Goal: Task Accomplishment & Management: Manage account settings

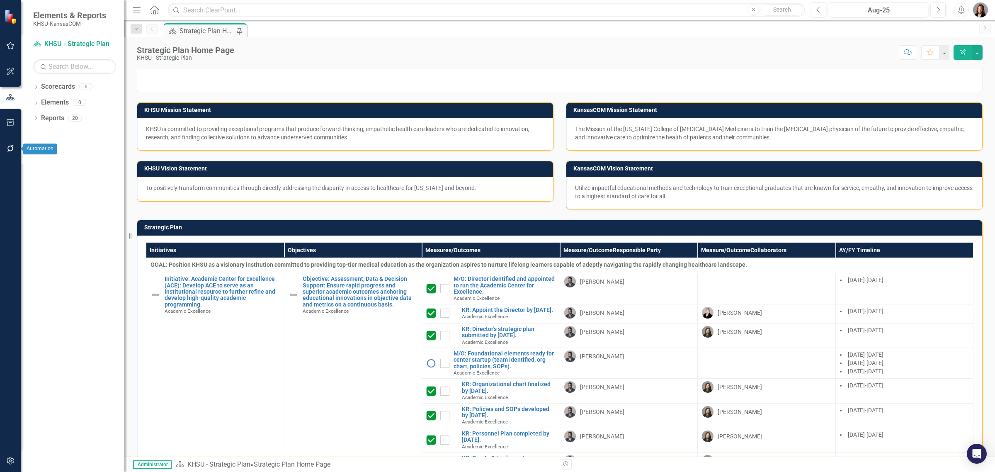
click at [10, 150] on icon "button" at bounding box center [10, 148] width 9 height 7
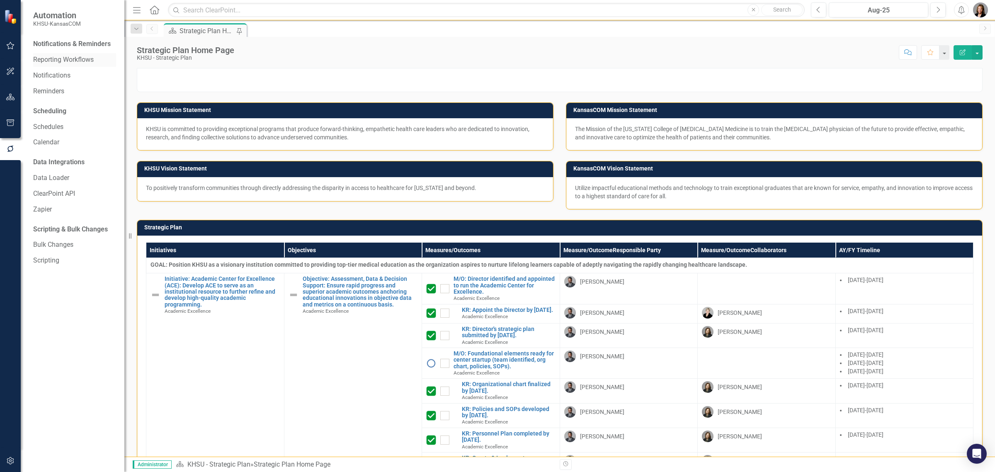
click at [80, 61] on link "Reporting Workflows" at bounding box center [74, 60] width 83 height 10
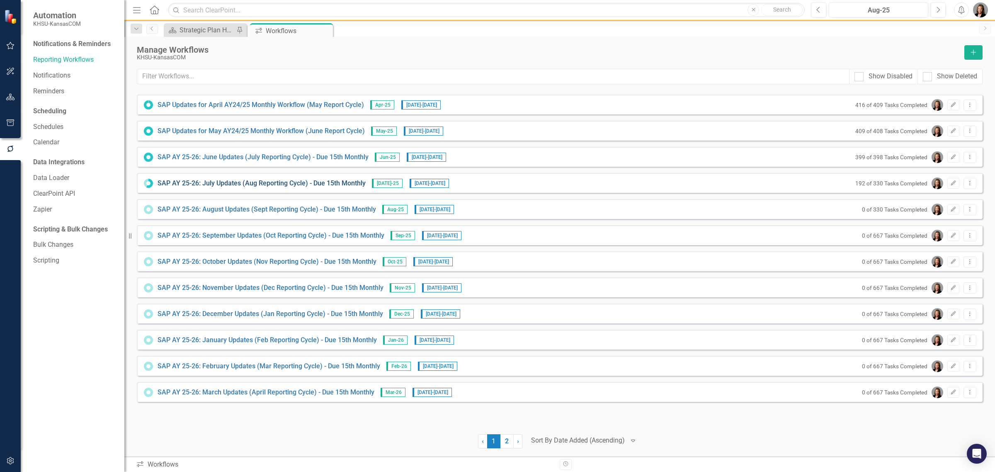
click at [274, 182] on link "SAP AY 25-26: July Updates (Aug Reporting Cycle) - Due 15th Monthly" at bounding box center [262, 184] width 208 height 10
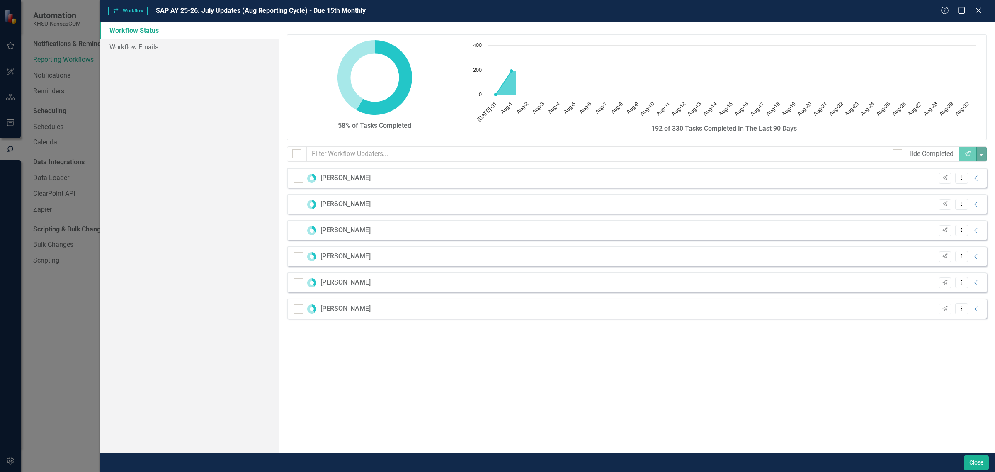
checkbox input "false"
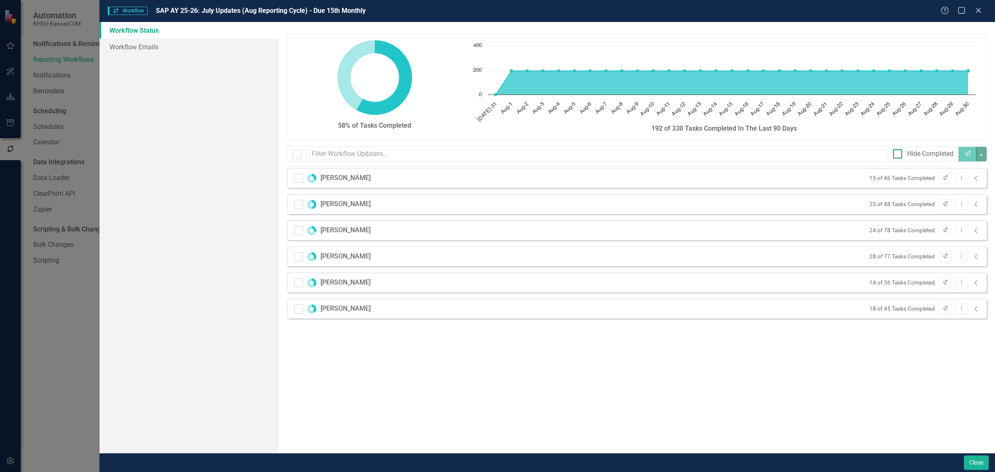
click at [893, 151] on input "Hide Completed" at bounding box center [895, 151] width 5 height 5
checkbox input "true"
click at [975, 180] on icon "Collapse" at bounding box center [976, 178] width 8 height 7
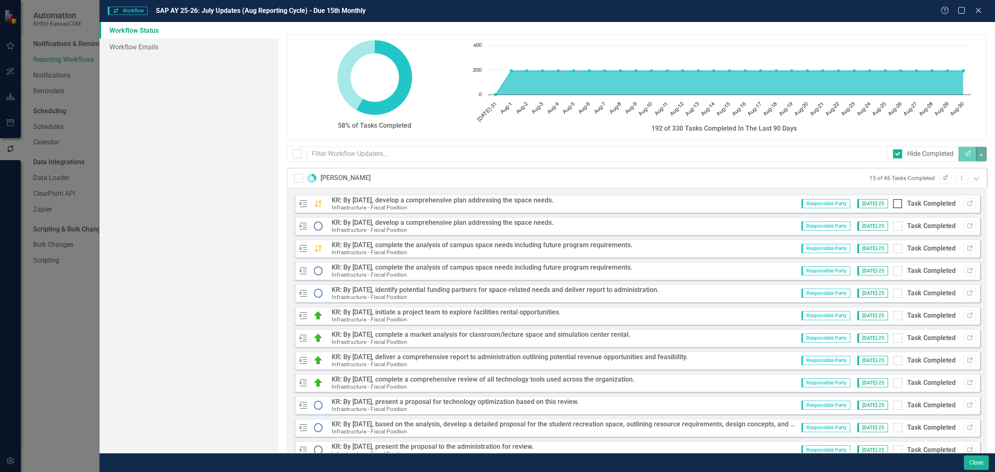
click at [893, 206] on div at bounding box center [897, 203] width 9 height 9
click at [893, 204] on input "Task Completed" at bounding box center [895, 201] width 5 height 5
checkbox input "true"
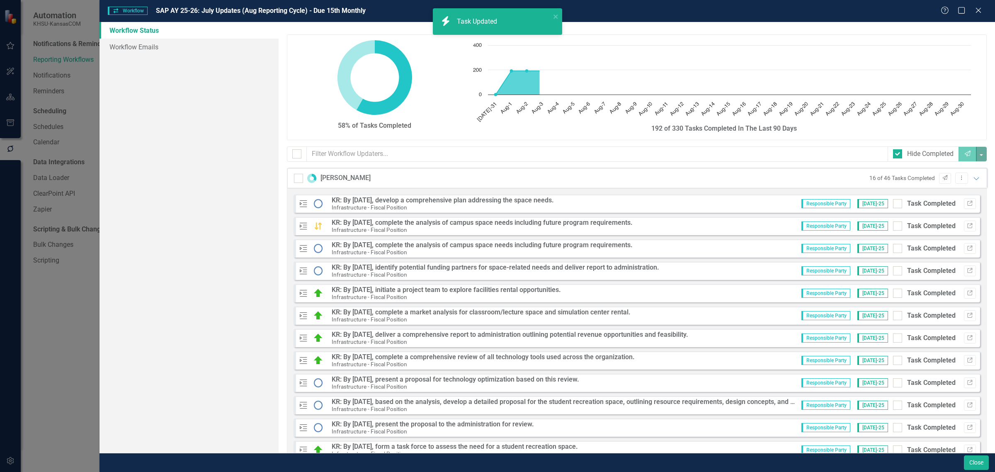
click at [893, 206] on div at bounding box center [897, 203] width 9 height 9
click at [893, 204] on input "Task Completed" at bounding box center [895, 201] width 5 height 5
checkbox input "true"
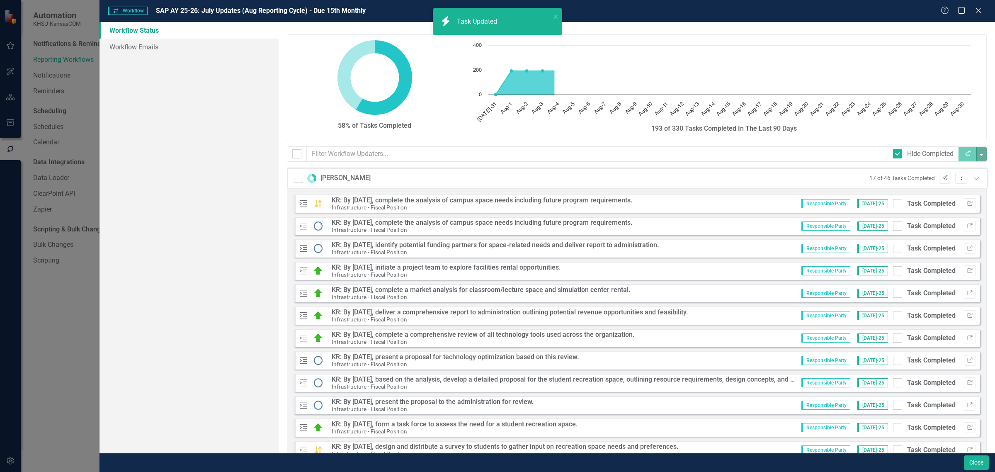
click at [893, 206] on div at bounding box center [897, 203] width 9 height 9
click at [893, 204] on input "Task Completed" at bounding box center [895, 201] width 5 height 5
checkbox input "true"
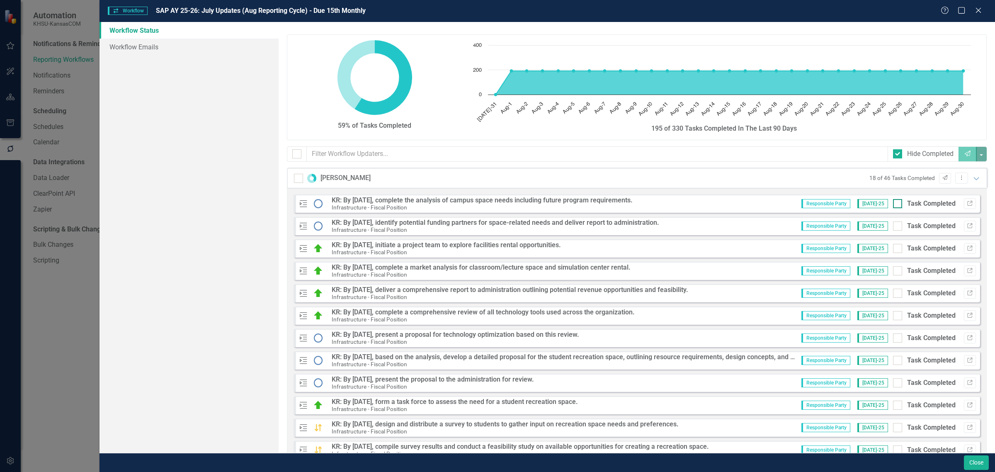
click at [893, 205] on div at bounding box center [897, 203] width 9 height 9
click at [893, 204] on input "Task Completed" at bounding box center [895, 201] width 5 height 5
checkbox input "true"
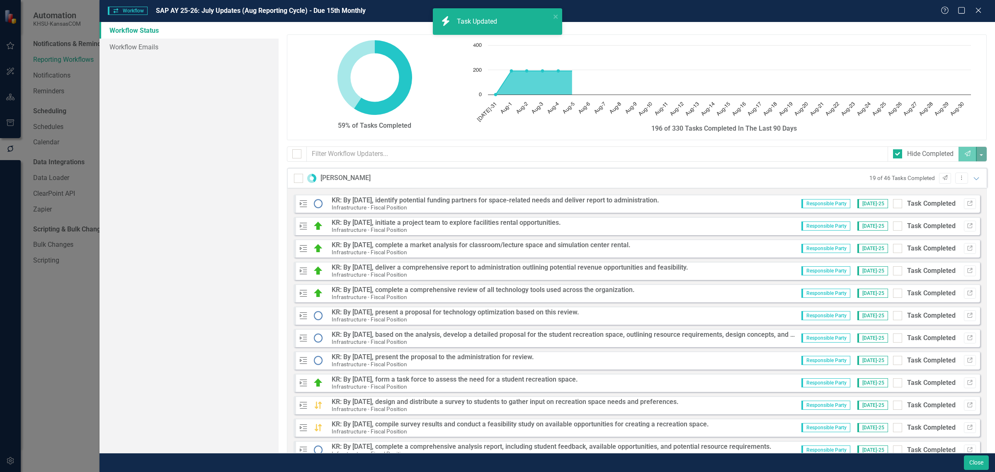
click at [893, 205] on div at bounding box center [897, 203] width 9 height 9
click at [893, 204] on input "Task Completed" at bounding box center [895, 201] width 5 height 5
checkbox input "true"
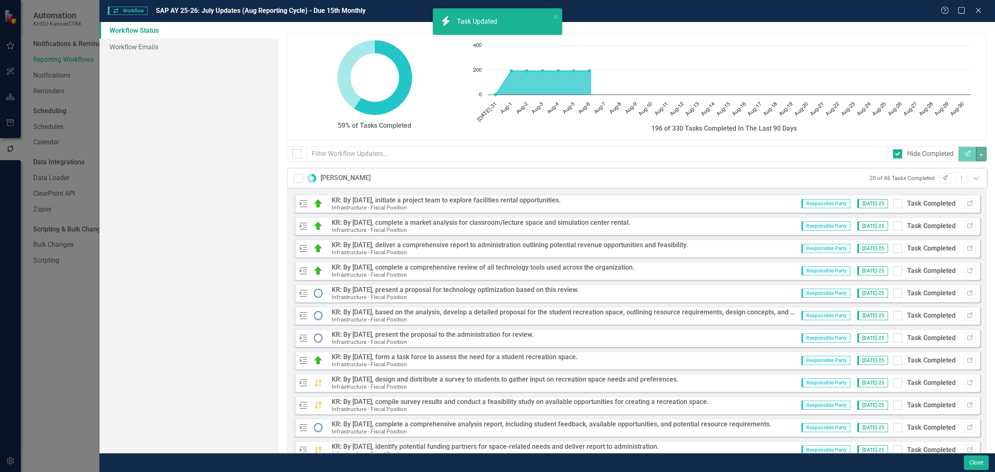
click at [893, 205] on div at bounding box center [897, 203] width 9 height 9
click at [893, 204] on input "Task Completed" at bounding box center [895, 201] width 5 height 5
checkbox input "true"
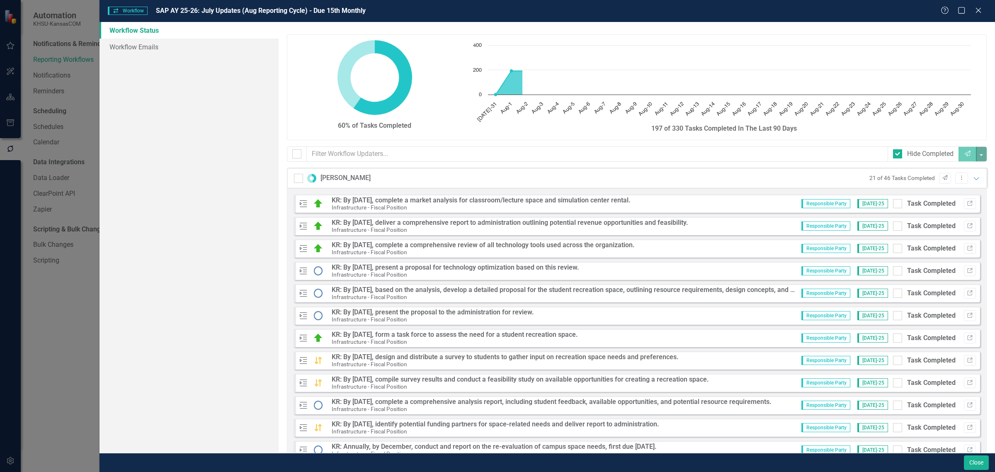
click at [893, 205] on div at bounding box center [897, 203] width 9 height 9
click at [893, 204] on input "Task Completed" at bounding box center [895, 201] width 5 height 5
checkbox input "true"
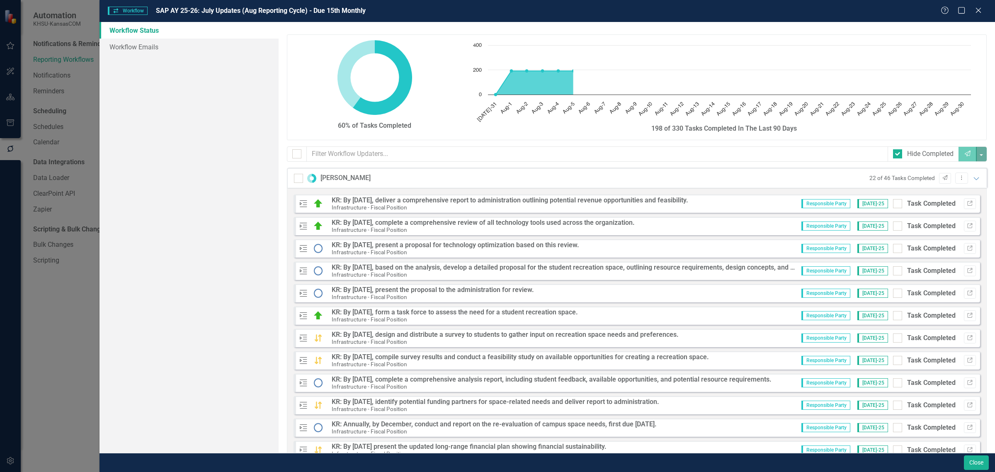
click at [893, 205] on div at bounding box center [897, 203] width 9 height 9
click at [893, 204] on input "Task Completed" at bounding box center [895, 201] width 5 height 5
checkbox input "true"
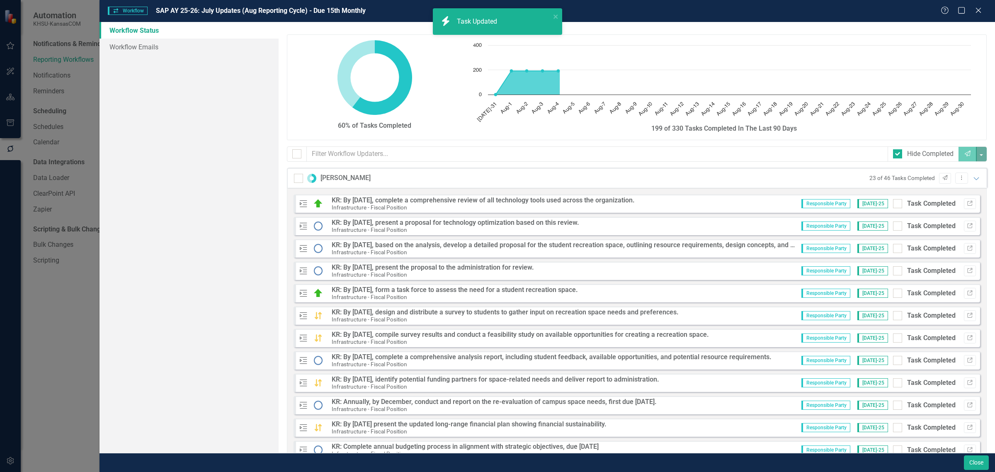
click at [893, 205] on div at bounding box center [897, 203] width 9 height 9
click at [893, 204] on input "Task Completed" at bounding box center [895, 201] width 5 height 5
checkbox input "true"
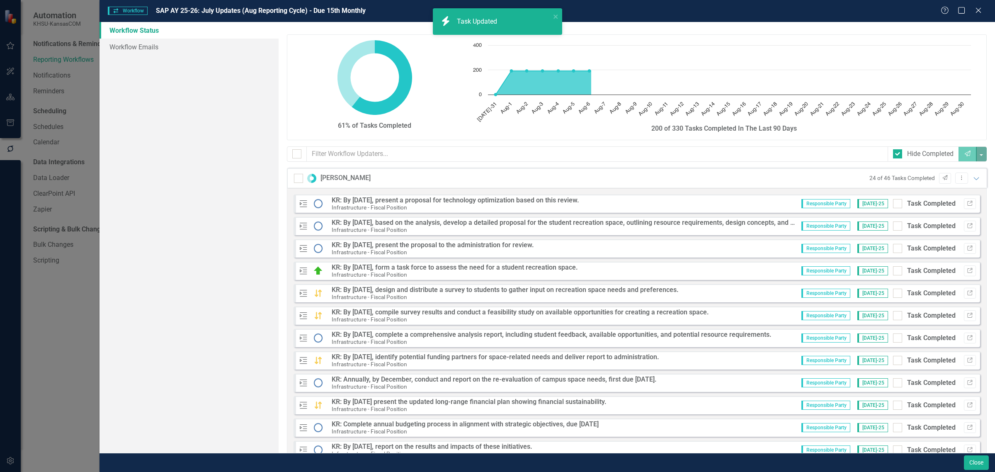
click at [893, 205] on div at bounding box center [897, 203] width 9 height 9
click at [893, 204] on input "Task Completed" at bounding box center [895, 201] width 5 height 5
checkbox input "true"
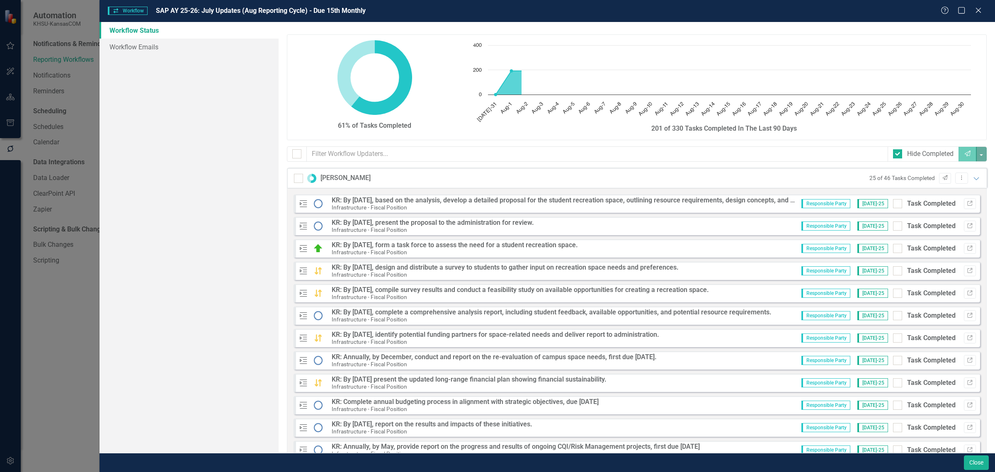
click at [893, 205] on div at bounding box center [897, 203] width 9 height 9
click at [893, 204] on input "Task Completed" at bounding box center [895, 201] width 5 height 5
checkbox input "true"
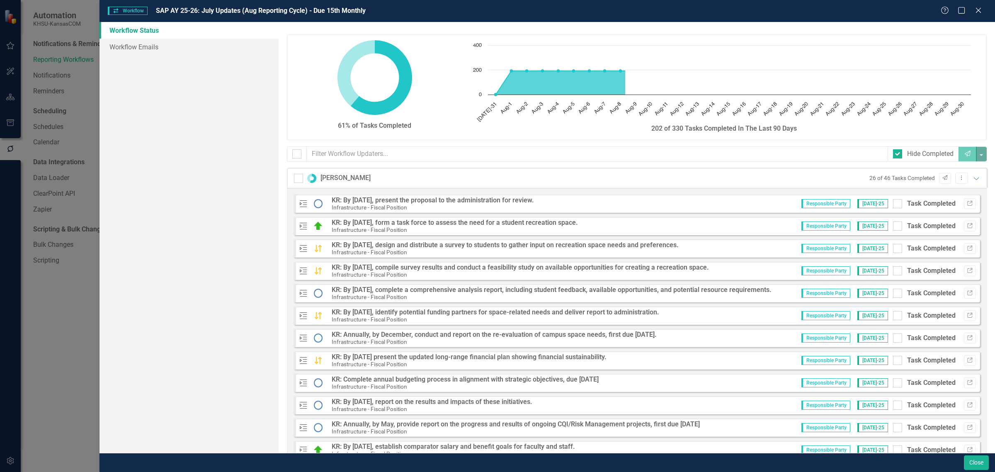
click at [893, 205] on div at bounding box center [897, 203] width 9 height 9
click at [893, 204] on input "Task Completed" at bounding box center [895, 201] width 5 height 5
checkbox input "true"
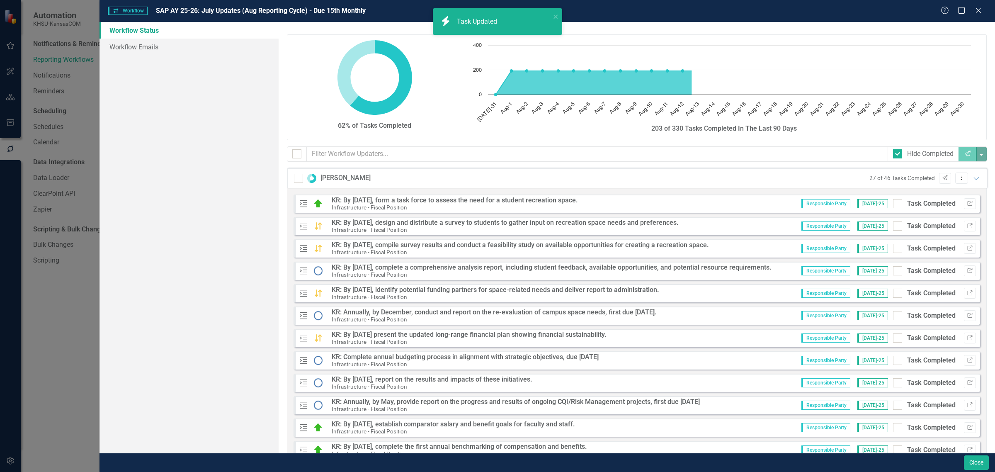
click at [893, 205] on div at bounding box center [897, 203] width 9 height 9
click at [893, 204] on input "Task Completed" at bounding box center [895, 201] width 5 height 5
checkbox input "true"
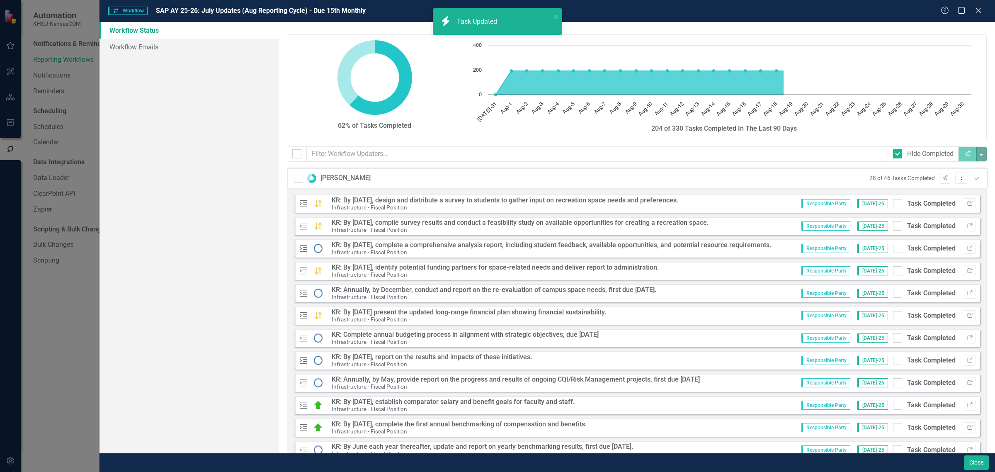
click at [893, 205] on div at bounding box center [897, 203] width 9 height 9
click at [893, 204] on input "Task Completed" at bounding box center [895, 201] width 5 height 5
checkbox input "true"
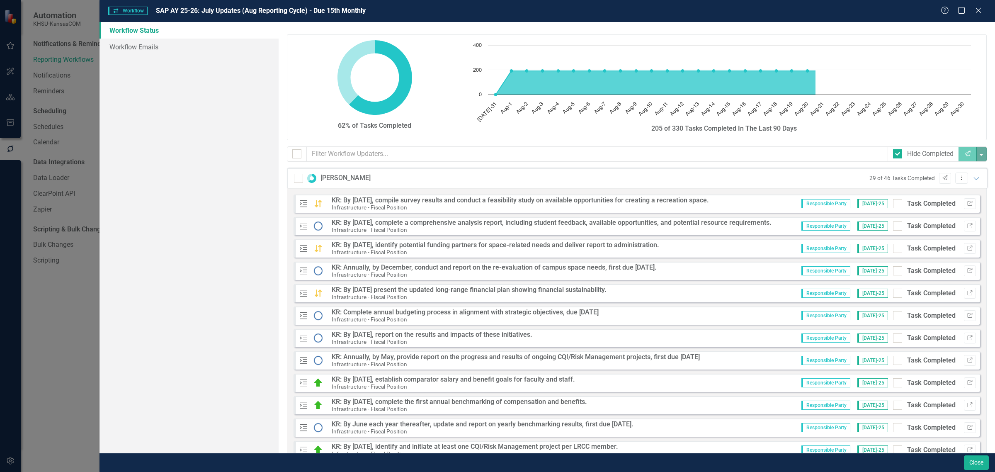
click at [893, 205] on div at bounding box center [897, 203] width 9 height 9
click at [893, 204] on input "Task Completed" at bounding box center [895, 201] width 5 height 5
checkbox input "true"
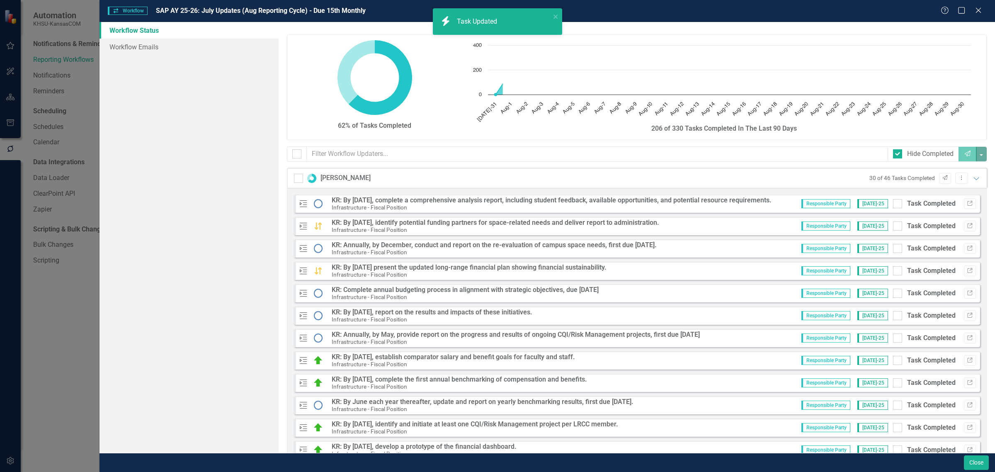
click at [893, 205] on div at bounding box center [897, 203] width 9 height 9
click at [893, 204] on input "Task Completed" at bounding box center [895, 201] width 5 height 5
checkbox input "true"
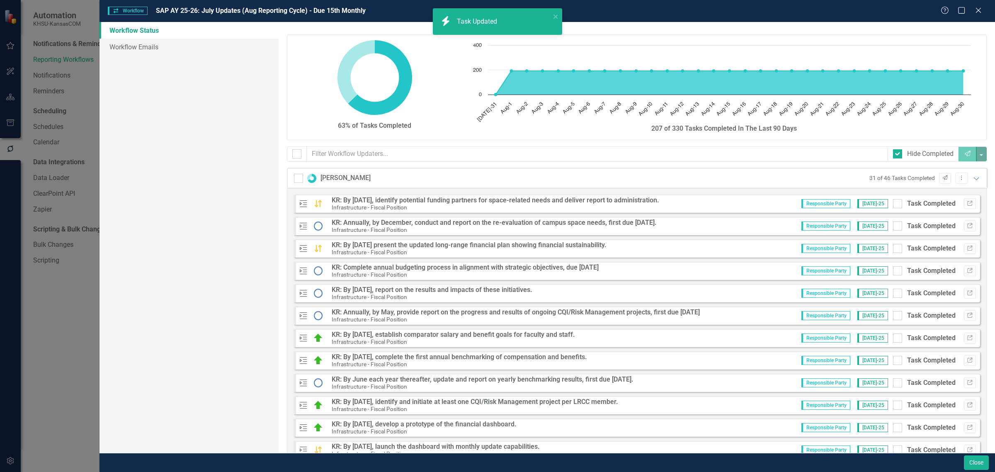
click at [893, 205] on div at bounding box center [897, 203] width 9 height 9
click at [893, 204] on input "Task Completed" at bounding box center [895, 201] width 5 height 5
checkbox input "true"
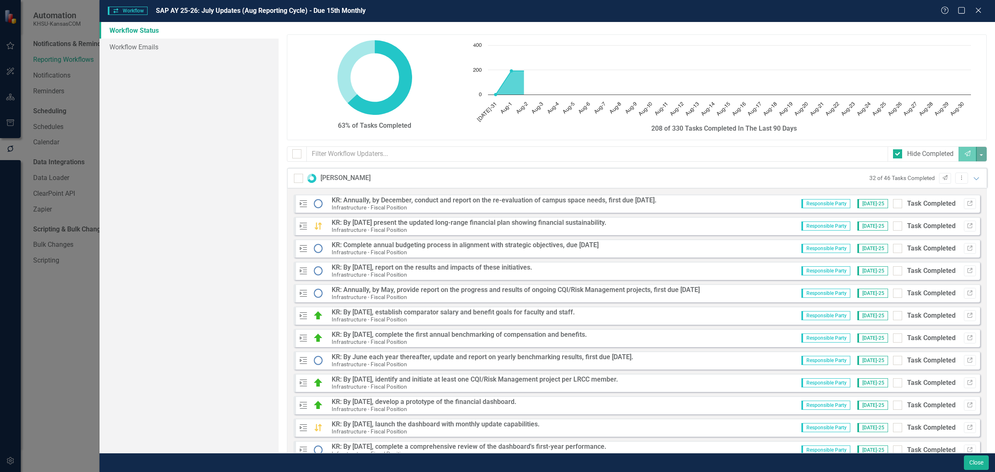
click at [893, 205] on div at bounding box center [897, 203] width 9 height 9
click at [893, 204] on input "Task Completed" at bounding box center [895, 201] width 5 height 5
checkbox input "true"
click at [893, 205] on div at bounding box center [897, 203] width 9 height 9
click at [893, 204] on input "Task Completed" at bounding box center [895, 201] width 5 height 5
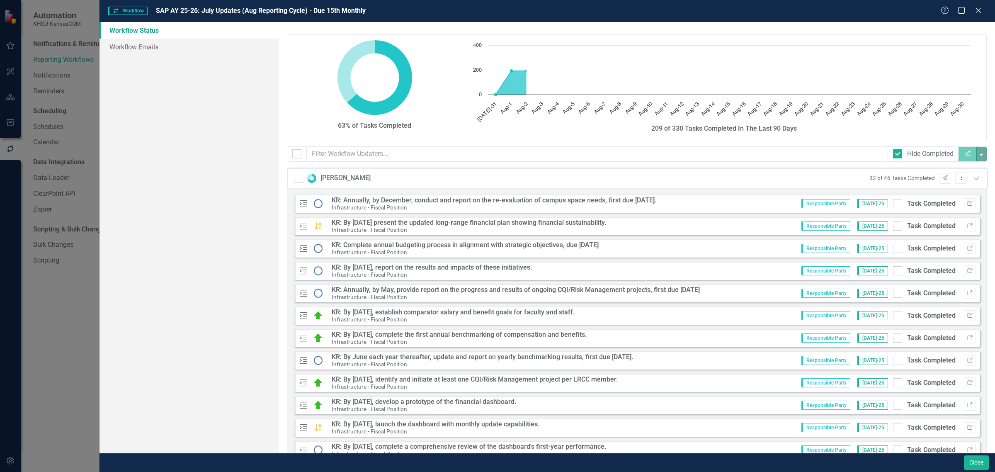
checkbox input "true"
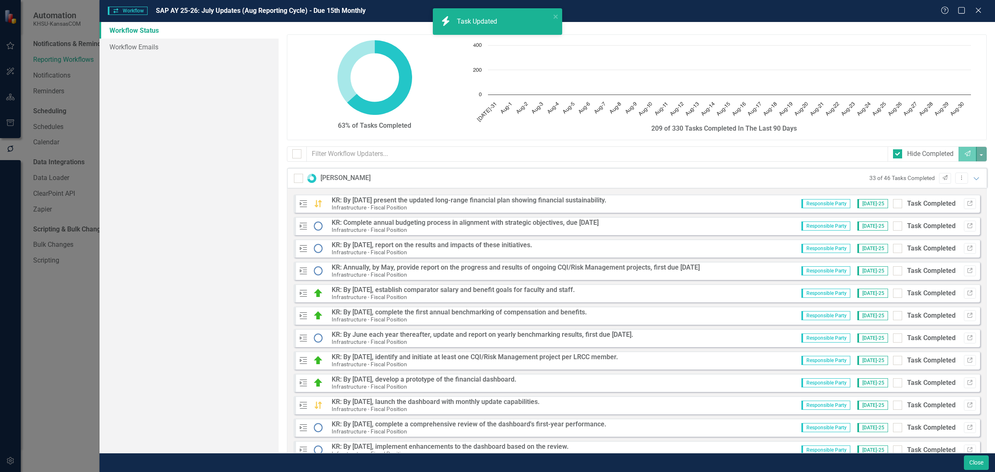
click at [893, 205] on div at bounding box center [897, 203] width 9 height 9
click at [893, 204] on input "Task Completed" at bounding box center [895, 201] width 5 height 5
checkbox input "true"
click at [893, 205] on div at bounding box center [897, 203] width 9 height 9
click at [893, 204] on input "Task Completed" at bounding box center [895, 201] width 5 height 5
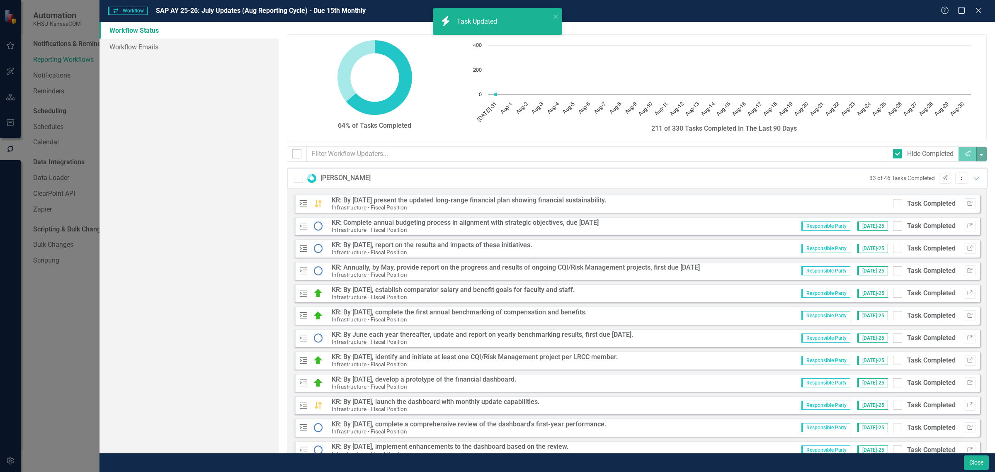
checkbox input "true"
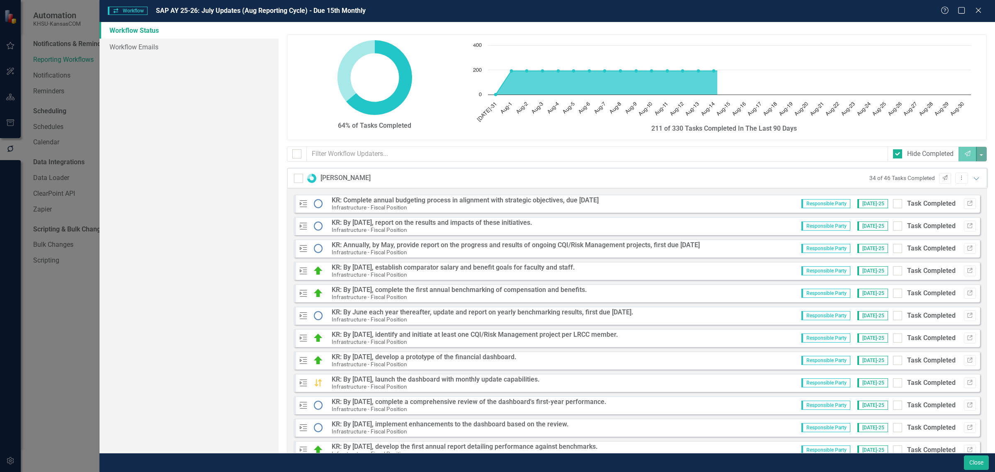
click at [893, 205] on div at bounding box center [897, 203] width 9 height 9
click at [893, 204] on input "Task Completed" at bounding box center [895, 201] width 5 height 5
checkbox input "true"
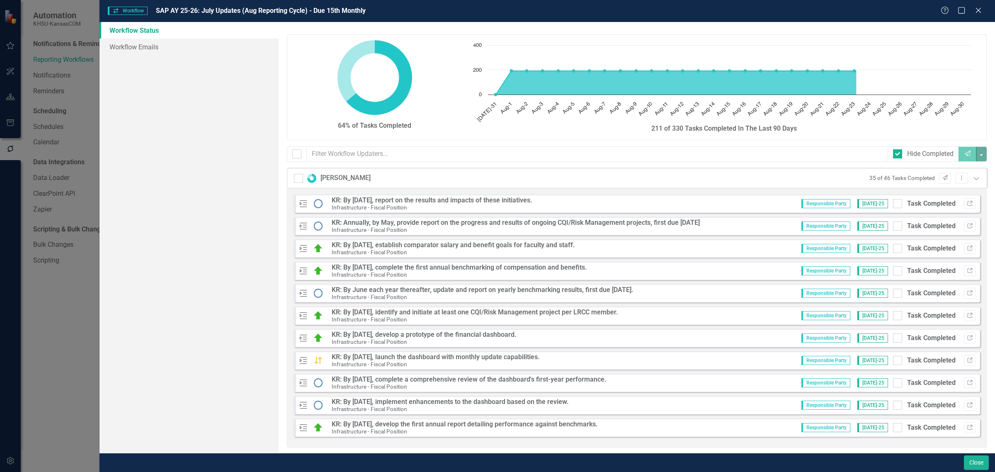
click at [893, 205] on div at bounding box center [897, 203] width 9 height 9
click at [893, 204] on input "Task Completed" at bounding box center [895, 201] width 5 height 5
checkbox input "true"
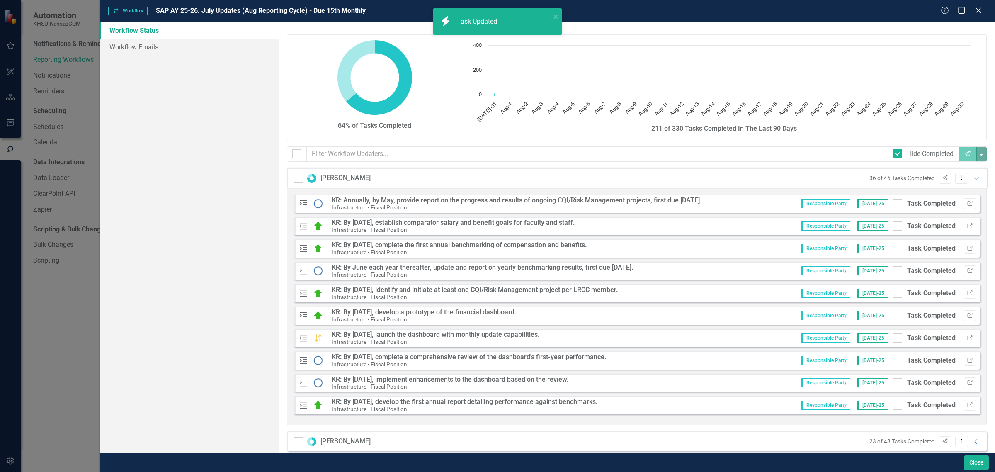
click at [893, 205] on div at bounding box center [897, 203] width 9 height 9
click at [893, 204] on input "Task Completed" at bounding box center [895, 201] width 5 height 5
checkbox input "true"
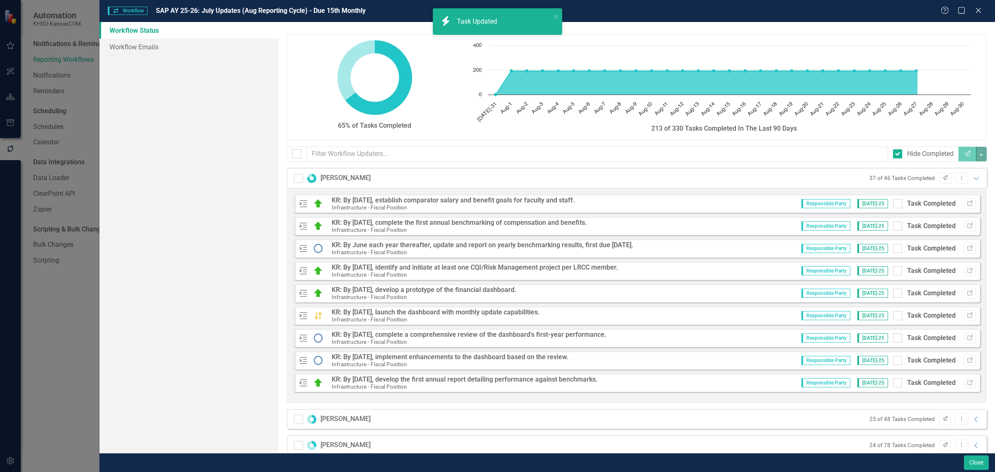
click at [893, 205] on div at bounding box center [897, 203] width 9 height 9
click at [893, 204] on input "Task Completed" at bounding box center [895, 201] width 5 height 5
checkbox input "true"
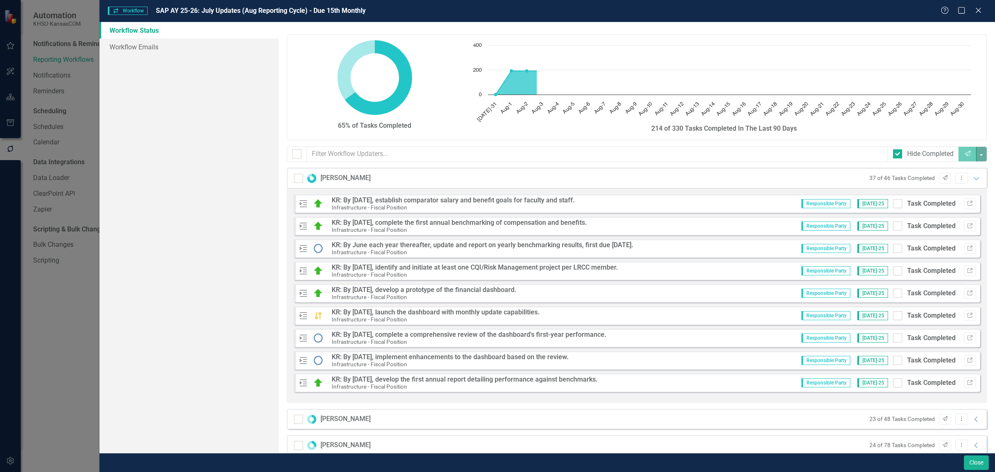
click at [893, 205] on div at bounding box center [897, 203] width 9 height 9
click at [893, 204] on input "Task Completed" at bounding box center [895, 201] width 5 height 5
checkbox input "true"
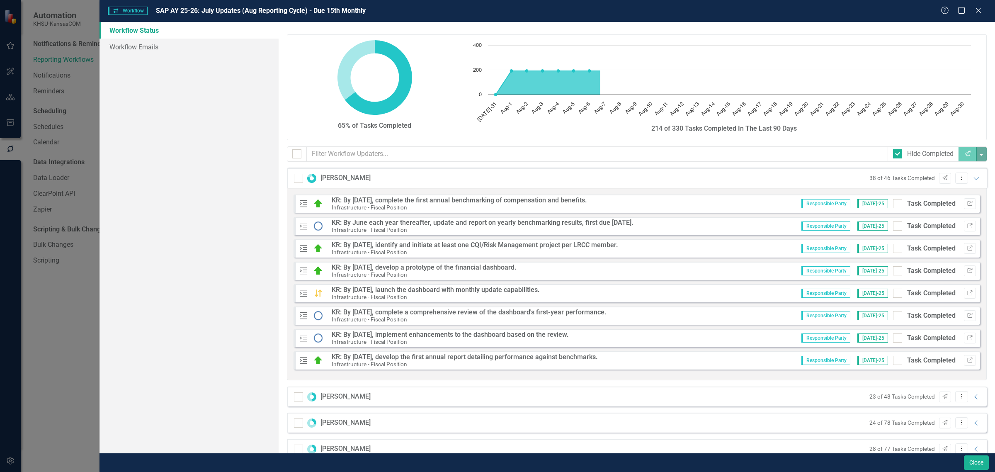
click at [893, 205] on div at bounding box center [897, 203] width 9 height 9
click at [893, 204] on input "Task Completed" at bounding box center [895, 201] width 5 height 5
checkbox input "true"
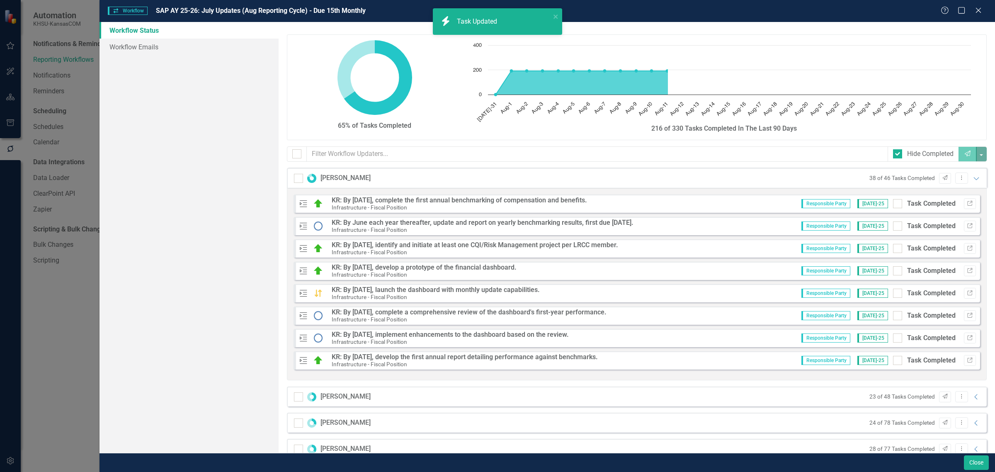
click at [893, 205] on div at bounding box center [897, 203] width 9 height 9
click at [893, 204] on input "Task Completed" at bounding box center [895, 201] width 5 height 5
checkbox input "true"
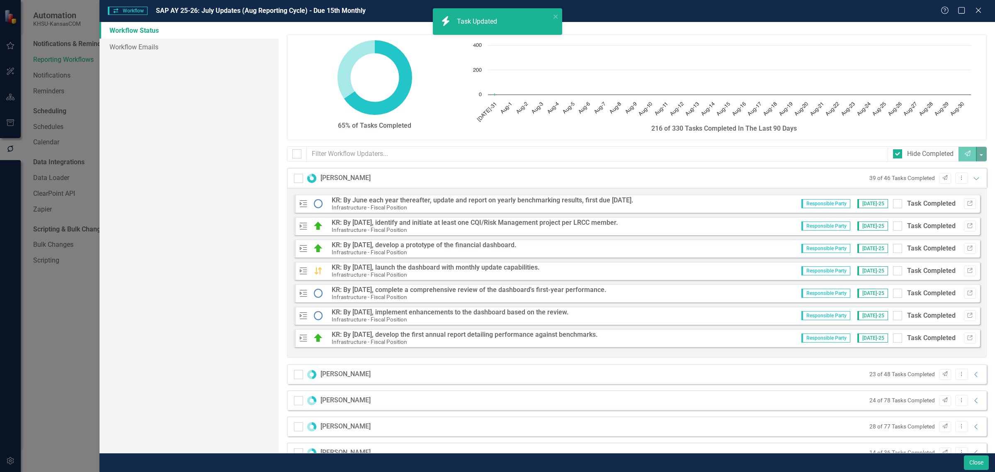
click at [893, 205] on div at bounding box center [897, 203] width 9 height 9
click at [893, 204] on input "Task Completed" at bounding box center [895, 201] width 5 height 5
checkbox input "true"
click at [893, 205] on div at bounding box center [897, 203] width 9 height 9
click at [893, 204] on input "Task Completed" at bounding box center [895, 201] width 5 height 5
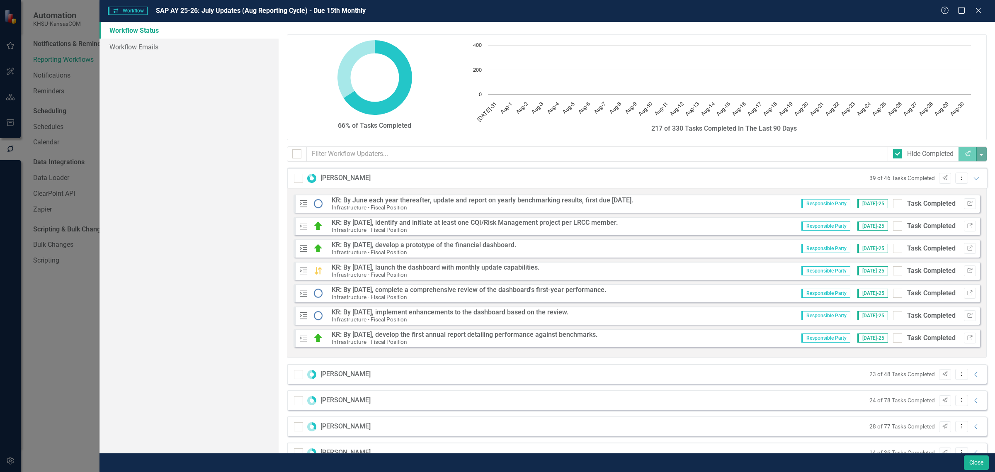
checkbox input "true"
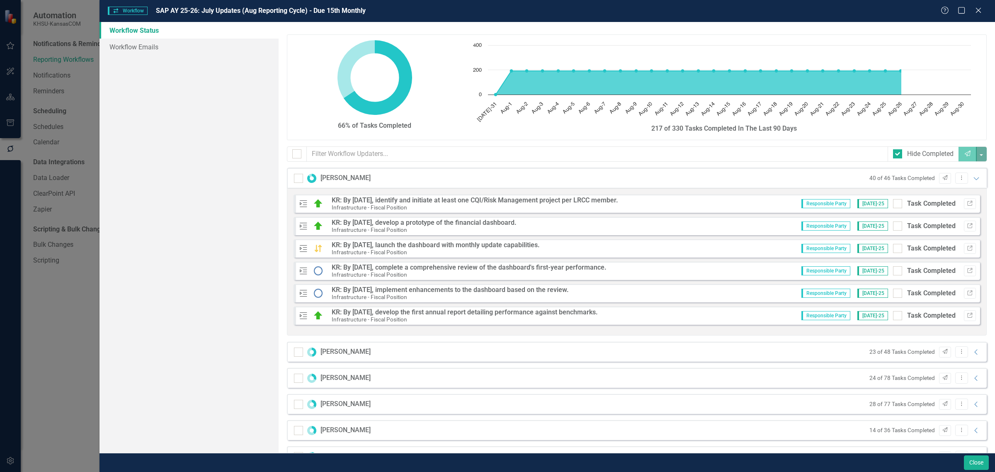
click at [893, 205] on div at bounding box center [897, 203] width 9 height 9
click at [893, 204] on input "Task Completed" at bounding box center [895, 201] width 5 height 5
checkbox input "true"
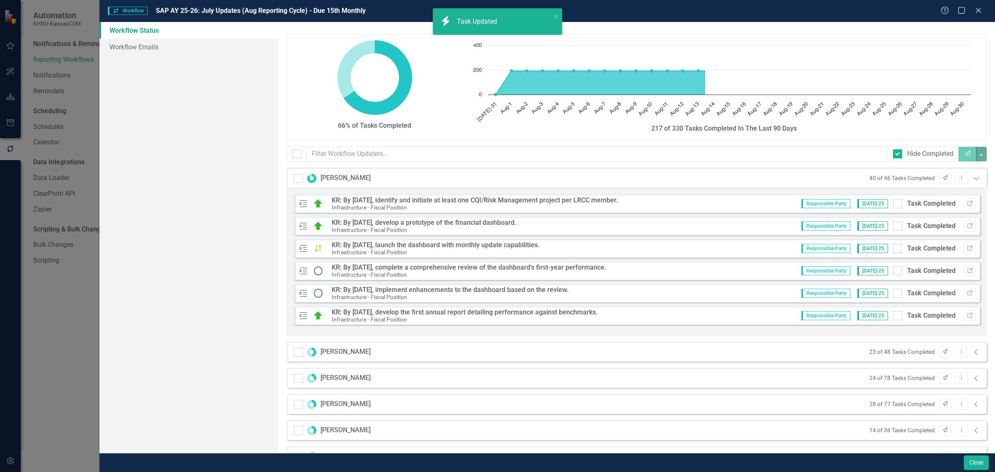
click at [893, 205] on div at bounding box center [897, 203] width 9 height 9
click at [893, 204] on input "Task Completed" at bounding box center [895, 201] width 5 height 5
checkbox input "true"
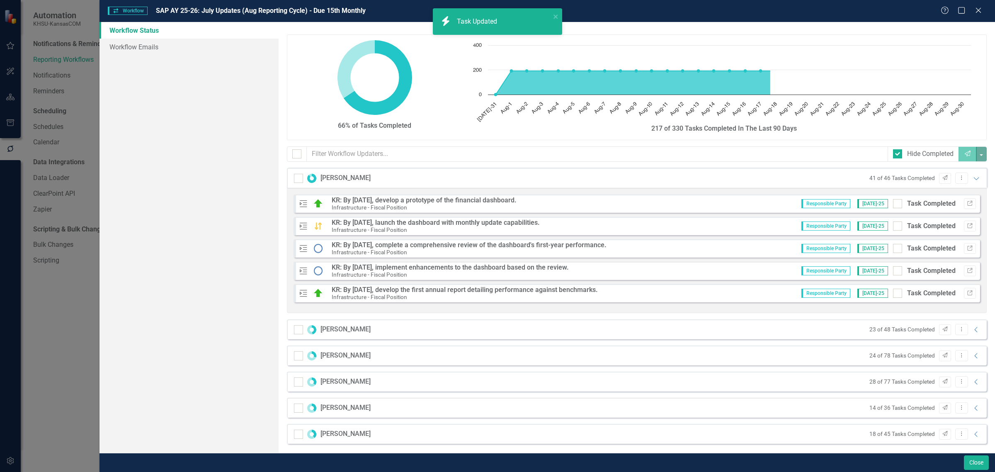
click at [893, 205] on div at bounding box center [897, 203] width 9 height 9
click at [893, 204] on input "Task Completed" at bounding box center [895, 201] width 5 height 5
checkbox input "true"
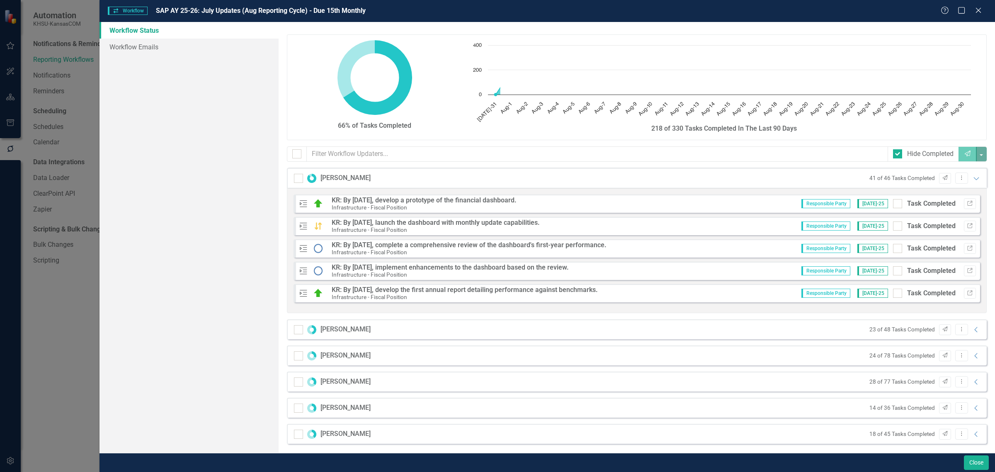
click at [893, 205] on div at bounding box center [897, 203] width 9 height 9
click at [893, 204] on input "Task Completed" at bounding box center [895, 201] width 5 height 5
checkbox input "true"
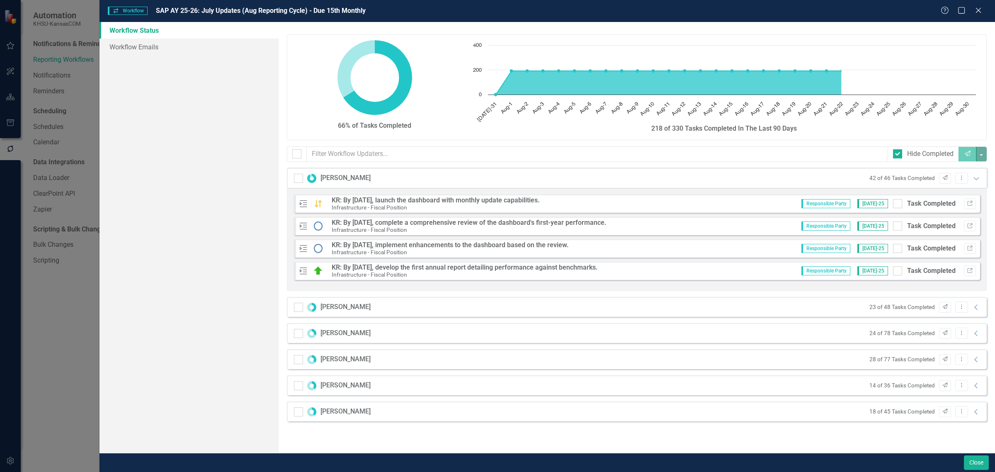
click at [892, 205] on div "Responsible Party Jul-25 Task Completed Link" at bounding box center [885, 203] width 181 height 11
click at [895, 203] on input "Task Completed" at bounding box center [895, 201] width 5 height 5
checkbox input "true"
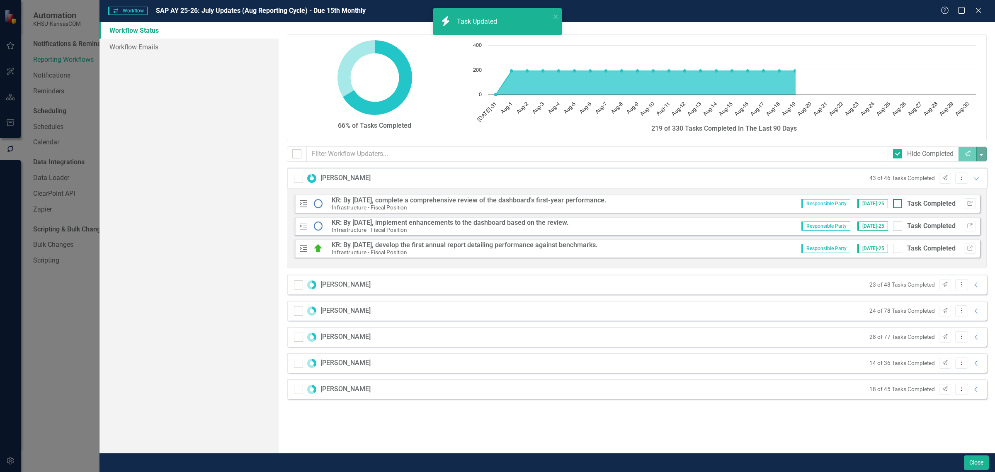
click at [896, 204] on input "Task Completed" at bounding box center [895, 201] width 5 height 5
checkbox input "true"
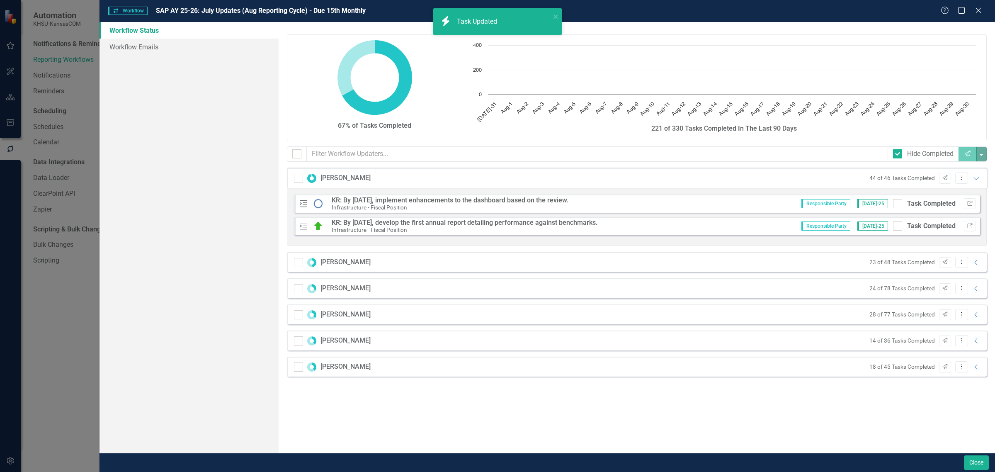
click at [896, 204] on input "Task Completed" at bounding box center [895, 201] width 5 height 5
checkbox input "true"
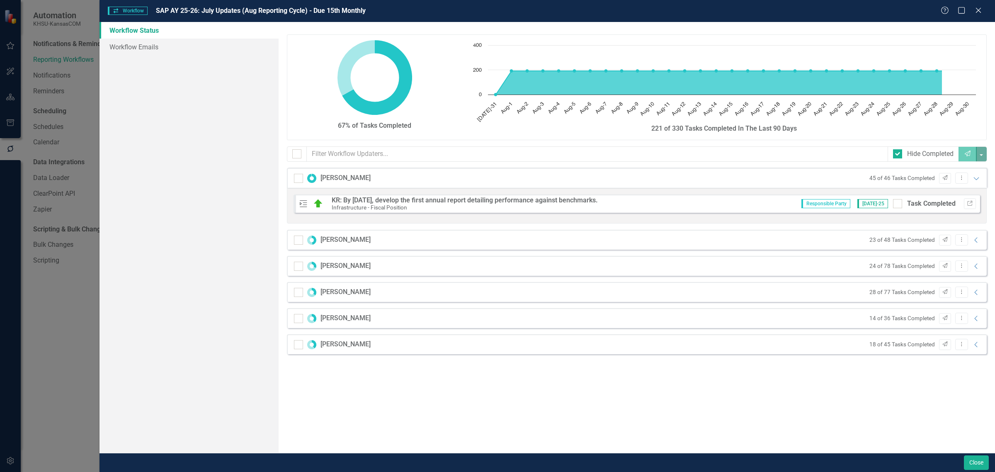
click at [896, 204] on input "Task Completed" at bounding box center [895, 201] width 5 height 5
checkbox input "true"
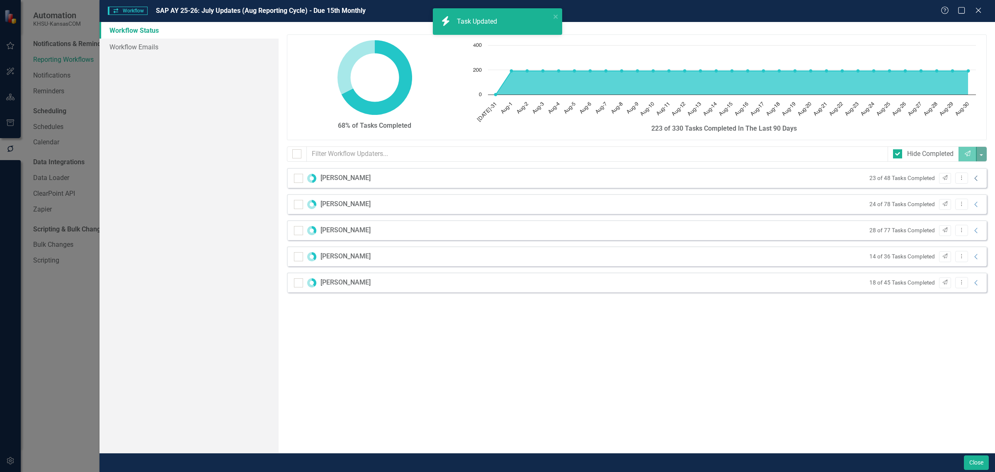
click at [979, 178] on icon "Collapse" at bounding box center [976, 178] width 8 height 7
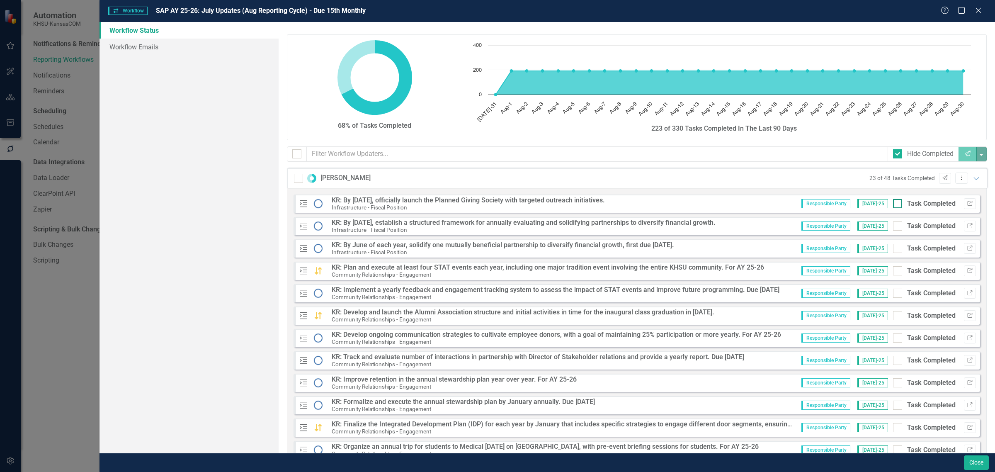
click at [893, 205] on div at bounding box center [897, 203] width 9 height 9
click at [893, 204] on input "Task Completed" at bounding box center [895, 201] width 5 height 5
checkbox input "true"
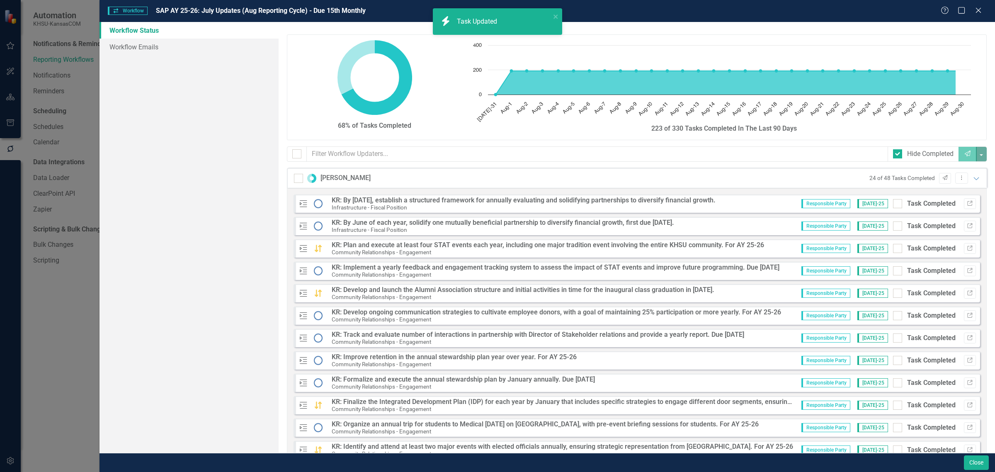
click at [893, 205] on div at bounding box center [897, 203] width 9 height 9
click at [893, 204] on input "Task Completed" at bounding box center [895, 201] width 5 height 5
checkbox input "true"
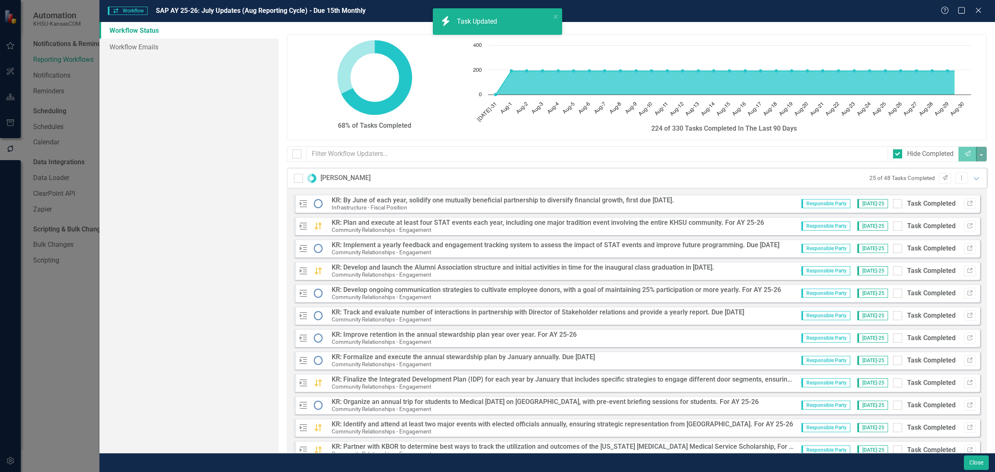
click at [893, 205] on div at bounding box center [897, 203] width 9 height 9
click at [893, 204] on input "Task Completed" at bounding box center [895, 201] width 5 height 5
checkbox input "true"
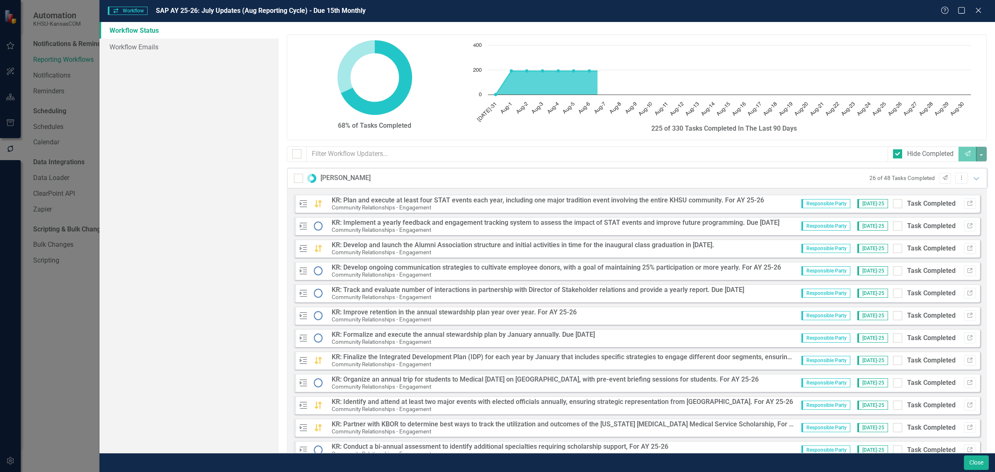
click at [893, 205] on div at bounding box center [897, 203] width 9 height 9
click at [893, 204] on input "Task Completed" at bounding box center [895, 201] width 5 height 5
checkbox input "true"
click at [893, 205] on div at bounding box center [897, 203] width 9 height 9
click at [893, 204] on input "Task Completed" at bounding box center [895, 201] width 5 height 5
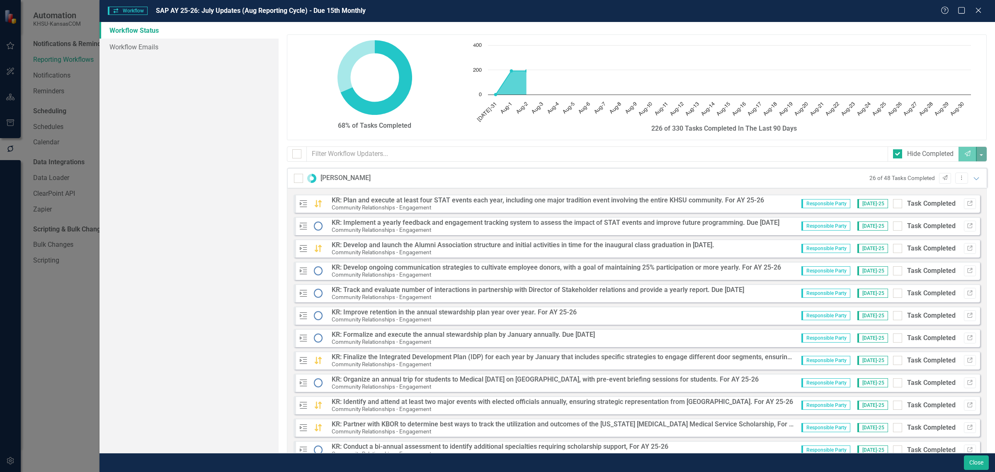
checkbox input "true"
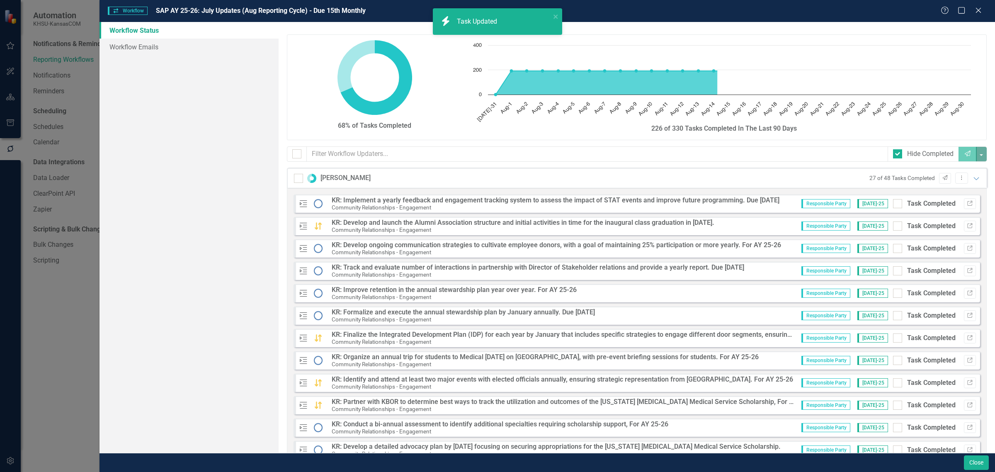
click at [893, 205] on div at bounding box center [897, 203] width 9 height 9
click at [893, 204] on input "Task Completed" at bounding box center [895, 201] width 5 height 5
checkbox input "true"
click at [893, 205] on div at bounding box center [897, 203] width 9 height 9
click at [893, 204] on input "Task Completed" at bounding box center [895, 201] width 5 height 5
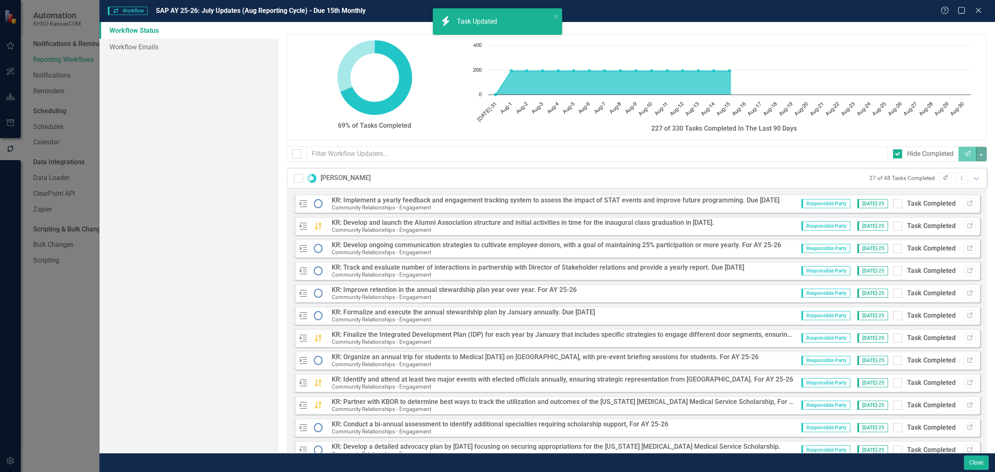
checkbox input "true"
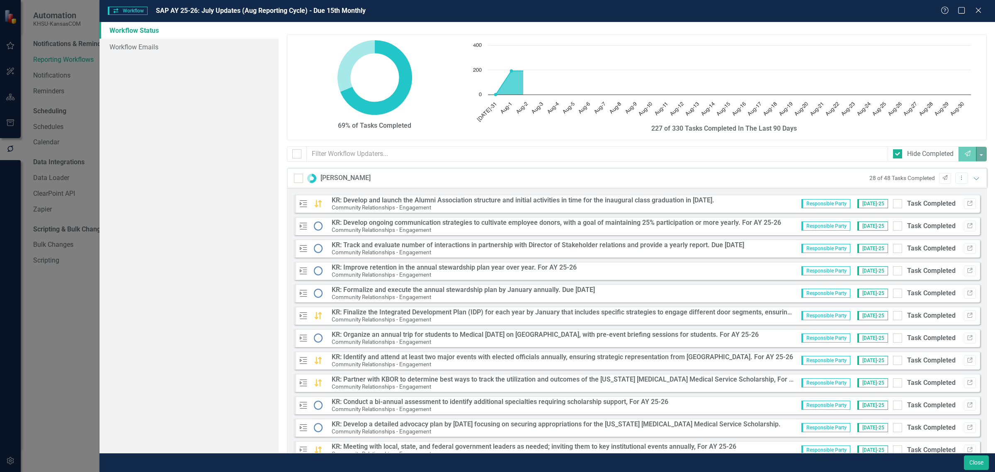
click at [893, 205] on div at bounding box center [897, 203] width 9 height 9
click at [893, 204] on input "Task Completed" at bounding box center [895, 201] width 5 height 5
checkbox input "true"
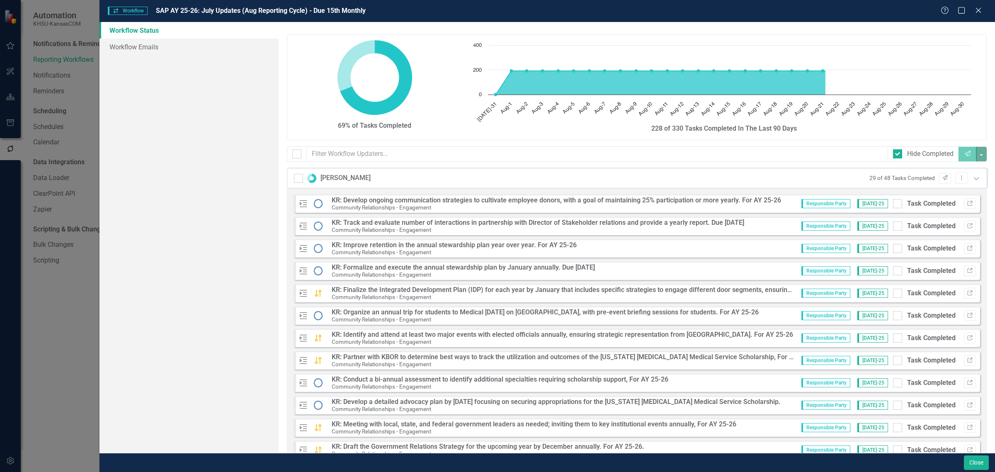
click at [893, 205] on div at bounding box center [897, 203] width 9 height 9
click at [893, 204] on input "Task Completed" at bounding box center [895, 201] width 5 height 5
checkbox input "true"
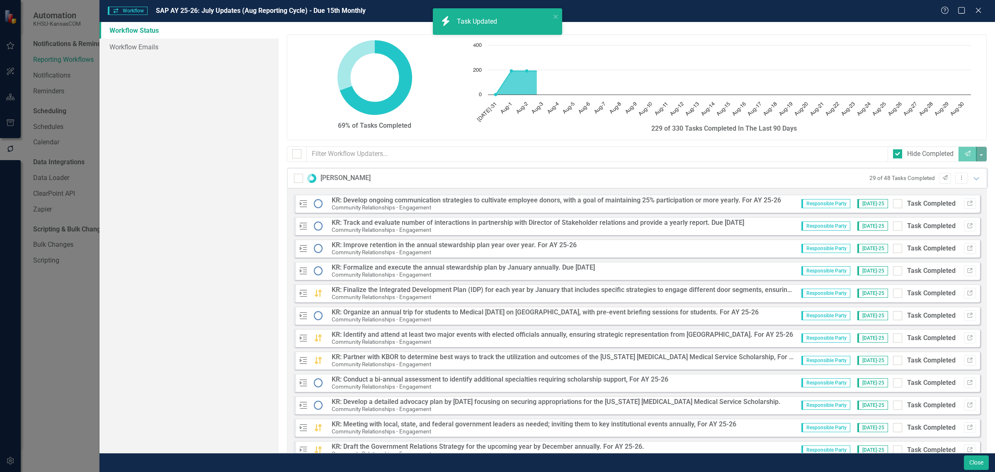
click at [893, 205] on div at bounding box center [897, 203] width 9 height 9
click at [893, 204] on input "Task Completed" at bounding box center [895, 201] width 5 height 5
checkbox input "true"
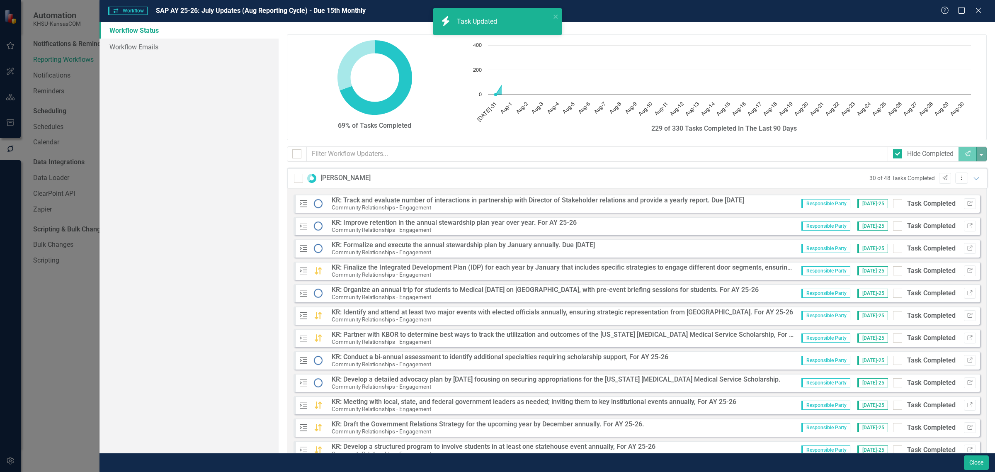
click at [893, 205] on div at bounding box center [897, 203] width 9 height 9
click at [893, 204] on input "Task Completed" at bounding box center [895, 201] width 5 height 5
checkbox input "true"
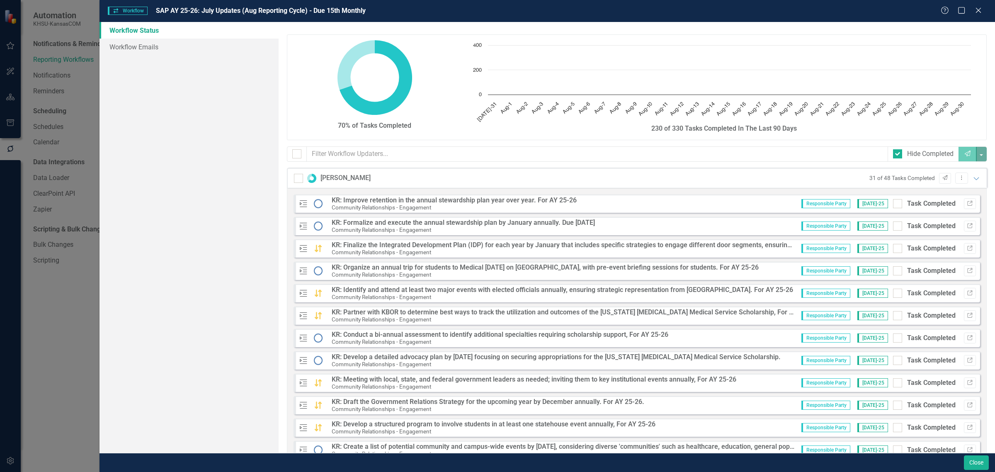
click at [893, 205] on div at bounding box center [897, 203] width 9 height 9
click at [893, 204] on input "Task Completed" at bounding box center [895, 201] width 5 height 5
checkbox input "true"
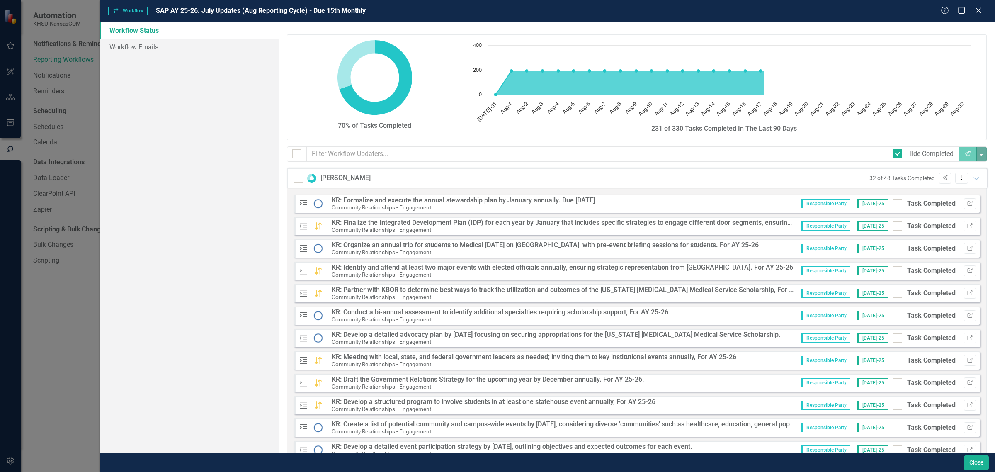
click at [893, 205] on div at bounding box center [897, 203] width 9 height 9
click at [893, 204] on input "Task Completed" at bounding box center [895, 201] width 5 height 5
checkbox input "true"
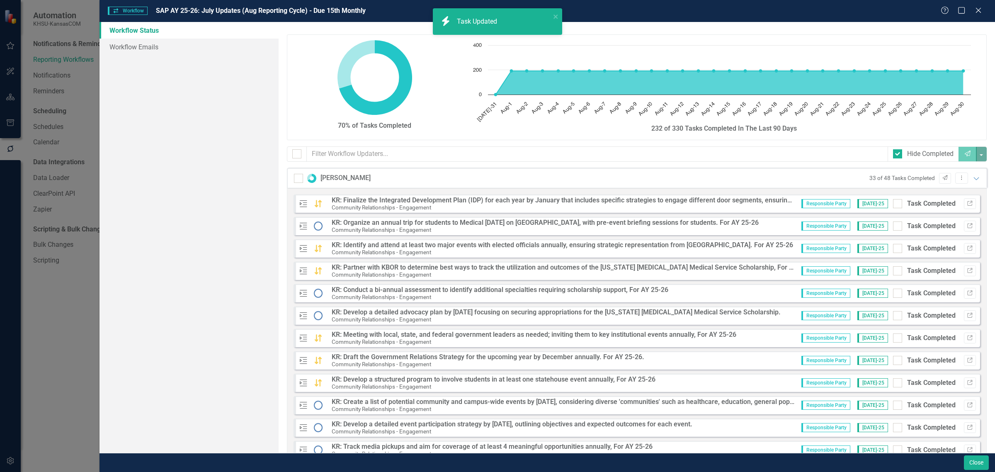
click at [893, 205] on div at bounding box center [897, 203] width 9 height 9
click at [893, 204] on input "Task Completed" at bounding box center [895, 201] width 5 height 5
checkbox input "true"
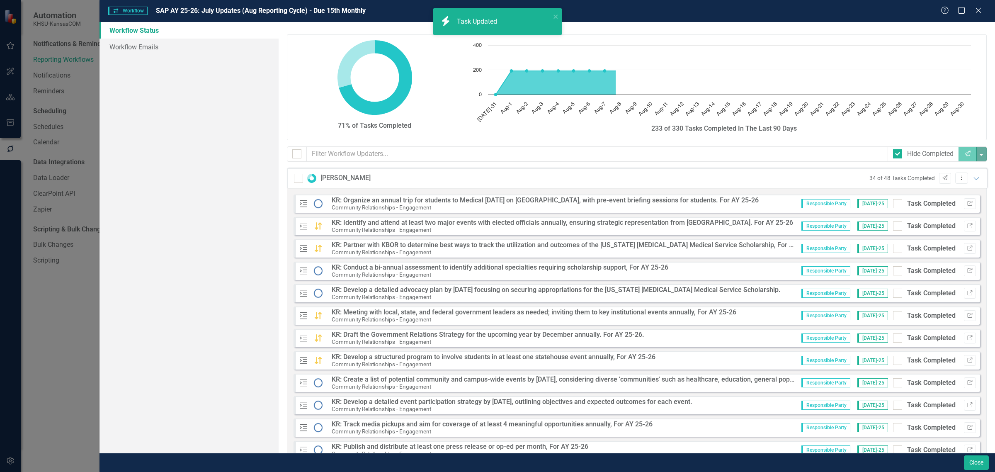
click at [893, 205] on div at bounding box center [897, 203] width 9 height 9
click at [893, 204] on input "Task Completed" at bounding box center [895, 201] width 5 height 5
checkbox input "true"
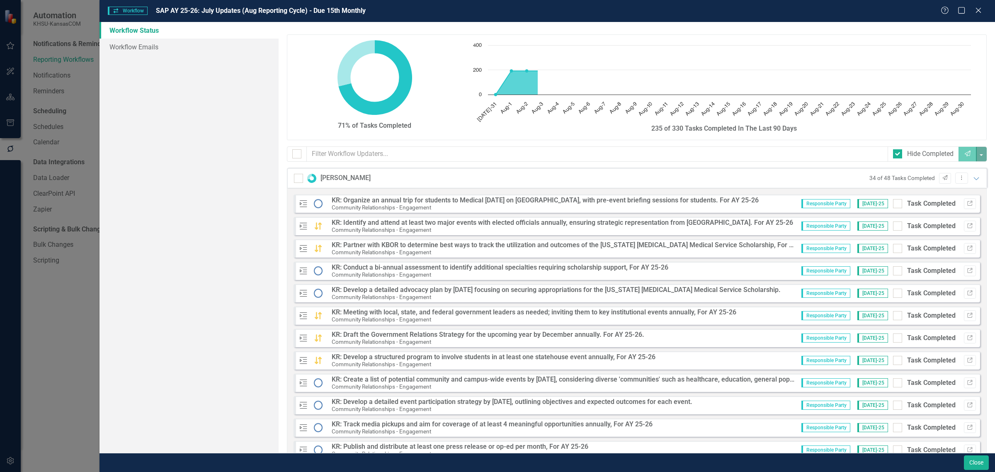
click at [893, 205] on div at bounding box center [897, 203] width 9 height 9
click at [893, 204] on input "Task Completed" at bounding box center [895, 201] width 5 height 5
checkbox input "true"
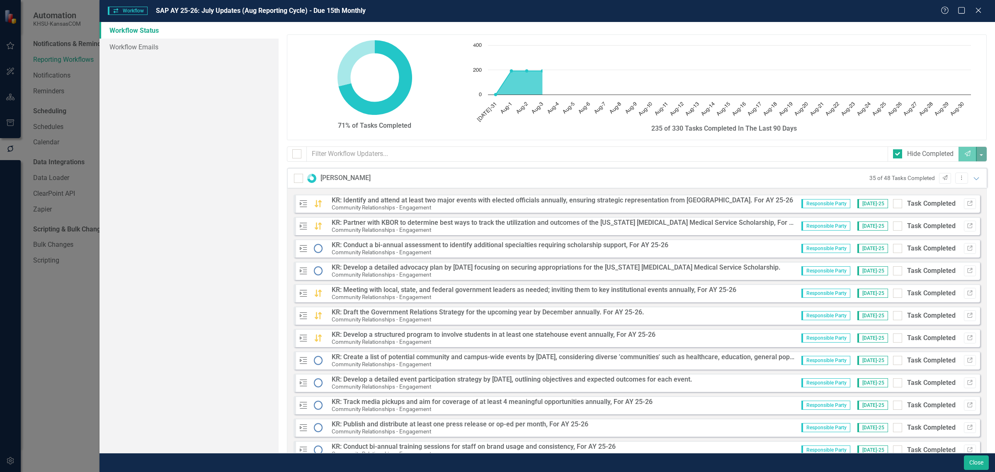
click at [893, 205] on div at bounding box center [897, 203] width 9 height 9
click at [893, 204] on input "Task Completed" at bounding box center [895, 201] width 5 height 5
checkbox input "true"
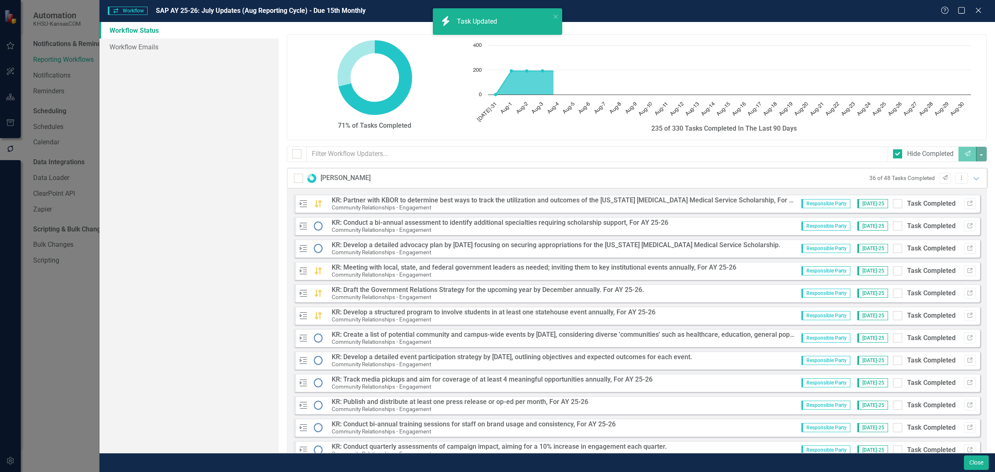
click at [893, 205] on div at bounding box center [897, 203] width 9 height 9
click at [893, 204] on input "Task Completed" at bounding box center [895, 201] width 5 height 5
checkbox input "true"
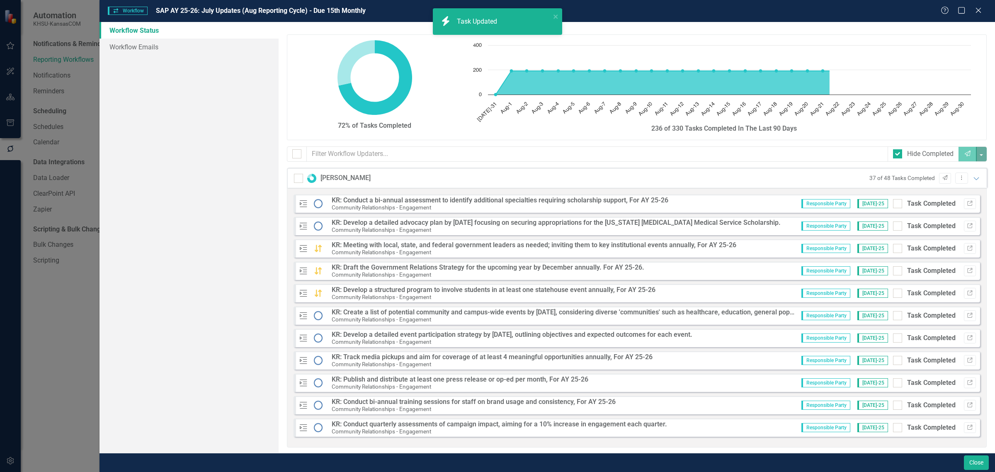
click at [893, 205] on div at bounding box center [897, 203] width 9 height 9
click at [893, 204] on input "Task Completed" at bounding box center [895, 201] width 5 height 5
checkbox input "true"
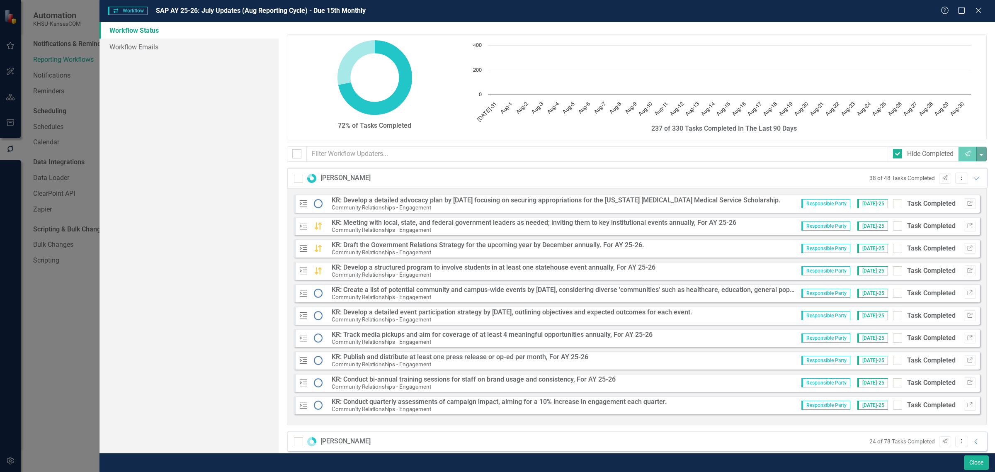
click at [893, 205] on div at bounding box center [897, 203] width 9 height 9
click at [893, 204] on input "Task Completed" at bounding box center [895, 201] width 5 height 5
checkbox input "true"
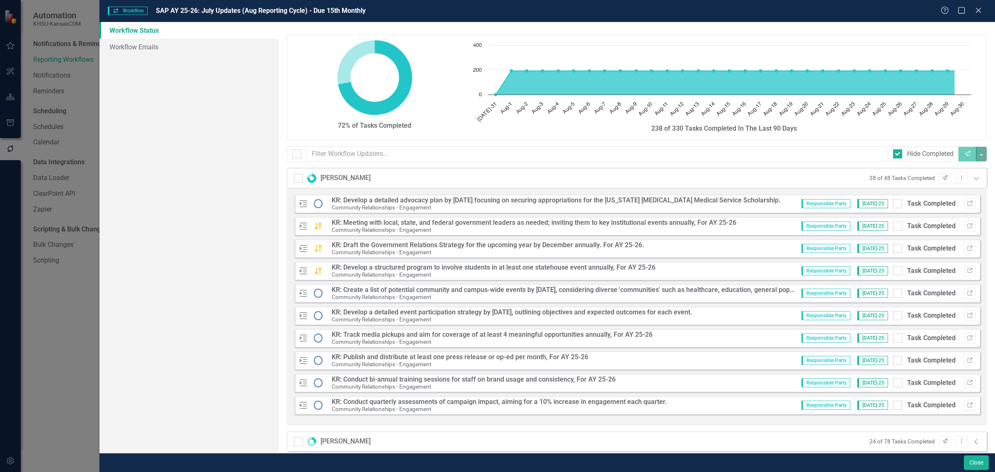
click at [893, 205] on div at bounding box center [897, 203] width 9 height 9
click at [893, 204] on input "Task Completed" at bounding box center [895, 201] width 5 height 5
checkbox input "true"
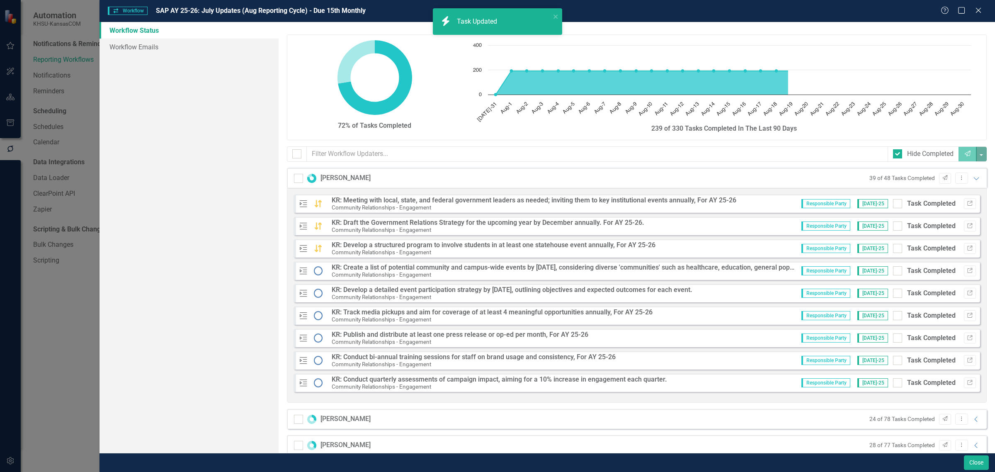
click at [893, 205] on div at bounding box center [897, 203] width 9 height 9
click at [893, 204] on input "Task Completed" at bounding box center [895, 201] width 5 height 5
checkbox input "true"
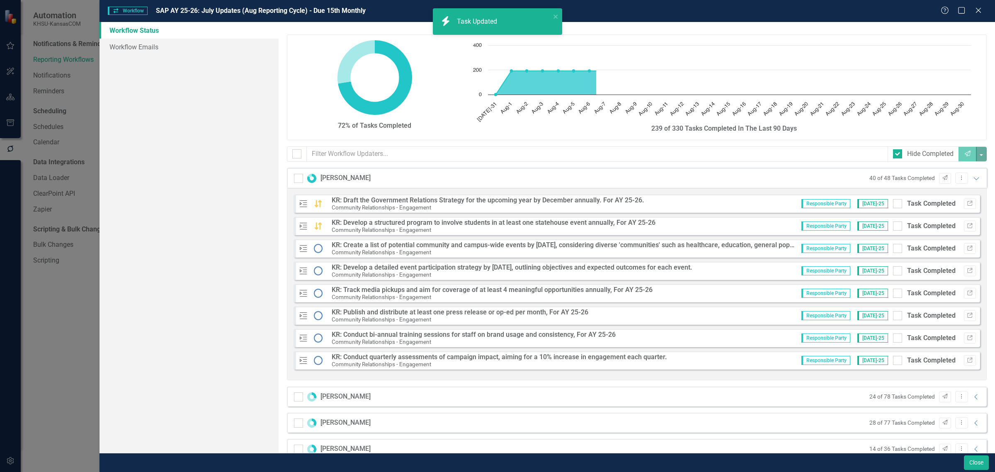
click at [893, 205] on div at bounding box center [897, 203] width 9 height 9
click at [893, 204] on input "Task Completed" at bounding box center [895, 201] width 5 height 5
checkbox input "true"
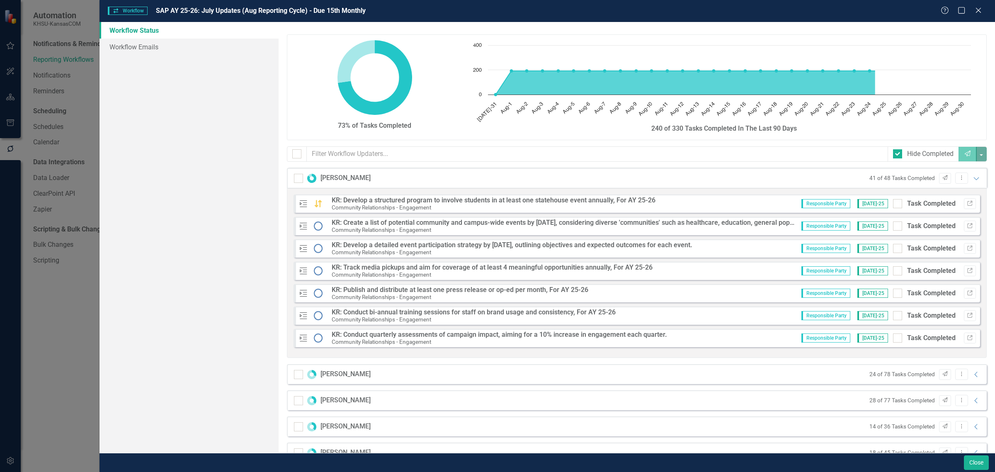
click at [893, 205] on div at bounding box center [897, 203] width 9 height 9
click at [893, 204] on input "Task Completed" at bounding box center [895, 201] width 5 height 5
checkbox input "true"
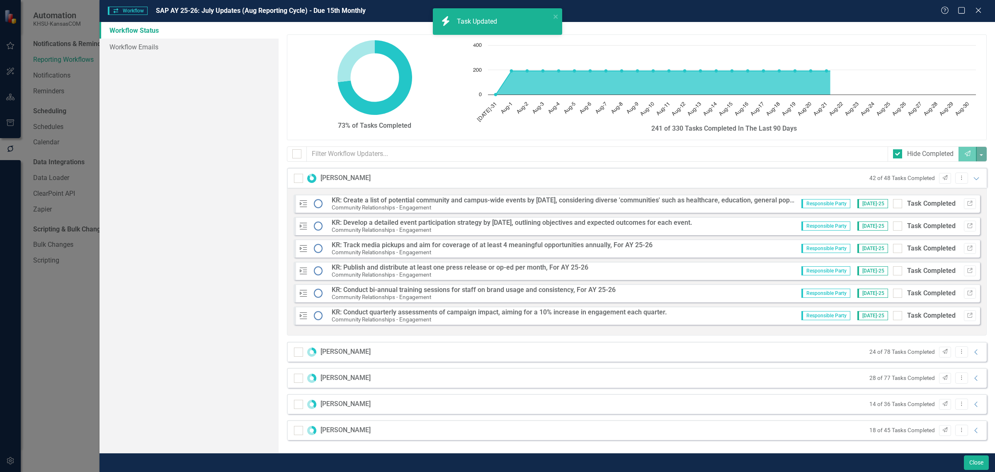
click at [890, 205] on div "Responsible Party Jul-25 Task Completed Link" at bounding box center [885, 203] width 181 height 11
click at [895, 205] on div at bounding box center [897, 203] width 9 height 9
click at [895, 204] on input "Task Completed" at bounding box center [895, 201] width 5 height 5
checkbox input "true"
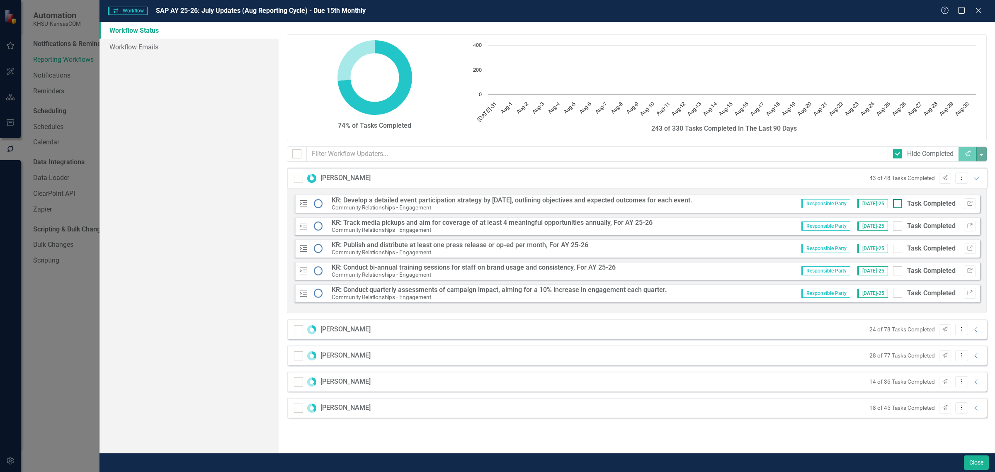
click at [898, 205] on div at bounding box center [897, 203] width 9 height 9
click at [898, 204] on input "Task Completed" at bounding box center [895, 201] width 5 height 5
checkbox input "true"
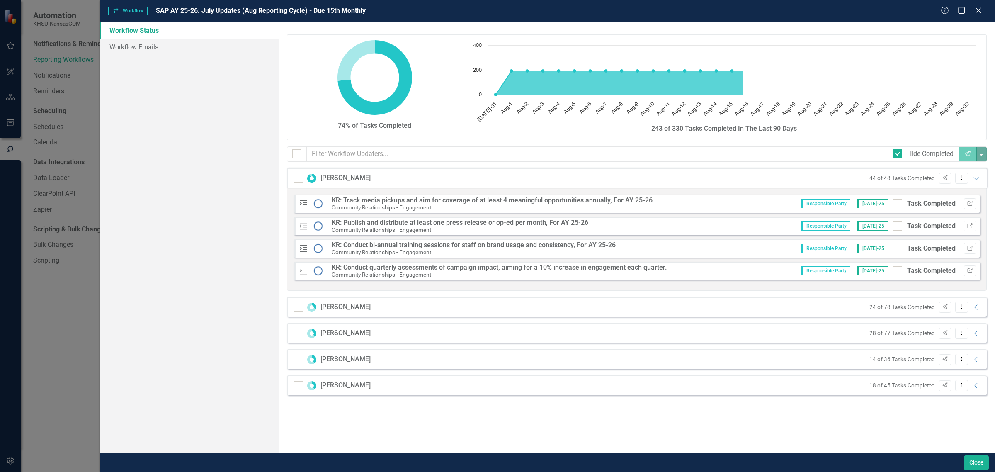
click at [898, 205] on div at bounding box center [897, 203] width 9 height 9
click at [898, 204] on input "Task Completed" at bounding box center [895, 201] width 5 height 5
checkbox input "true"
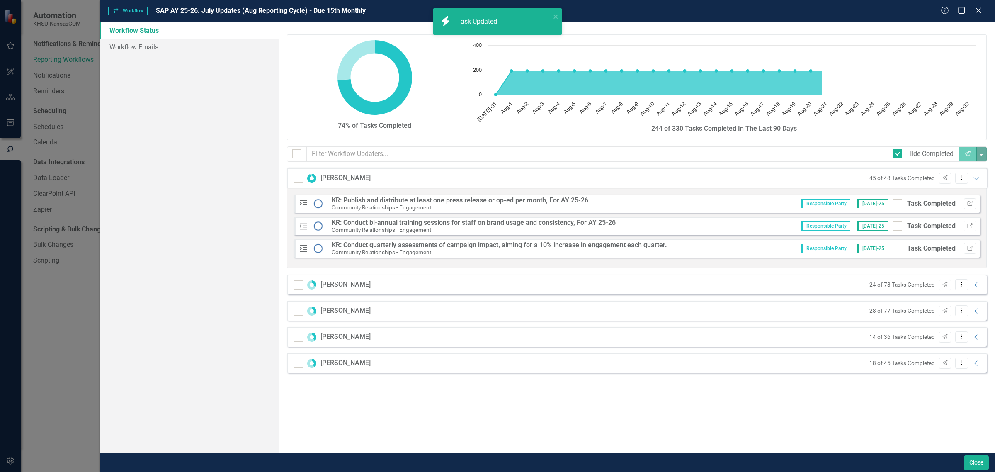
click at [898, 205] on div at bounding box center [897, 203] width 9 height 9
click at [898, 204] on input "Task Completed" at bounding box center [895, 201] width 5 height 5
checkbox input "true"
click at [898, 205] on div at bounding box center [897, 203] width 9 height 9
click at [898, 204] on input "Task Completed" at bounding box center [895, 201] width 5 height 5
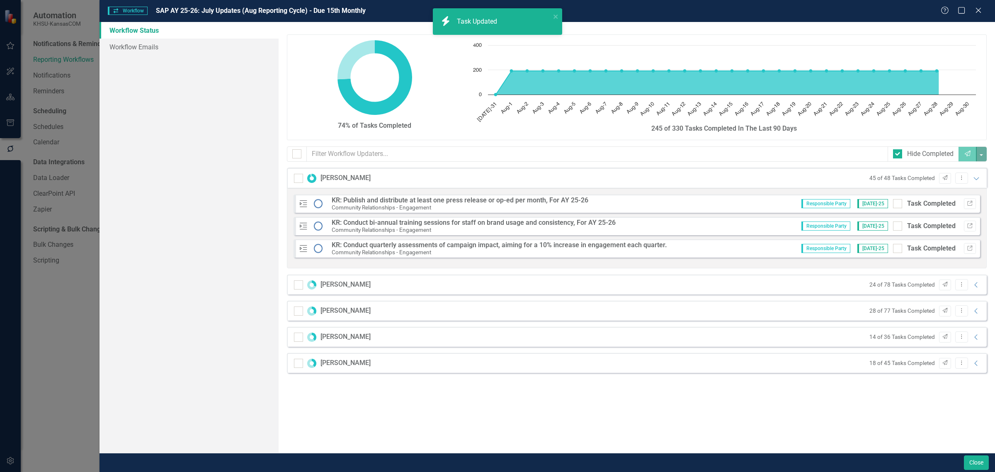
checkbox input "true"
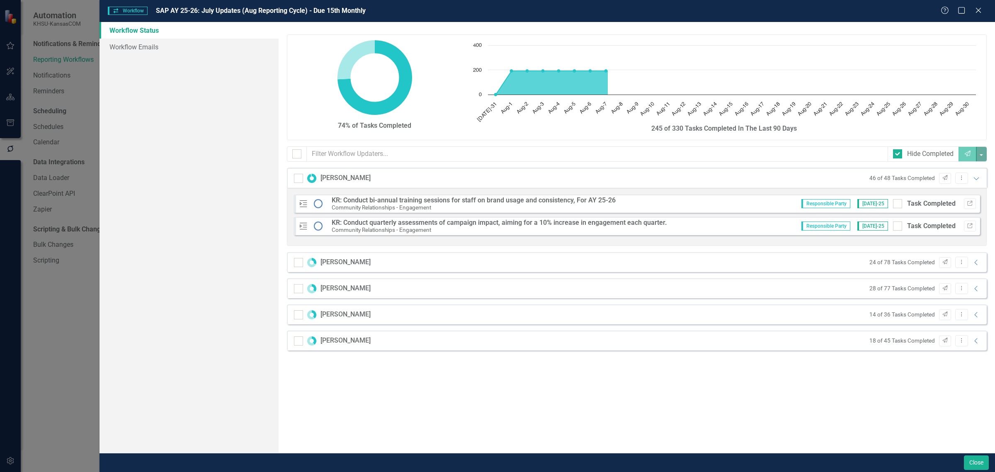
click at [898, 205] on div at bounding box center [897, 203] width 9 height 9
click at [898, 204] on input "Task Completed" at bounding box center [895, 201] width 5 height 5
checkbox input "true"
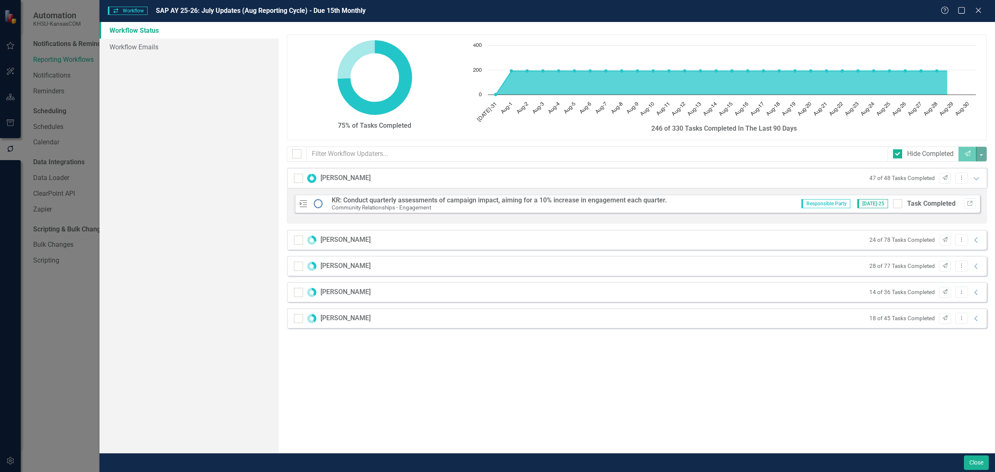
click at [898, 205] on div at bounding box center [897, 203] width 9 height 9
click at [898, 204] on input "Task Completed" at bounding box center [895, 201] width 5 height 5
checkbox input "true"
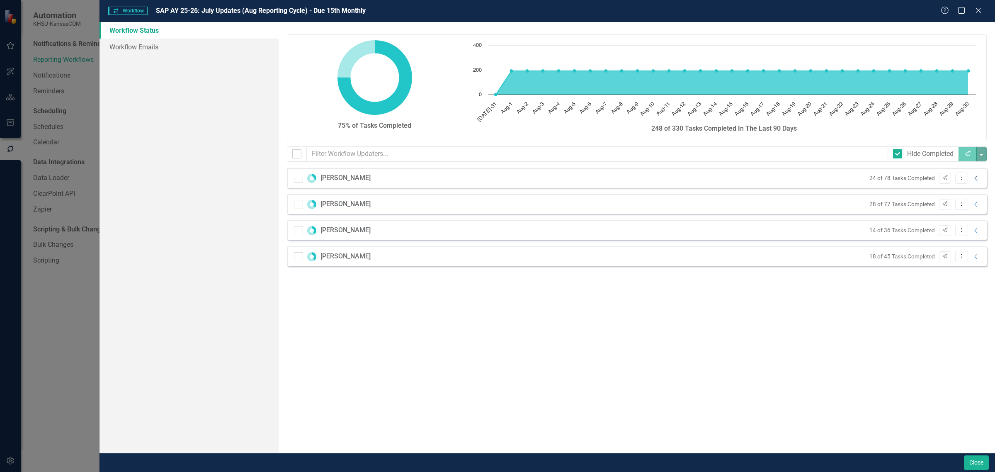
click at [973, 180] on icon "Collapse" at bounding box center [976, 178] width 8 height 7
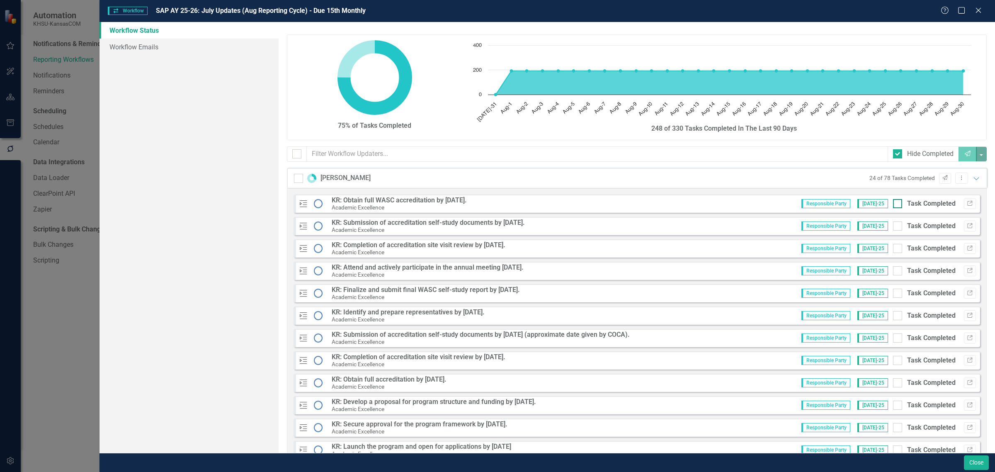
click at [893, 205] on div at bounding box center [897, 203] width 9 height 9
click at [893, 204] on input "Task Completed" at bounding box center [895, 201] width 5 height 5
checkbox input "true"
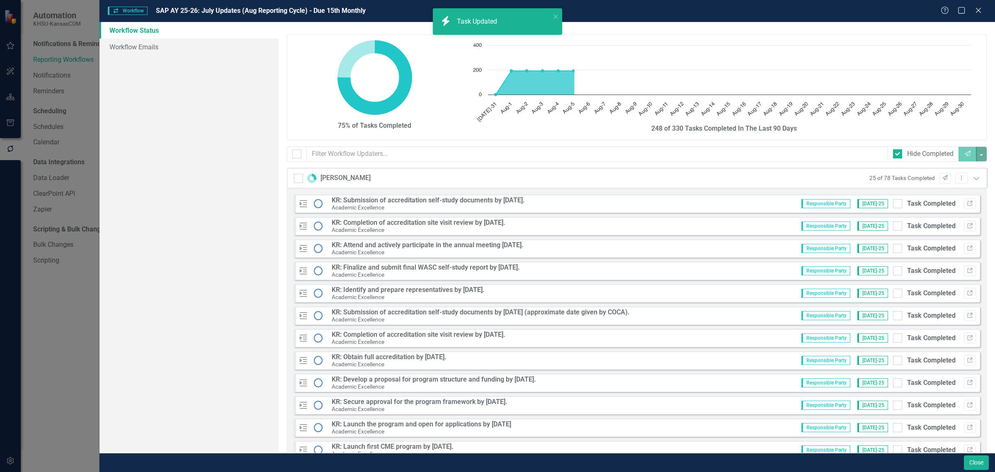
click at [893, 205] on div at bounding box center [897, 203] width 9 height 9
click at [893, 204] on input "Task Completed" at bounding box center [895, 201] width 5 height 5
checkbox input "true"
click at [893, 221] on div at bounding box center [897, 225] width 9 height 9
click at [893, 221] on input "Task Completed" at bounding box center [895, 223] width 5 height 5
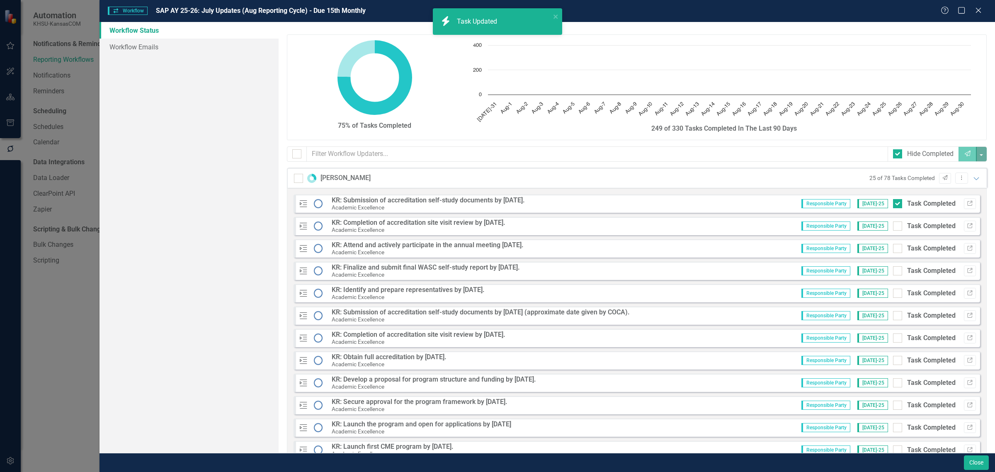
checkbox input "true"
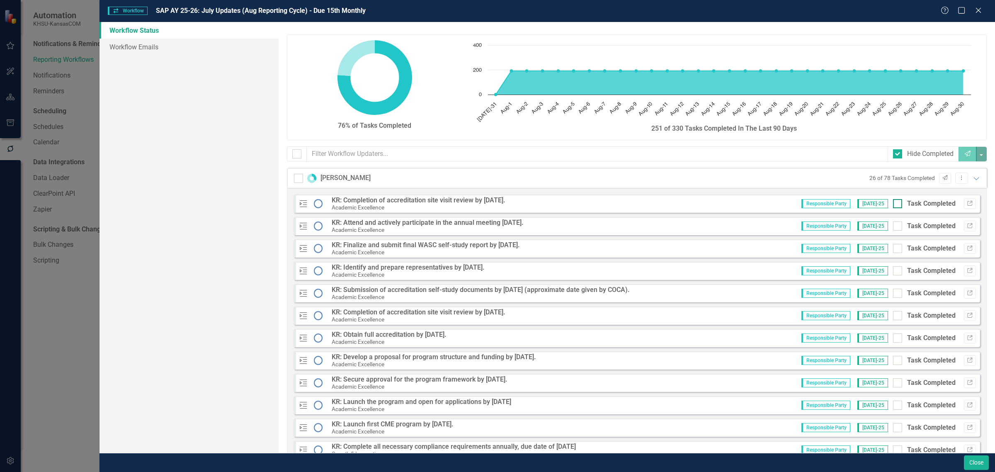
click at [893, 205] on div at bounding box center [897, 203] width 9 height 9
click at [893, 204] on input "Task Completed" at bounding box center [895, 201] width 5 height 5
checkbox input "true"
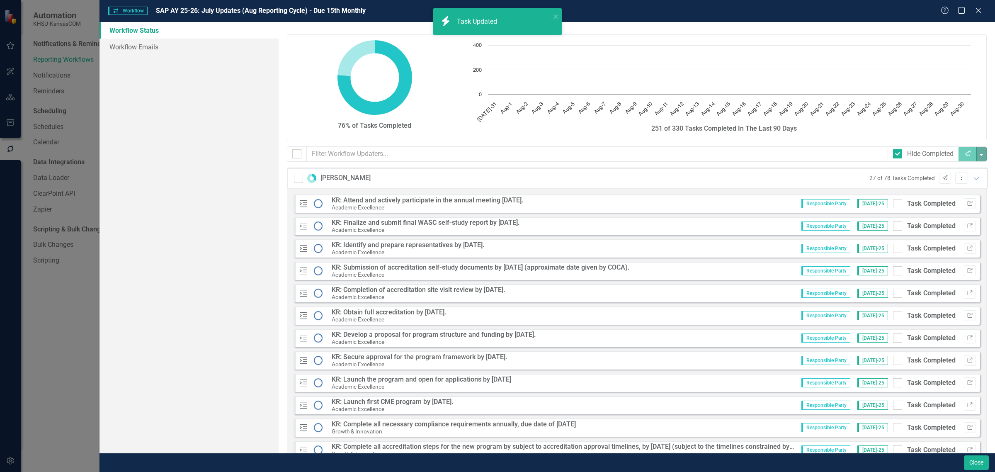
click at [893, 205] on div at bounding box center [897, 203] width 9 height 9
click at [893, 204] on input "Task Completed" at bounding box center [895, 201] width 5 height 5
checkbox input "true"
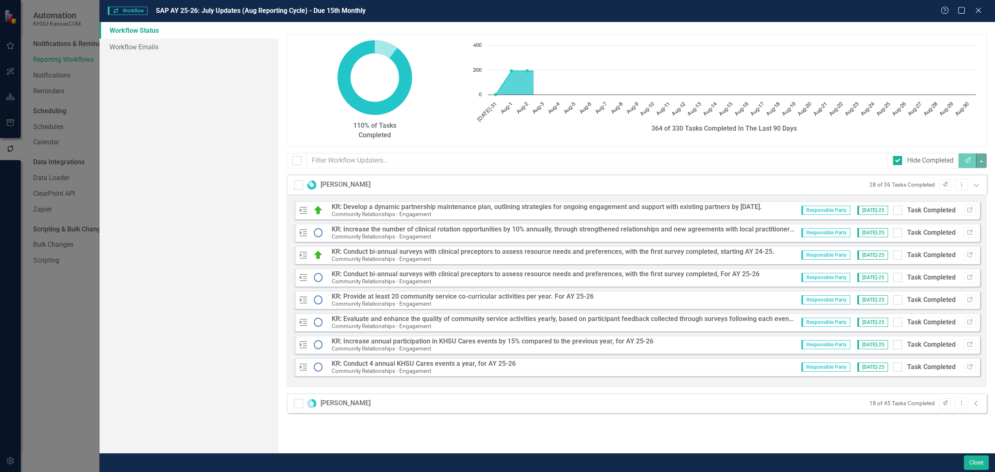
click at [900, 212] on div at bounding box center [897, 210] width 9 height 9
click at [898, 211] on input "Task Completed" at bounding box center [895, 208] width 5 height 5
checkbox input "true"
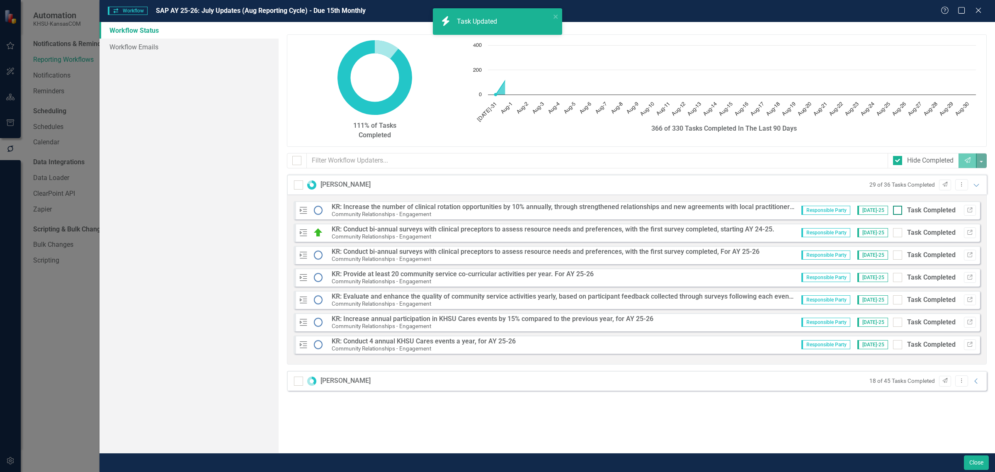
click at [897, 211] on input "Task Completed" at bounding box center [895, 208] width 5 height 5
checkbox input "true"
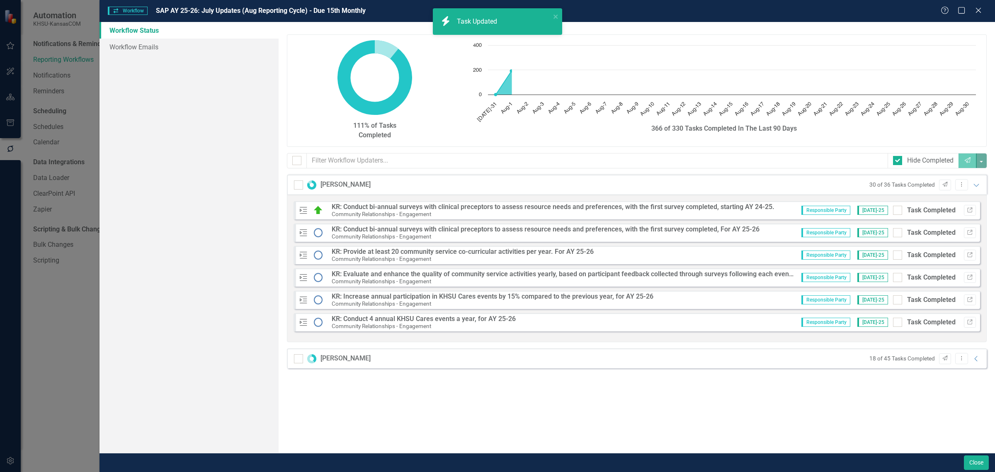
click at [897, 211] on input "Task Completed" at bounding box center [895, 208] width 5 height 5
checkbox input "true"
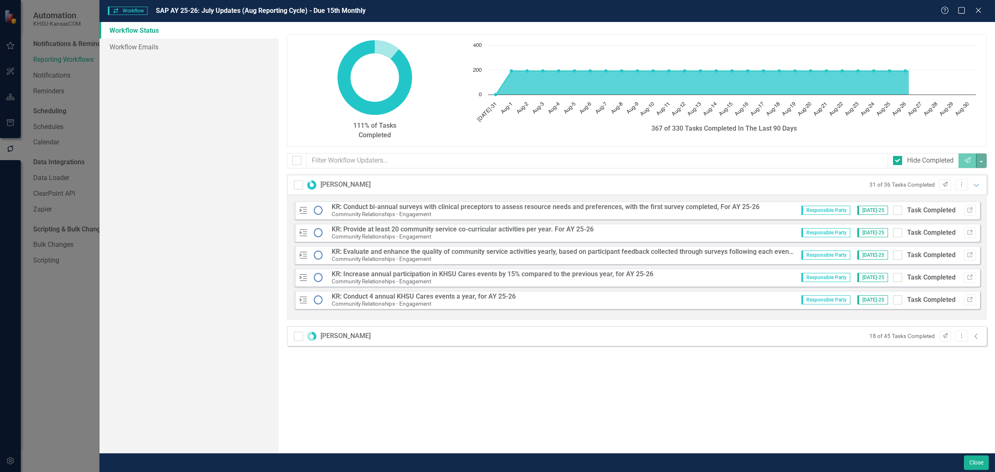
click at [897, 211] on input "Task Completed" at bounding box center [895, 208] width 5 height 5
checkbox input "true"
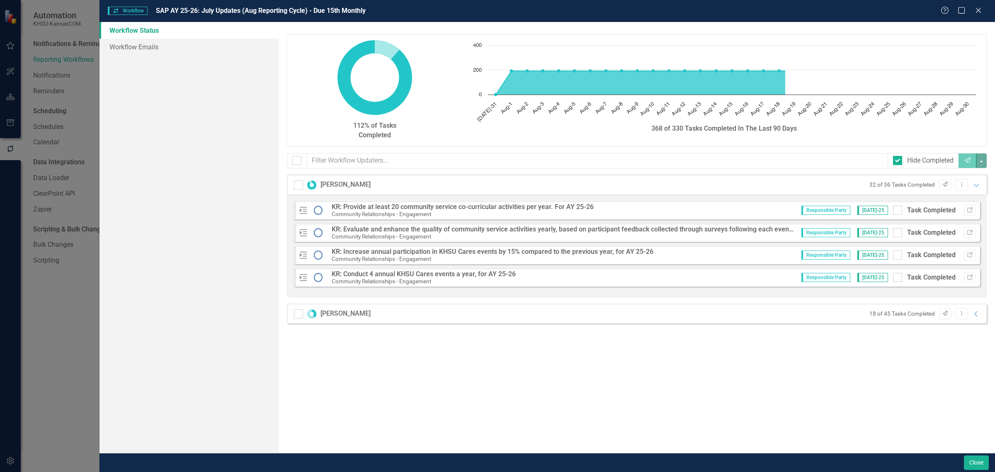
click at [897, 211] on input "Task Completed" at bounding box center [895, 208] width 5 height 5
checkbox input "true"
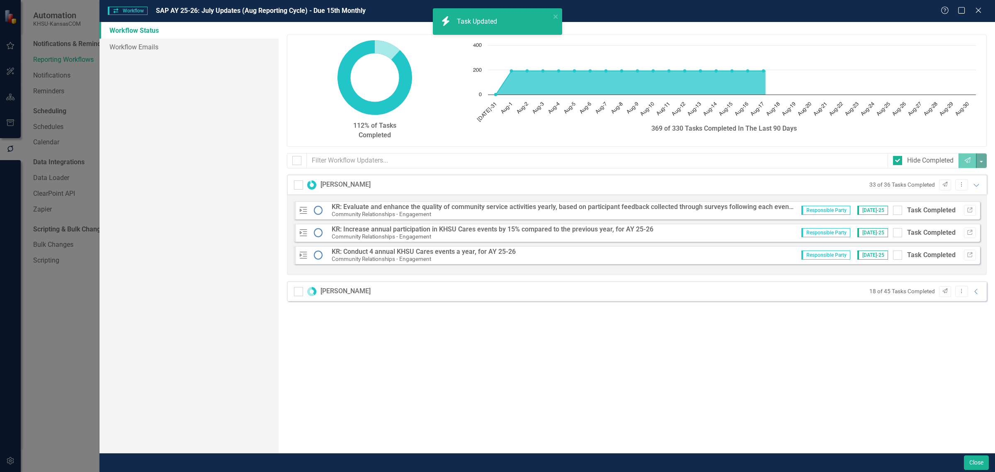
click at [897, 211] on input "Task Completed" at bounding box center [895, 208] width 5 height 5
checkbox input "true"
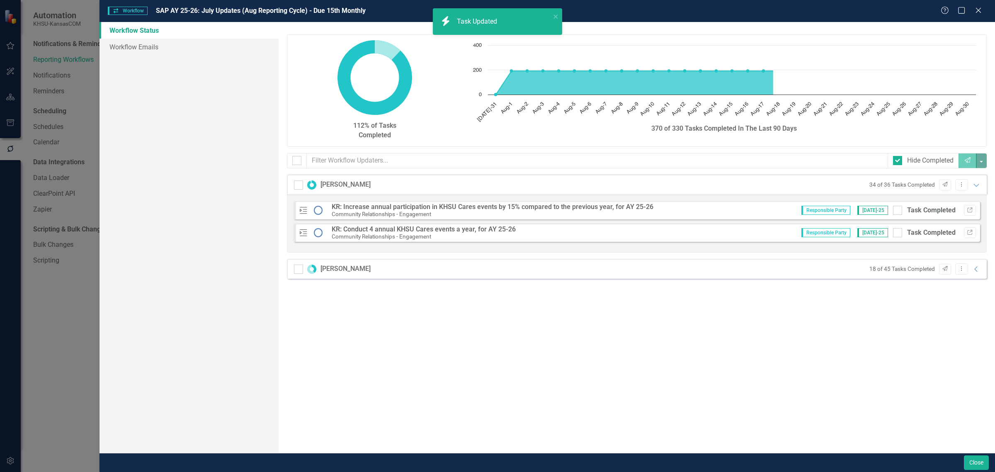
click at [897, 211] on input "Task Completed" at bounding box center [895, 208] width 5 height 5
checkbox input "true"
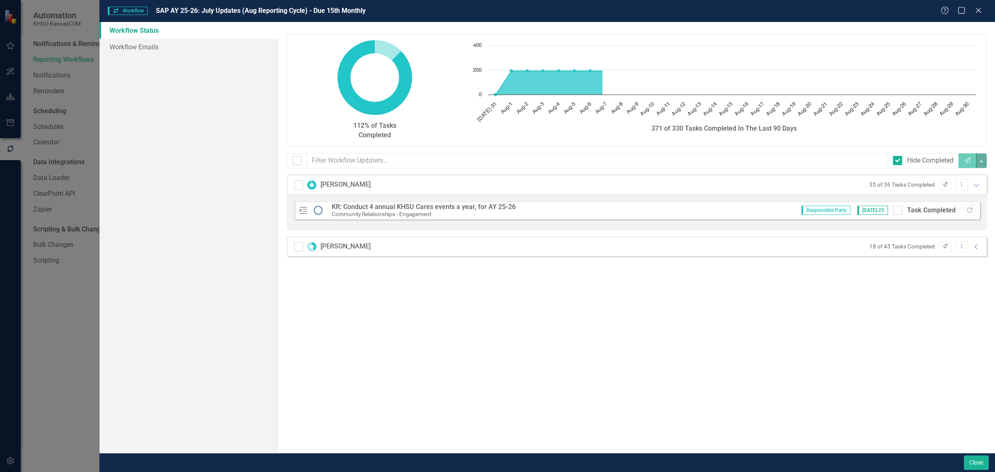
click at [897, 211] on input "Task Completed" at bounding box center [895, 208] width 5 height 5
checkbox input "true"
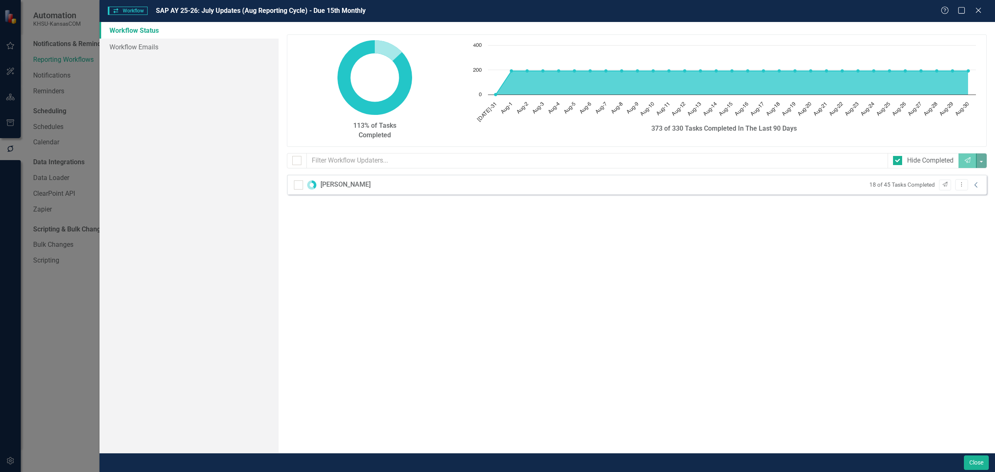
click at [974, 184] on icon "Collapse" at bounding box center [976, 185] width 8 height 7
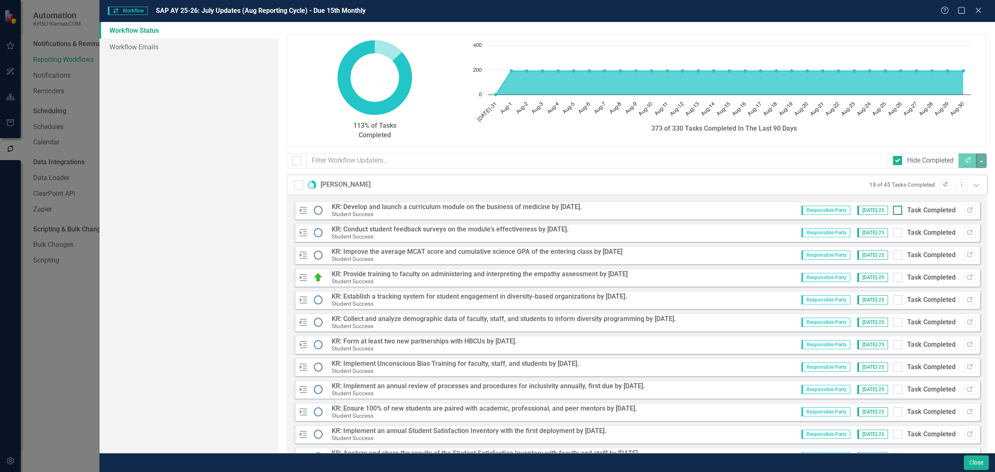
click at [893, 210] on div at bounding box center [897, 210] width 9 height 9
click at [893, 210] on input "Task Completed" at bounding box center [895, 208] width 5 height 5
checkbox input "true"
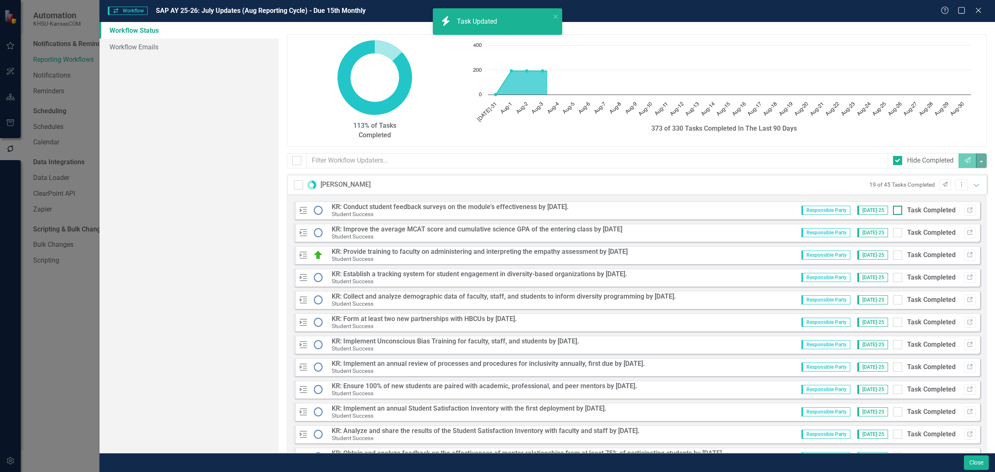
click at [893, 211] on input "Task Completed" at bounding box center [895, 208] width 5 height 5
checkbox input "true"
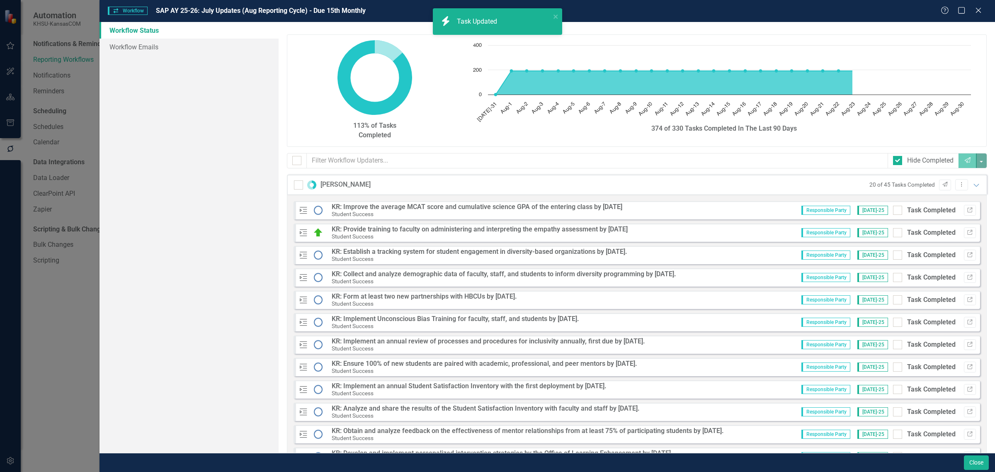
click at [893, 211] on input "Task Completed" at bounding box center [895, 208] width 5 height 5
checkbox input "true"
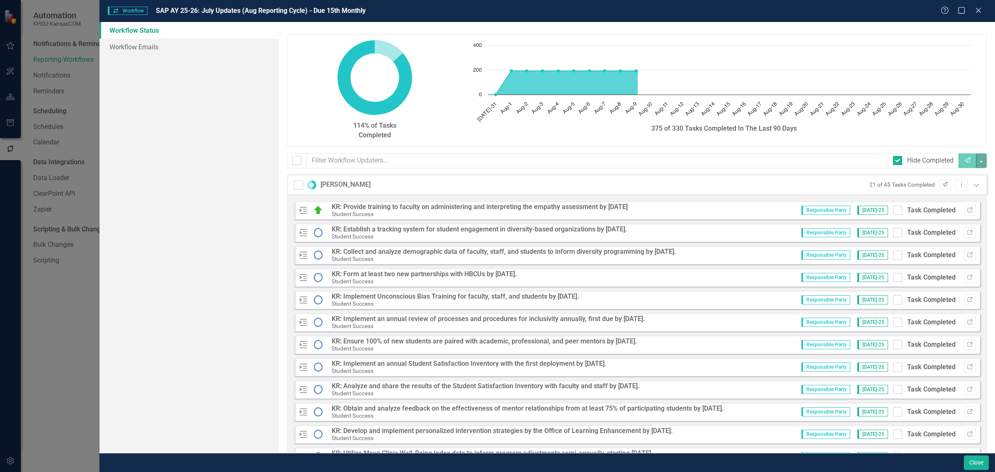
click at [893, 211] on input "Task Completed" at bounding box center [895, 208] width 5 height 5
checkbox input "true"
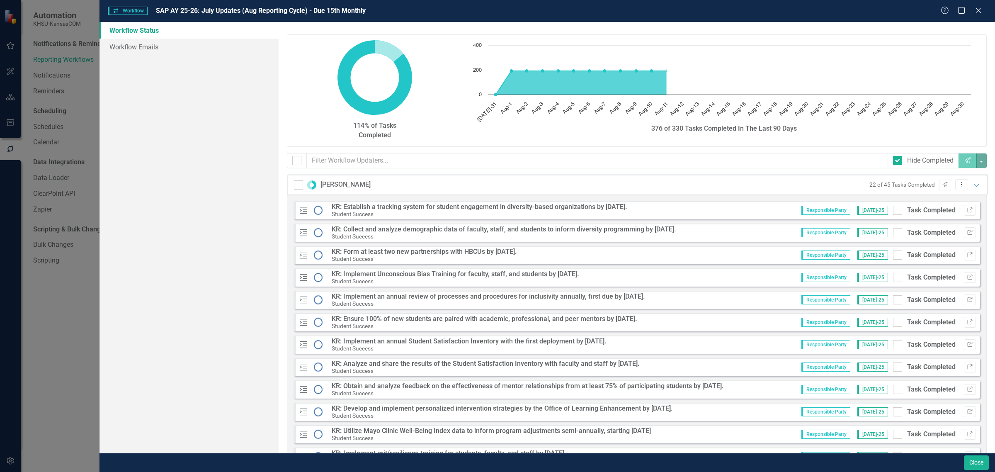
click at [893, 211] on input "Task Completed" at bounding box center [895, 208] width 5 height 5
checkbox input "true"
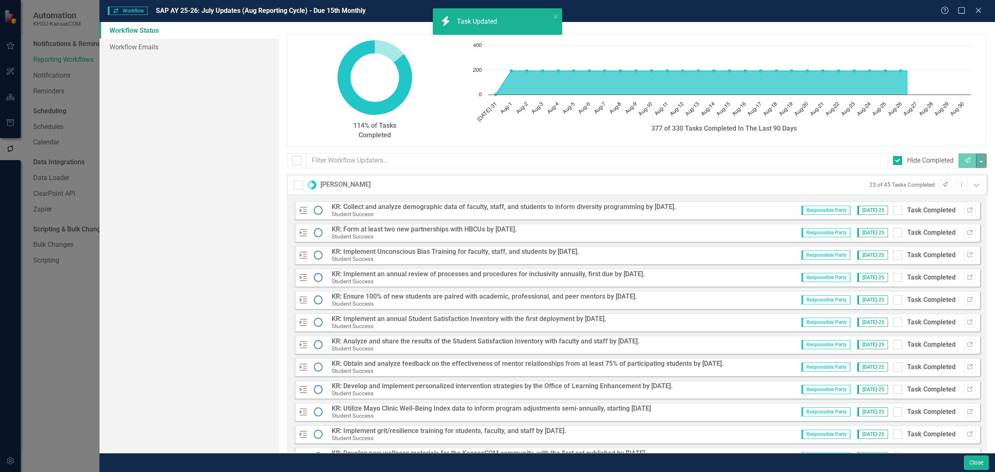
click at [893, 211] on input "Task Completed" at bounding box center [895, 208] width 5 height 5
checkbox input "true"
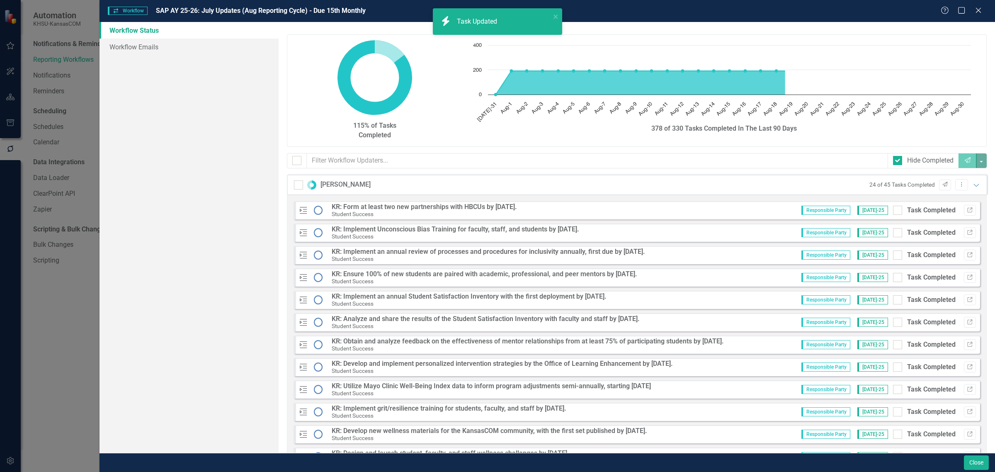
click at [893, 211] on input "Task Completed" at bounding box center [895, 208] width 5 height 5
checkbox input "true"
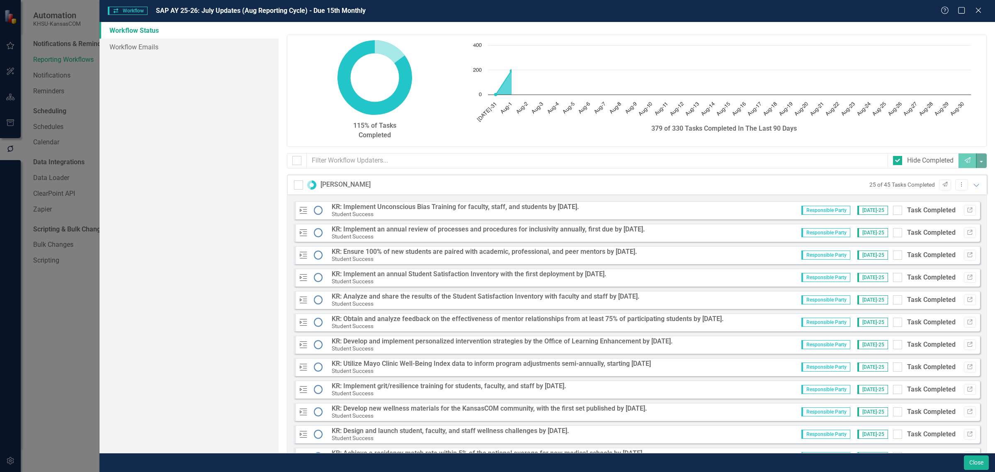
click at [893, 211] on input "Task Completed" at bounding box center [895, 208] width 5 height 5
checkbox input "true"
click at [893, 211] on input "Task Completed" at bounding box center [895, 208] width 5 height 5
checkbox input "true"
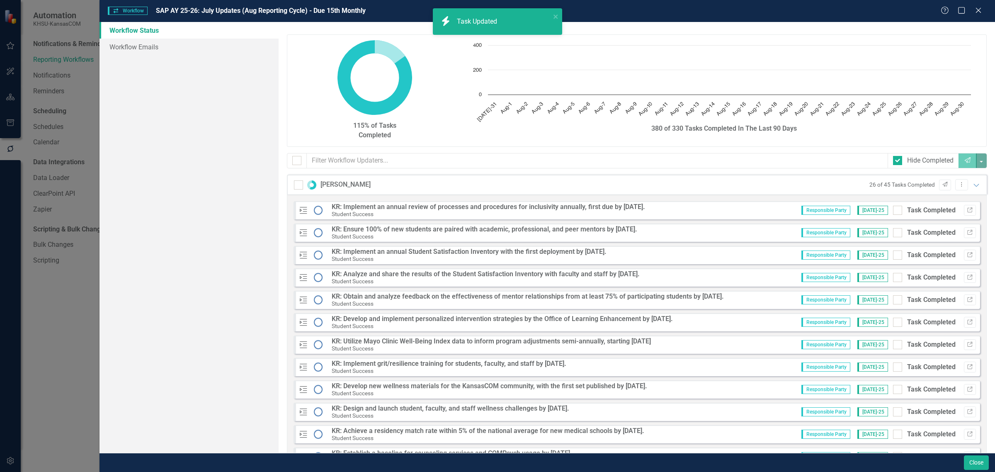
click at [893, 211] on input "Task Completed" at bounding box center [895, 208] width 5 height 5
checkbox input "true"
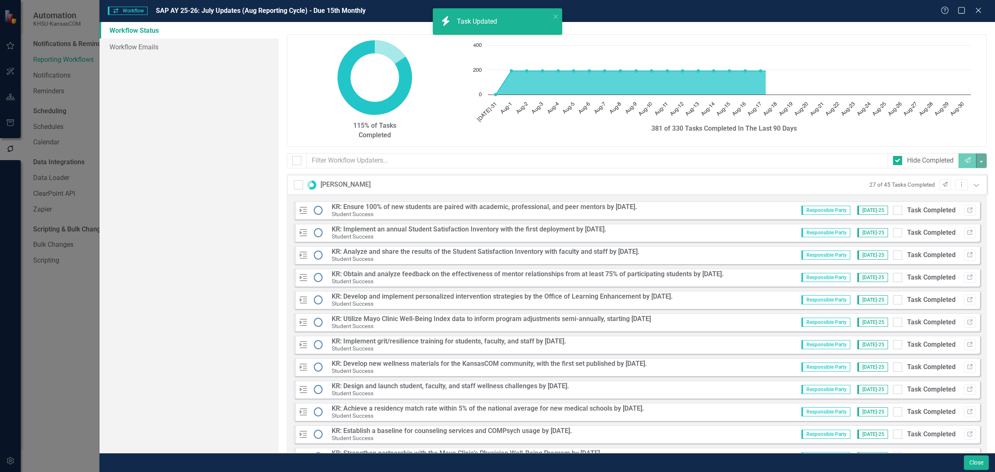
click at [893, 211] on input "Task Completed" at bounding box center [895, 208] width 5 height 5
checkbox input "true"
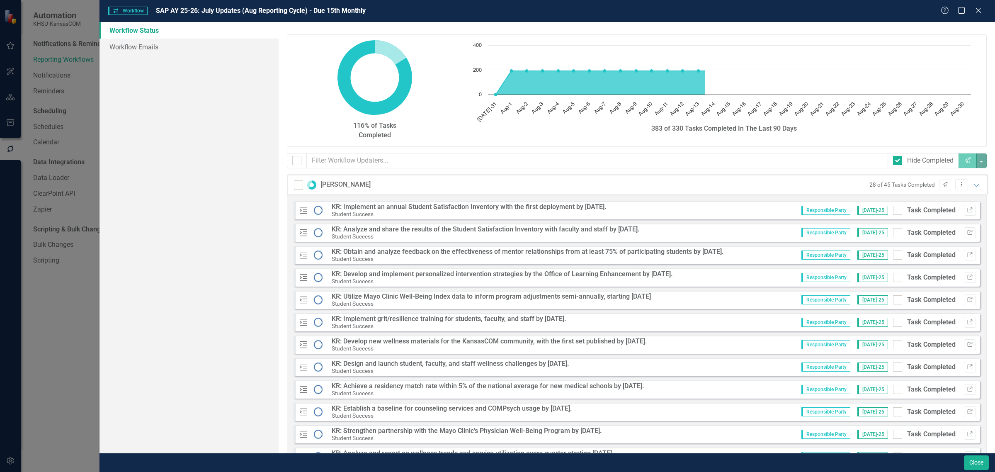
click at [893, 211] on input "Task Completed" at bounding box center [895, 208] width 5 height 5
checkbox input "true"
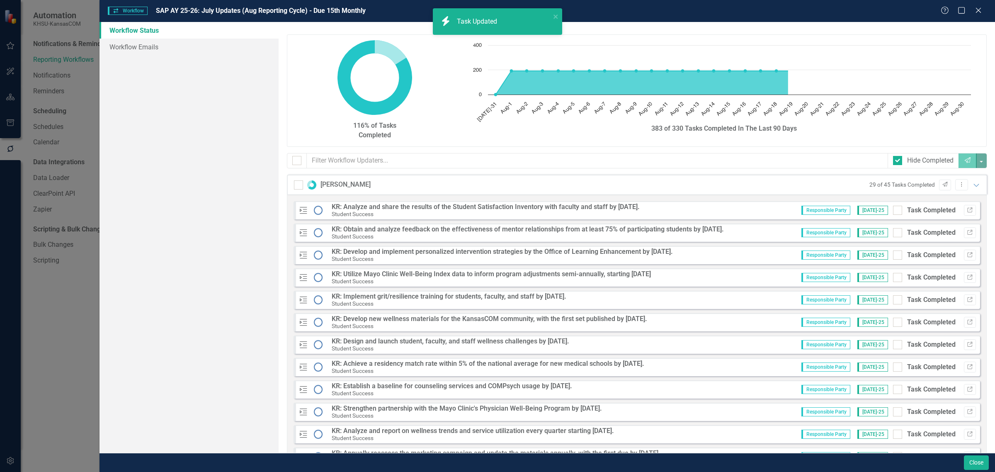
click at [893, 211] on input "Task Completed" at bounding box center [895, 208] width 5 height 5
checkbox input "true"
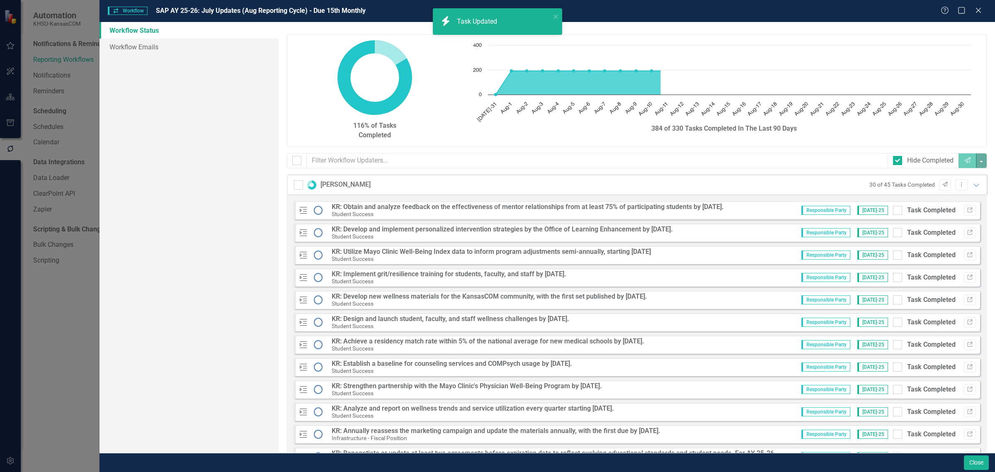
click at [893, 211] on input "Task Completed" at bounding box center [895, 208] width 5 height 5
checkbox input "true"
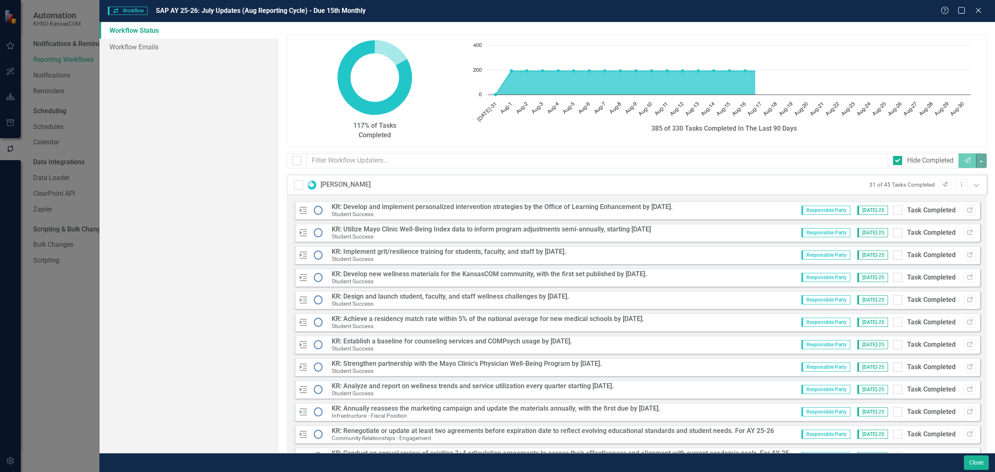
click at [893, 211] on input "Task Completed" at bounding box center [895, 208] width 5 height 5
checkbox input "true"
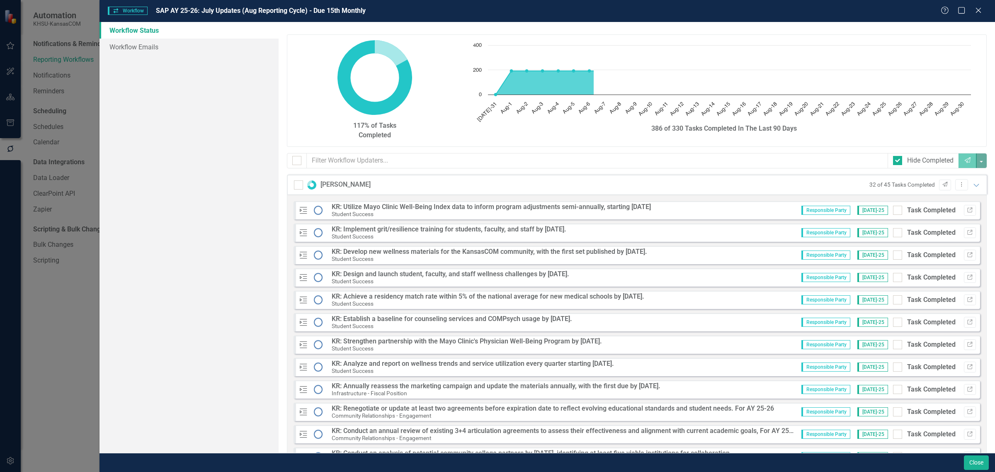
click at [893, 211] on input "Task Completed" at bounding box center [895, 208] width 5 height 5
checkbox input "true"
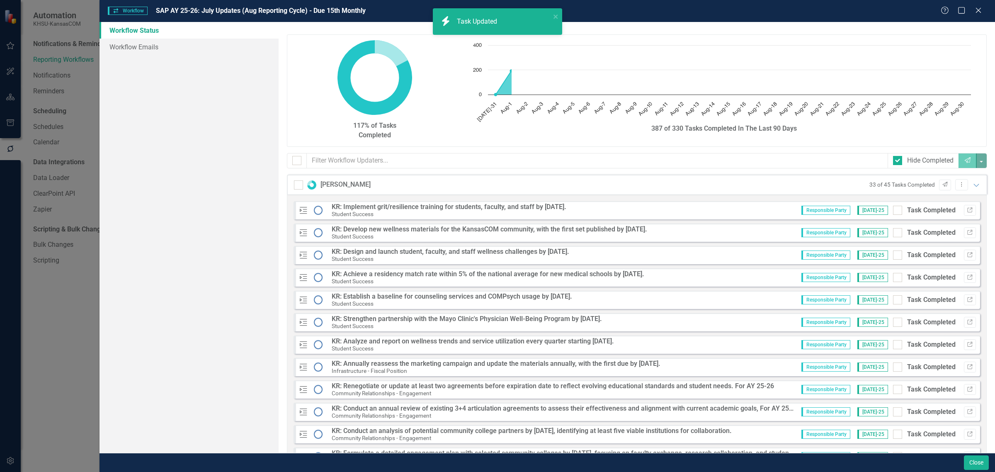
click at [893, 211] on input "Task Completed" at bounding box center [895, 208] width 5 height 5
checkbox input "true"
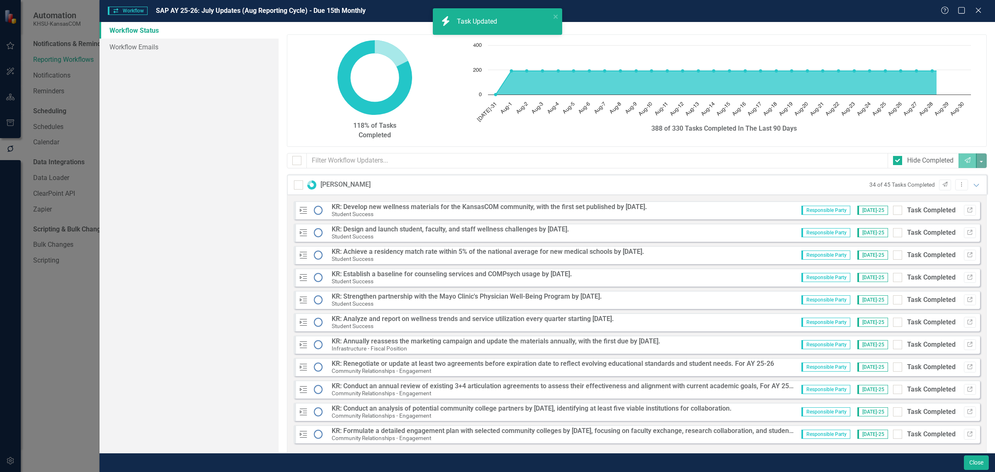
click at [893, 211] on input "Task Completed" at bounding box center [895, 208] width 5 height 5
checkbox input "true"
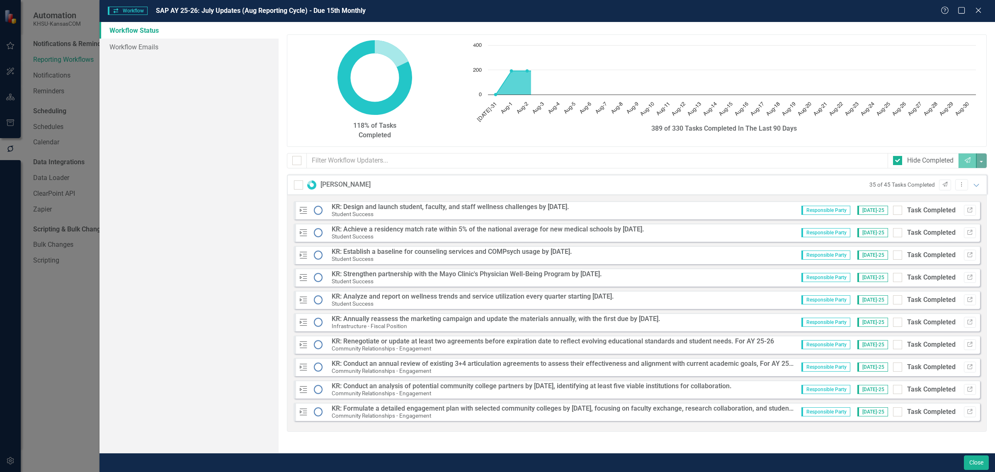
click at [892, 211] on div "Responsible Party Jul-25 Task Completed Link" at bounding box center [885, 210] width 181 height 11
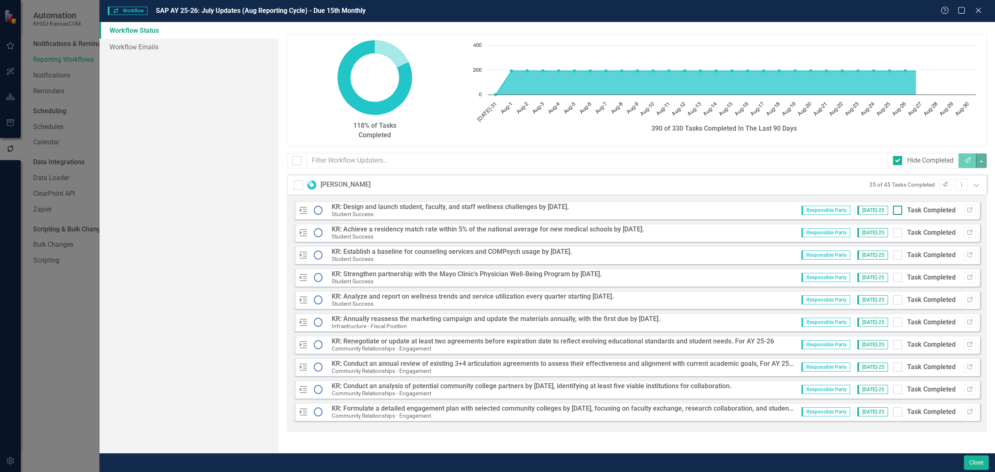
click at [897, 211] on input "Task Completed" at bounding box center [895, 208] width 5 height 5
checkbox input "true"
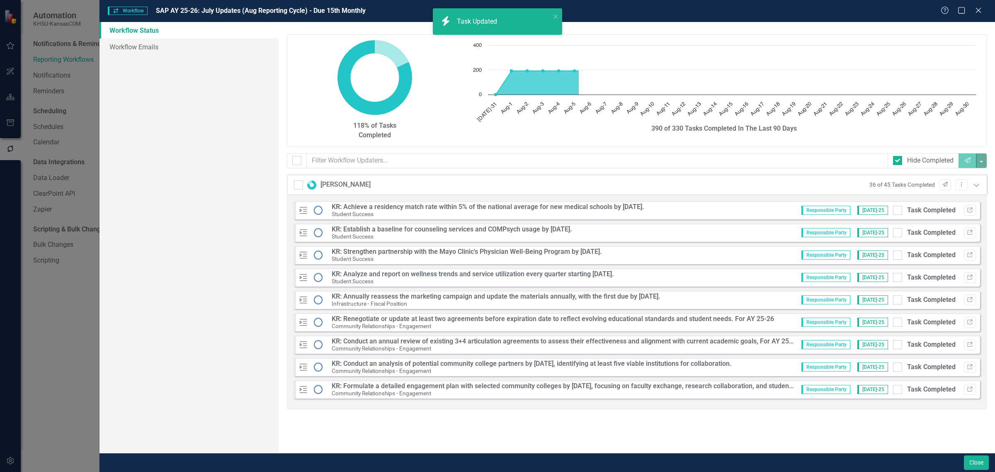
click at [897, 211] on input "Task Completed" at bounding box center [895, 208] width 5 height 5
checkbox input "true"
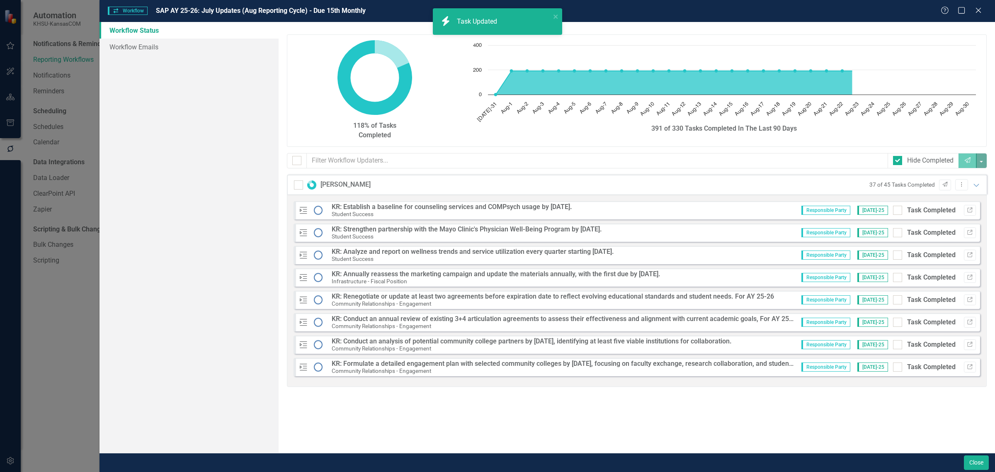
click at [897, 211] on input "Task Completed" at bounding box center [895, 208] width 5 height 5
checkbox input "true"
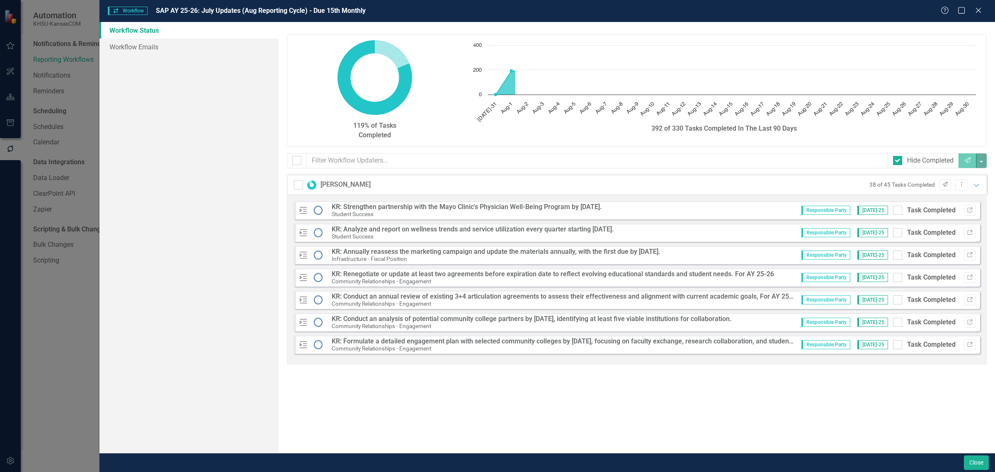
click at [897, 211] on input "Task Completed" at bounding box center [895, 208] width 5 height 5
checkbox input "true"
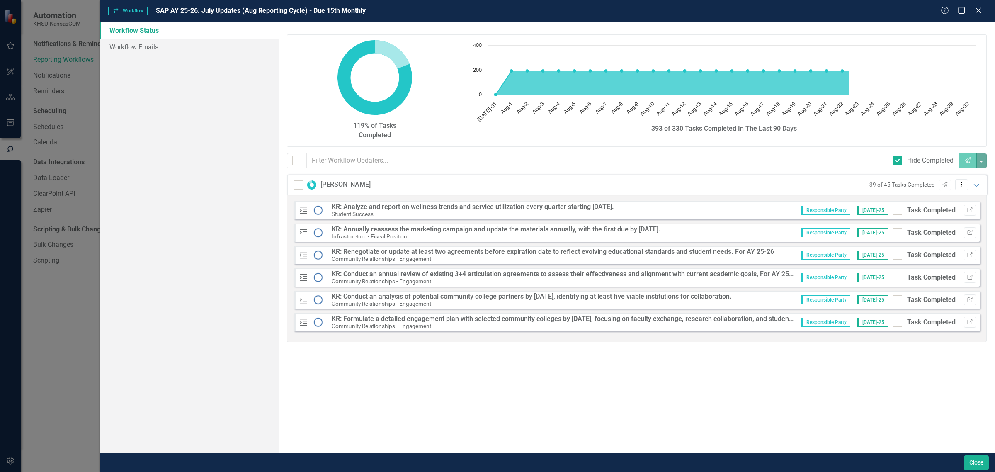
click at [897, 211] on input "Task Completed" at bounding box center [895, 208] width 5 height 5
checkbox input "true"
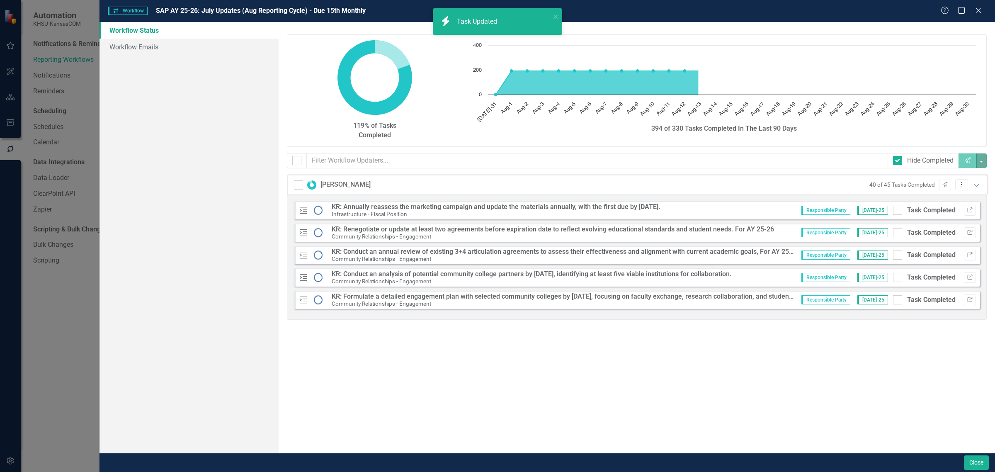
click at [897, 211] on input "Task Completed" at bounding box center [895, 208] width 5 height 5
checkbox input "true"
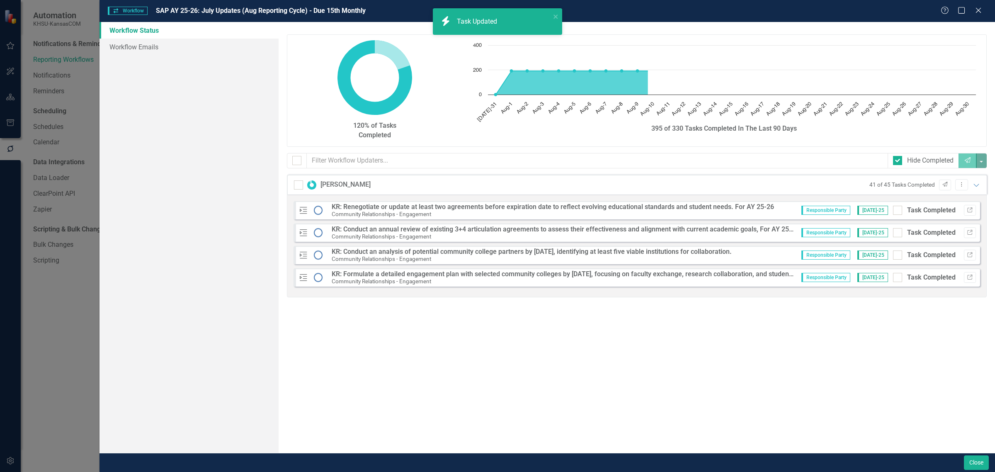
click at [897, 211] on input "Task Completed" at bounding box center [895, 208] width 5 height 5
checkbox input "true"
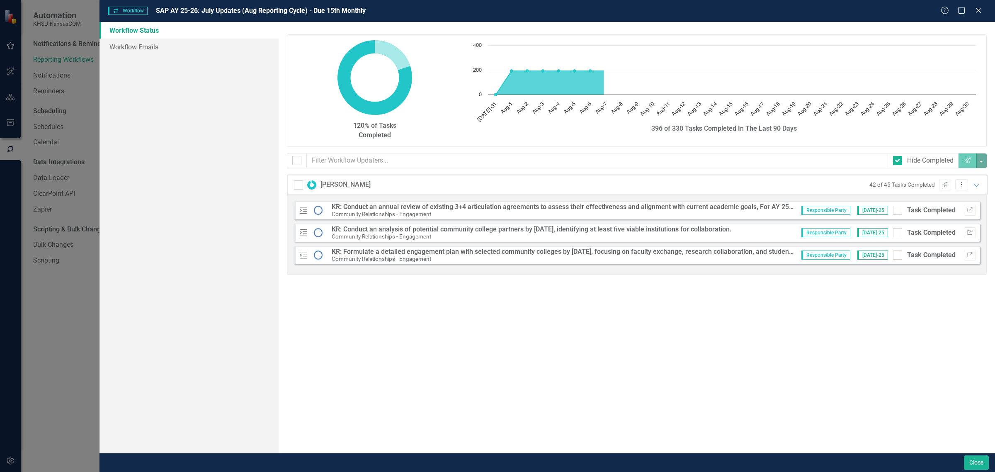
click at [897, 211] on input "Task Completed" at bounding box center [895, 208] width 5 height 5
checkbox input "true"
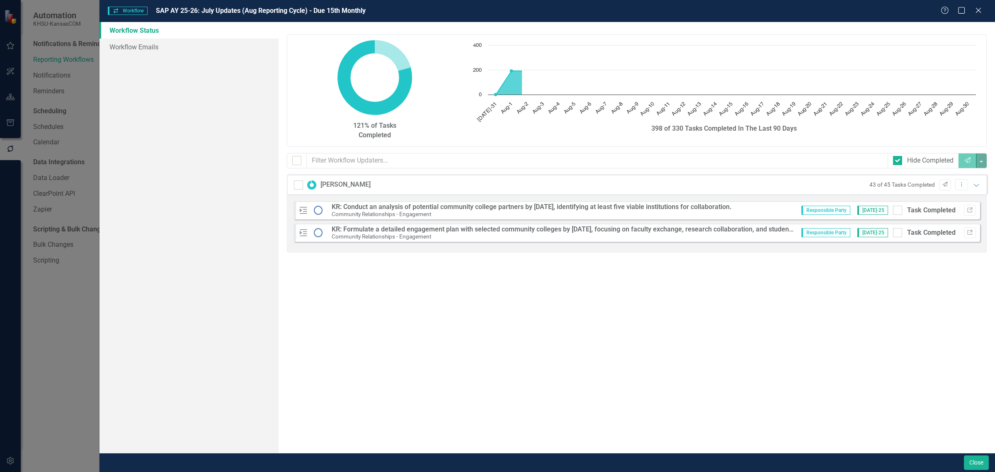
click at [897, 211] on input "Task Completed" at bounding box center [895, 208] width 5 height 5
checkbox input "true"
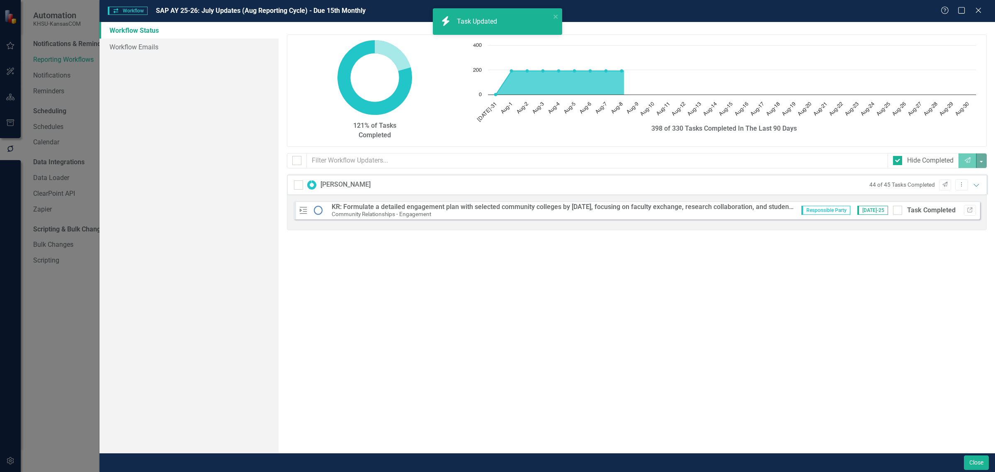
click at [897, 211] on input "Task Completed" at bounding box center [895, 208] width 5 height 5
checkbox input "true"
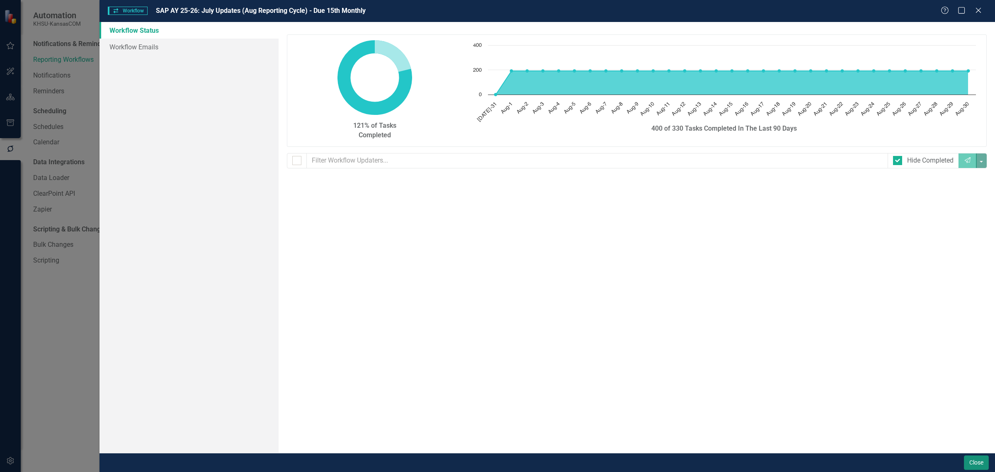
click at [975, 459] on button "Close" at bounding box center [976, 462] width 25 height 15
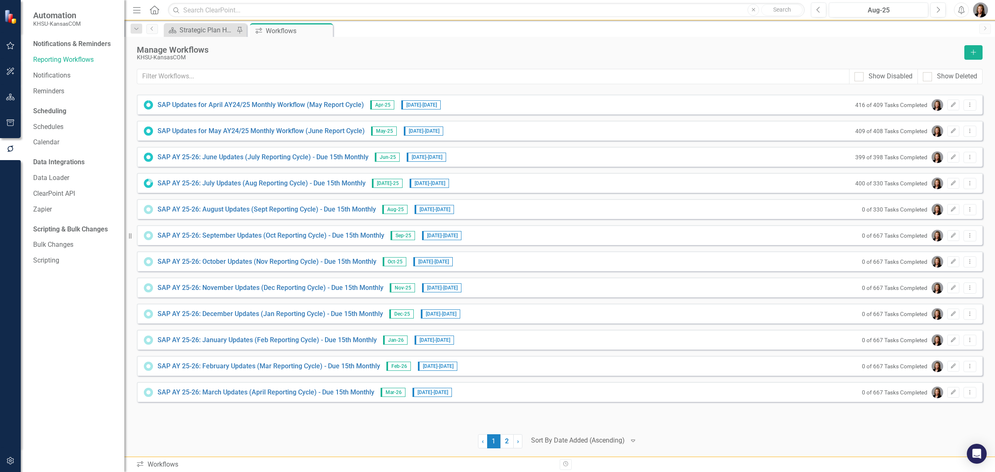
click at [714, 417] on div "SAP Updates for April AY24/25 Monthly Workflow (May Report Cycle) Apr-25 5/1/25…" at bounding box center [560, 259] width 846 height 329
click at [257, 181] on link "SAP AY 25-26: July Updates (Aug Reporting Cycle) - Due 15th Monthly" at bounding box center [262, 184] width 208 height 10
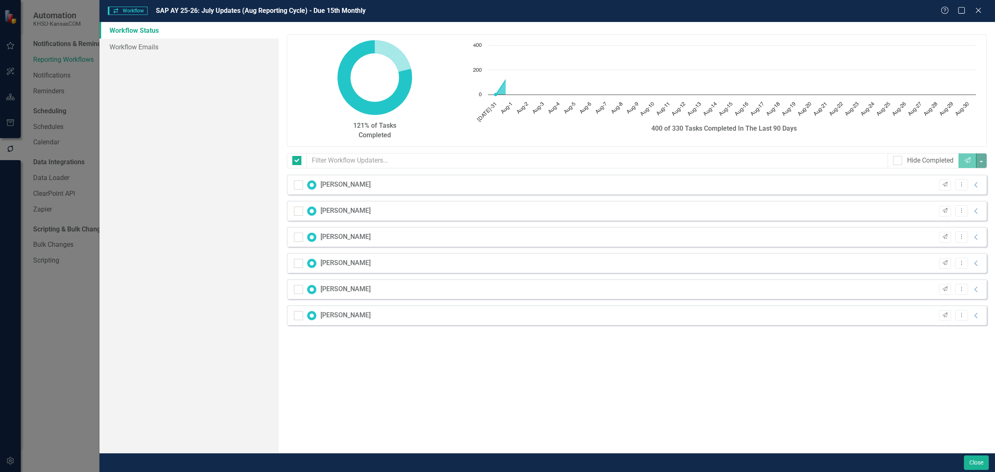
checkbox input "false"
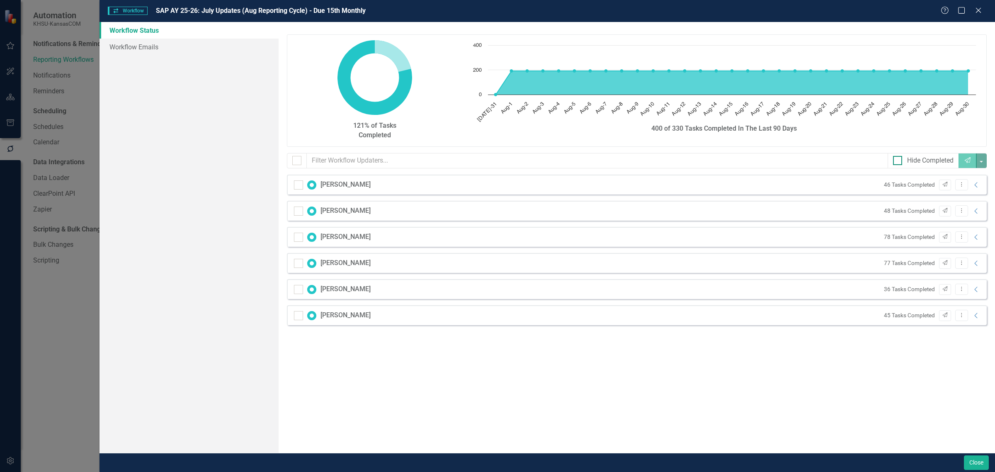
click at [894, 160] on input "Hide Completed" at bounding box center [895, 158] width 5 height 5
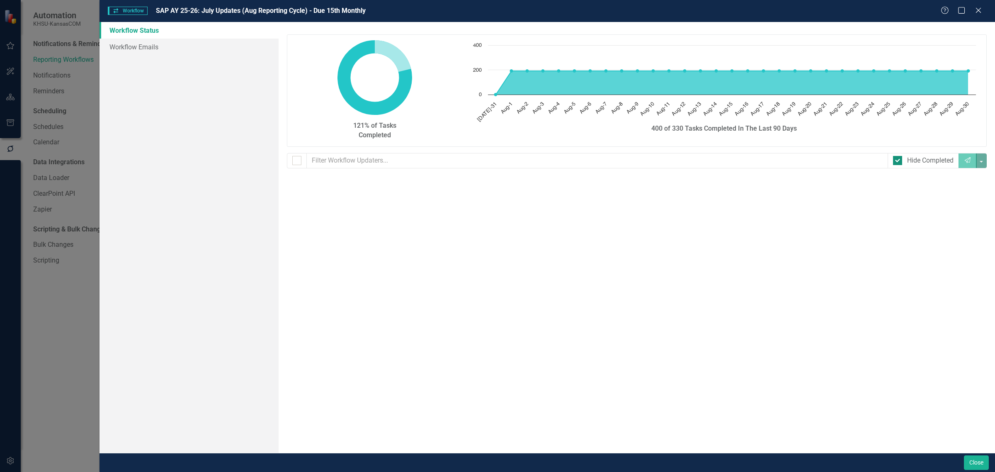
click at [896, 158] on input "Hide Completed" at bounding box center [895, 158] width 5 height 5
checkbox input "false"
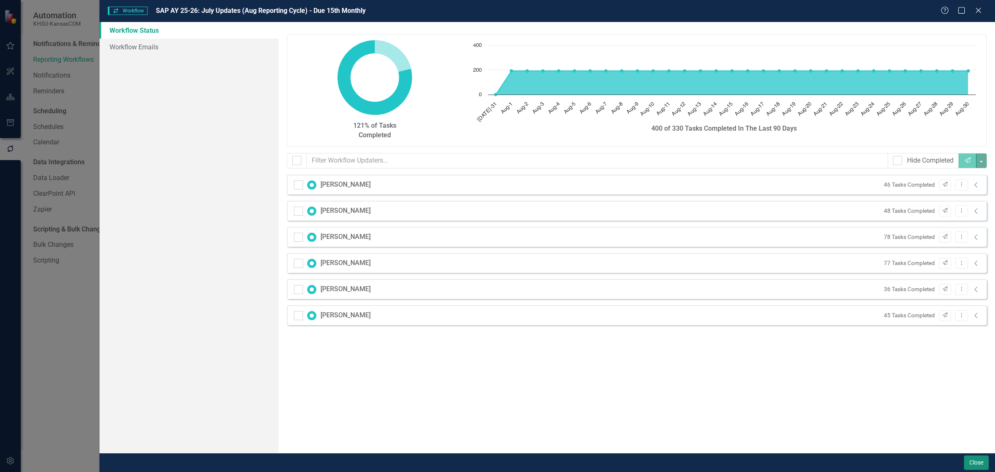
click at [969, 461] on button "Close" at bounding box center [976, 462] width 25 height 15
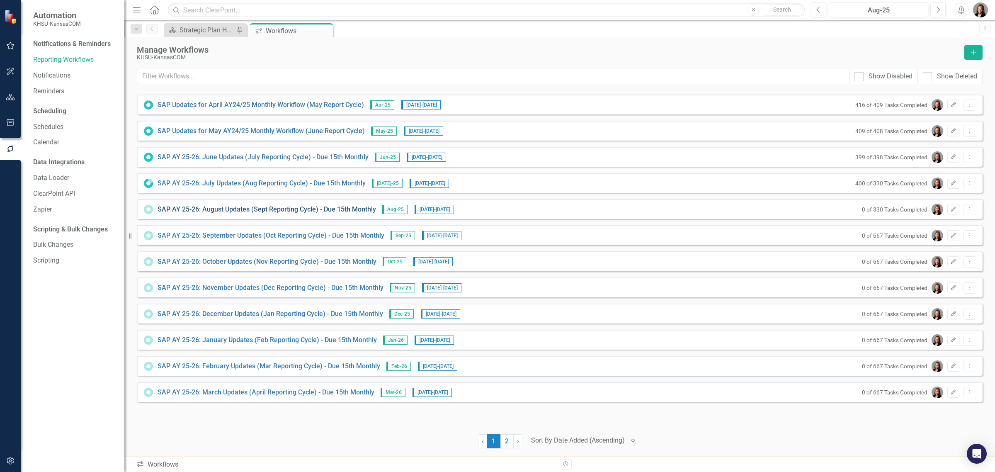
click at [195, 210] on link "SAP AY 25-26: August Updates (Sept Reporting Cycle) - Due 15th Monthly" at bounding box center [267, 210] width 218 height 10
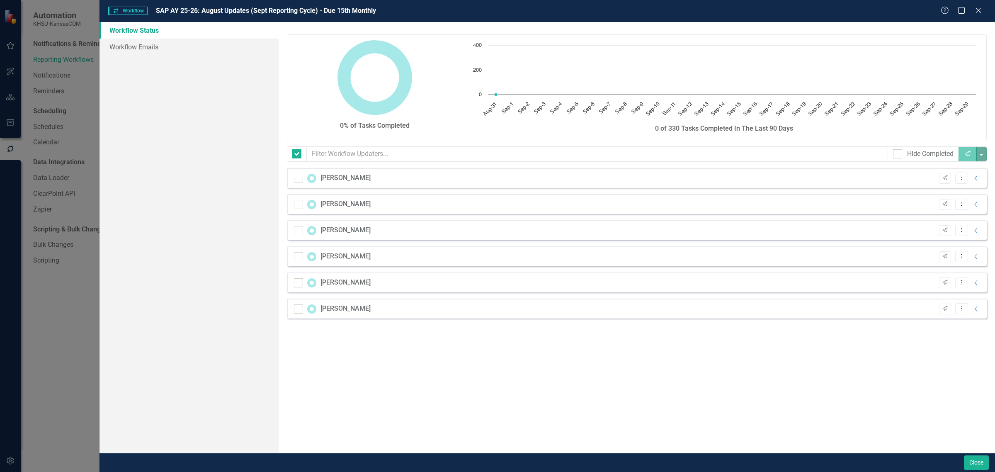
checkbox input "false"
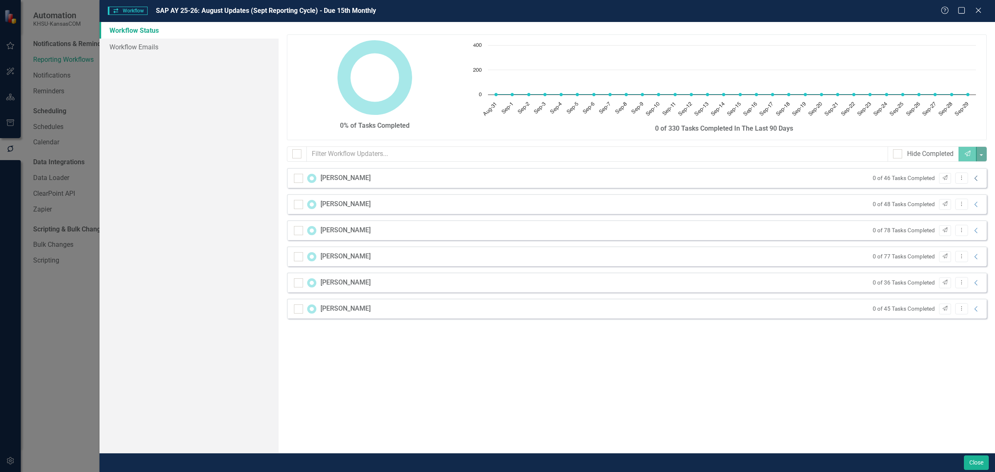
click at [979, 175] on icon "Collapse" at bounding box center [976, 178] width 8 height 7
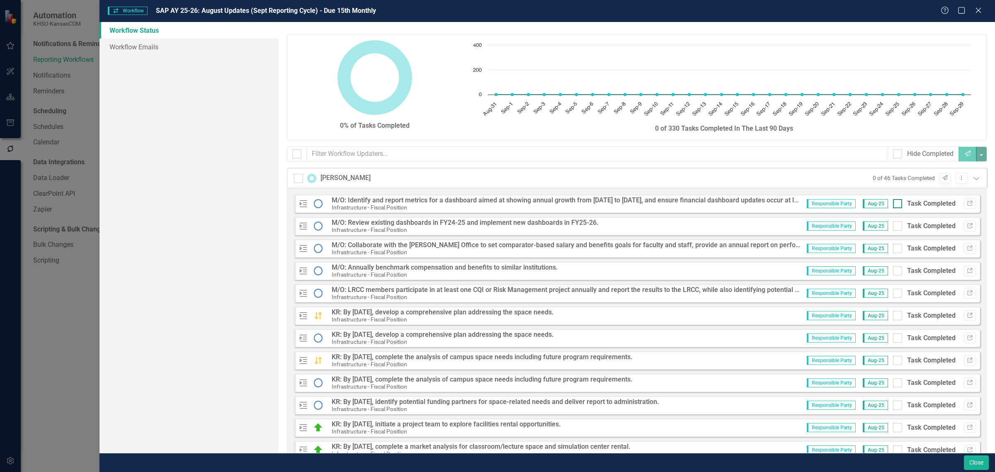
click at [893, 202] on input "Task Completed" at bounding box center [895, 201] width 5 height 5
checkbox input "true"
click at [893, 156] on div at bounding box center [897, 153] width 9 height 9
click at [893, 155] on input "Hide Completed" at bounding box center [895, 151] width 5 height 5
checkbox input "true"
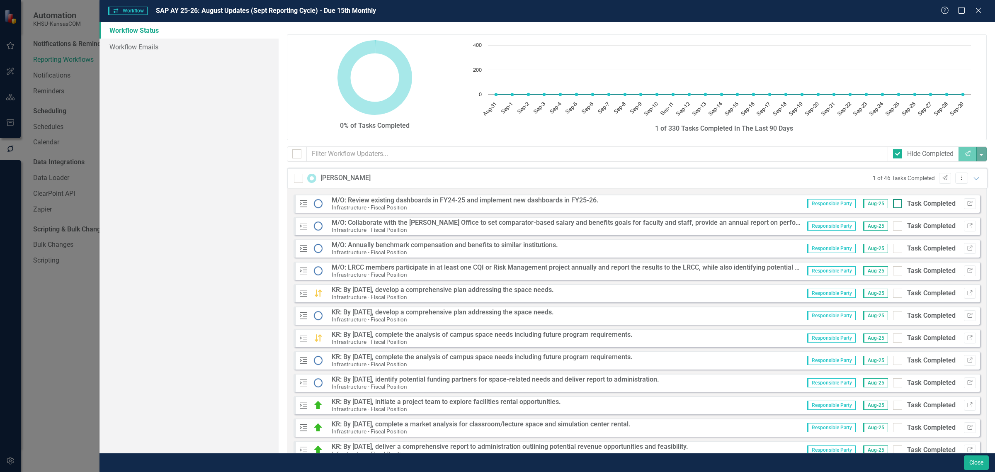
click at [893, 204] on input "Task Completed" at bounding box center [895, 201] width 5 height 5
checkbox input "true"
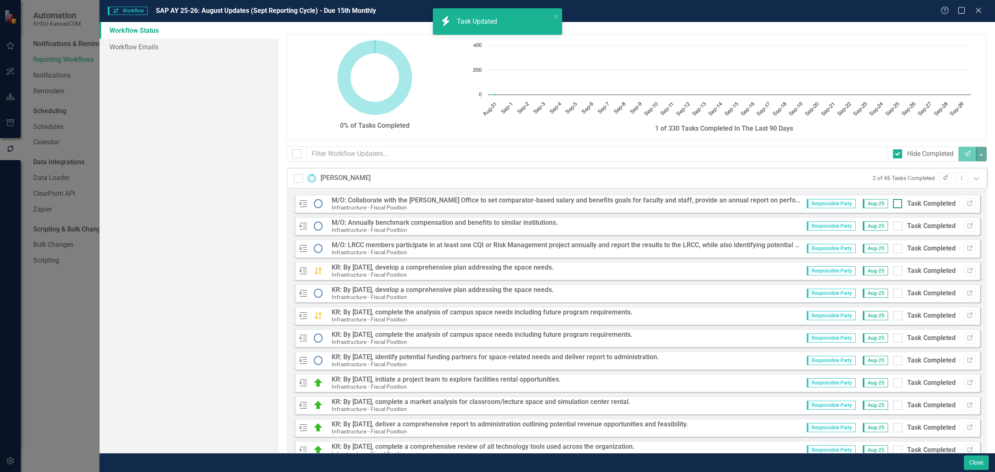
click at [893, 204] on input "Task Completed" at bounding box center [895, 201] width 5 height 5
checkbox input "true"
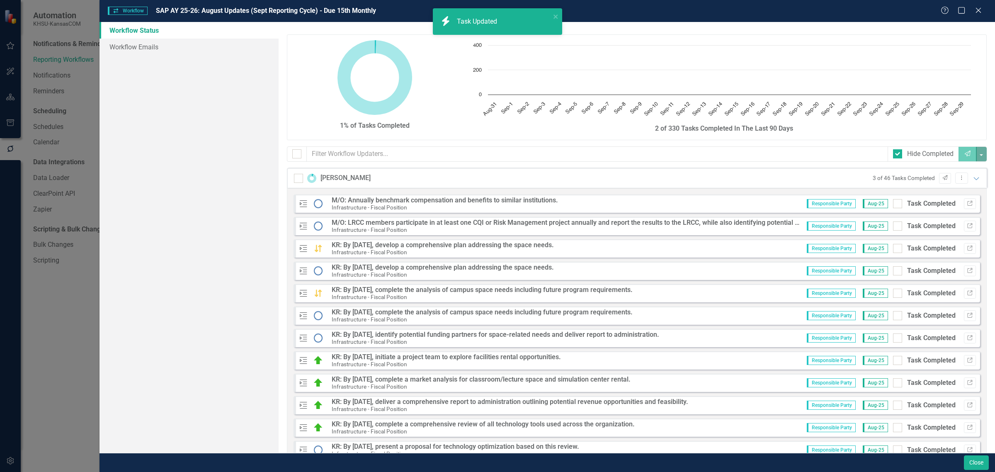
click at [893, 204] on input "Task Completed" at bounding box center [895, 201] width 5 height 5
checkbox input "true"
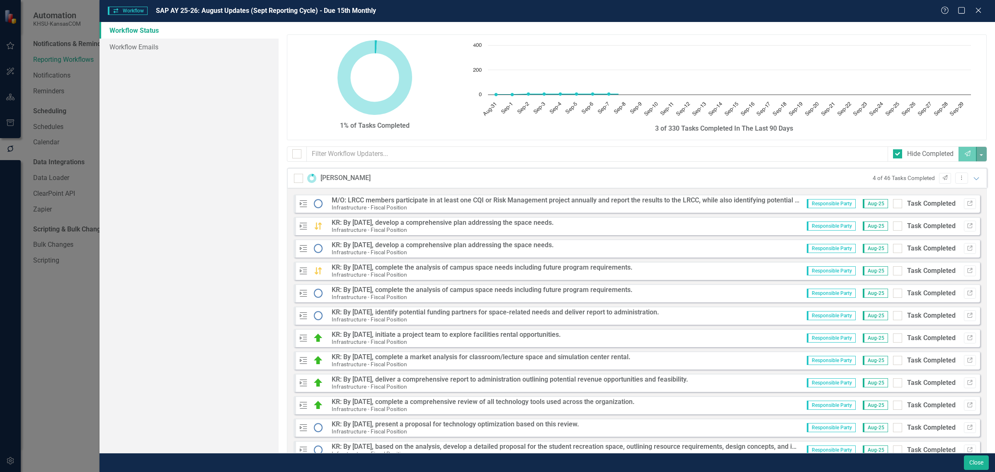
click at [893, 204] on input "Task Completed" at bounding box center [895, 201] width 5 height 5
checkbox input "true"
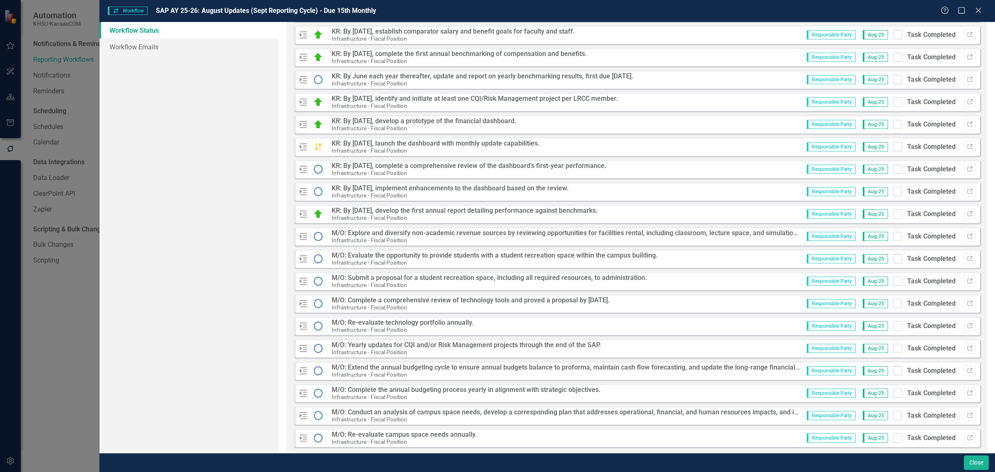
scroll to position [674, 0]
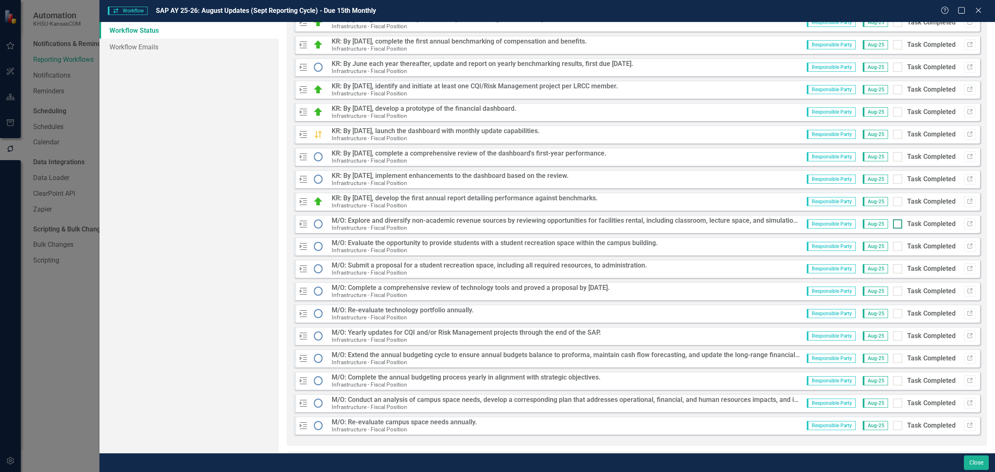
click at [893, 224] on input "Task Completed" at bounding box center [895, 221] width 5 height 5
checkbox input "true"
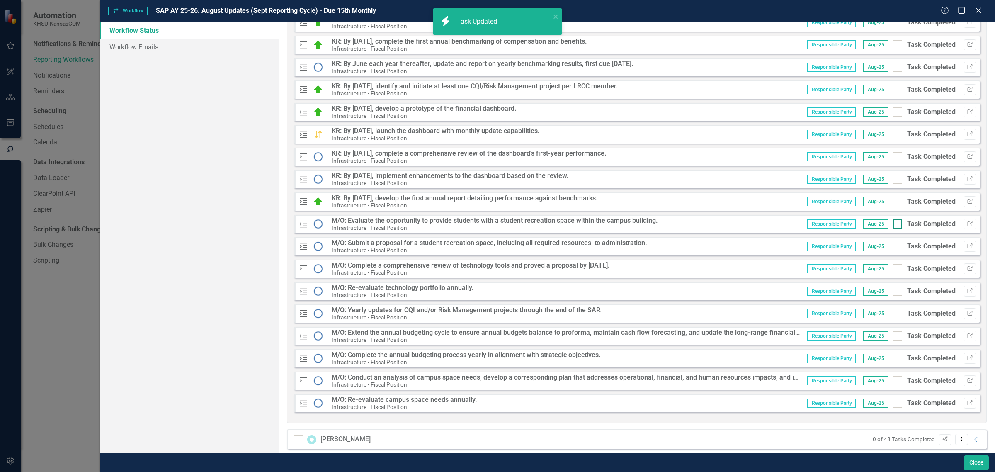
click at [893, 224] on input "Task Completed" at bounding box center [895, 221] width 5 height 5
checkbox input "true"
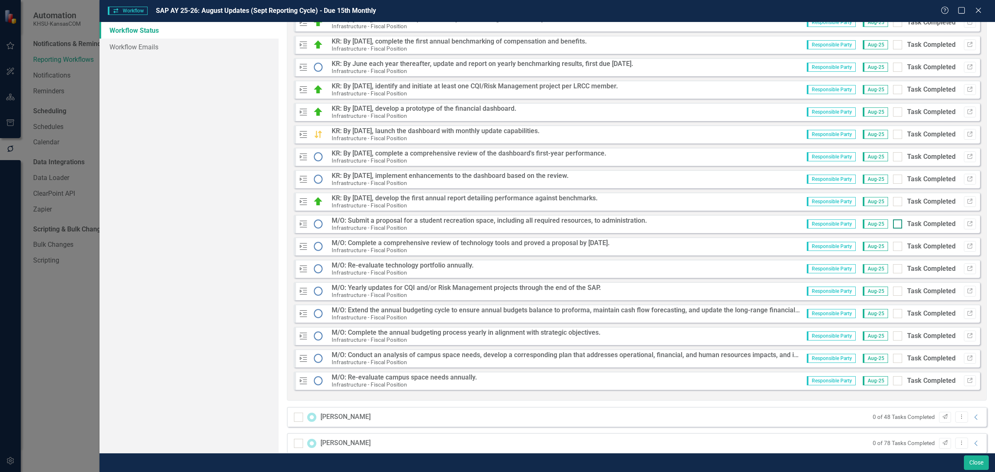
click at [893, 223] on input "Task Completed" at bounding box center [895, 221] width 5 height 5
checkbox input "true"
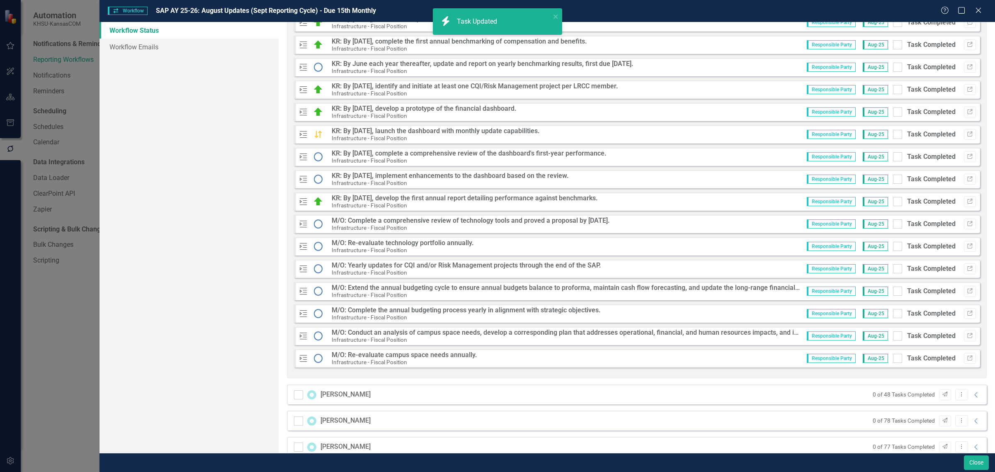
click at [893, 223] on input "Task Completed" at bounding box center [895, 221] width 5 height 5
checkbox input "true"
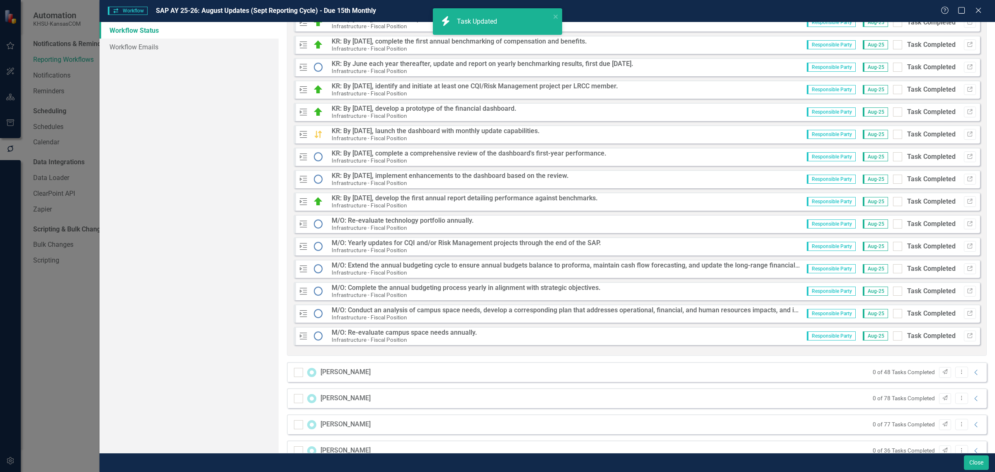
click at [893, 223] on input "Task Completed" at bounding box center [895, 221] width 5 height 5
checkbox input "true"
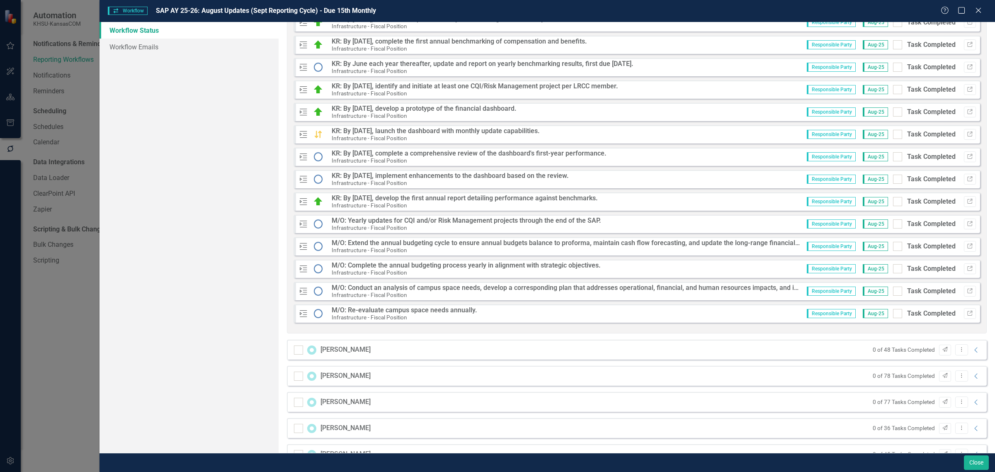
click at [893, 223] on input "Task Completed" at bounding box center [895, 221] width 5 height 5
checkbox input "true"
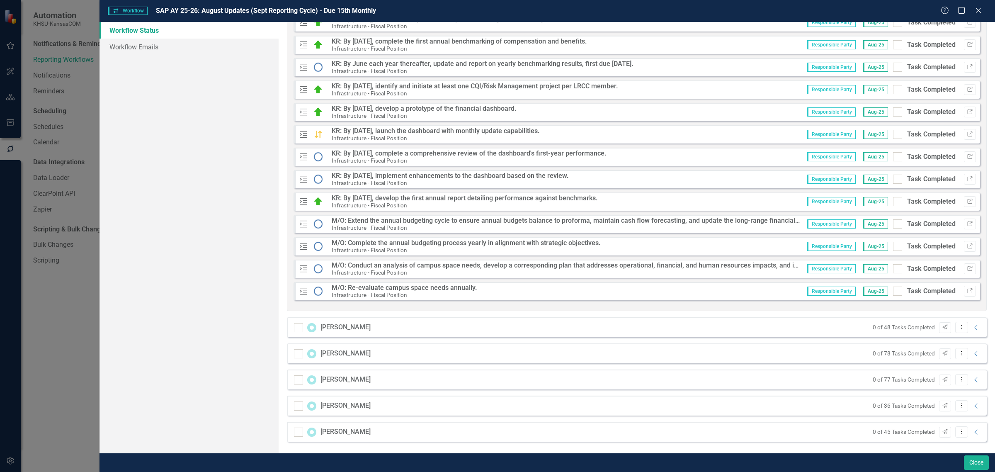
click at [893, 223] on input "Task Completed" at bounding box center [895, 221] width 5 height 5
checkbox input "true"
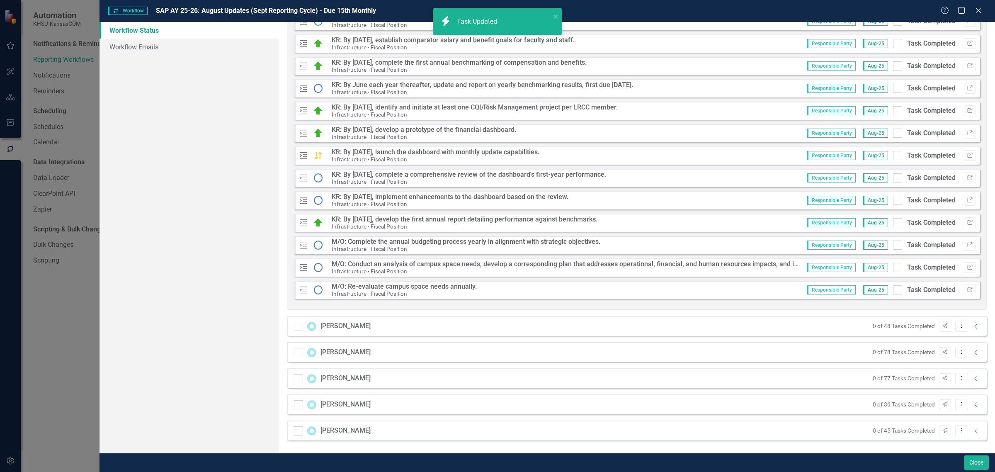
scroll to position [652, 0]
click at [893, 289] on input "Task Completed" at bounding box center [895, 288] width 5 height 5
checkbox input "true"
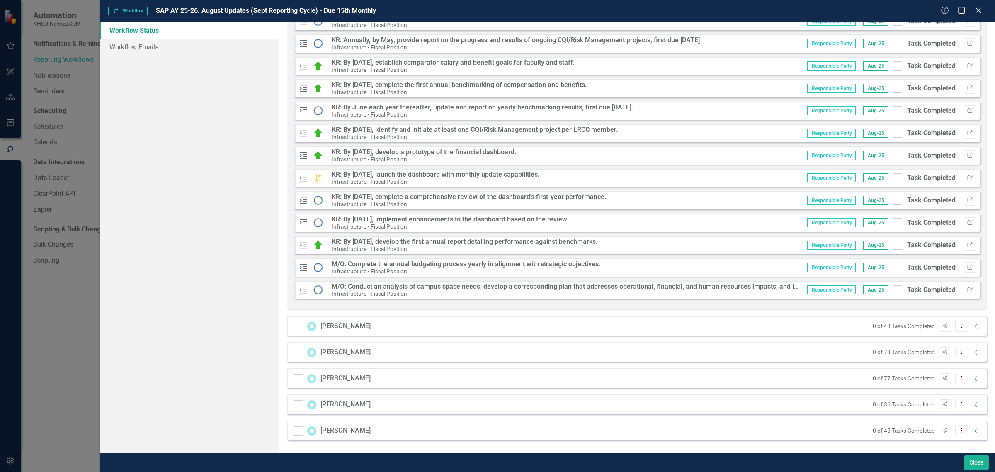
scroll to position [630, 0]
click at [893, 267] on input "Task Completed" at bounding box center [895, 265] width 5 height 5
checkbox input "true"
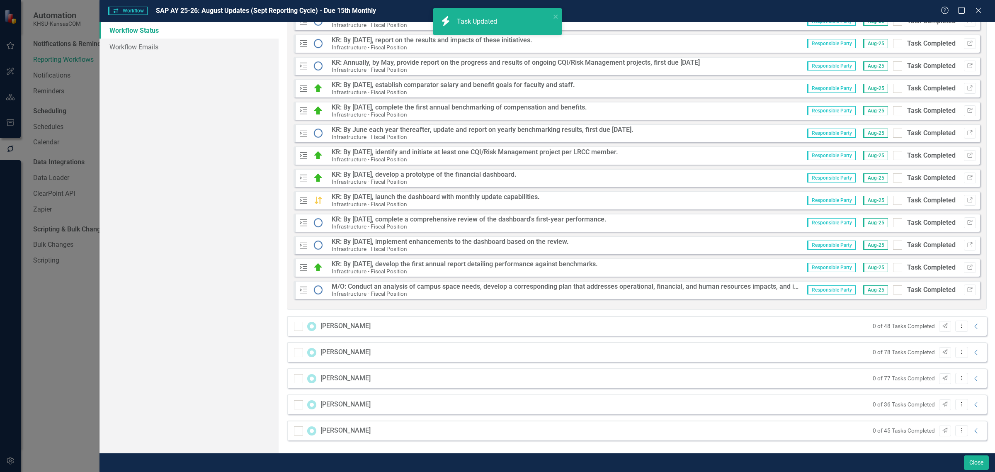
scroll to position [608, 0]
click at [893, 289] on div at bounding box center [897, 289] width 9 height 9
click at [893, 289] on input "Task Completed" at bounding box center [895, 287] width 5 height 5
checkbox input "true"
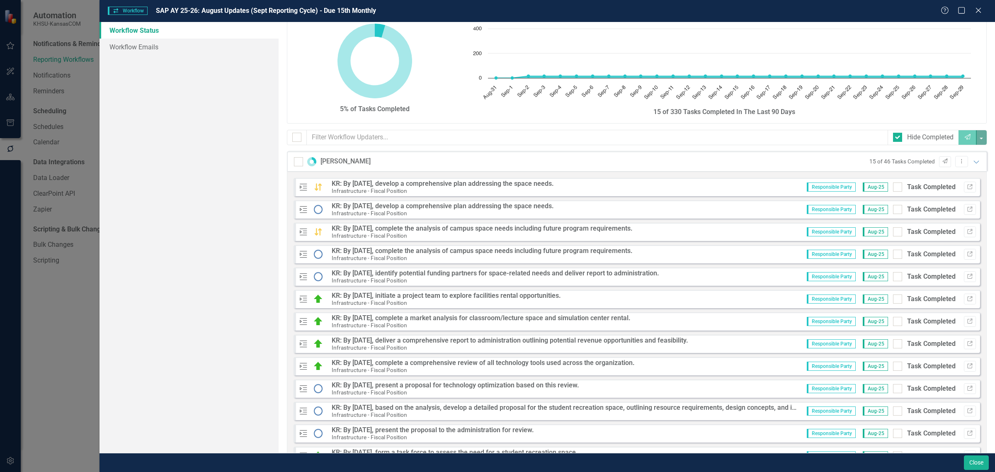
scroll to position [15, 0]
click at [972, 166] on icon "Expanded" at bounding box center [976, 163] width 8 height 7
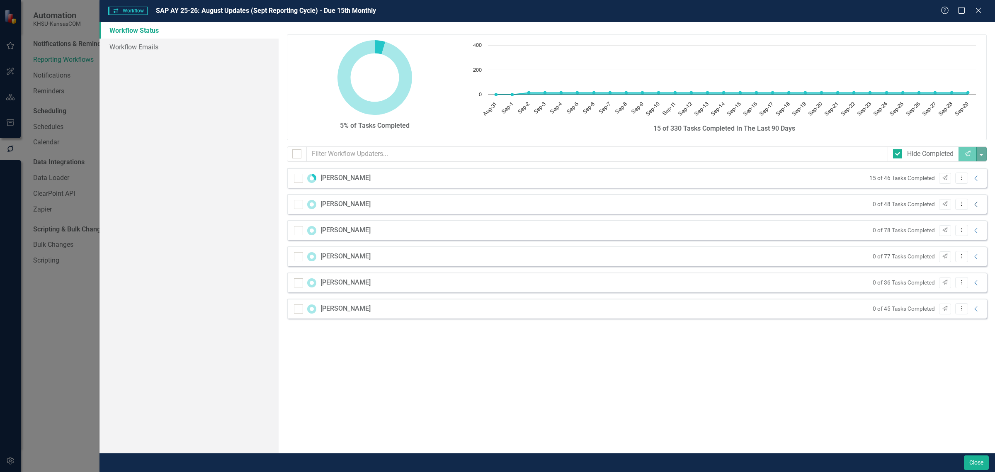
click at [975, 206] on icon "Collapse" at bounding box center [976, 204] width 8 height 7
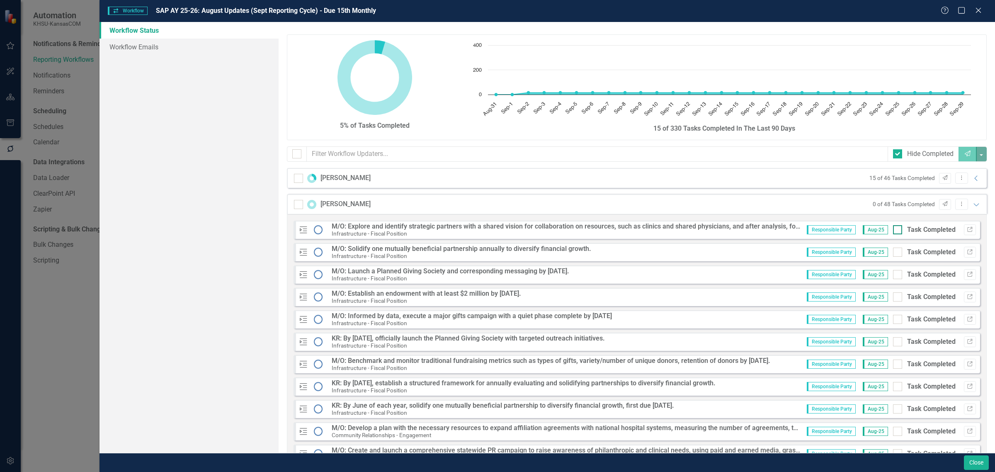
click at [893, 230] on input "Task Completed" at bounding box center [895, 227] width 5 height 5
checkbox input "true"
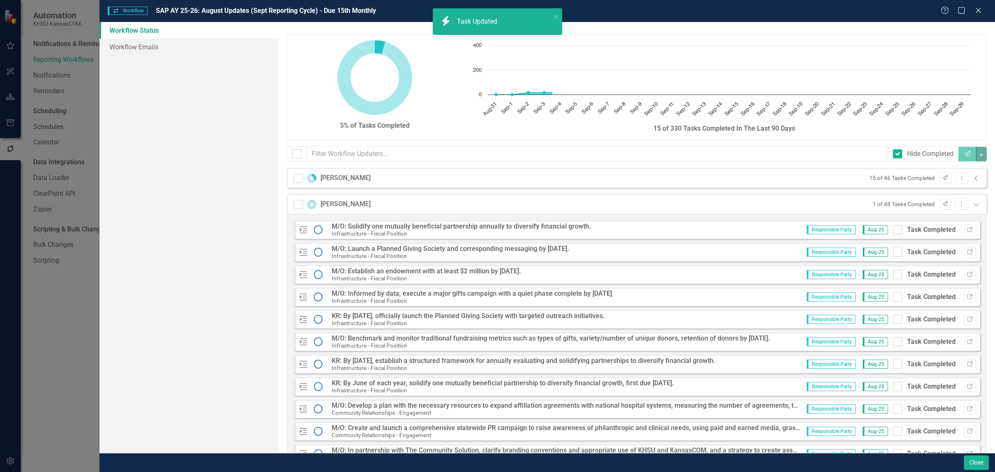
click at [893, 230] on input "Task Completed" at bounding box center [895, 227] width 5 height 5
checkbox input "true"
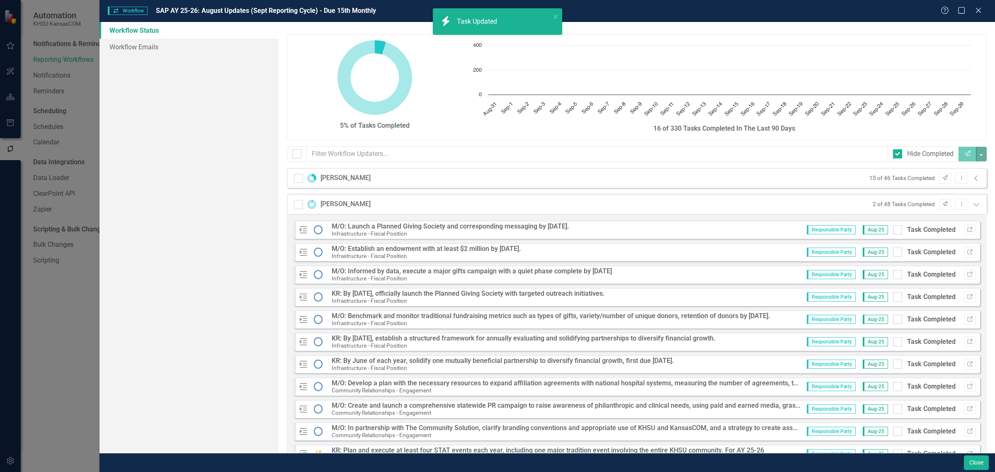
click at [893, 230] on input "Task Completed" at bounding box center [895, 227] width 5 height 5
checkbox input "true"
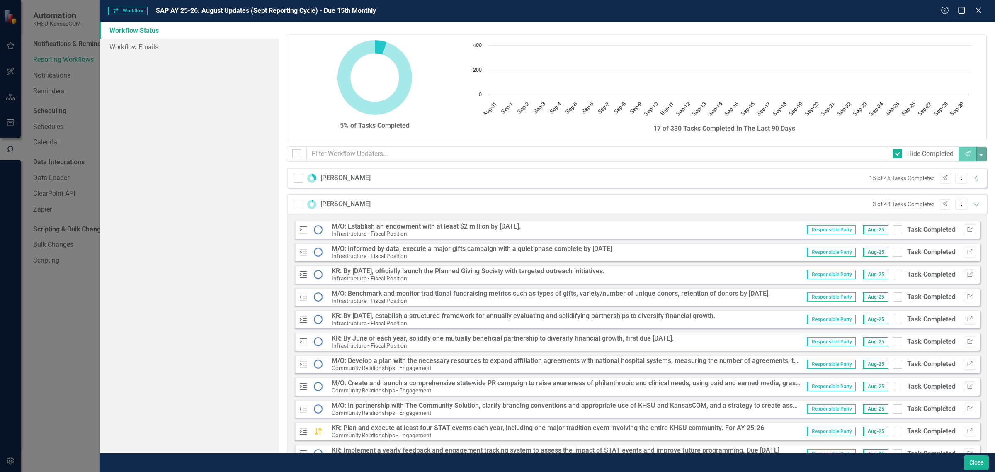
click at [893, 230] on input "Task Completed" at bounding box center [895, 227] width 5 height 5
checkbox input "true"
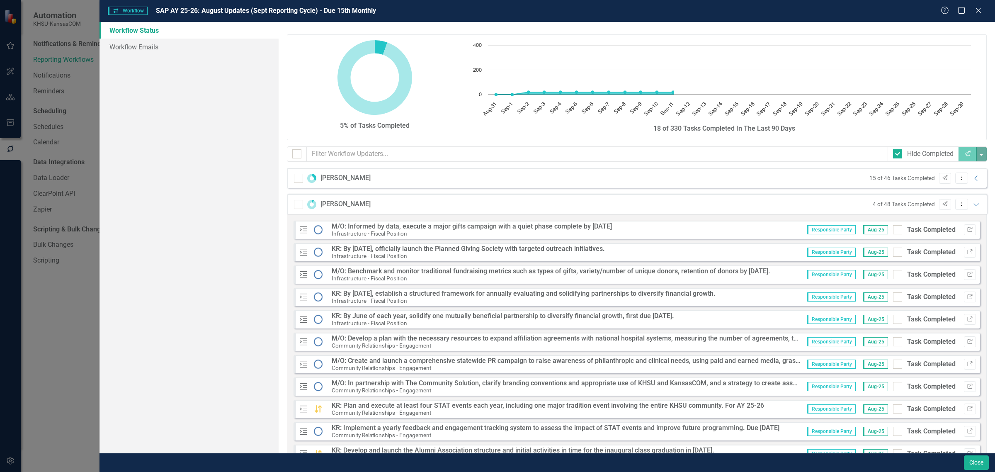
click at [893, 230] on input "Task Completed" at bounding box center [895, 227] width 5 height 5
checkbox input "true"
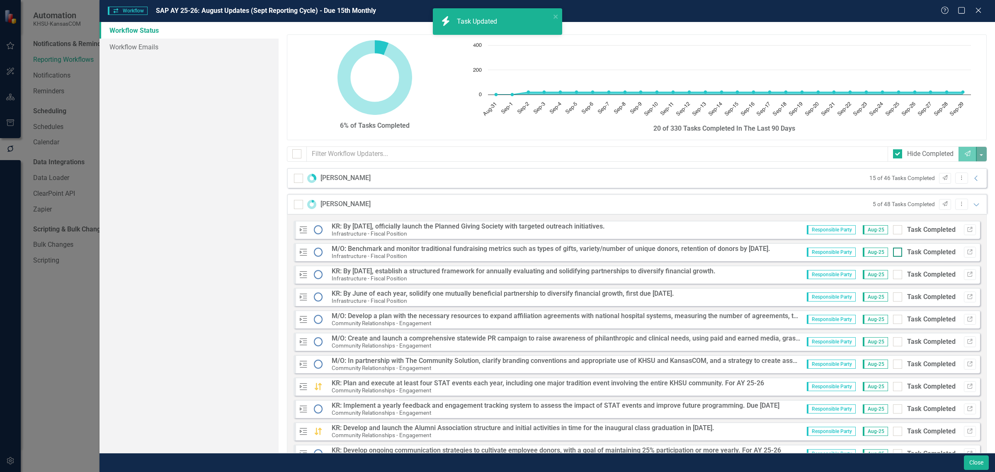
click at [893, 254] on div at bounding box center [897, 251] width 9 height 9
click at [893, 253] on input "Task Completed" at bounding box center [895, 249] width 5 height 5
checkbox input "true"
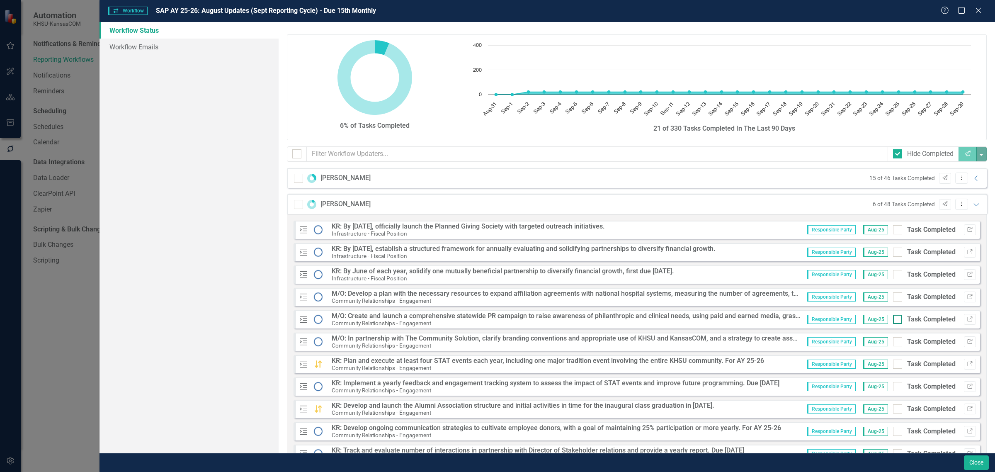
click at [893, 318] on input "Task Completed" at bounding box center [895, 317] width 5 height 5
checkbox input "true"
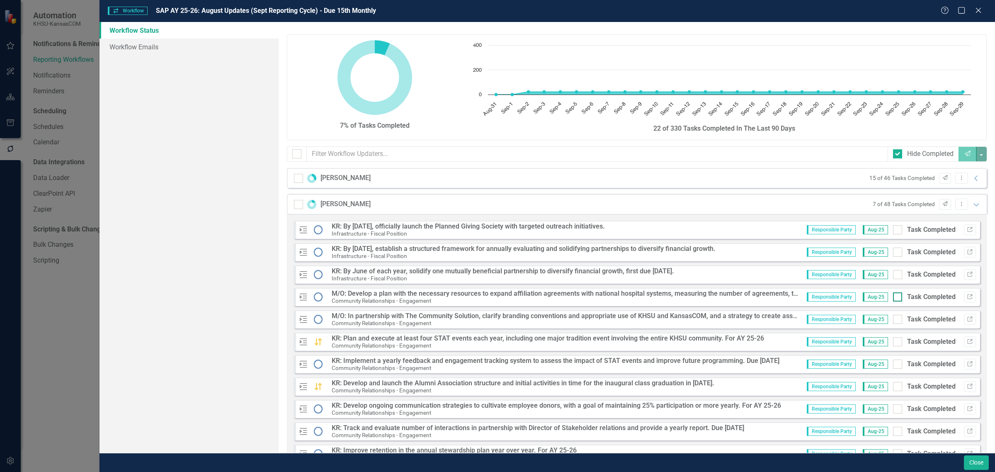
click at [893, 295] on div at bounding box center [897, 296] width 9 height 9
click at [893, 295] on input "Task Completed" at bounding box center [895, 294] width 5 height 5
checkbox input "true"
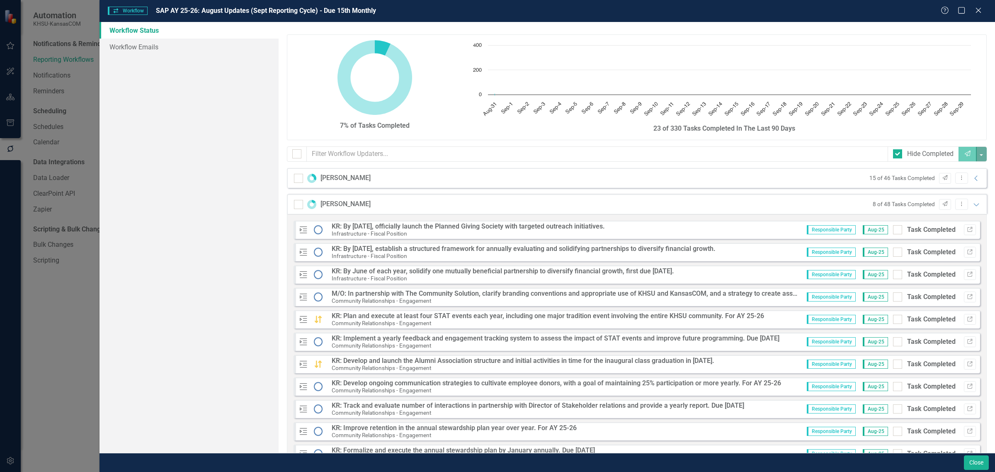
click at [893, 295] on div at bounding box center [897, 296] width 9 height 9
click at [893, 295] on input "Task Completed" at bounding box center [895, 294] width 5 height 5
checkbox input "true"
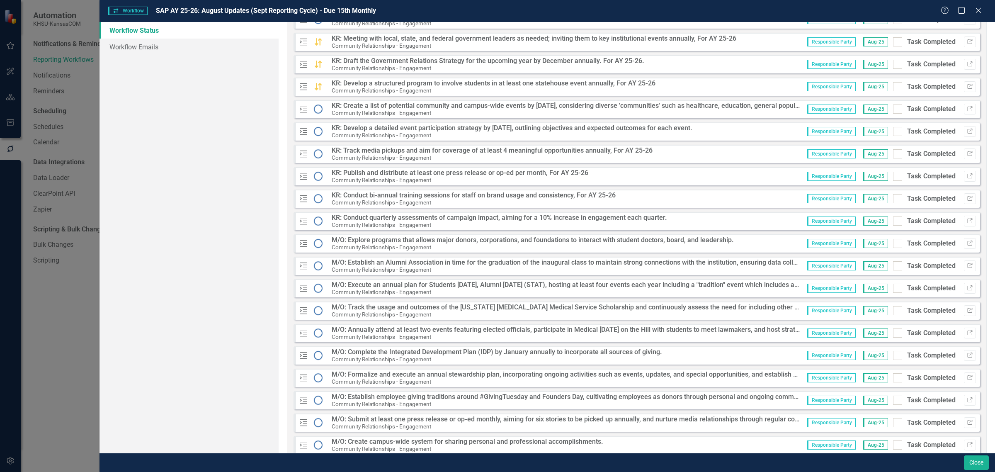
scroll to position [570, 0]
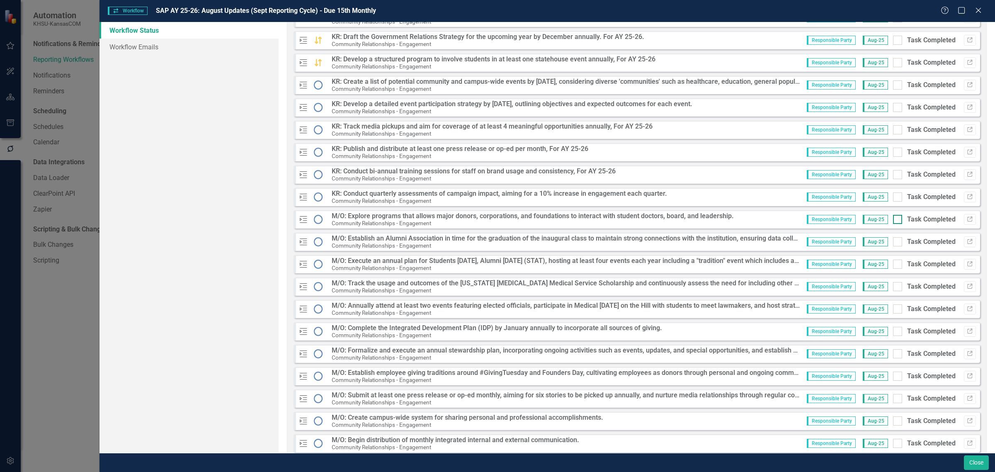
click at [893, 219] on input "Task Completed" at bounding box center [895, 217] width 5 height 5
checkbox input "true"
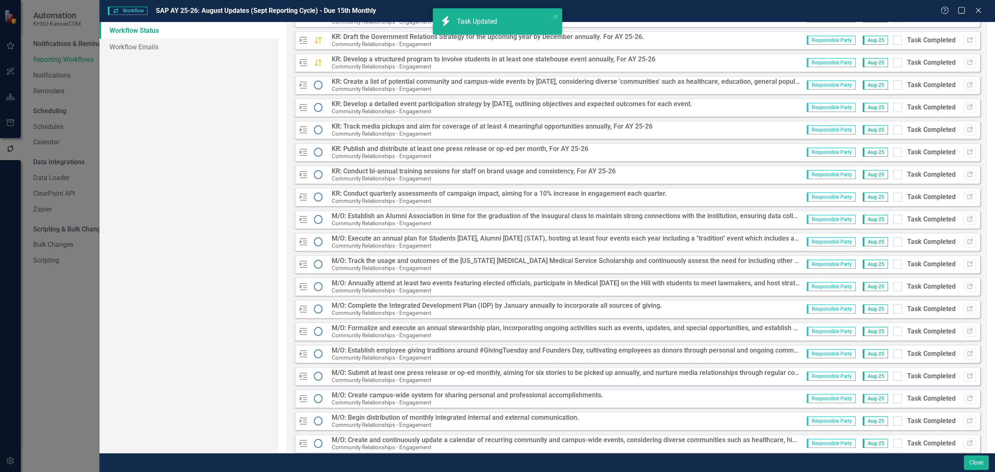
click at [893, 219] on input "Task Completed" at bounding box center [895, 217] width 5 height 5
checkbox input "true"
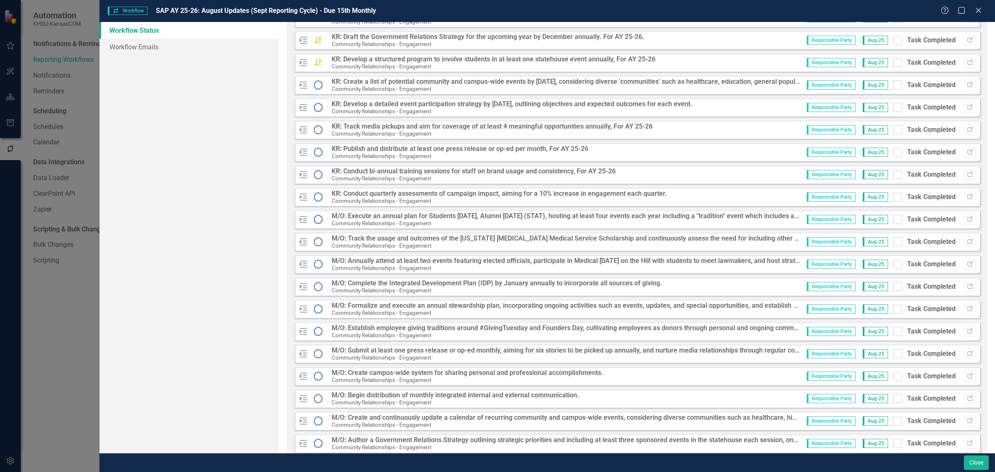
click at [893, 219] on input "Task Completed" at bounding box center [895, 217] width 5 height 5
checkbox input "true"
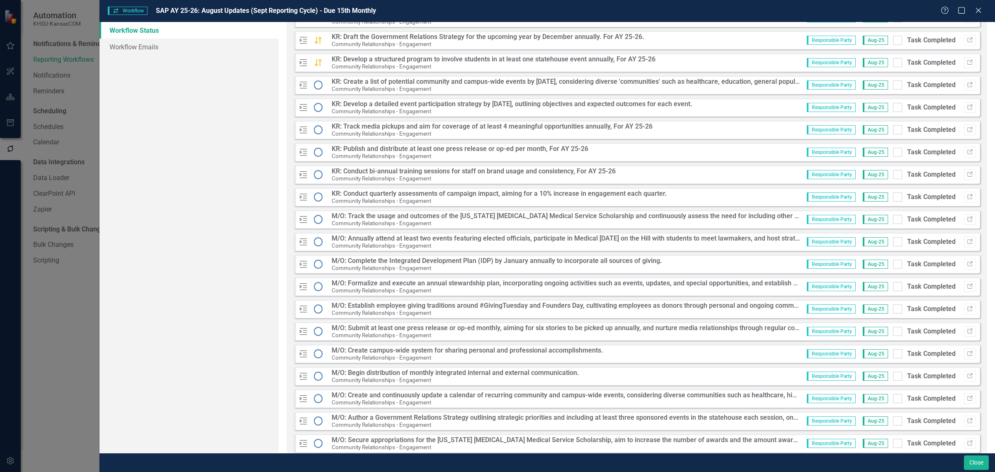
click at [893, 219] on input "Task Completed" at bounding box center [895, 217] width 5 height 5
checkbox input "true"
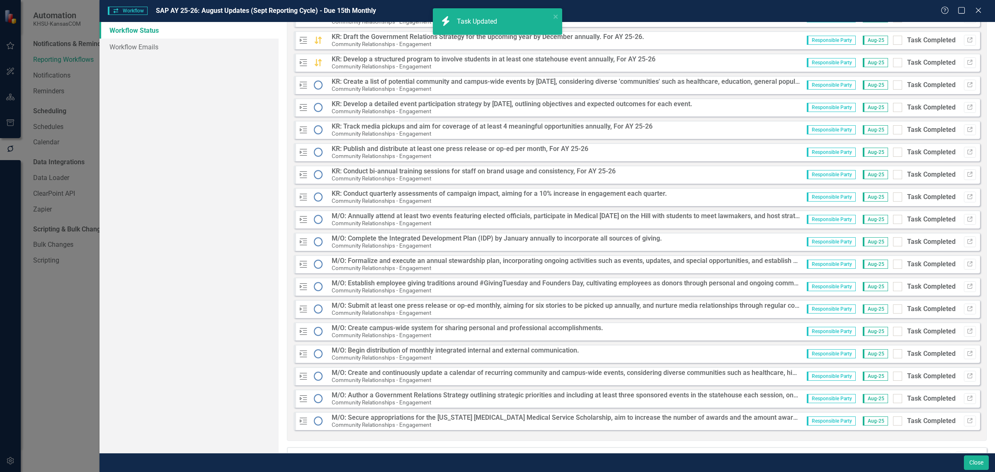
click at [893, 219] on input "Task Completed" at bounding box center [895, 217] width 5 height 5
checkbox input "true"
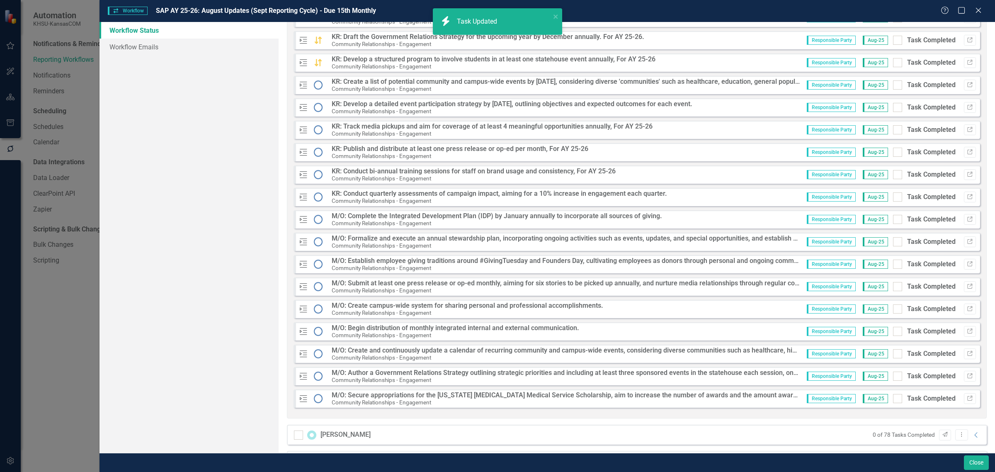
click at [893, 219] on input "Task Completed" at bounding box center [895, 217] width 5 height 5
checkbox input "true"
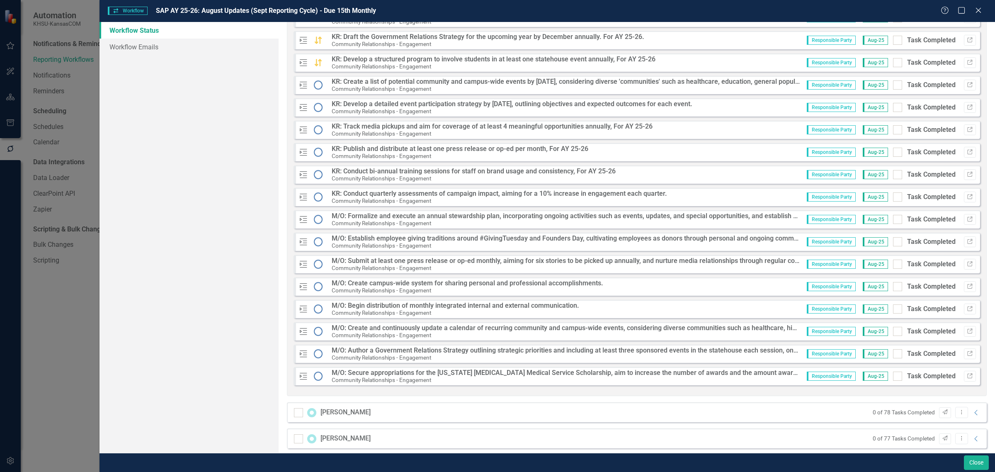
click at [893, 219] on input "Task Completed" at bounding box center [895, 217] width 5 height 5
checkbox input "true"
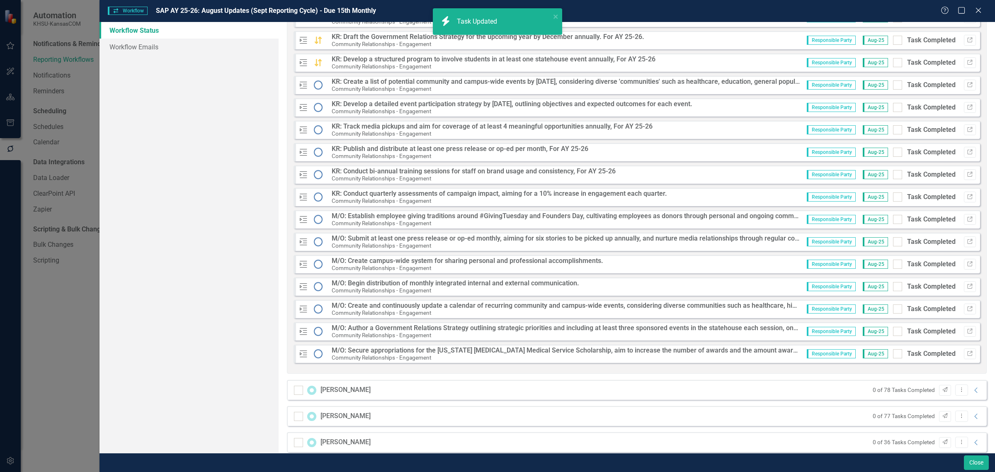
click at [893, 219] on input "Task Completed" at bounding box center [895, 217] width 5 height 5
checkbox input "true"
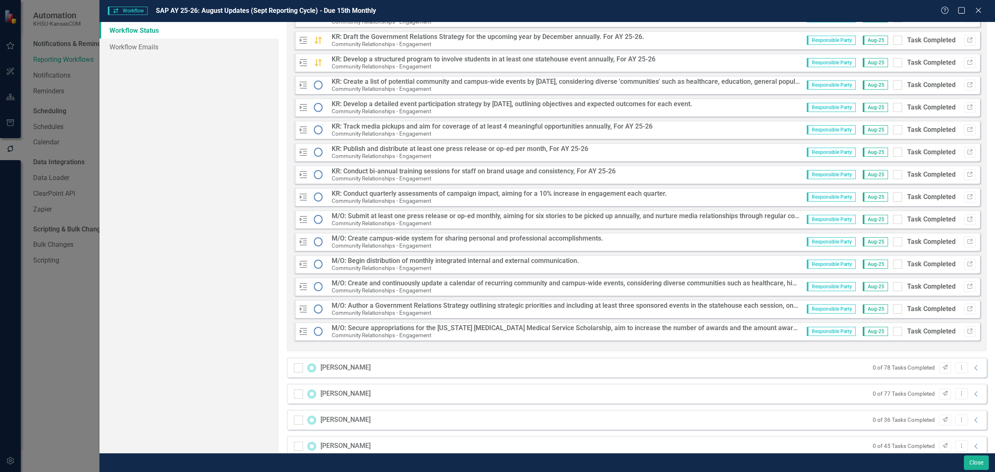
click at [893, 219] on input "Task Completed" at bounding box center [895, 217] width 5 height 5
checkbox input "true"
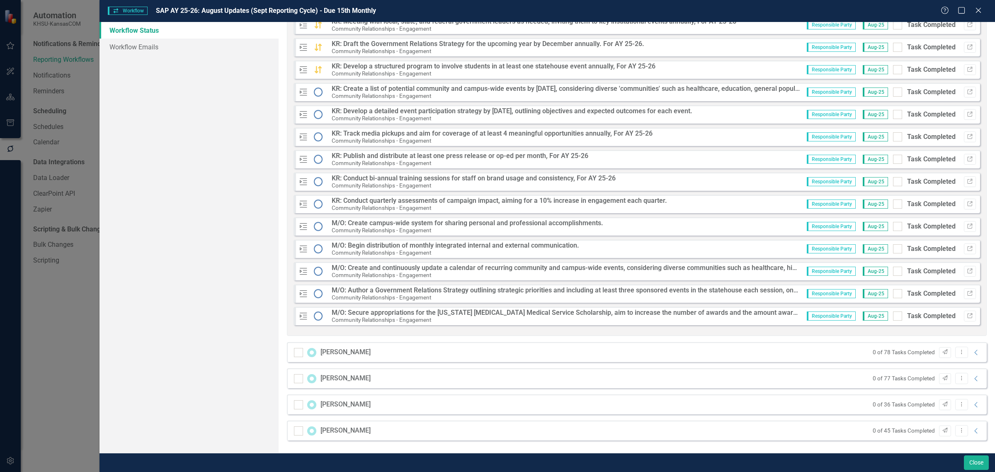
scroll to position [563, 0]
click at [893, 226] on div at bounding box center [897, 226] width 9 height 9
click at [893, 226] on input "Task Completed" at bounding box center [895, 224] width 5 height 5
checkbox input "true"
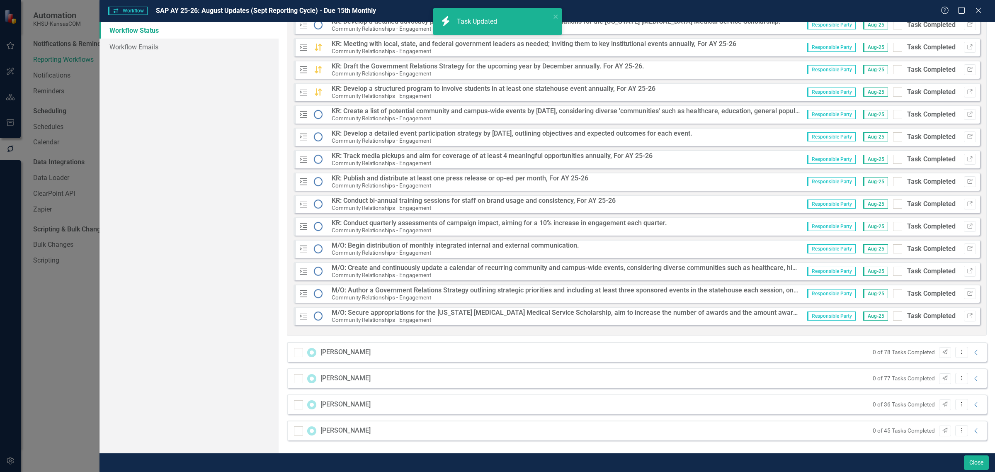
scroll to position [540, 0]
click at [893, 318] on div at bounding box center [897, 316] width 9 height 9
click at [893, 317] on input "Task Completed" at bounding box center [895, 314] width 5 height 5
checkbox input "true"
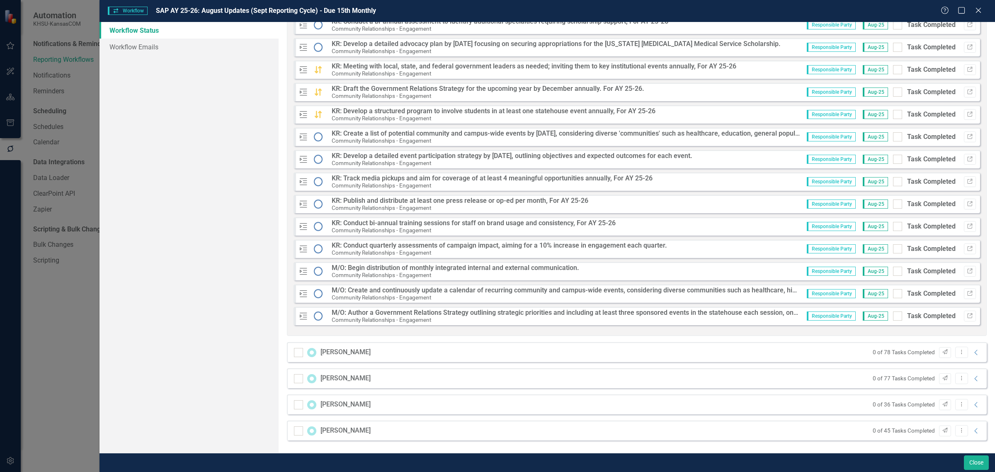
scroll to position [518, 0]
click at [893, 318] on div at bounding box center [897, 315] width 9 height 9
click at [893, 317] on input "Task Completed" at bounding box center [895, 313] width 5 height 5
checkbox input "true"
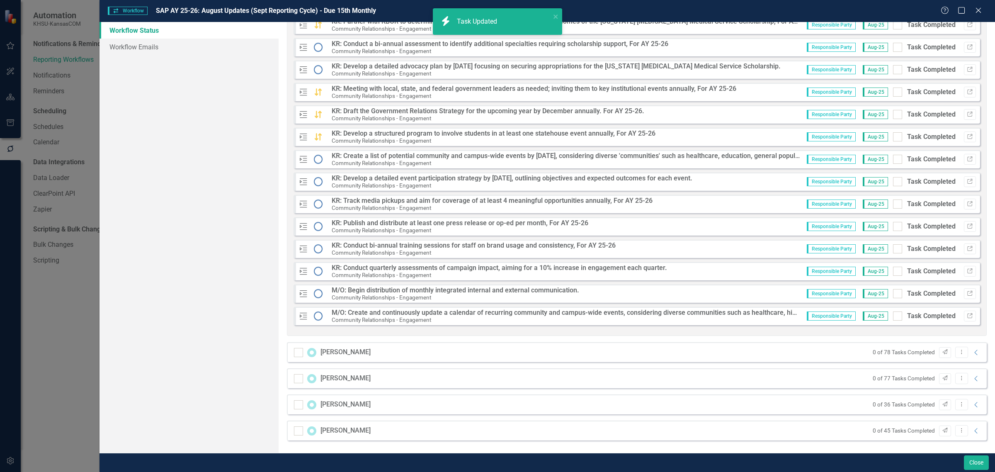
scroll to position [496, 0]
click at [893, 318] on div at bounding box center [897, 315] width 9 height 9
click at [893, 317] on input "Task Completed" at bounding box center [895, 313] width 5 height 5
checkbox input "true"
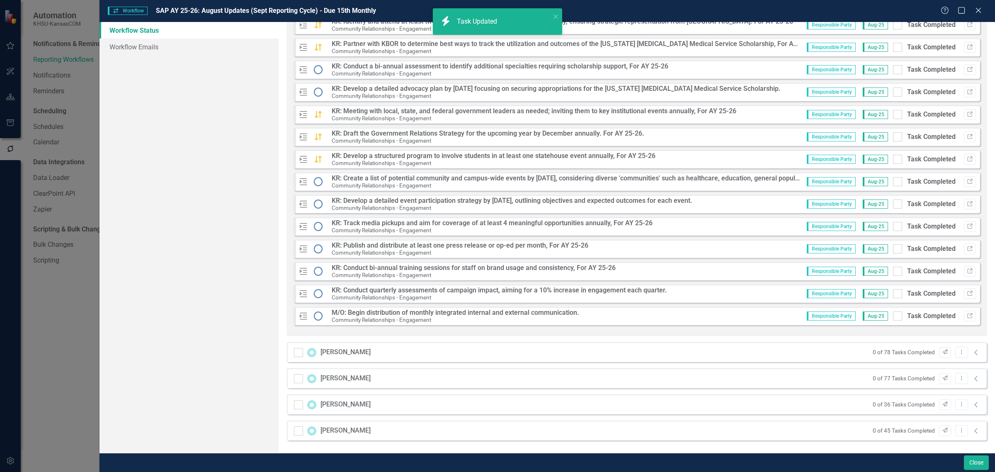
scroll to position [473, 0]
click at [893, 318] on div at bounding box center [897, 315] width 9 height 9
click at [893, 317] on input "Task Completed" at bounding box center [895, 313] width 5 height 5
checkbox input "true"
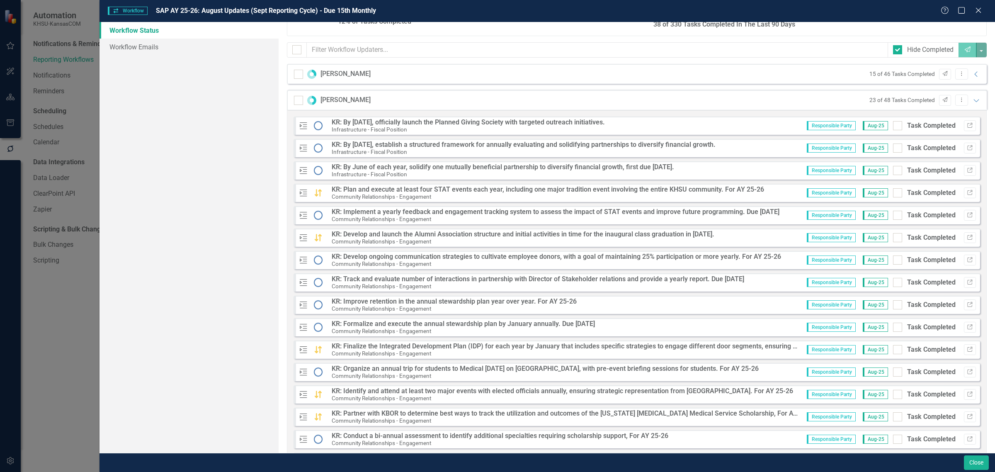
scroll to position [88, 0]
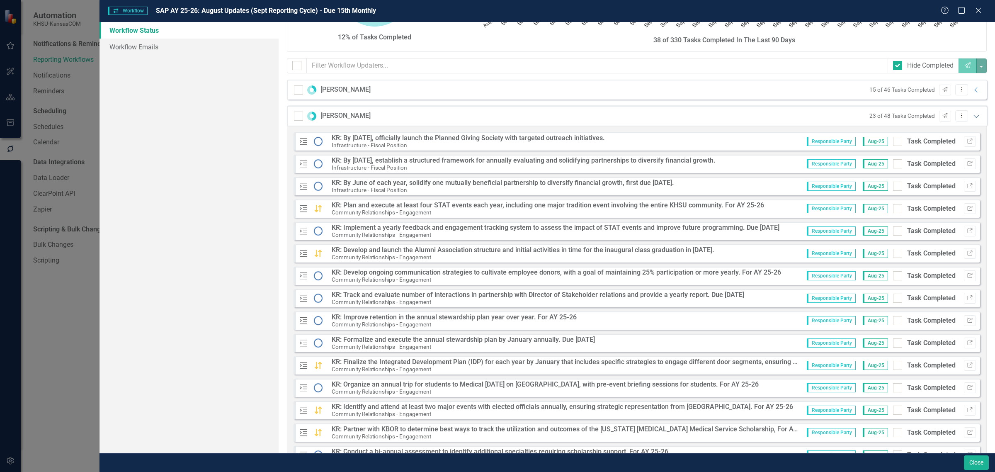
click at [972, 119] on icon "Expanded" at bounding box center [976, 116] width 8 height 7
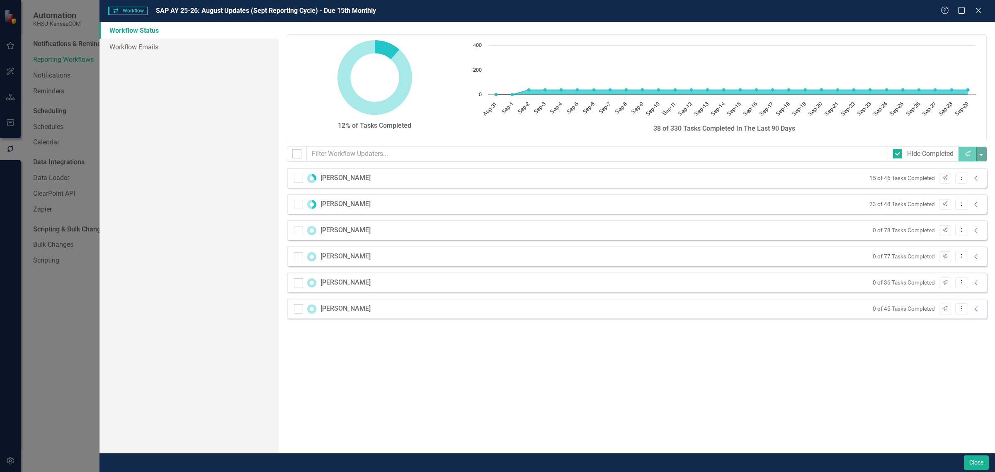
scroll to position [0, 0]
click at [975, 231] on icon "Collapse" at bounding box center [976, 230] width 8 height 7
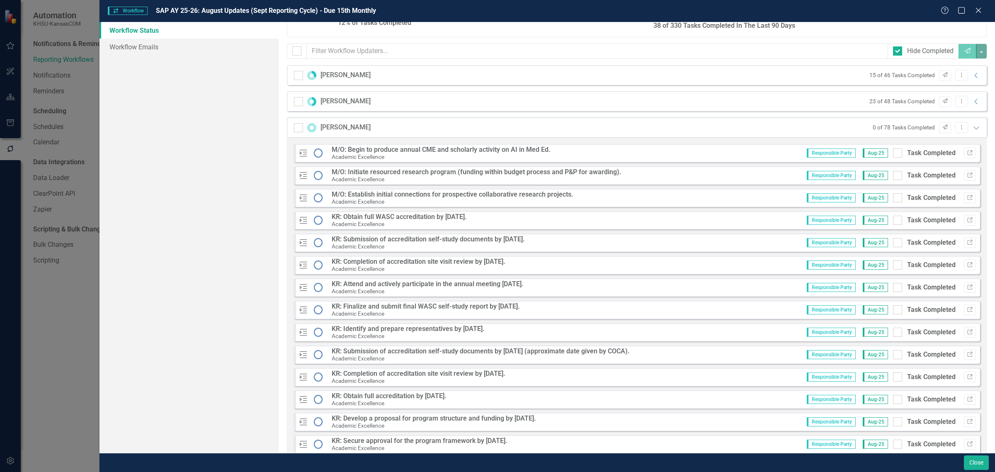
scroll to position [104, 0]
click at [893, 153] on input "Task Completed" at bounding box center [895, 150] width 5 height 5
checkbox input "true"
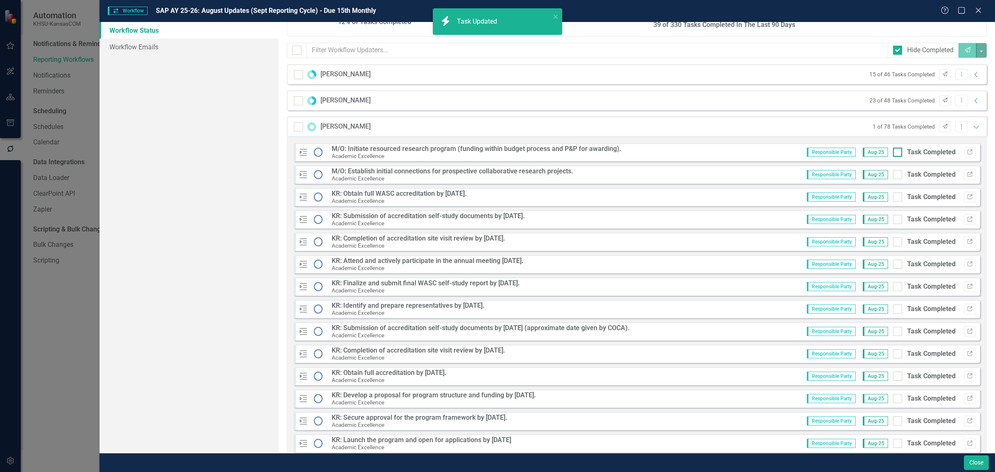
click at [893, 152] on input "Task Completed" at bounding box center [895, 150] width 5 height 5
checkbox input "true"
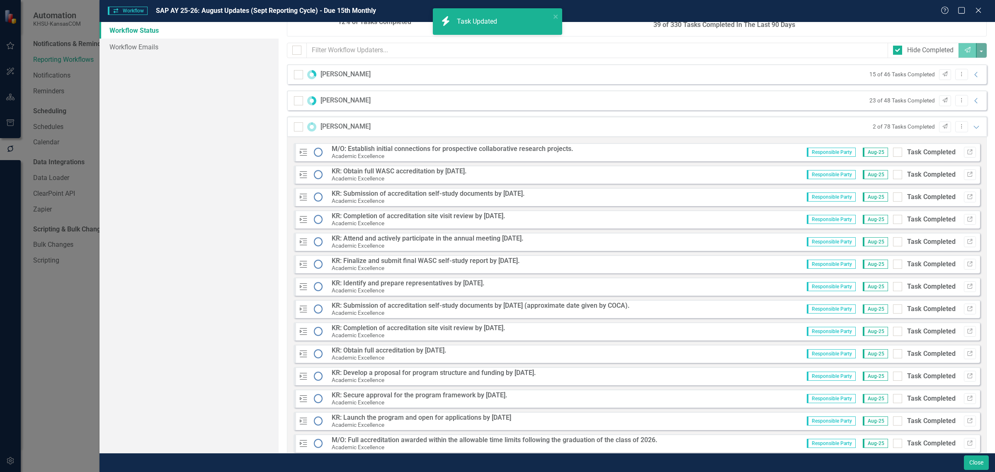
click at [893, 152] on input "Task Completed" at bounding box center [895, 150] width 5 height 5
checkbox input "true"
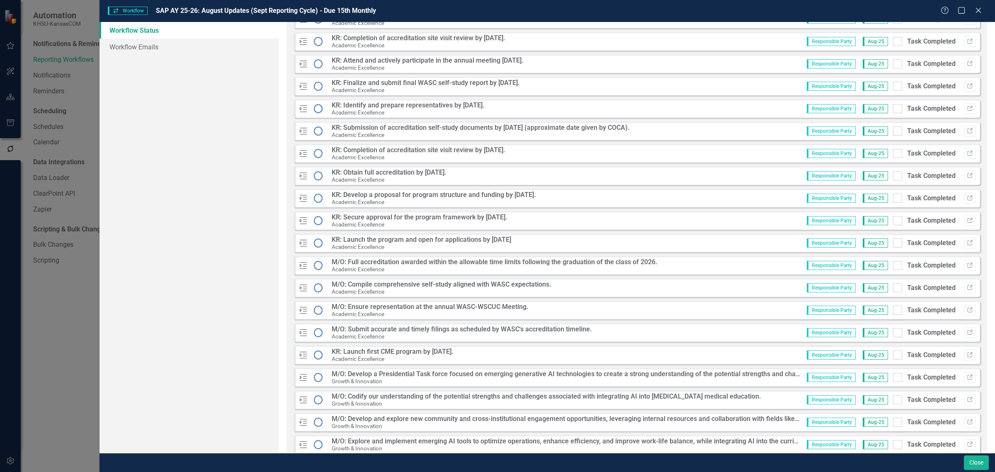
scroll to position [311, 0]
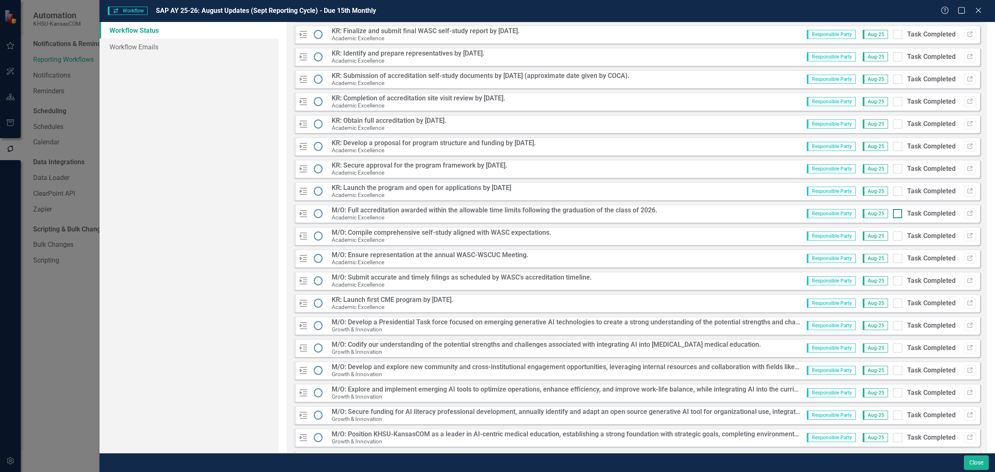
click at [893, 212] on div at bounding box center [897, 213] width 9 height 9
click at [893, 212] on input "Task Completed" at bounding box center [895, 211] width 5 height 5
checkbox input "true"
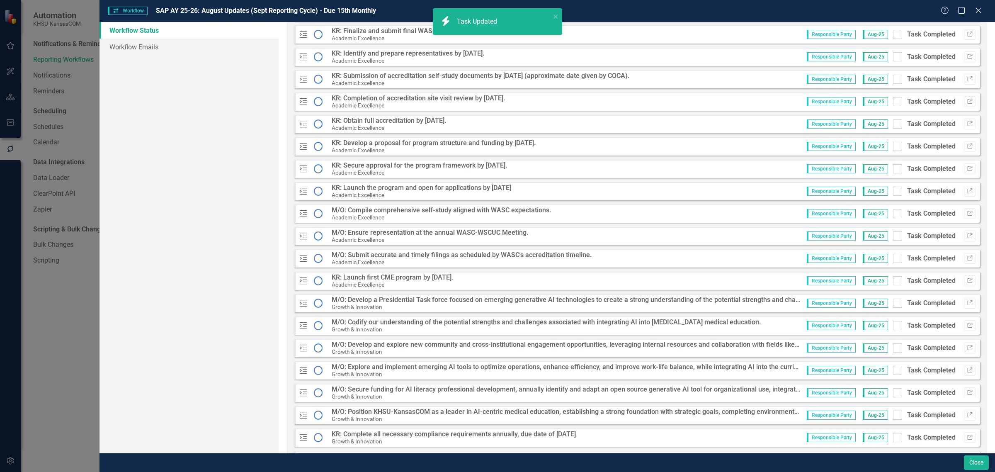
click at [893, 212] on div at bounding box center [897, 213] width 9 height 9
click at [893, 212] on input "Task Completed" at bounding box center [895, 211] width 5 height 5
checkbox input "true"
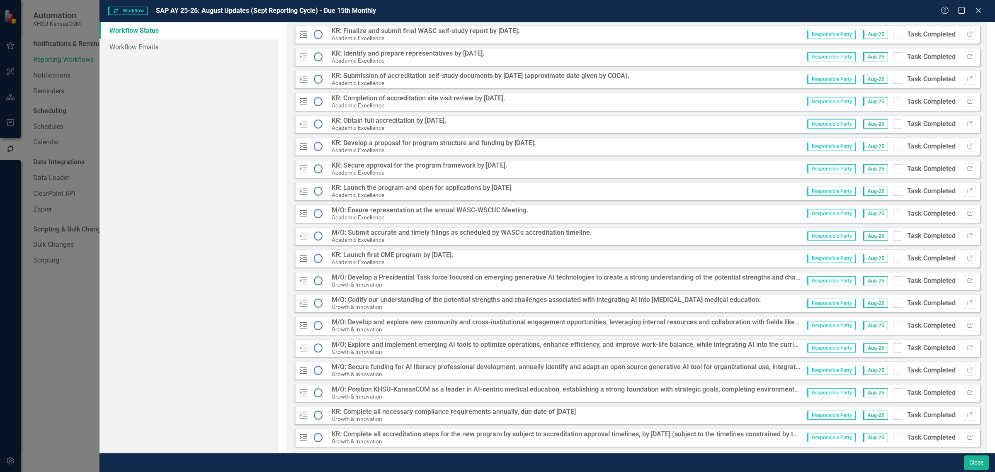
click at [893, 212] on div at bounding box center [897, 213] width 9 height 9
click at [893, 212] on input "Task Completed" at bounding box center [895, 211] width 5 height 5
checkbox input "true"
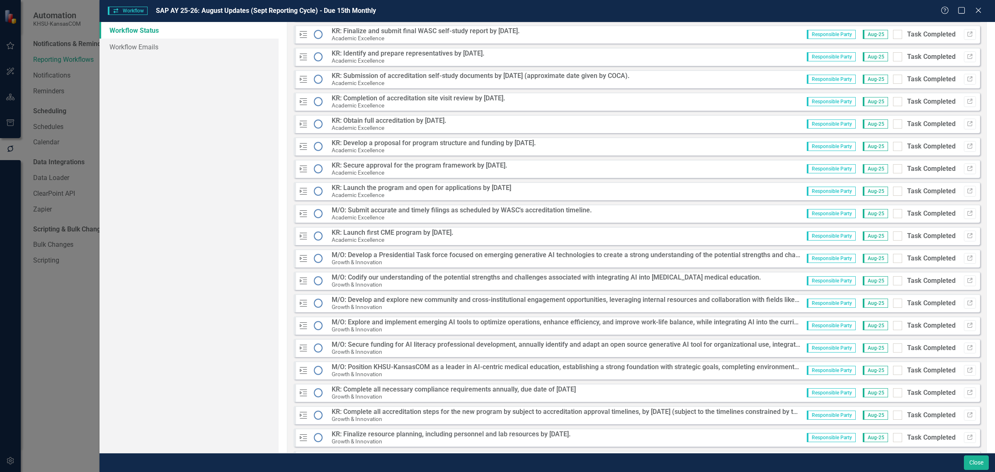
click at [893, 212] on div at bounding box center [897, 213] width 9 height 9
click at [893, 212] on input "Task Completed" at bounding box center [895, 211] width 5 height 5
checkbox input "true"
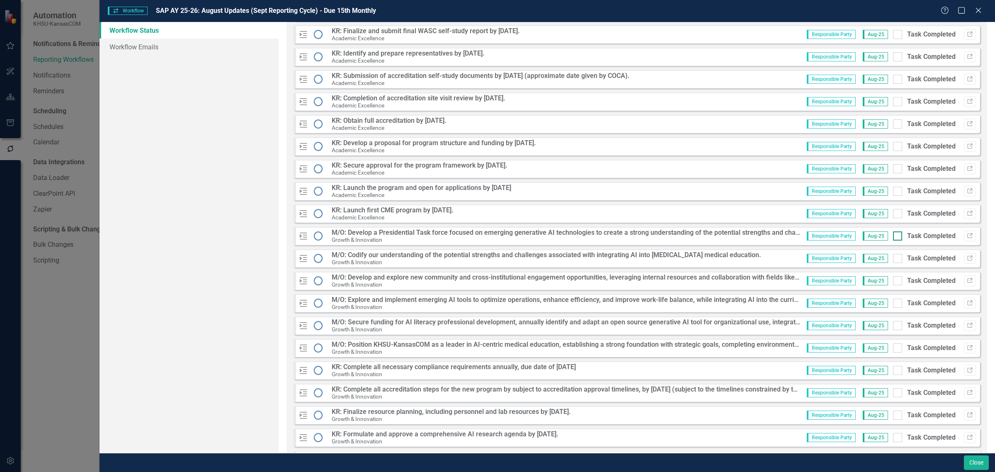
click at [893, 234] on input "Task Completed" at bounding box center [895, 233] width 5 height 5
checkbox input "true"
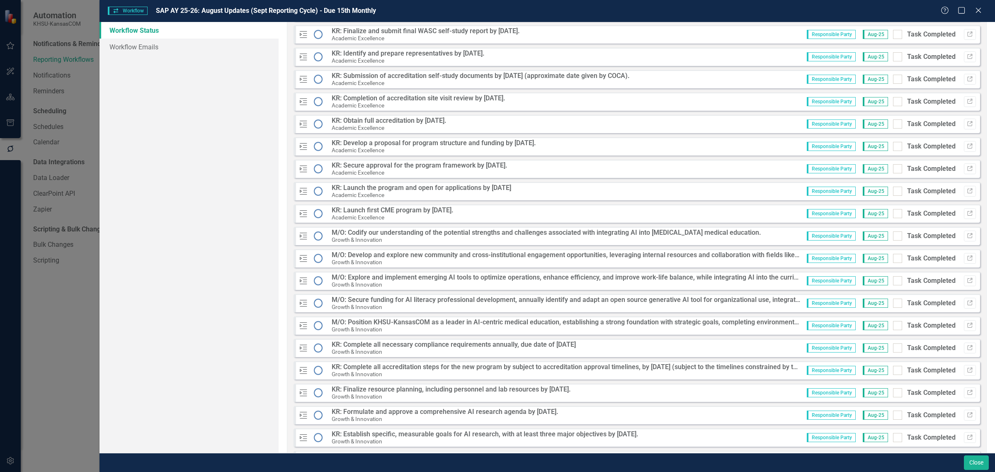
click at [893, 234] on input "Task Completed" at bounding box center [895, 233] width 5 height 5
checkbox input "true"
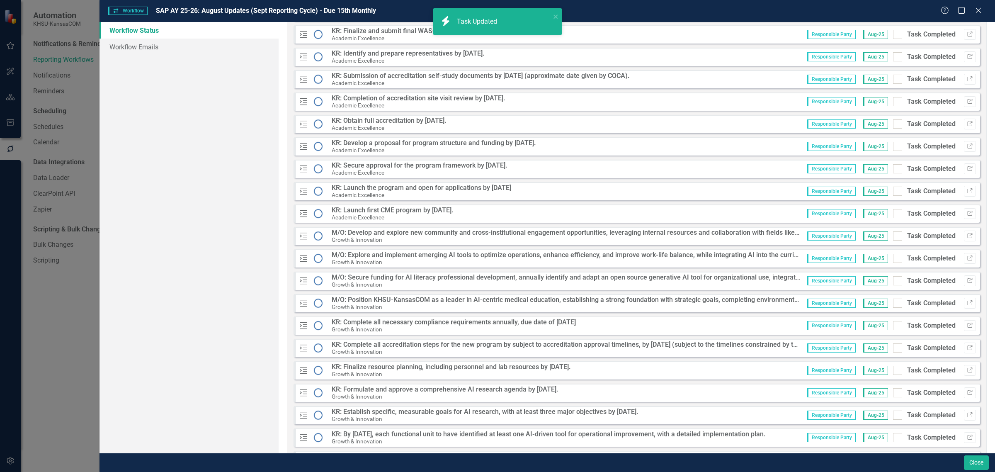
click at [893, 234] on input "Task Completed" at bounding box center [895, 233] width 5 height 5
checkbox input "true"
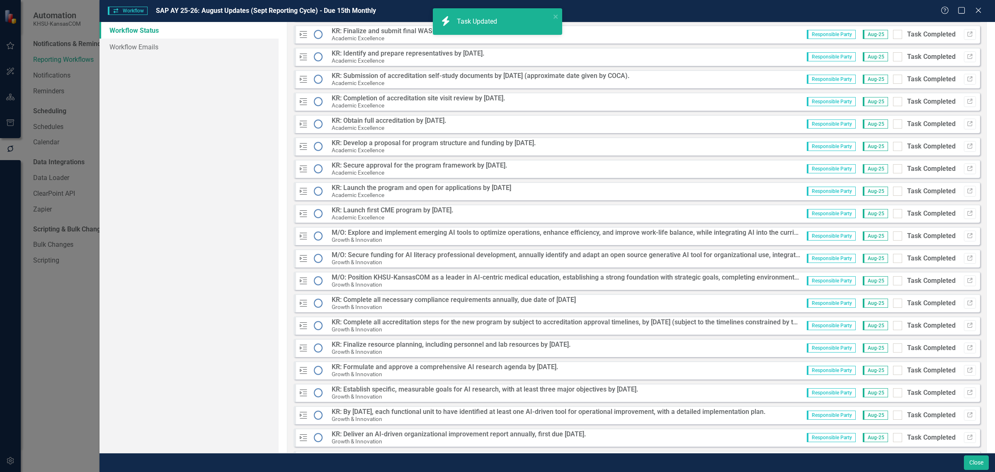
click at [893, 234] on input "Task Completed" at bounding box center [895, 233] width 5 height 5
checkbox input "true"
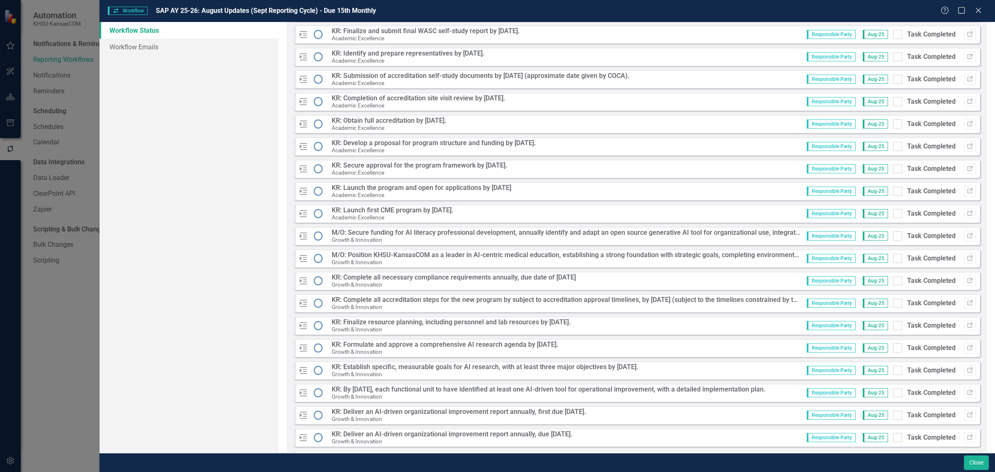
click at [893, 234] on input "Task Completed" at bounding box center [895, 233] width 5 height 5
checkbox input "true"
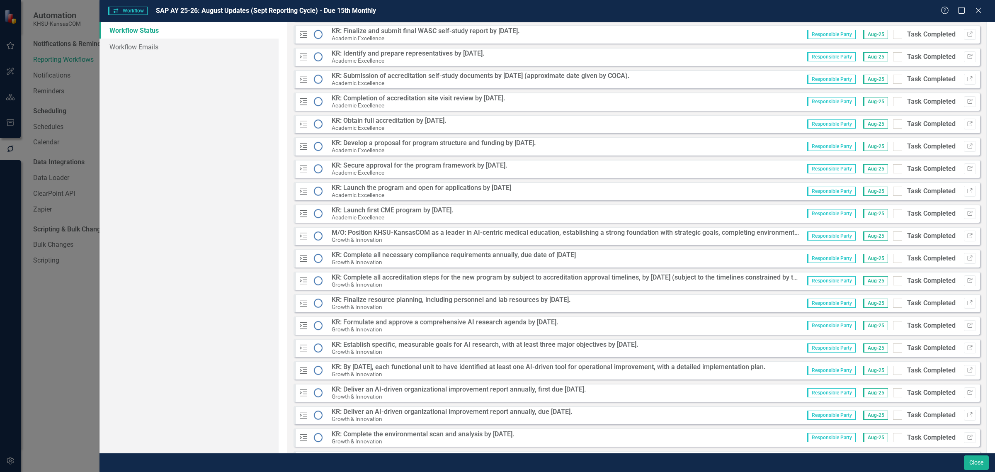
click at [893, 234] on input "Task Completed" at bounding box center [895, 233] width 5 height 5
checkbox input "true"
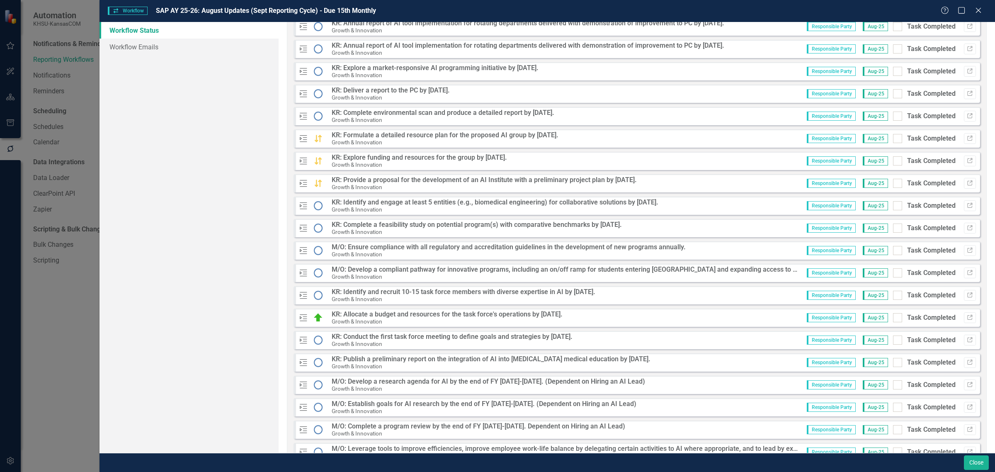
scroll to position [881, 0]
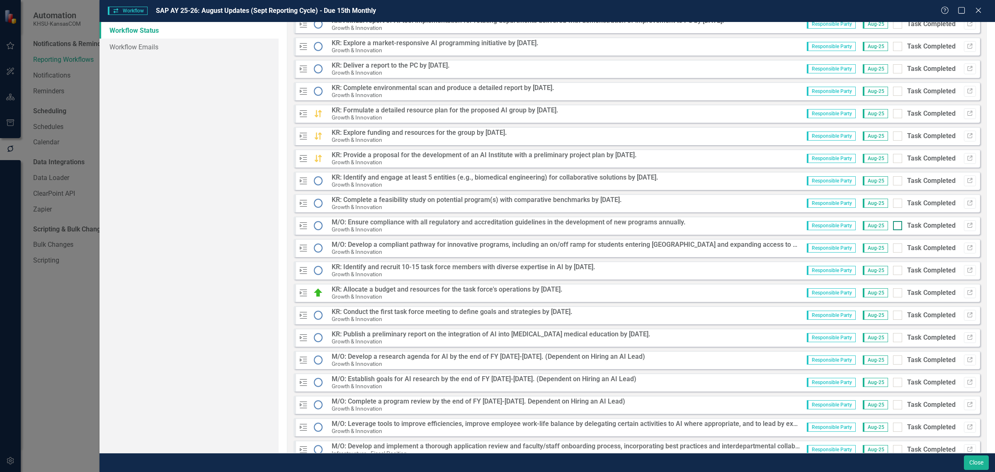
click at [893, 224] on input "Task Completed" at bounding box center [895, 223] width 5 height 5
checkbox input "true"
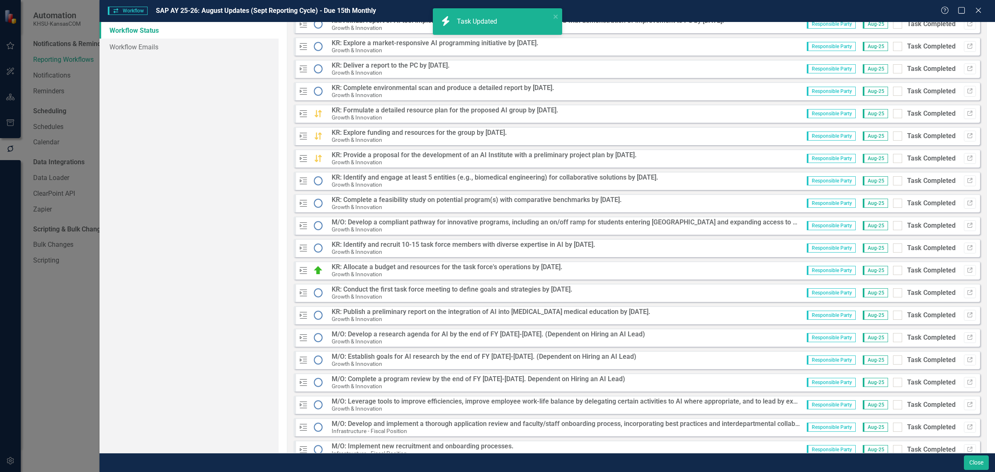
click at [893, 224] on input "Task Completed" at bounding box center [895, 223] width 5 height 5
checkbox input "true"
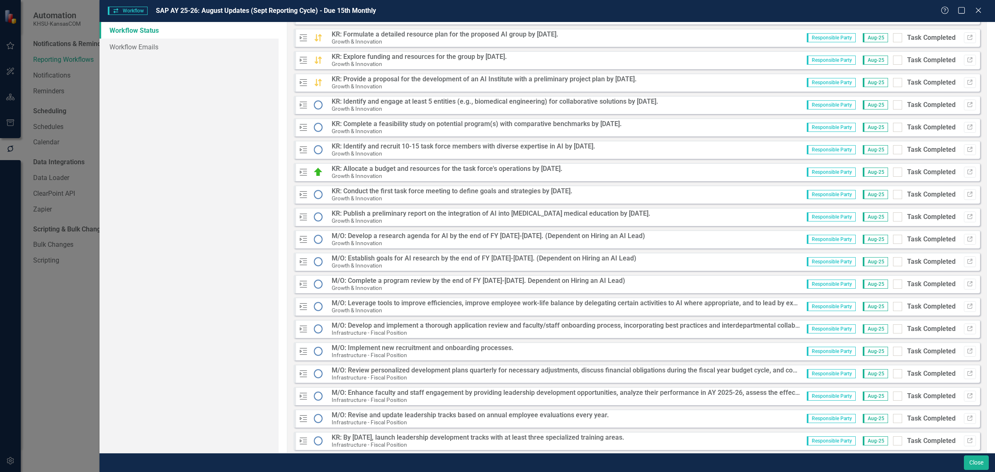
scroll to position [985, 0]
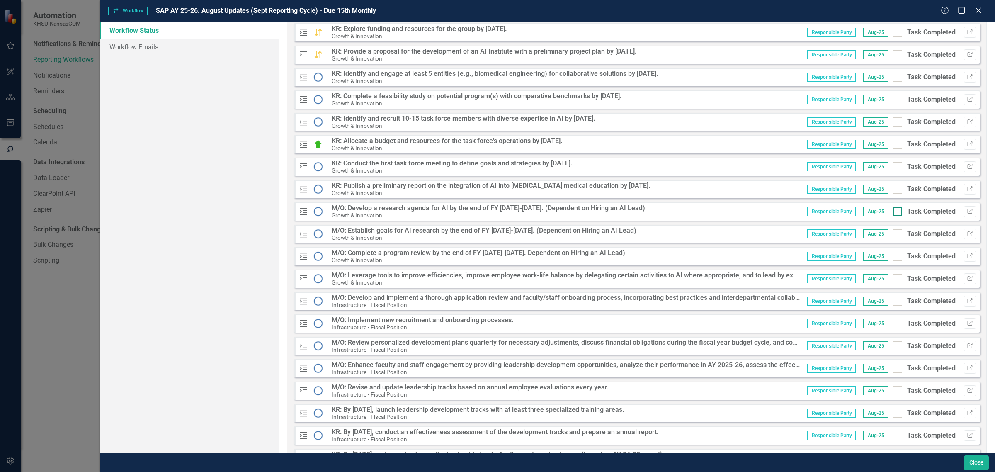
click at [893, 211] on input "Task Completed" at bounding box center [895, 209] width 5 height 5
checkbox input "true"
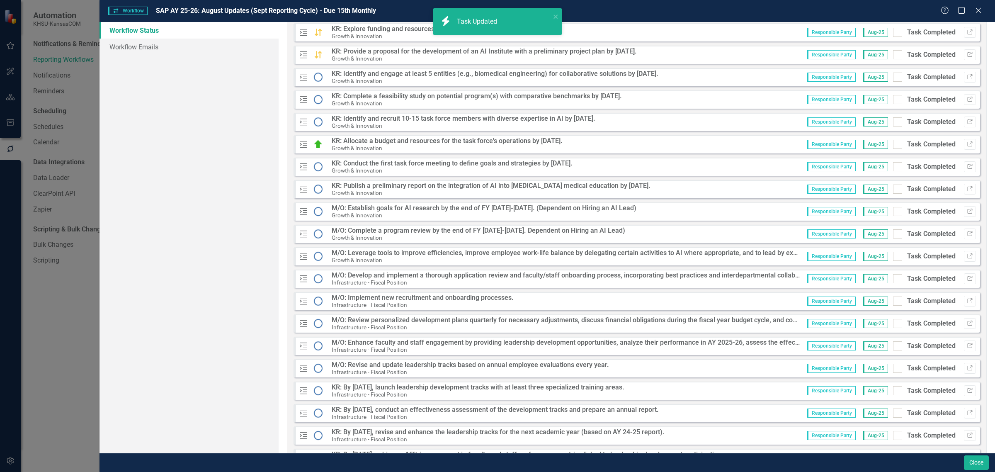
click at [893, 211] on input "Task Completed" at bounding box center [895, 209] width 5 height 5
checkbox input "true"
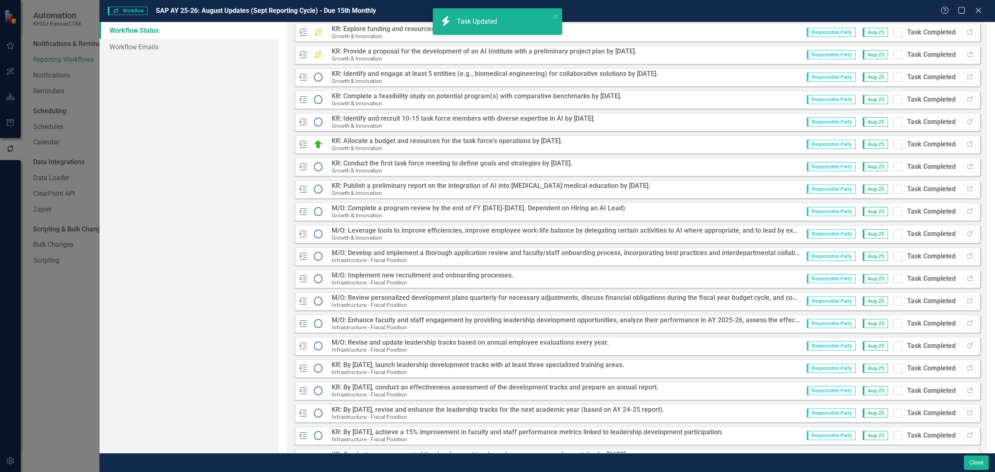
click at [893, 211] on input "Task Completed" at bounding box center [895, 209] width 5 height 5
checkbox input "true"
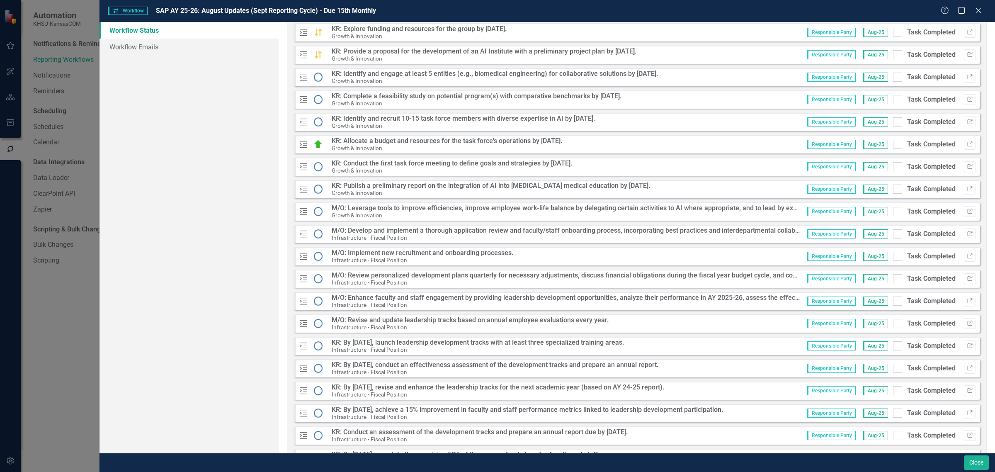
click at [893, 211] on input "Task Completed" at bounding box center [895, 209] width 5 height 5
checkbox input "true"
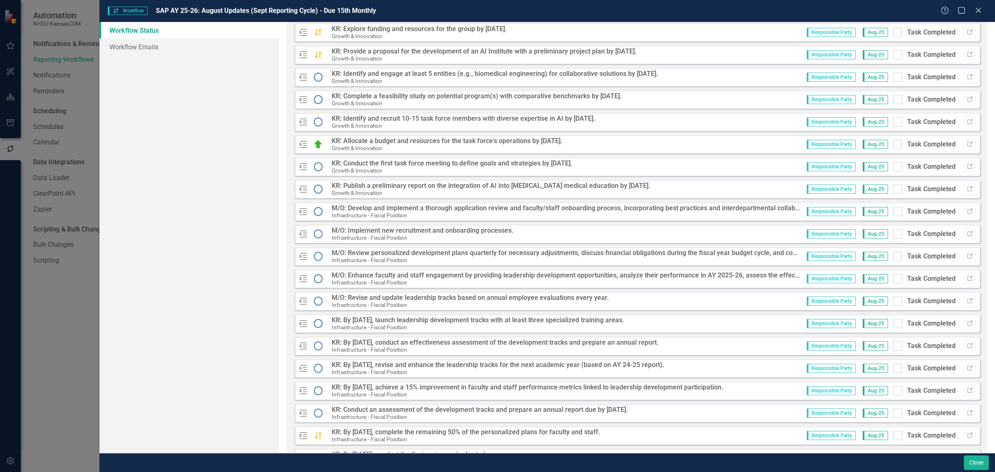
click at [893, 211] on input "Task Completed" at bounding box center [895, 209] width 5 height 5
checkbox input "true"
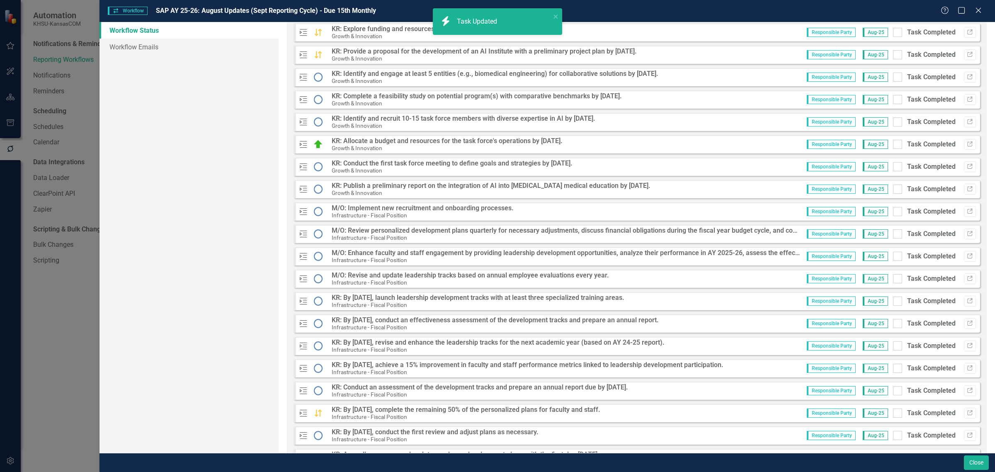
click at [893, 211] on input "Task Completed" at bounding box center [895, 209] width 5 height 5
checkbox input "true"
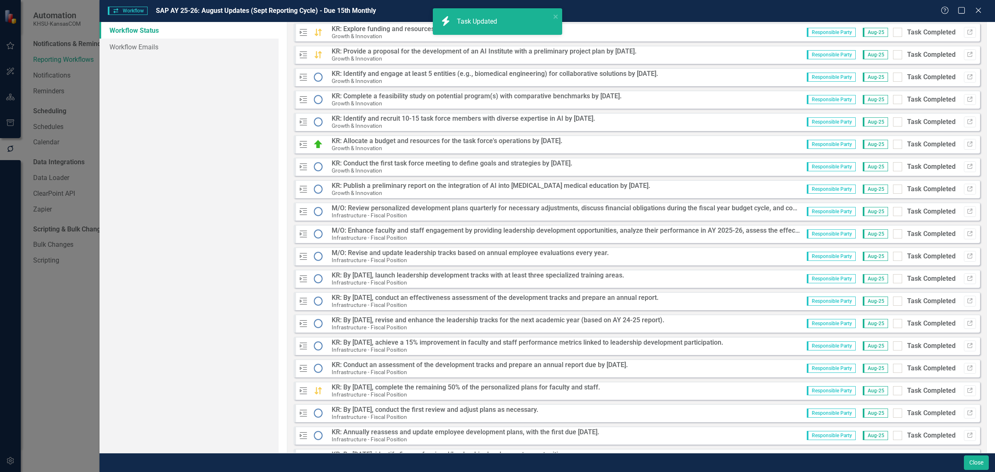
click at [893, 211] on input "Task Completed" at bounding box center [895, 209] width 5 height 5
checkbox input "true"
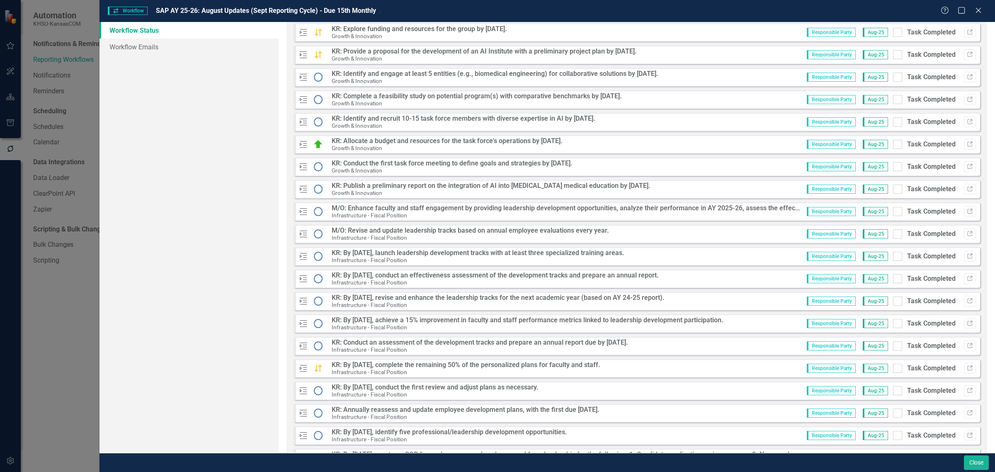
click at [893, 211] on input "Task Completed" at bounding box center [895, 209] width 5 height 5
checkbox input "true"
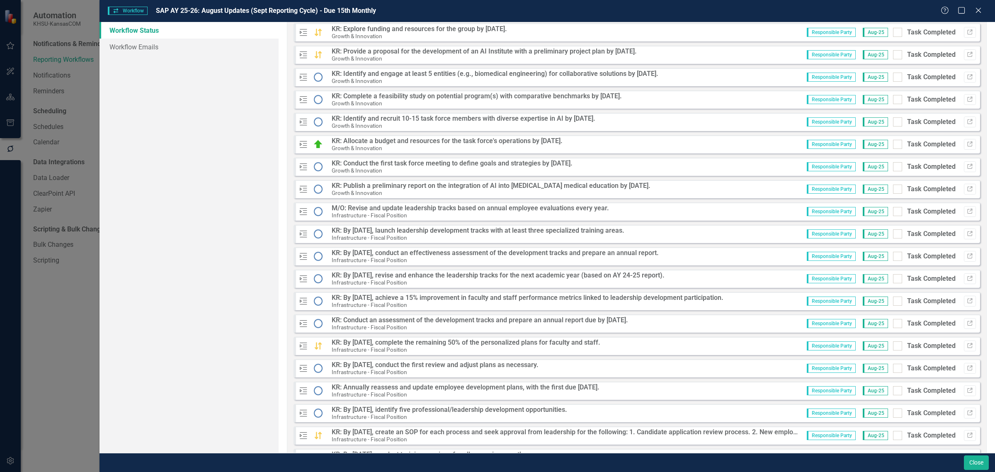
click at [893, 211] on input "Task Completed" at bounding box center [895, 209] width 5 height 5
checkbox input "true"
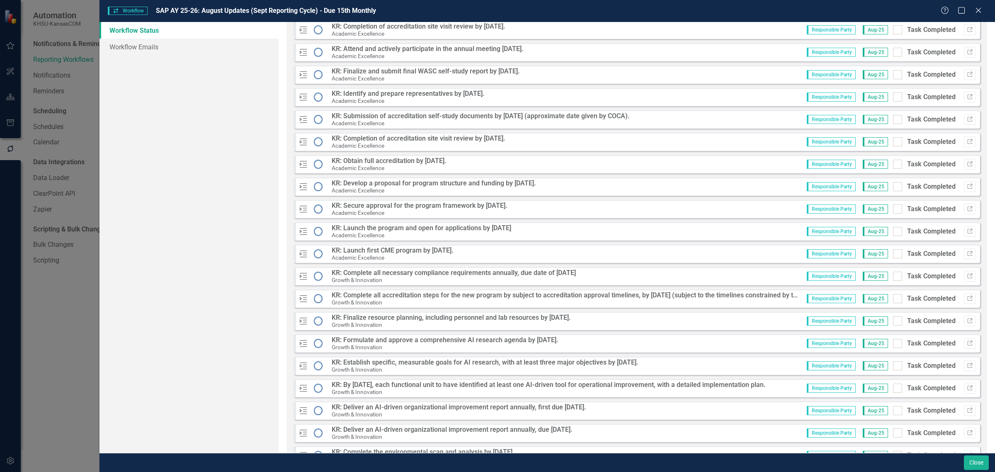
scroll to position [115, 0]
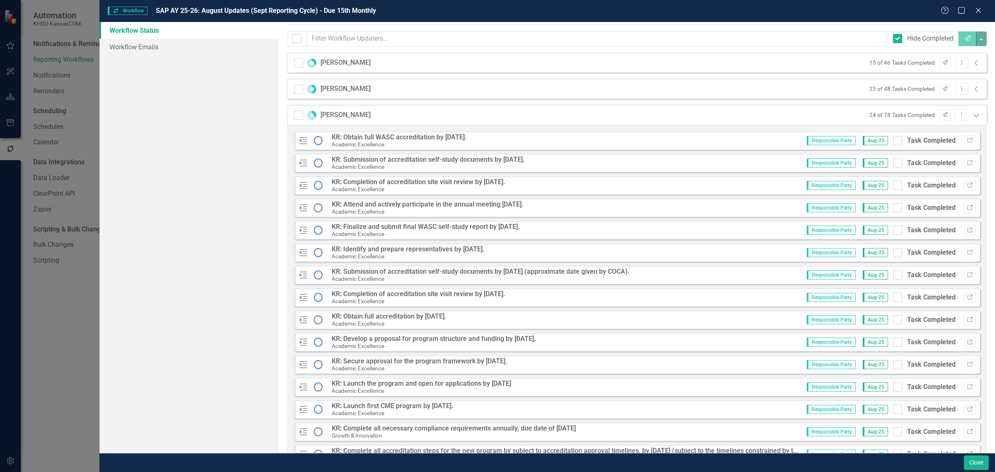
click at [972, 115] on icon "Expanded" at bounding box center [976, 115] width 8 height 7
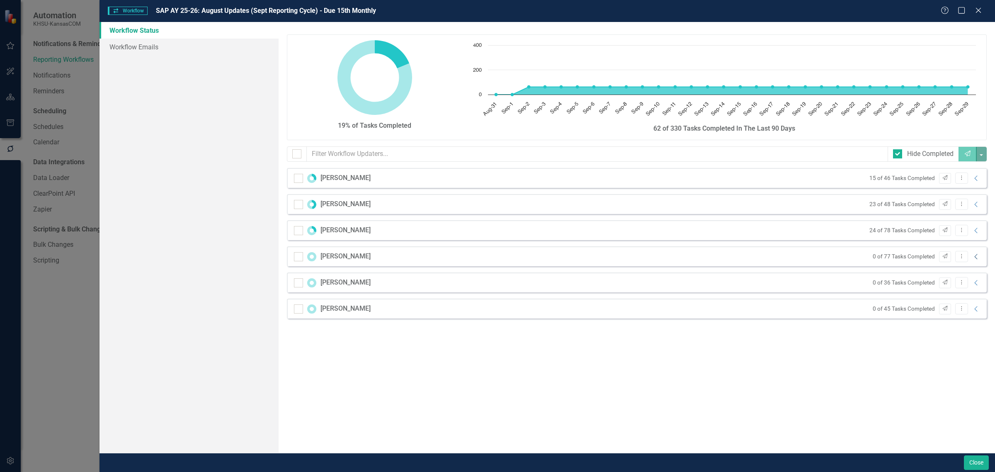
click at [973, 258] on icon "Collapse" at bounding box center [976, 256] width 8 height 7
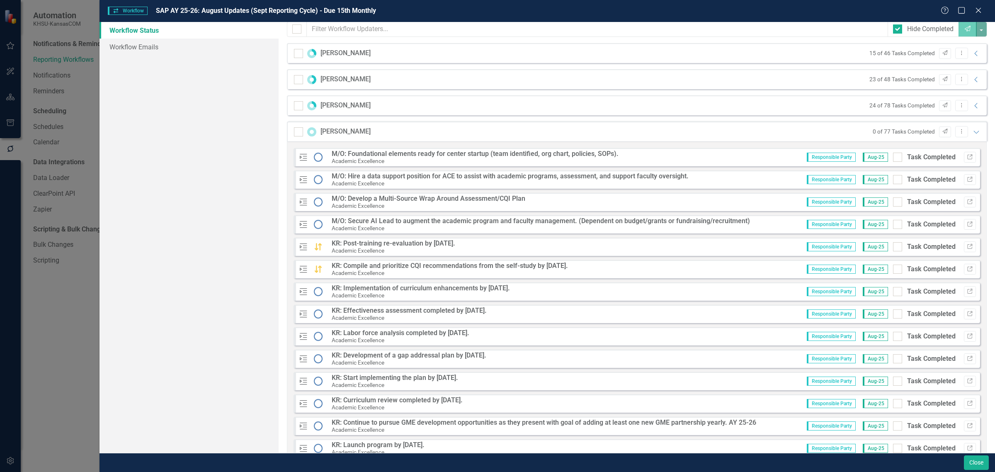
scroll to position [155, 0]
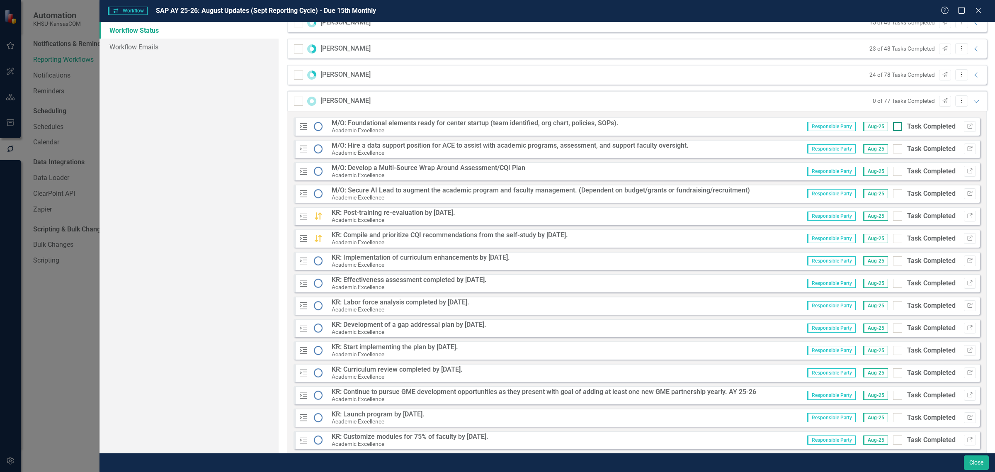
click at [893, 129] on div at bounding box center [897, 126] width 9 height 9
click at [893, 127] on input "Task Completed" at bounding box center [895, 124] width 5 height 5
checkbox input "true"
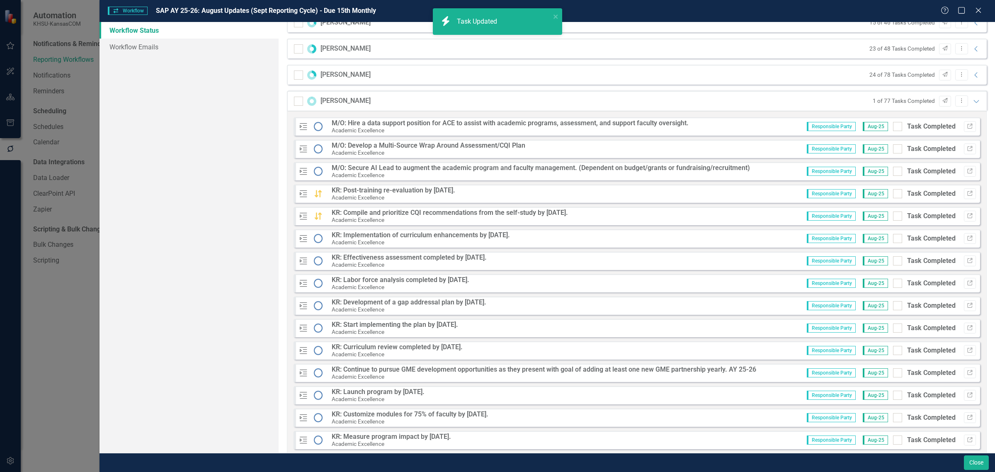
click at [893, 129] on div at bounding box center [897, 126] width 9 height 9
click at [893, 127] on input "Task Completed" at bounding box center [895, 124] width 5 height 5
checkbox input "true"
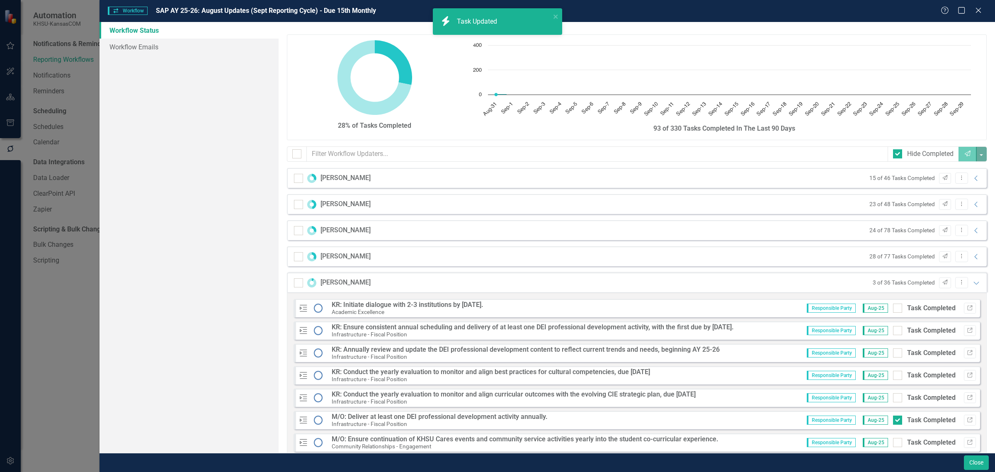
scroll to position [207, 0]
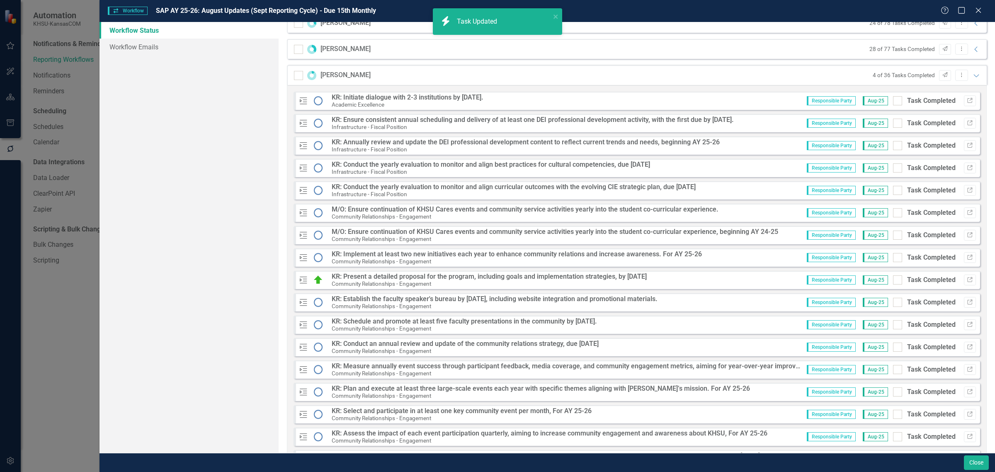
click at [893, 212] on input "Task Completed" at bounding box center [895, 210] width 5 height 5
checkbox input "true"
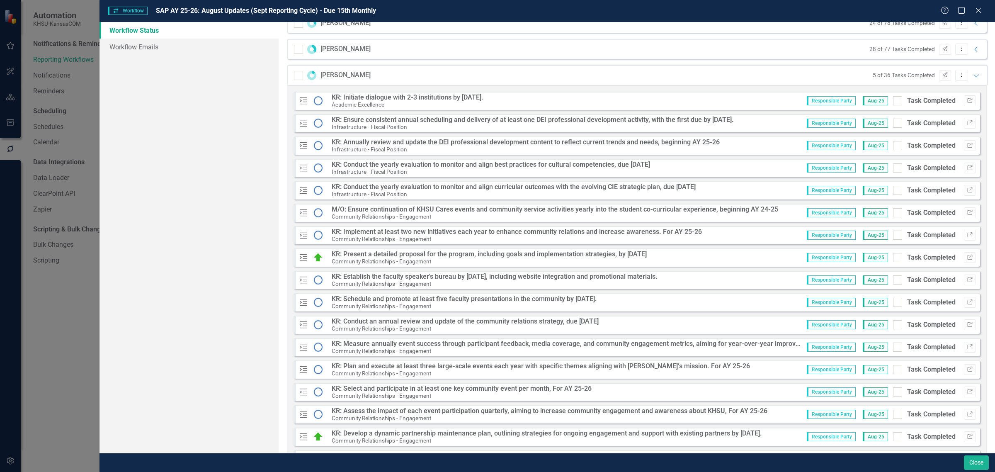
click at [893, 212] on input "Task Completed" at bounding box center [895, 210] width 5 height 5
checkbox input "true"
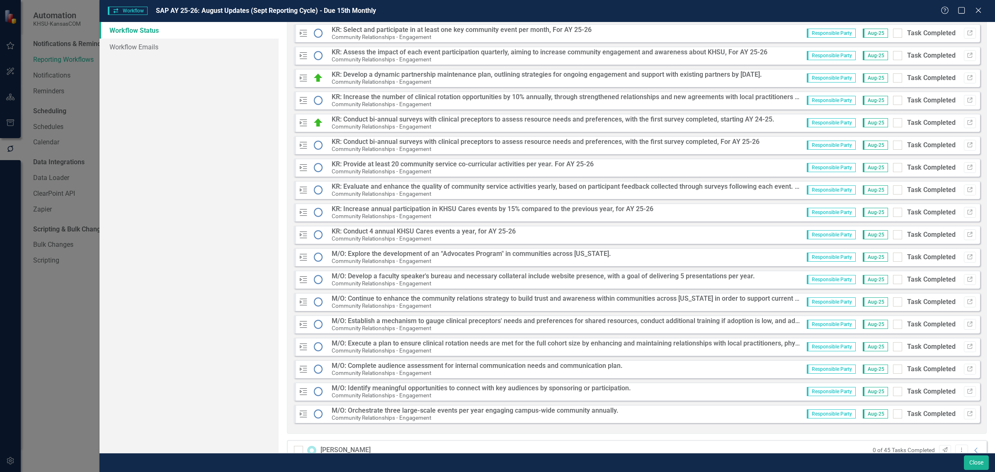
scroll to position [563, 0]
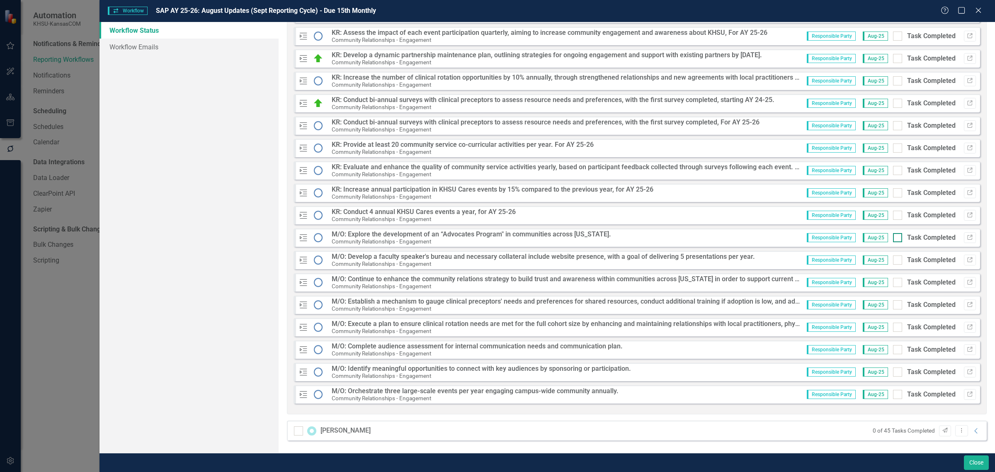
click at [893, 238] on input "Task Completed" at bounding box center [895, 235] width 5 height 5
checkbox input "true"
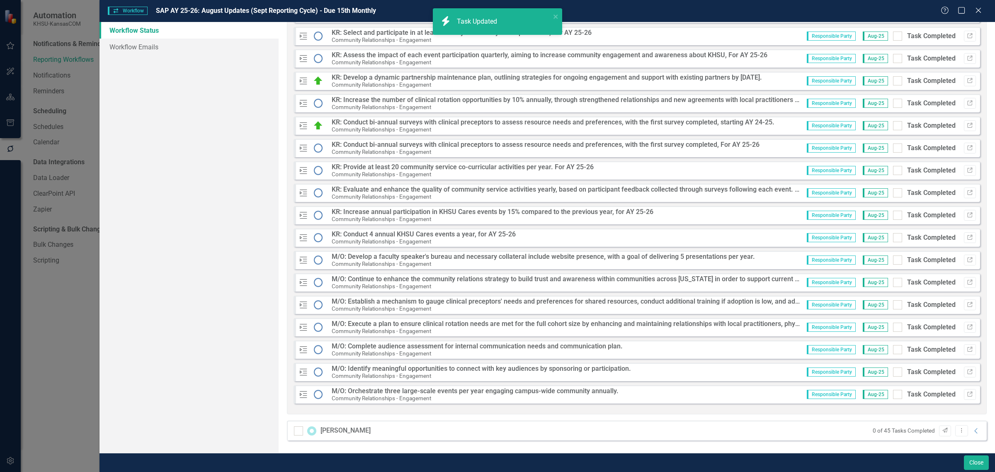
scroll to position [540, 0]
click at [893, 396] on div at bounding box center [897, 394] width 9 height 9
click at [893, 395] on input "Task Completed" at bounding box center [895, 392] width 5 height 5
checkbox input "true"
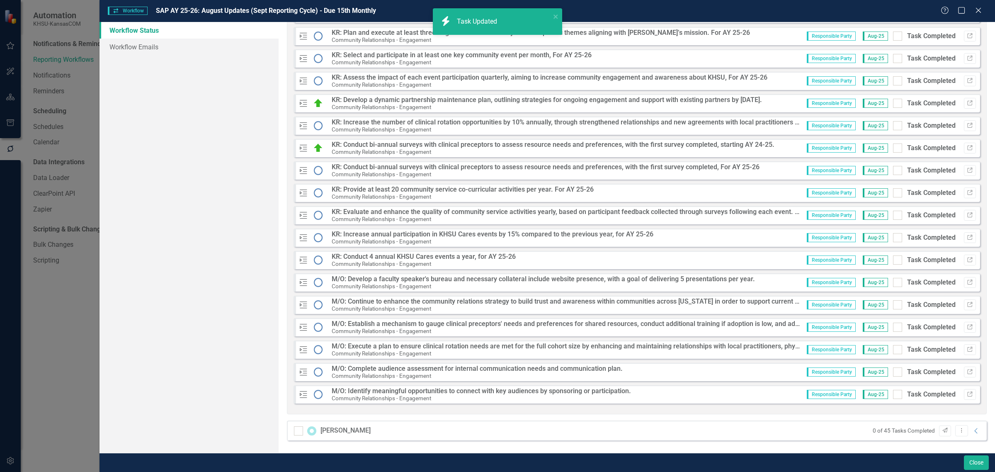
click at [893, 396] on div at bounding box center [897, 394] width 9 height 9
click at [893, 395] on input "Task Completed" at bounding box center [895, 392] width 5 height 5
checkbox input "true"
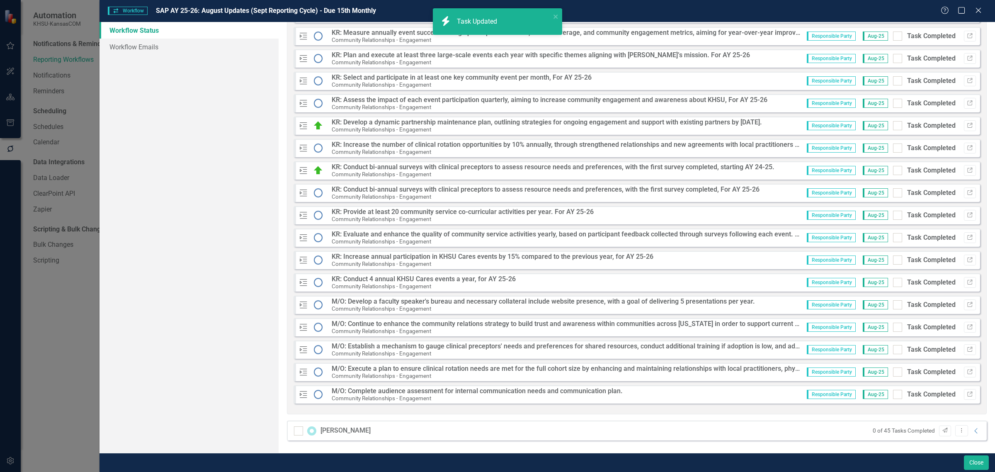
scroll to position [496, 0]
click at [893, 396] on div at bounding box center [897, 394] width 9 height 9
click at [893, 395] on input "Task Completed" at bounding box center [895, 392] width 5 height 5
checkbox input "true"
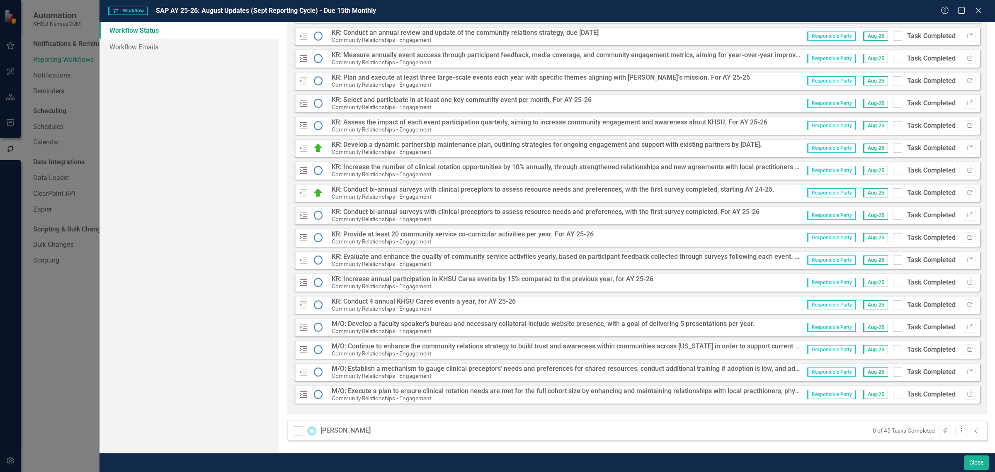
scroll to position [473, 0]
click at [893, 396] on div at bounding box center [897, 394] width 9 height 9
click at [893, 395] on input "Task Completed" at bounding box center [895, 392] width 5 height 5
checkbox input "true"
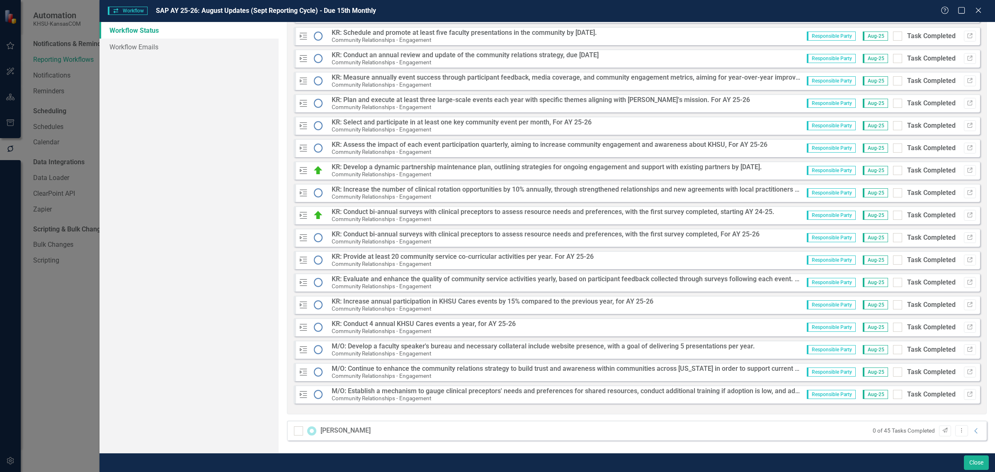
scroll to position [451, 0]
click at [893, 396] on div at bounding box center [897, 394] width 9 height 9
click at [893, 395] on input "Task Completed" at bounding box center [895, 392] width 5 height 5
checkbox input "true"
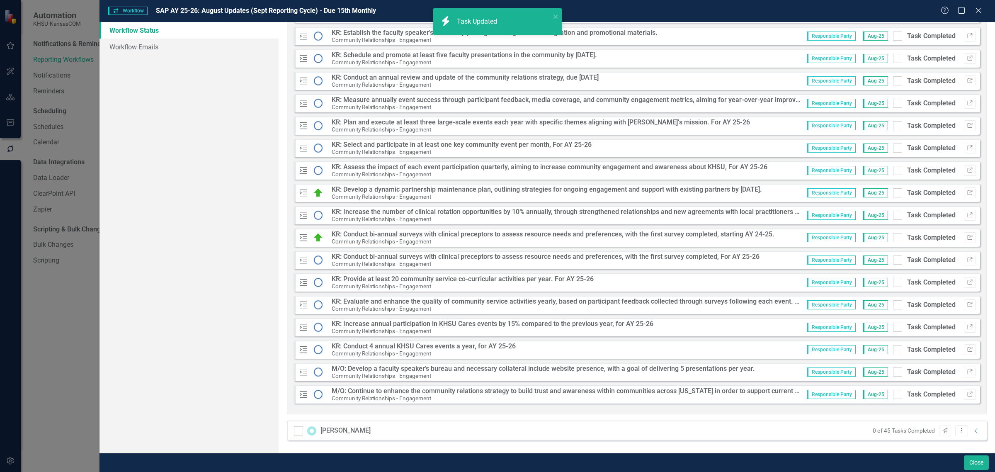
scroll to position [429, 0]
click at [893, 396] on div at bounding box center [897, 394] width 9 height 9
click at [893, 395] on input "Task Completed" at bounding box center [895, 392] width 5 height 5
checkbox input "true"
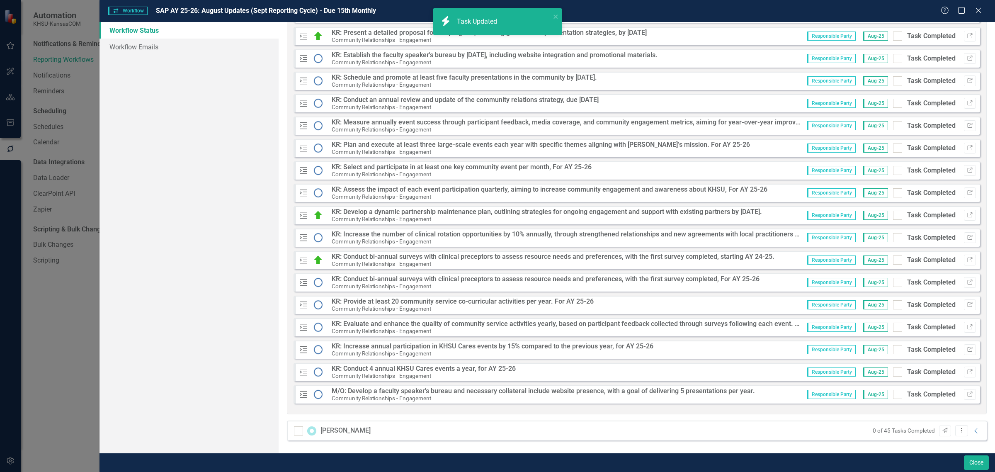
scroll to position [406, 0]
click at [893, 396] on div at bounding box center [897, 394] width 9 height 9
click at [893, 395] on input "Task Completed" at bounding box center [895, 392] width 5 height 5
checkbox input "true"
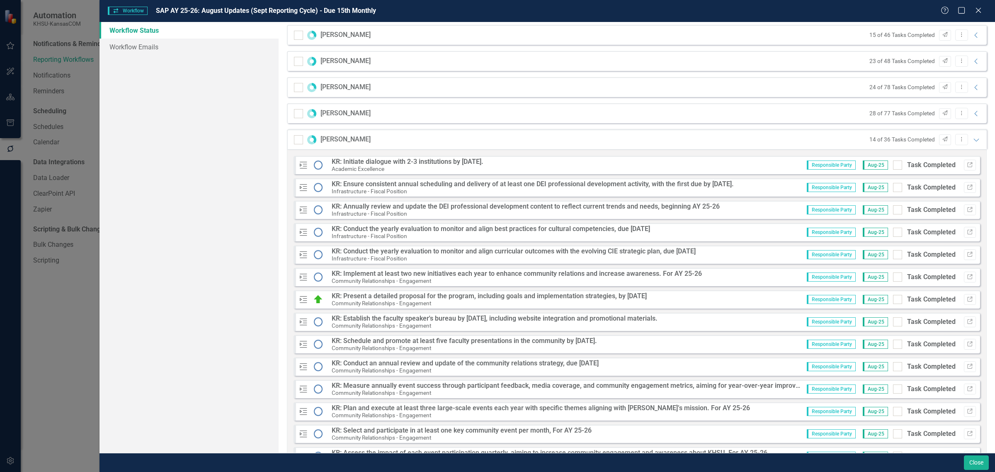
scroll to position [125, 0]
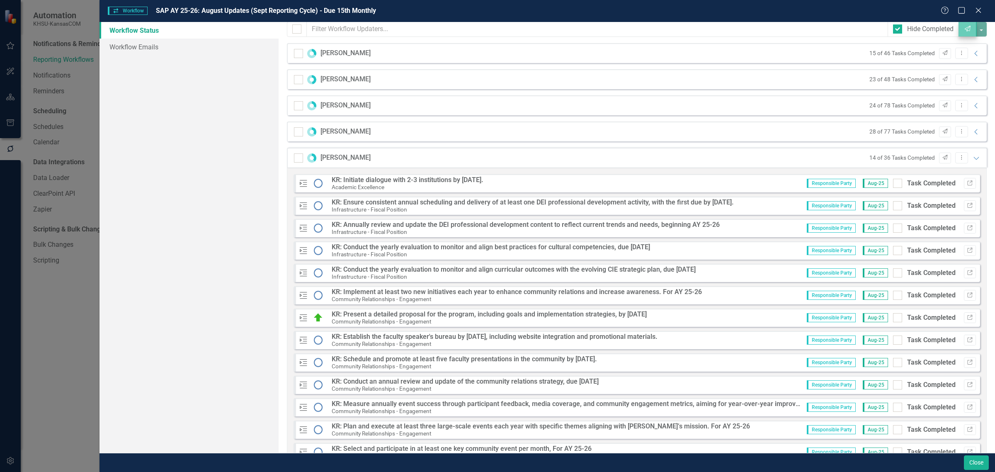
click at [972, 159] on icon "Expanded" at bounding box center [976, 158] width 8 height 7
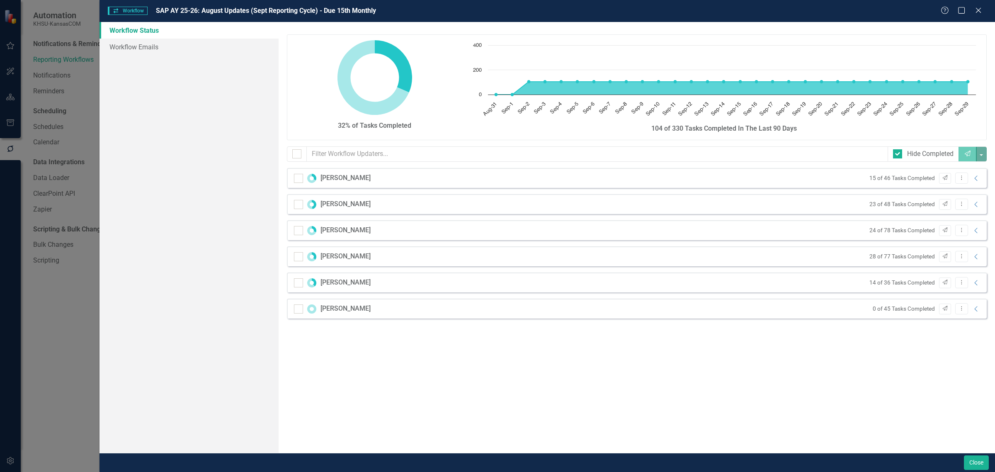
scroll to position [0, 0]
click at [975, 312] on icon "Collapse" at bounding box center [976, 309] width 8 height 7
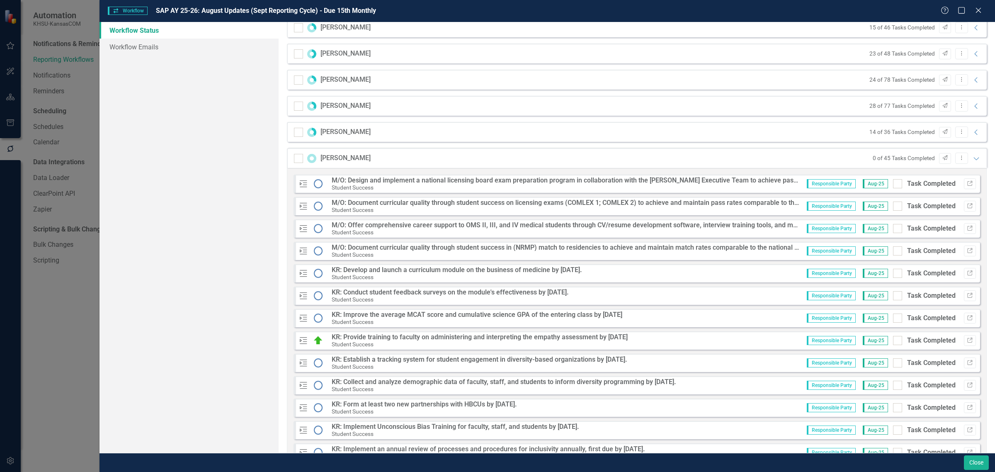
scroll to position [155, 0]
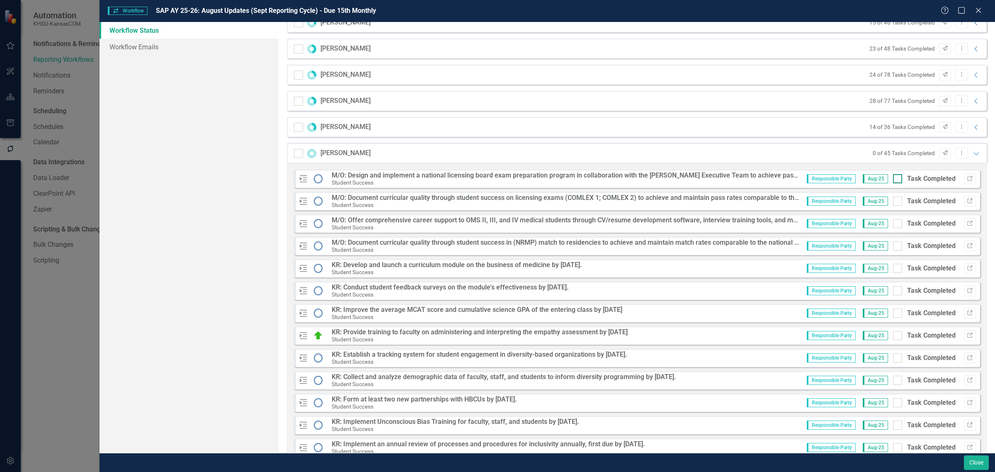
click at [893, 181] on div at bounding box center [897, 178] width 9 height 9
click at [893, 180] on input "Task Completed" at bounding box center [895, 176] width 5 height 5
checkbox input "true"
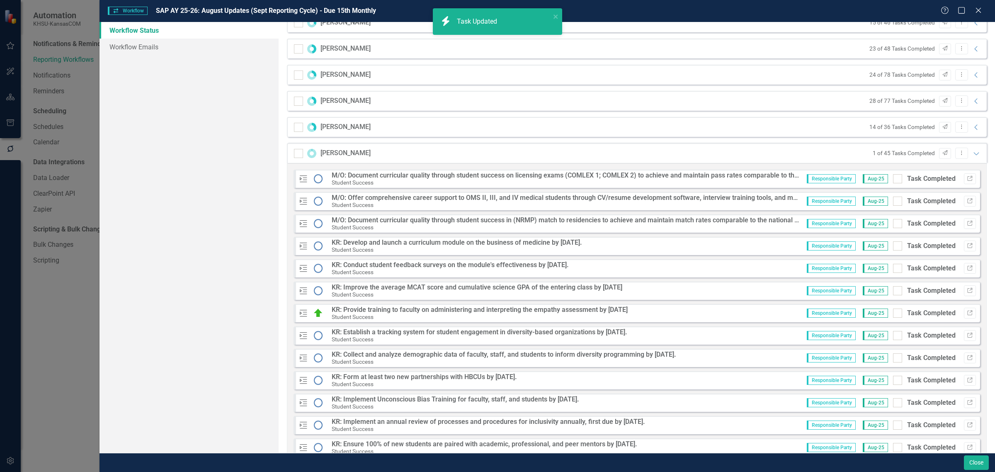
click at [893, 181] on div at bounding box center [897, 178] width 9 height 9
click at [893, 180] on input "Task Completed" at bounding box center [895, 176] width 5 height 5
checkbox input "true"
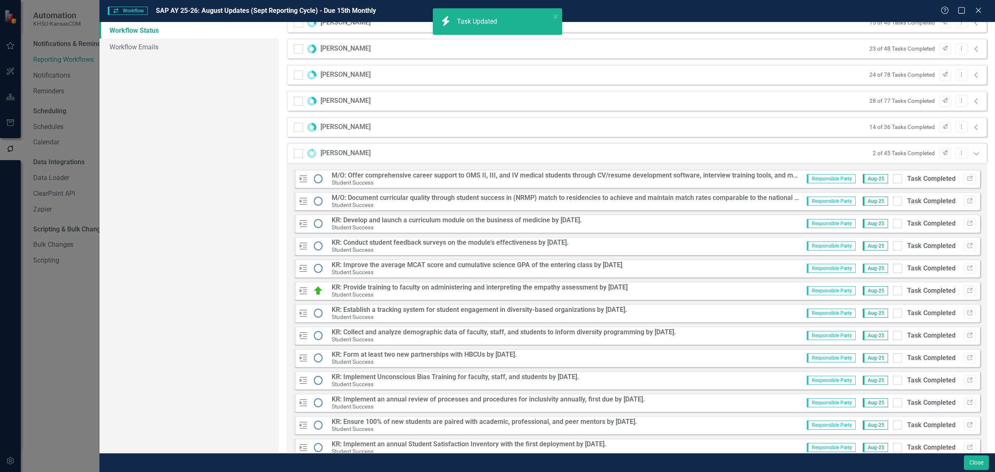
click at [893, 181] on div at bounding box center [897, 178] width 9 height 9
click at [893, 180] on input "Task Completed" at bounding box center [895, 176] width 5 height 5
checkbox input "true"
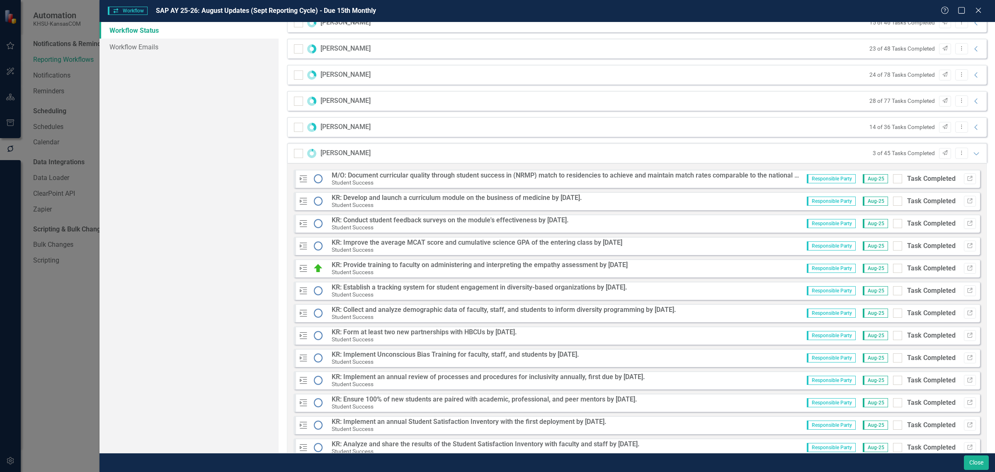
click at [893, 181] on div at bounding box center [897, 178] width 9 height 9
click at [893, 180] on input "Task Completed" at bounding box center [895, 176] width 5 height 5
checkbox input "true"
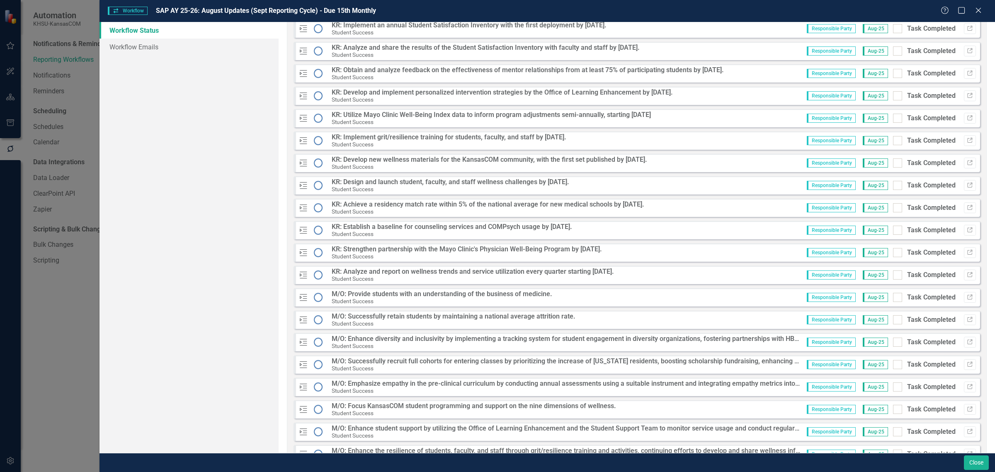
scroll to position [570, 0]
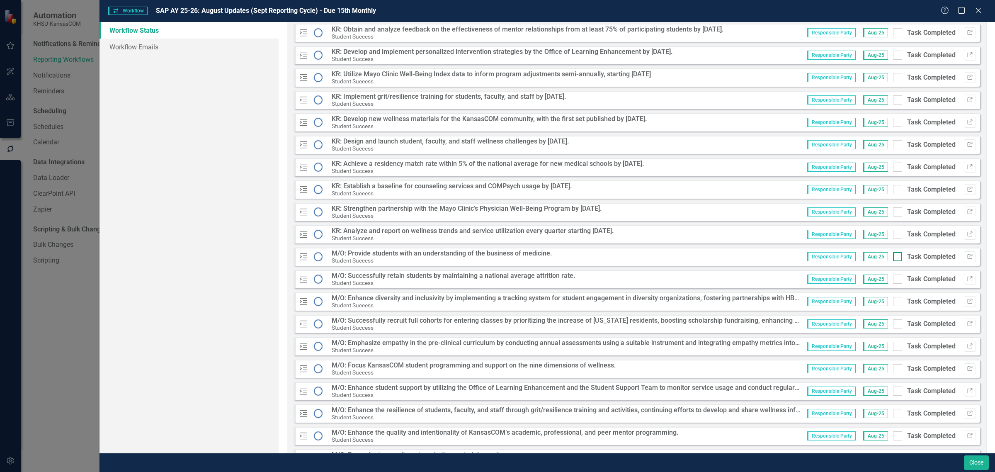
click at [893, 257] on input "Task Completed" at bounding box center [895, 254] width 5 height 5
checkbox input "true"
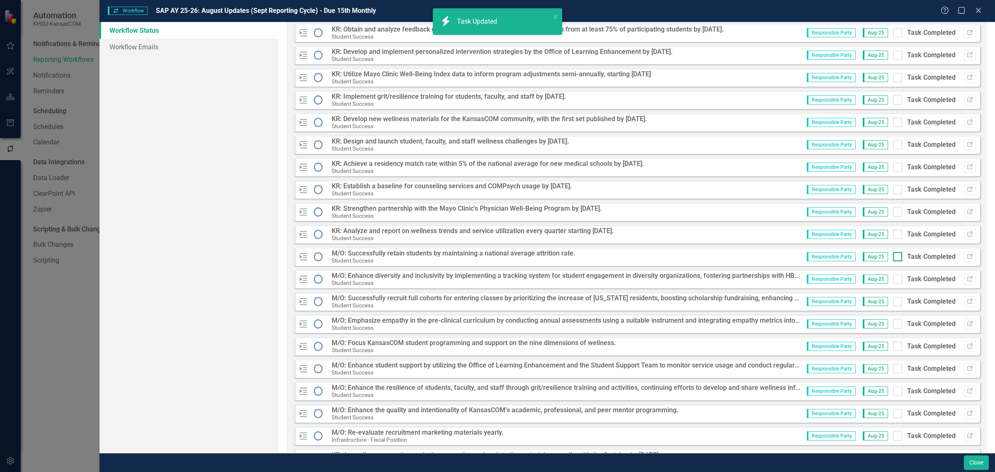
click at [893, 257] on input "Task Completed" at bounding box center [895, 254] width 5 height 5
checkbox input "true"
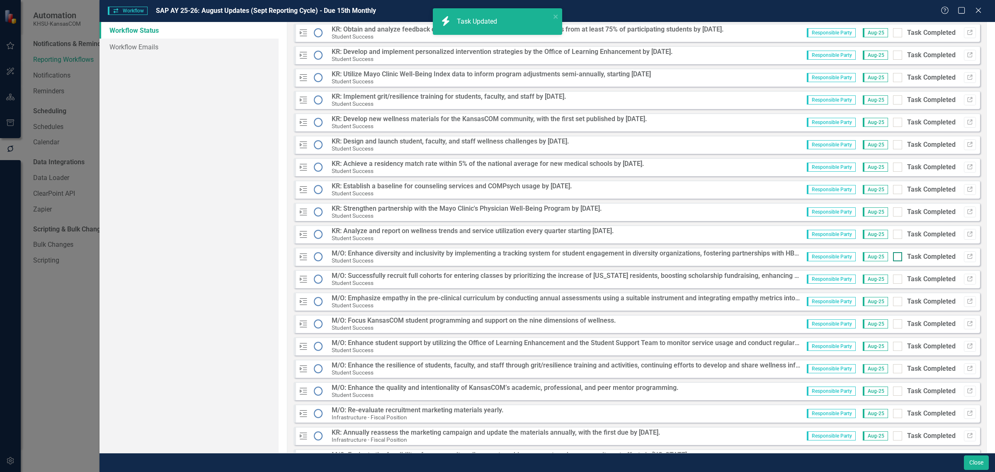
click at [893, 258] on div at bounding box center [897, 256] width 9 height 9
click at [893, 257] on input "Task Completed" at bounding box center [895, 254] width 5 height 5
checkbox input "true"
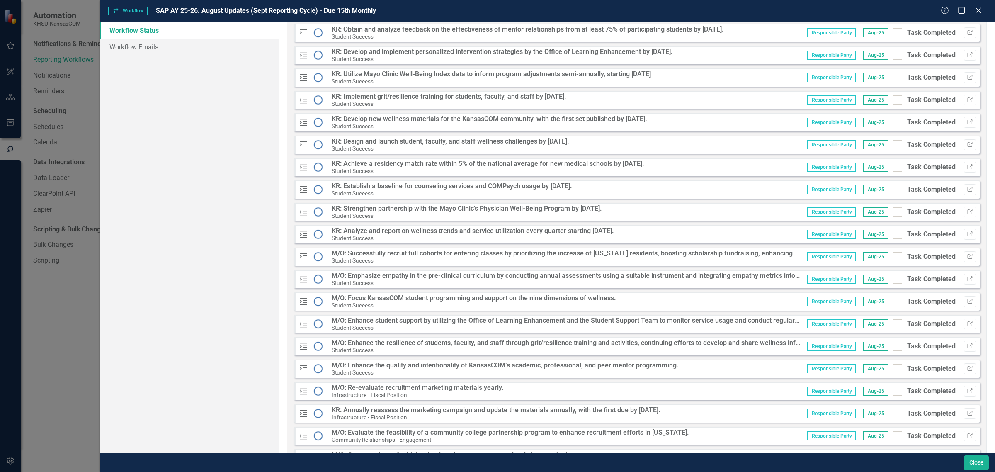
click at [893, 258] on div at bounding box center [897, 256] width 9 height 9
click at [893, 257] on input "Task Completed" at bounding box center [895, 254] width 5 height 5
checkbox input "true"
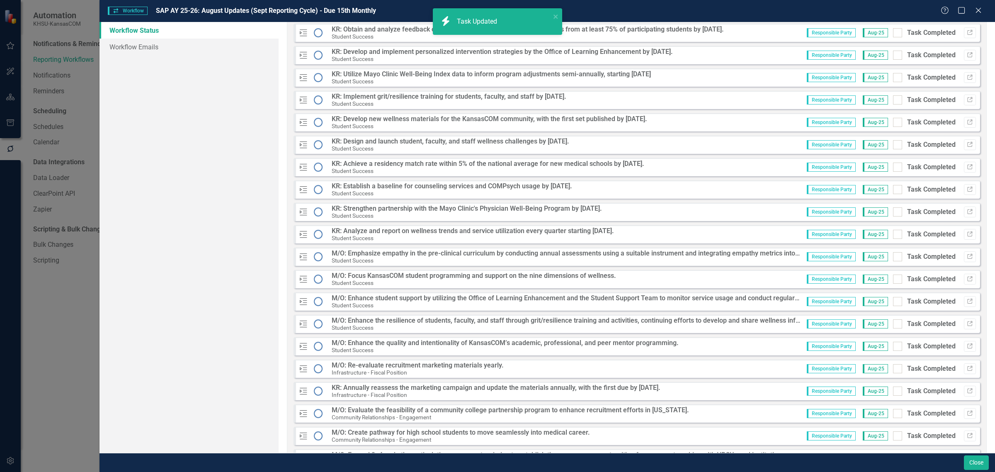
click at [893, 258] on div at bounding box center [897, 256] width 9 height 9
click at [893, 257] on input "Task Completed" at bounding box center [895, 254] width 5 height 5
checkbox input "true"
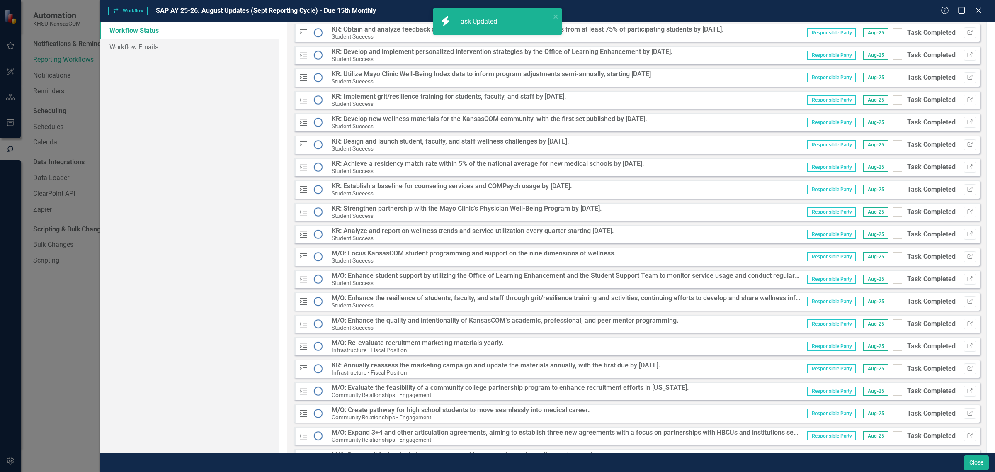
click at [893, 258] on div at bounding box center [897, 256] width 9 height 9
click at [893, 257] on input "Task Completed" at bounding box center [895, 254] width 5 height 5
checkbox input "true"
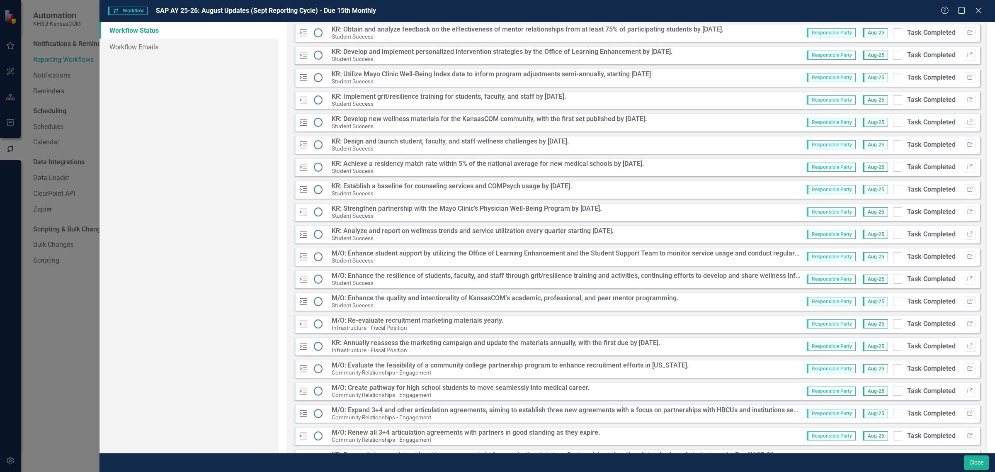
click at [893, 258] on div at bounding box center [897, 256] width 9 height 9
click at [893, 257] on input "Task Completed" at bounding box center [895, 254] width 5 height 5
checkbox input "true"
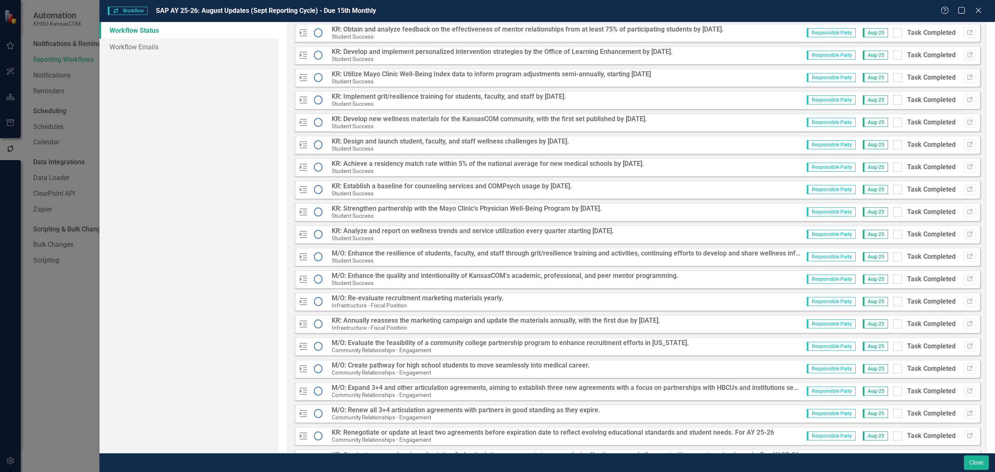
click at [893, 258] on div at bounding box center [897, 256] width 9 height 9
click at [893, 257] on input "Task Completed" at bounding box center [895, 254] width 5 height 5
checkbox input "true"
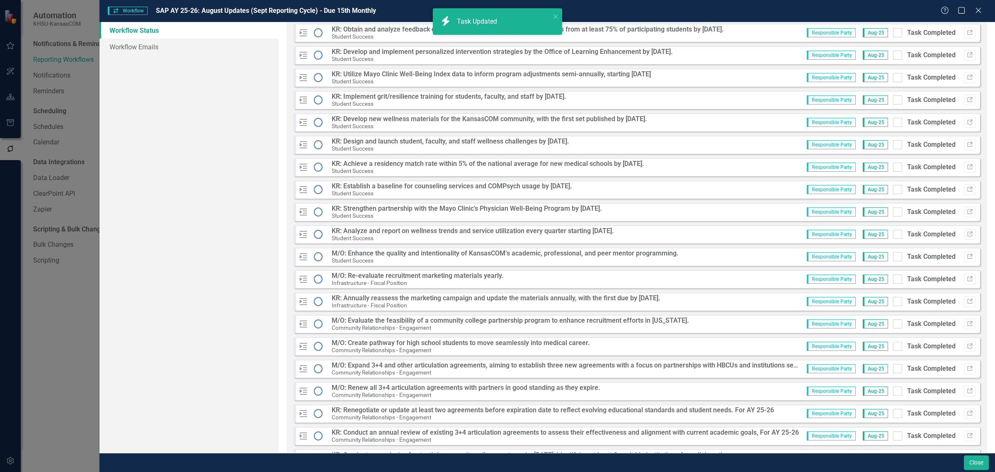
click at [893, 258] on div at bounding box center [897, 256] width 9 height 9
click at [893, 257] on input "Task Completed" at bounding box center [895, 254] width 5 height 5
checkbox input "true"
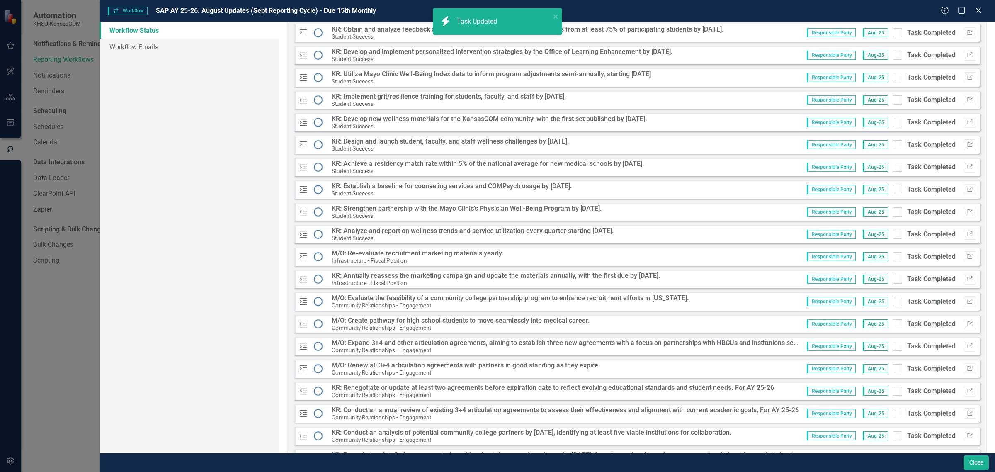
click at [893, 258] on div at bounding box center [897, 256] width 9 height 9
click at [893, 257] on input "Task Completed" at bounding box center [895, 254] width 5 height 5
checkbox input "true"
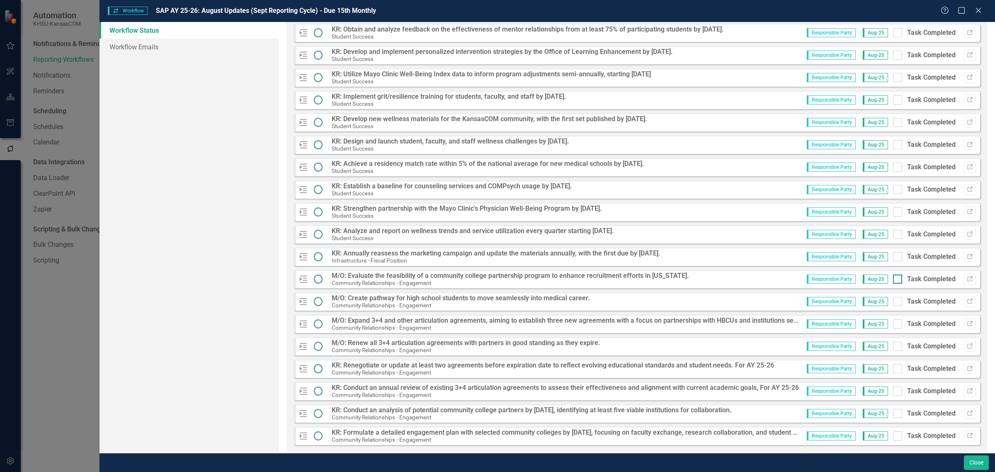
click at [893, 280] on input "Task Completed" at bounding box center [895, 276] width 5 height 5
checkbox input "true"
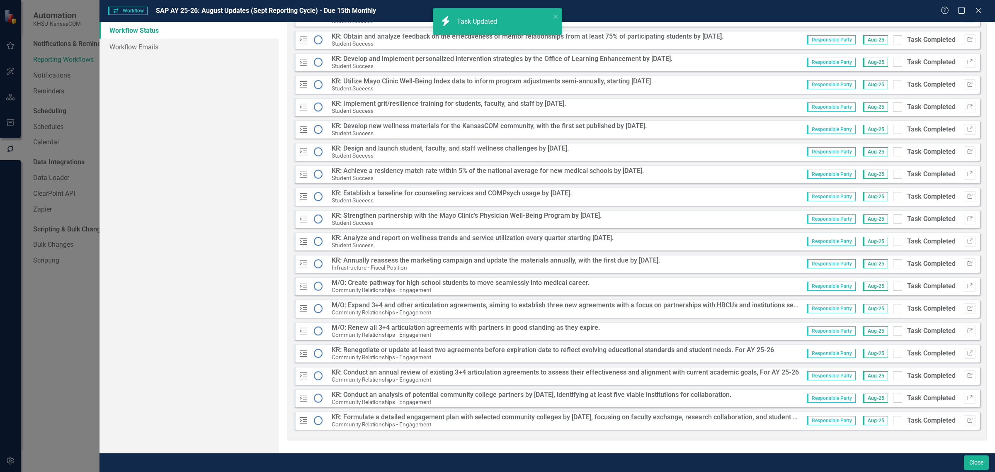
scroll to position [563, 0]
click at [893, 332] on div at bounding box center [897, 330] width 9 height 9
click at [893, 332] on input "Task Completed" at bounding box center [895, 328] width 5 height 5
checkbox input "true"
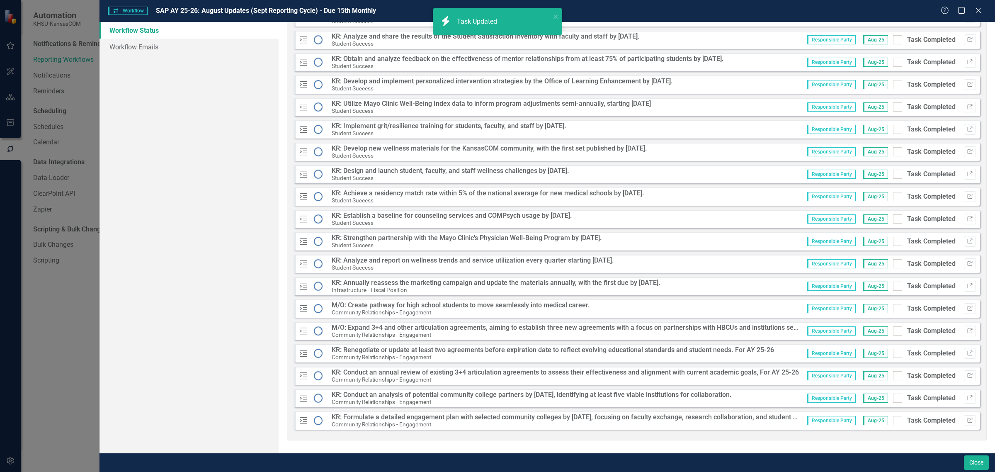
scroll to position [540, 0]
click at [893, 332] on input "Task Completed" at bounding box center [895, 329] width 5 height 5
checkbox input "true"
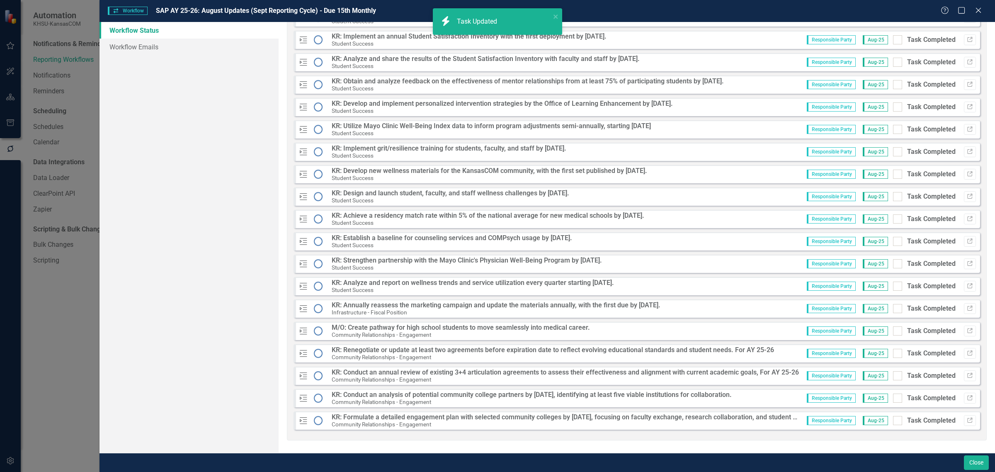
scroll to position [518, 0]
click at [893, 332] on div at bounding box center [897, 330] width 9 height 9
click at [893, 332] on input "Task Completed" at bounding box center [895, 328] width 5 height 5
checkbox input "true"
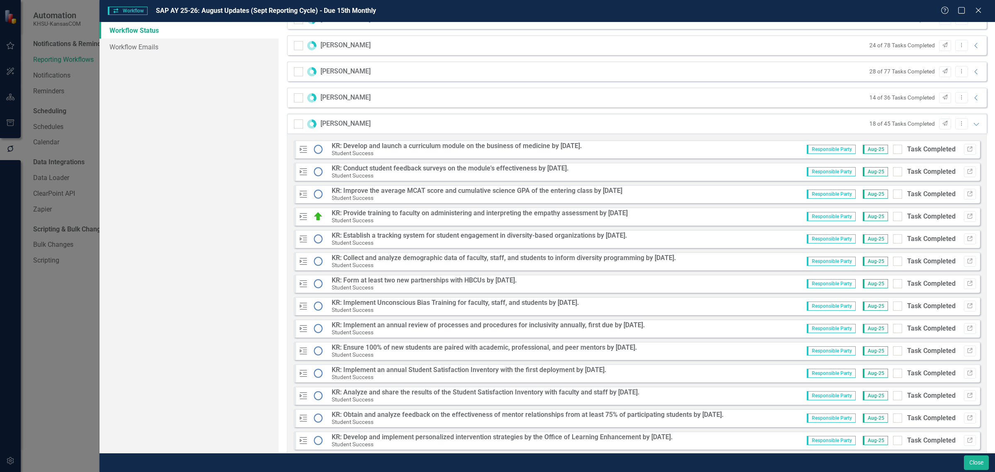
scroll to position [133, 0]
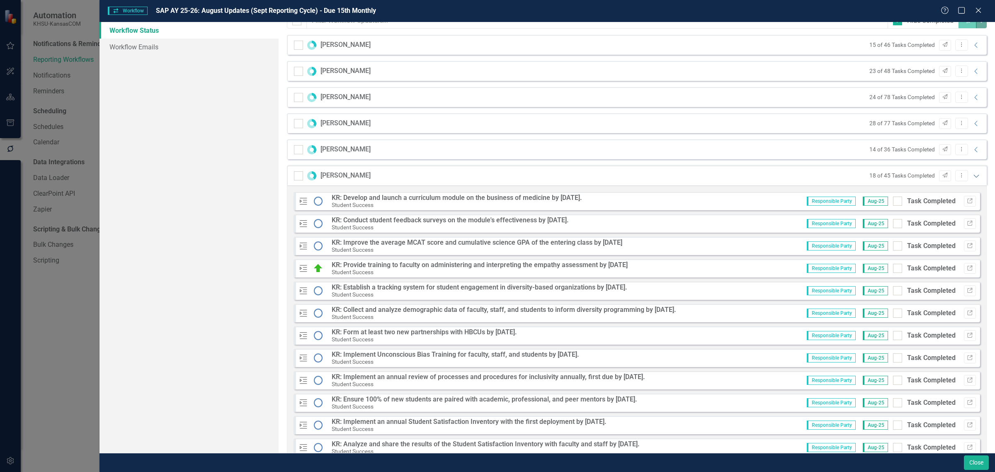
click at [973, 177] on icon "Expanded" at bounding box center [976, 175] width 8 height 7
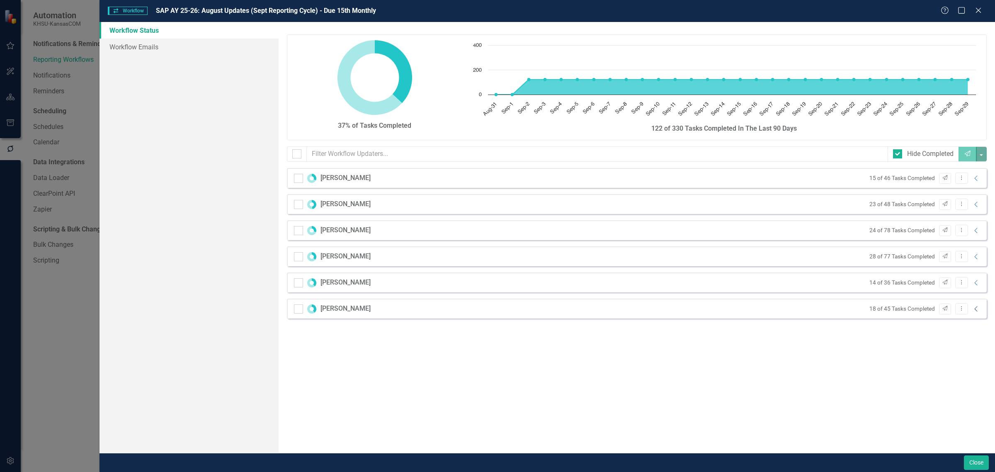
scroll to position [0, 0]
click at [983, 463] on button "Close" at bounding box center [976, 462] width 25 height 15
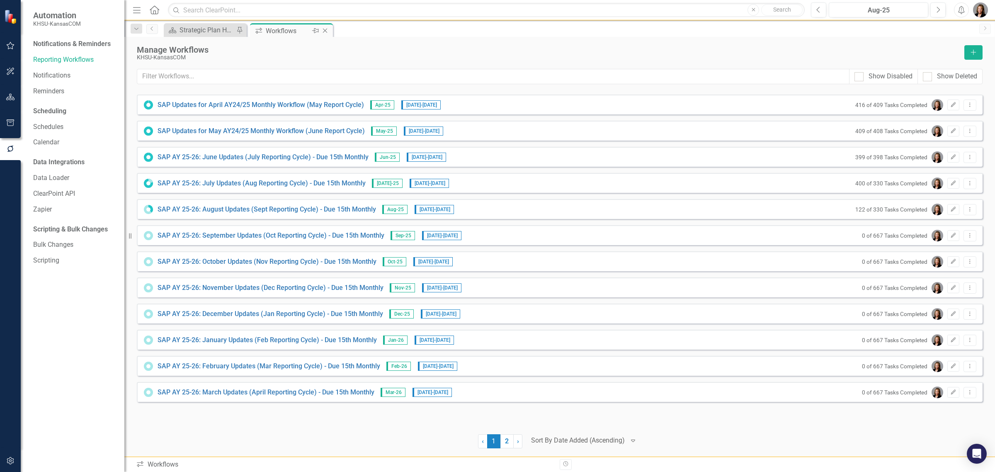
click at [327, 29] on icon "Close" at bounding box center [325, 30] width 8 height 7
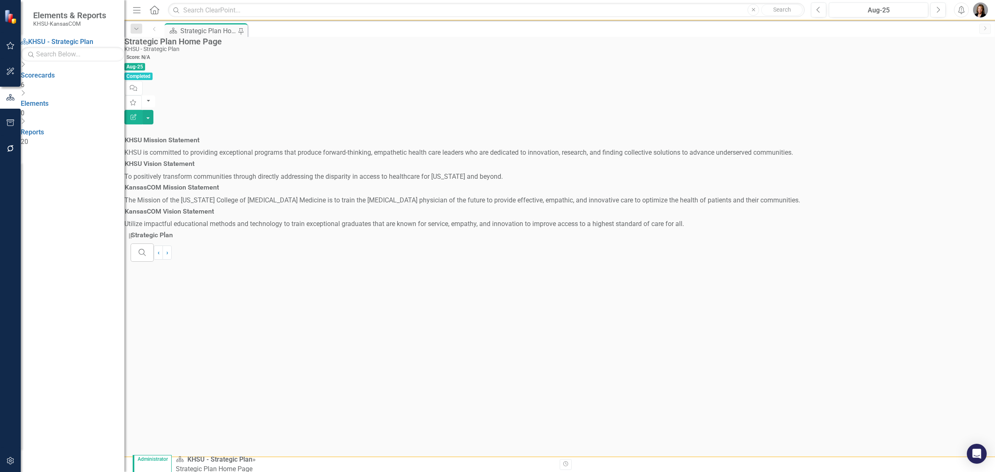
click at [34, 84] on div "Dropdown Scorecards 6" at bounding box center [73, 75] width 104 height 29
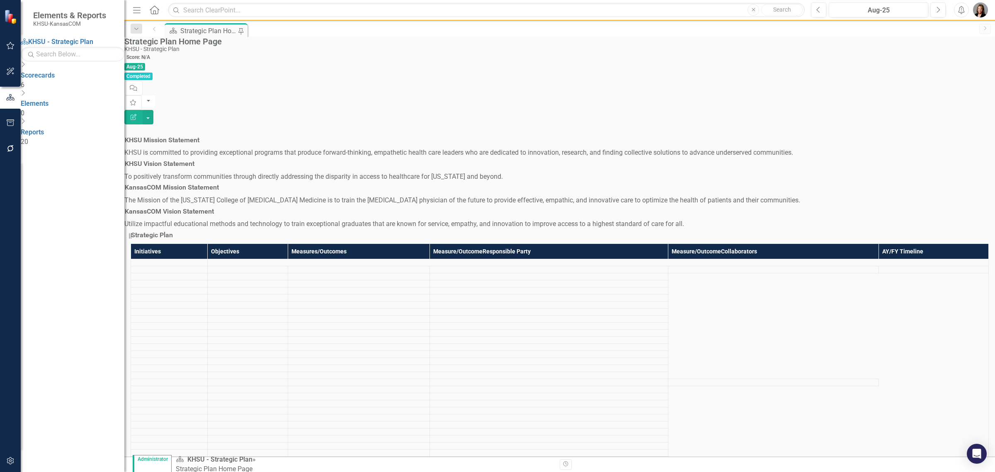
click at [25, 69] on icon "Dropdown" at bounding box center [23, 65] width 4 height 7
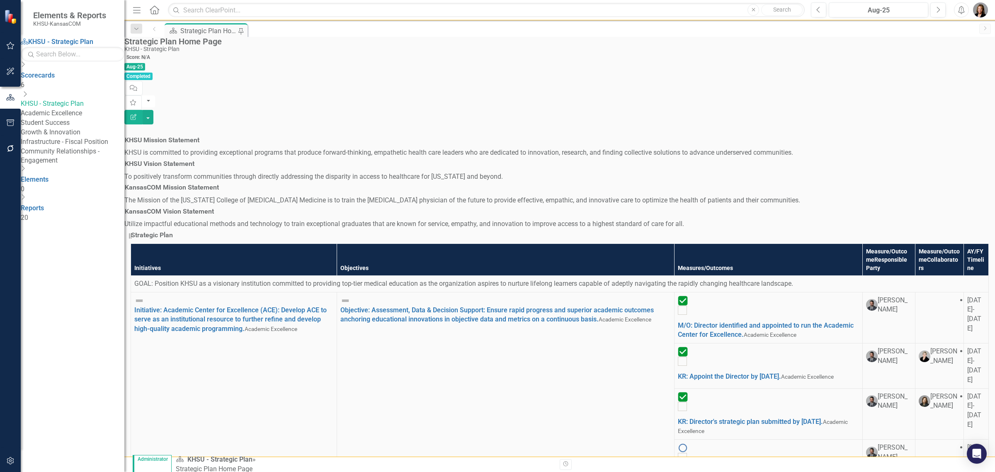
click at [29, 97] on icon "Dropdown" at bounding box center [25, 94] width 8 height 7
click at [76, 115] on link "Academic Excellence" at bounding box center [73, 114] width 104 height 10
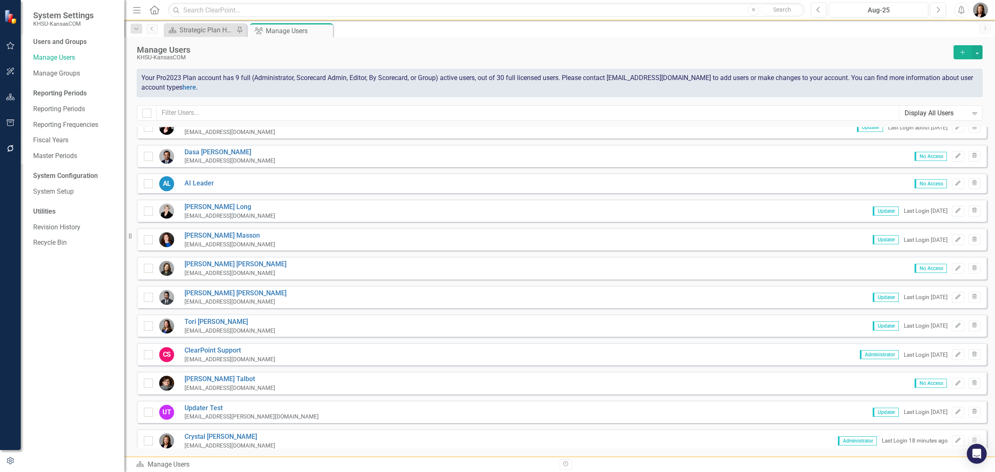
scroll to position [155, 0]
click at [192, 289] on link "[PERSON_NAME]" at bounding box center [235, 293] width 102 height 10
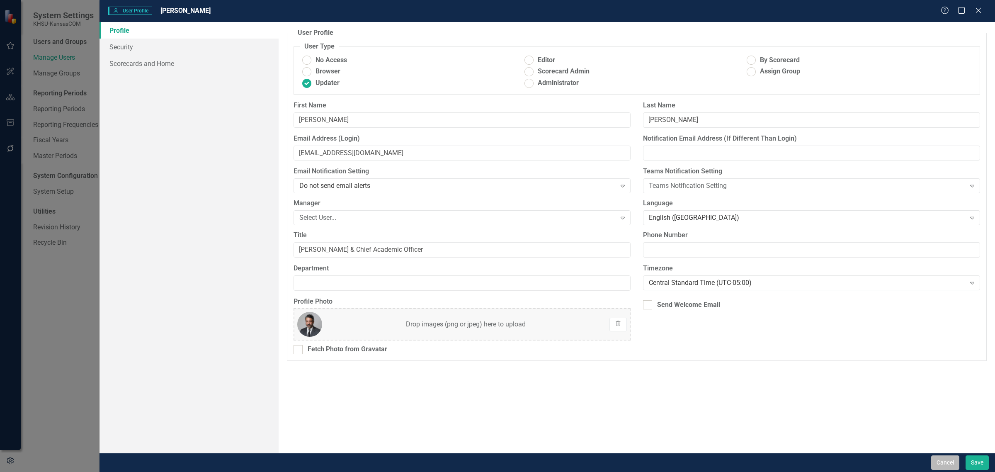
click at [944, 466] on button "Cancel" at bounding box center [945, 462] width 28 height 15
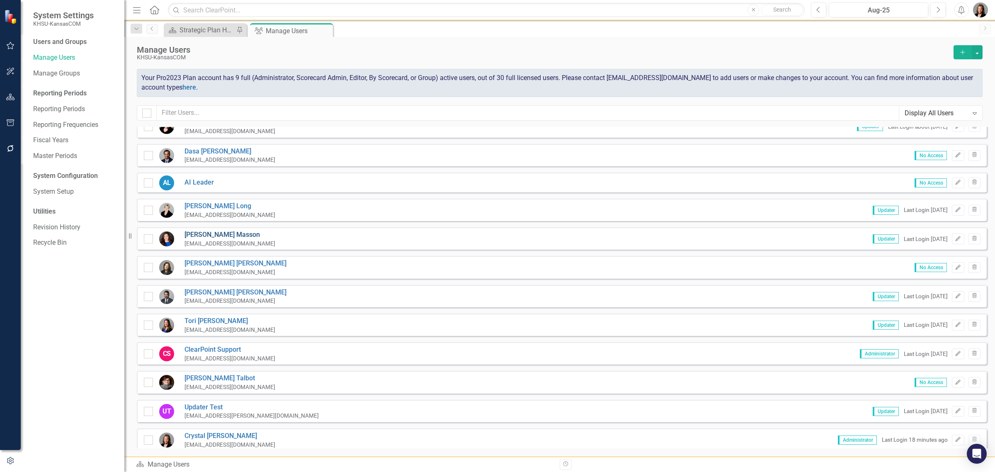
click at [212, 233] on link "[PERSON_NAME]" at bounding box center [229, 235] width 91 height 10
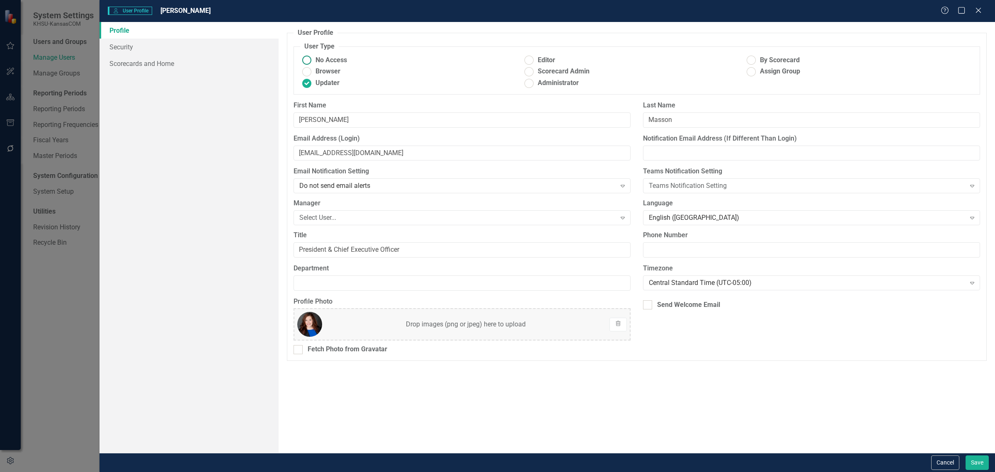
click at [344, 61] on span "No Access" at bounding box center [331, 61] width 32 height 10
click at [313, 61] on input "No Access" at bounding box center [307, 60] width 13 height 13
radio input "true"
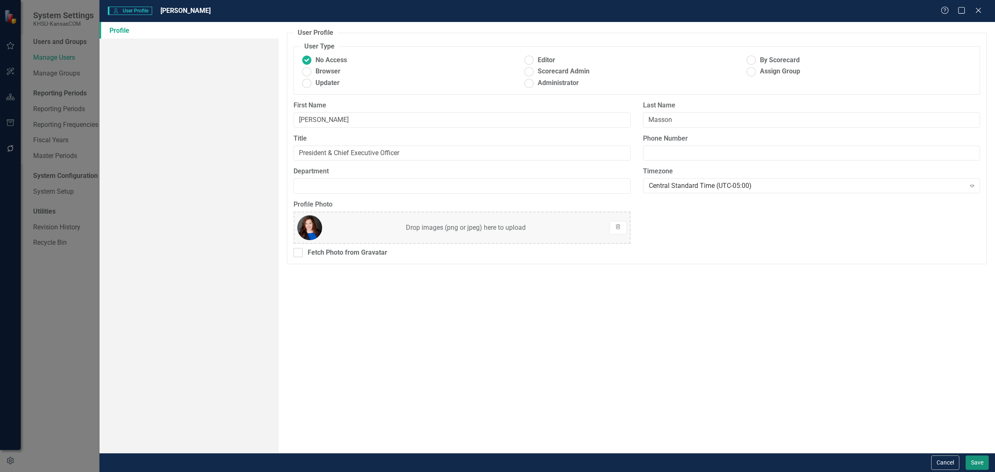
click at [978, 460] on button "Save" at bounding box center [977, 462] width 23 height 15
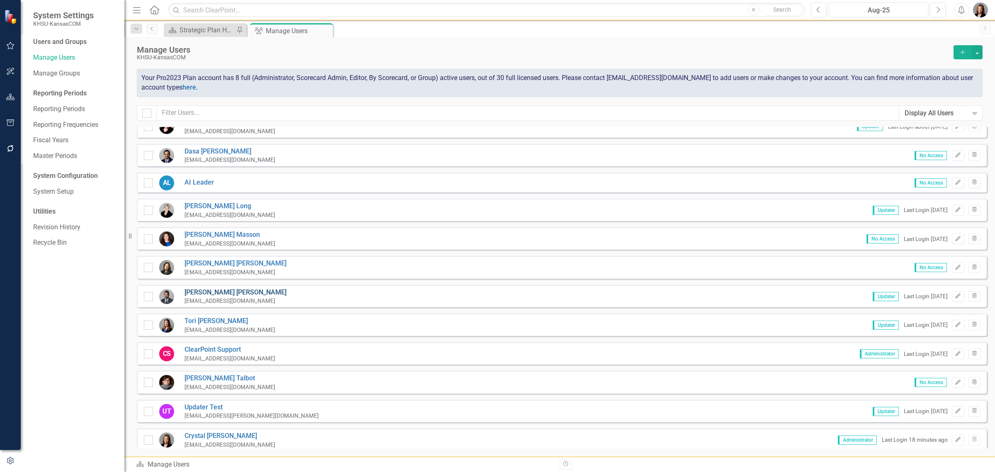
click at [204, 291] on link "[PERSON_NAME]" at bounding box center [235, 293] width 102 height 10
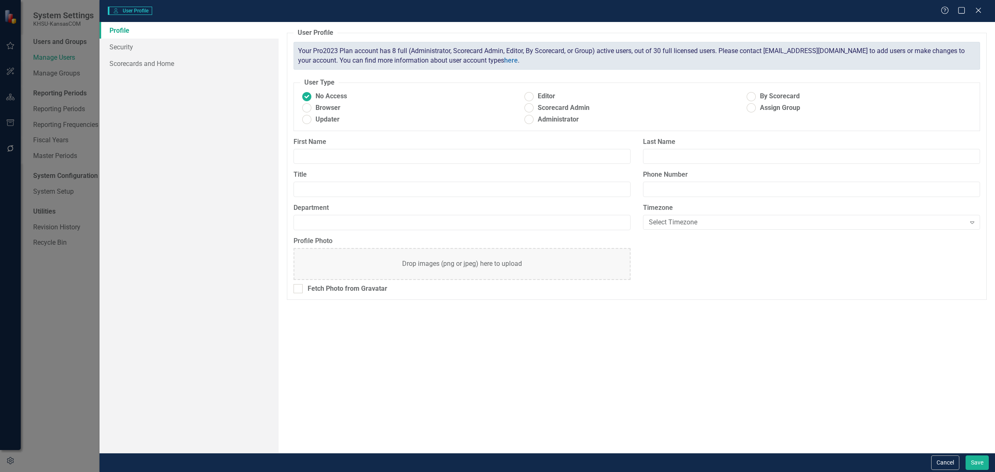
type input "[PERSON_NAME]"
type input "[PERSON_NAME] & Chief Academic Officer"
radio input "false"
radio input "true"
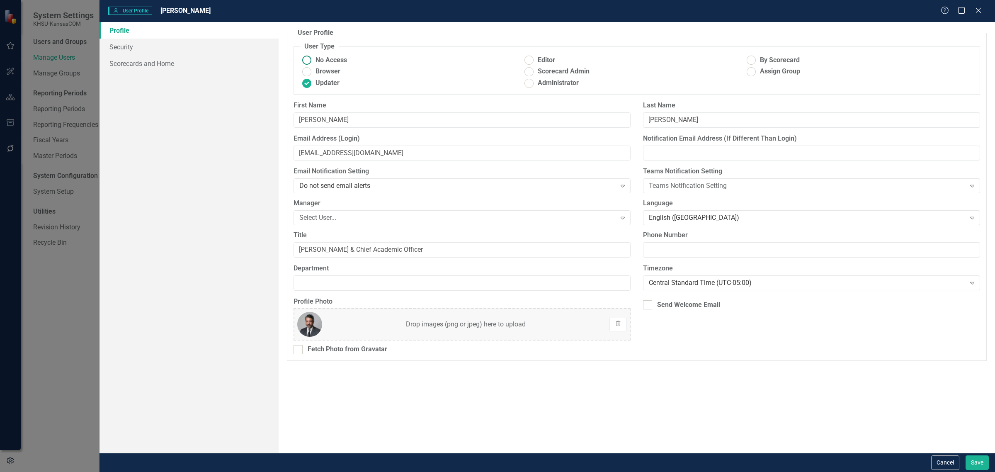
click at [341, 61] on span "No Access" at bounding box center [331, 61] width 32 height 10
click at [313, 61] on input "No Access" at bounding box center [307, 60] width 13 height 13
radio input "true"
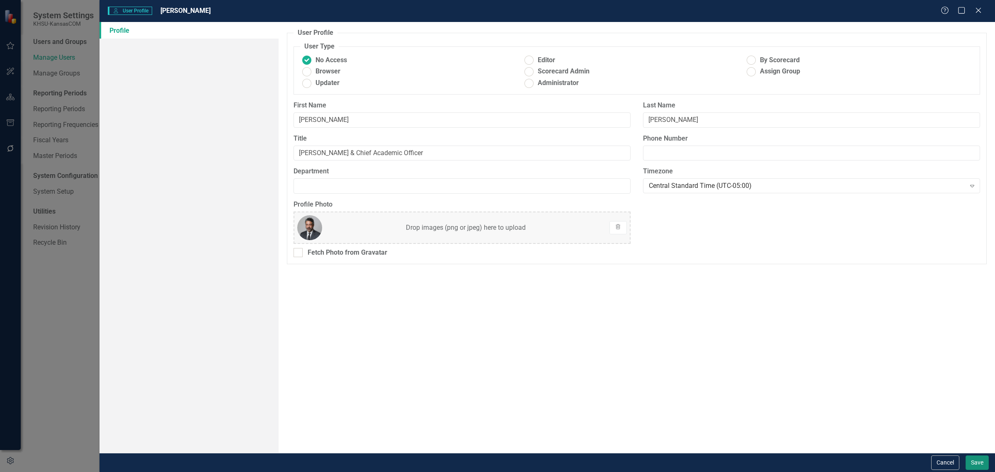
click at [983, 466] on button "Save" at bounding box center [977, 462] width 23 height 15
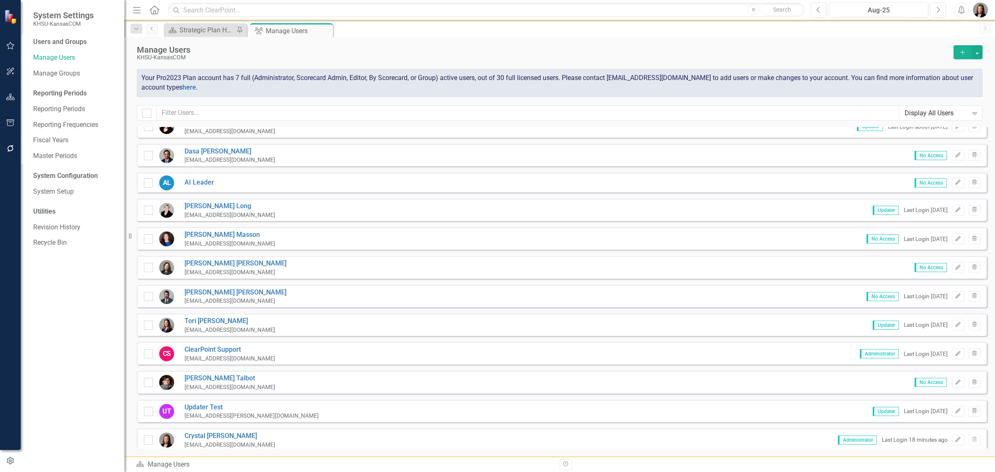
click at [963, 54] on icon "Add" at bounding box center [962, 52] width 7 height 6
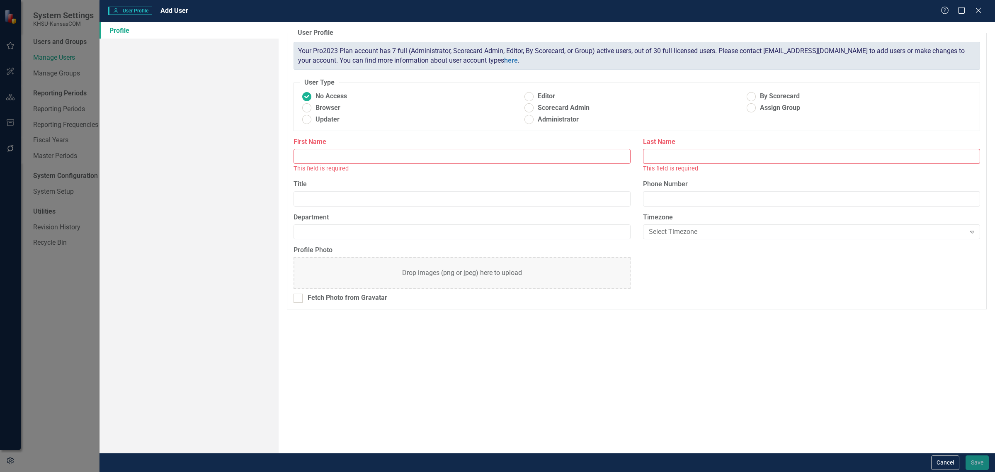
click at [361, 154] on input "First Name" at bounding box center [462, 156] width 337 height 15
click at [327, 116] on span "Updater" at bounding box center [327, 120] width 24 height 10
click at [313, 116] on input "Updater" at bounding box center [307, 119] width 13 height 13
radio input "true"
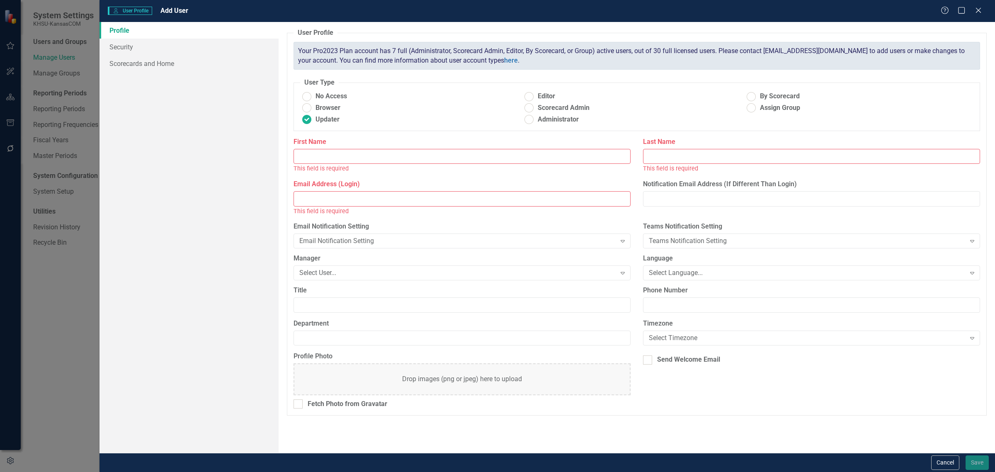
click at [378, 155] on input "First Name" at bounding box center [462, 156] width 337 height 15
type input "[PERSON_NAME]"
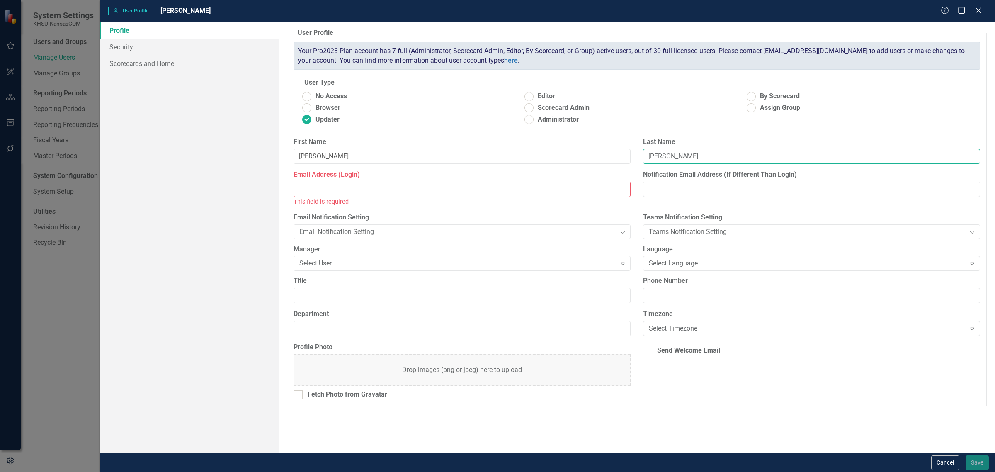
type input "[PERSON_NAME]"
click at [363, 194] on input "Email Address (Login)" at bounding box center [462, 189] width 337 height 15
click at [343, 188] on input "Email Address (Login)" at bounding box center [462, 189] width 337 height 15
paste input "[PERSON_NAME][EMAIL_ADDRESS][DOMAIN_NAME]"
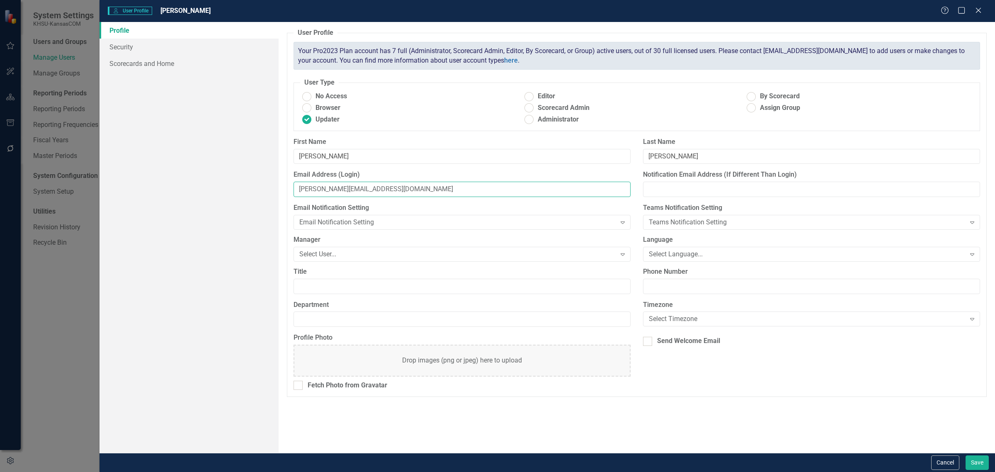
type input "[PERSON_NAME][EMAIL_ADDRESS][DOMAIN_NAME]"
click at [724, 187] on input "Notification Email Address (If Different Than Login)" at bounding box center [811, 189] width 337 height 15
paste input "[PERSON_NAME][EMAIL_ADDRESS][DOMAIN_NAME]"
type input "[PERSON_NAME][EMAIL_ADDRESS][DOMAIN_NAME]"
click at [403, 224] on div "Email Notification Setting" at bounding box center [457, 223] width 317 height 10
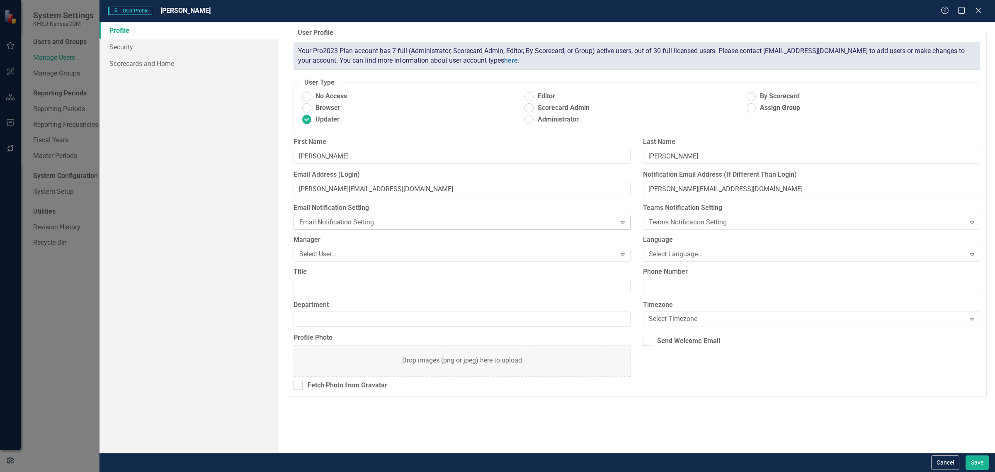
click at [377, 224] on div "Email Notification Setting" at bounding box center [457, 223] width 317 height 10
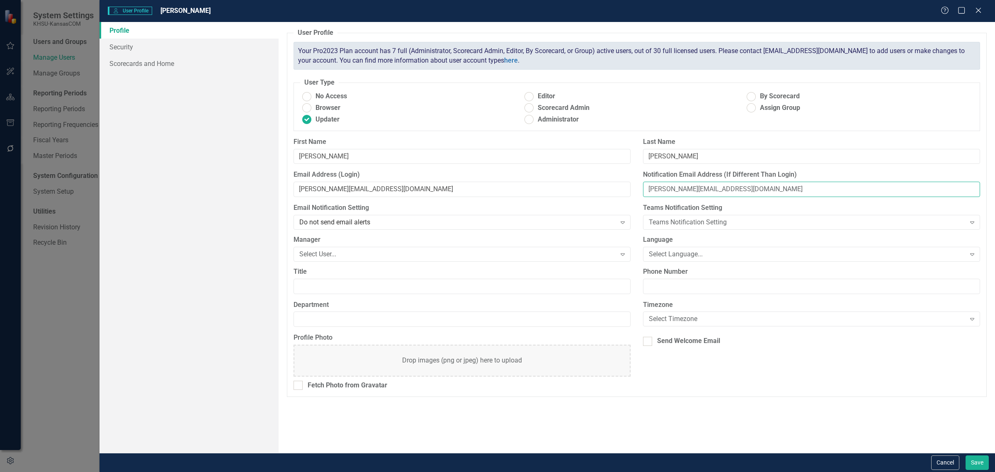
drag, startPoint x: 749, startPoint y: 189, endPoint x: 634, endPoint y: 193, distance: 114.9
click at [634, 193] on div "Email Address (Login) [PERSON_NAME][EMAIL_ADDRESS][DOMAIN_NAME] Notification Em…" at bounding box center [636, 186] width 699 height 33
click at [721, 258] on div "Select Language..." at bounding box center [807, 254] width 317 height 10
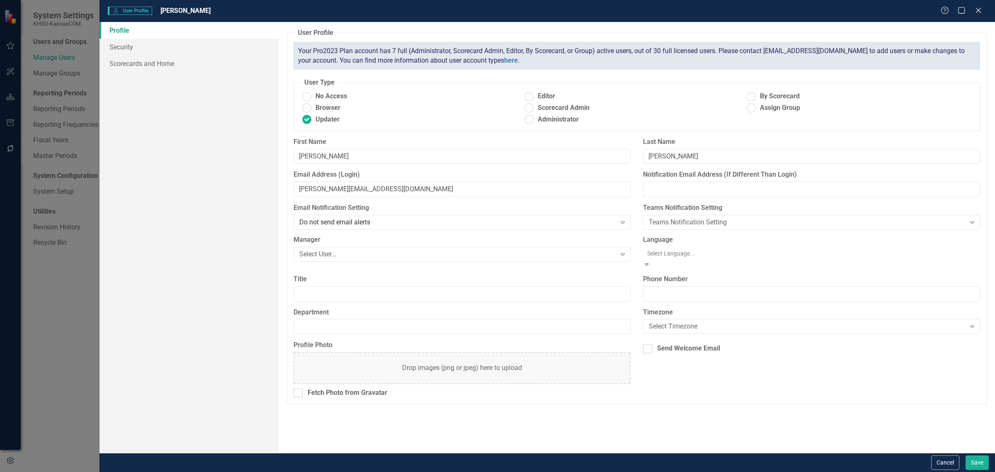
click at [685, 471] on div "English ([GEOGRAPHIC_DATA])" at bounding box center [497, 477] width 995 height 10
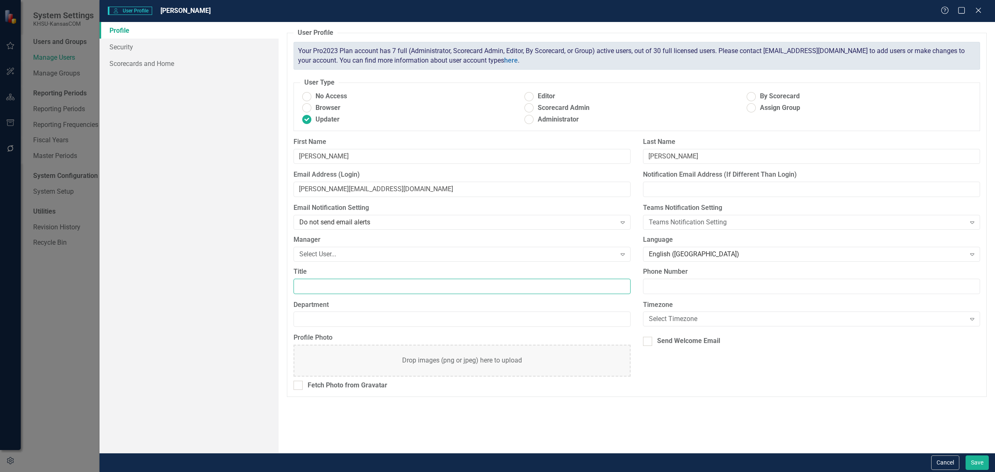
click at [357, 289] on input "Title" at bounding box center [462, 286] width 337 height 15
type input "[PERSON_NAME] & Chief Academic Officer"
click at [724, 318] on div "Select Timezone" at bounding box center [807, 319] width 317 height 10
type input "ce"
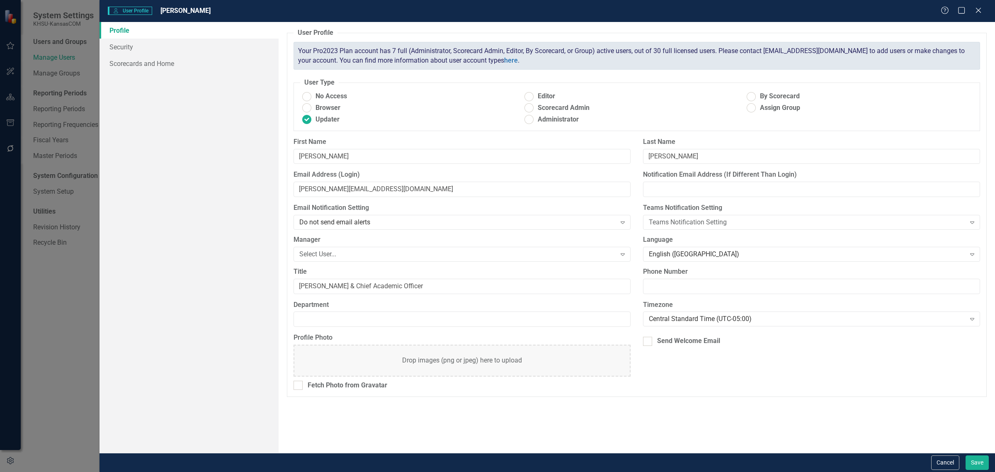
click at [460, 359] on div "Drop images (png or jpeg) here to upload" at bounding box center [462, 361] width 120 height 10
click at [386, 359] on div "Drop images (png or jpeg) here to upload" at bounding box center [462, 361] width 315 height 10
click at [618, 360] on icon "Trash" at bounding box center [618, 360] width 7 height 5
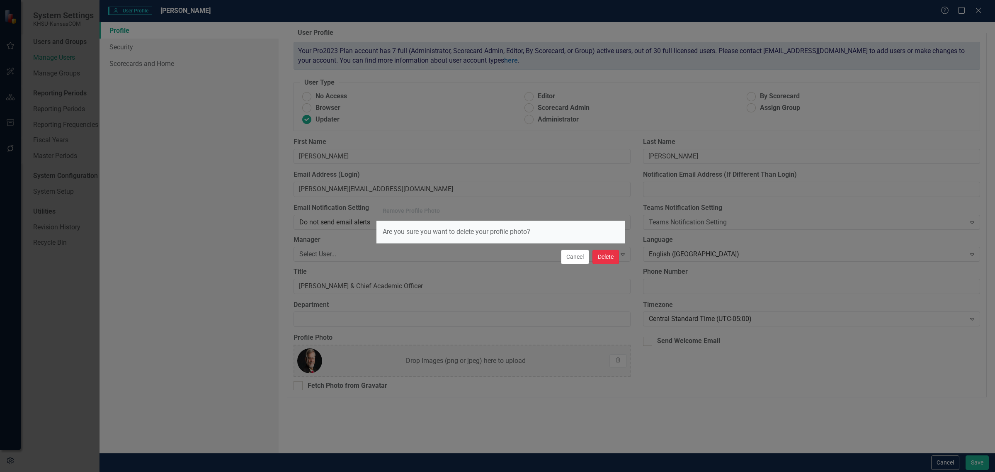
click at [605, 257] on button "Delete" at bounding box center [605, 257] width 27 height 15
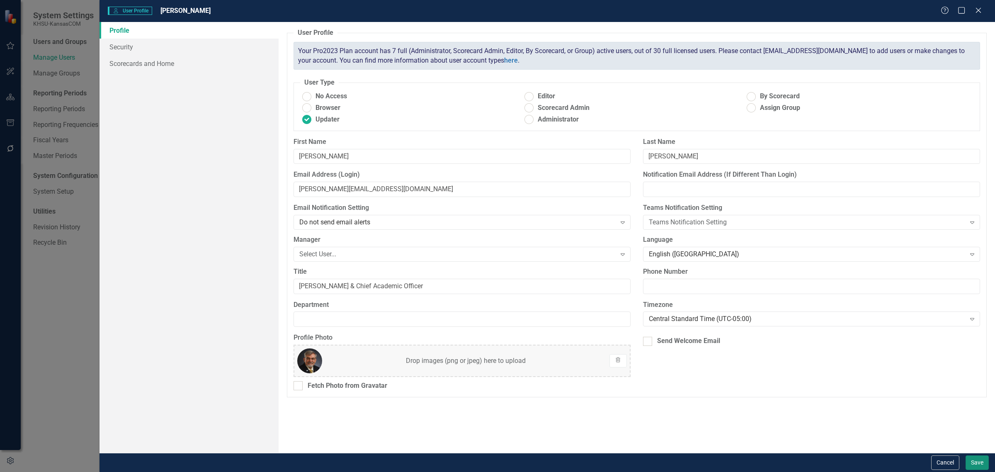
click at [987, 459] on button "Save" at bounding box center [977, 462] width 23 height 15
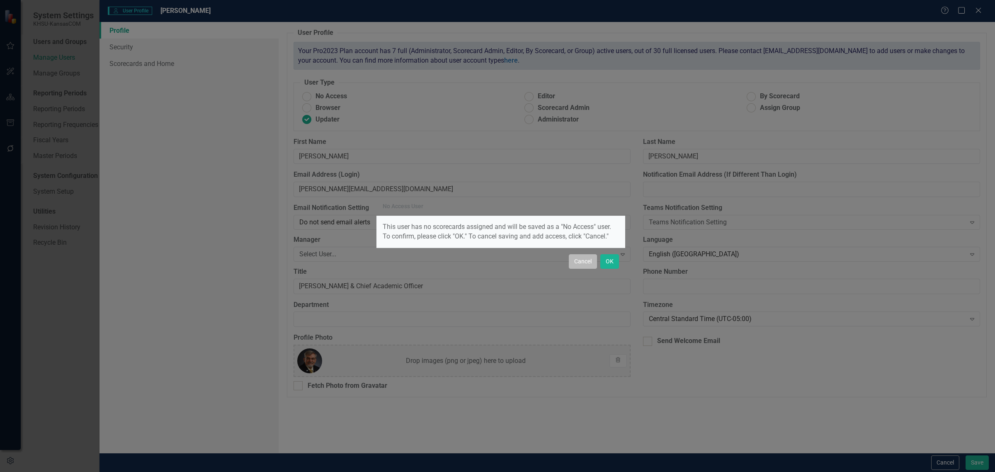
click at [592, 265] on button "Cancel" at bounding box center [583, 261] width 28 height 15
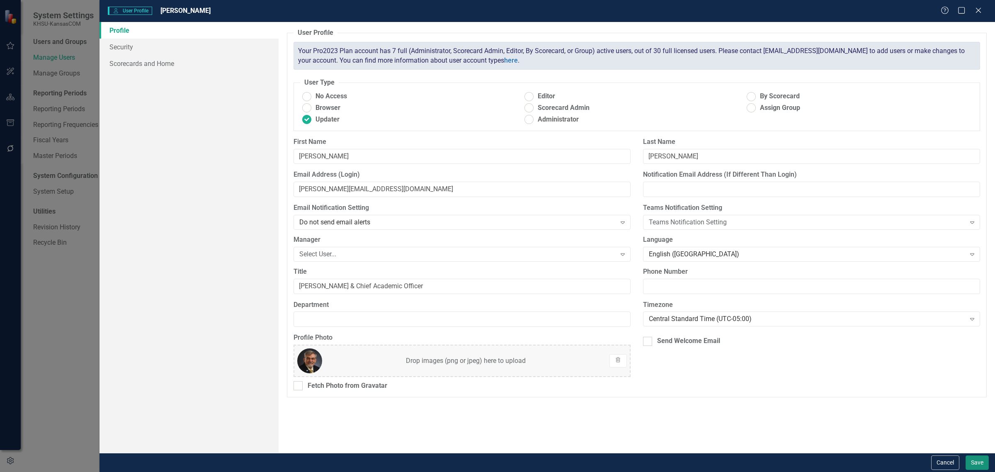
click at [984, 460] on button "Save" at bounding box center [977, 462] width 23 height 15
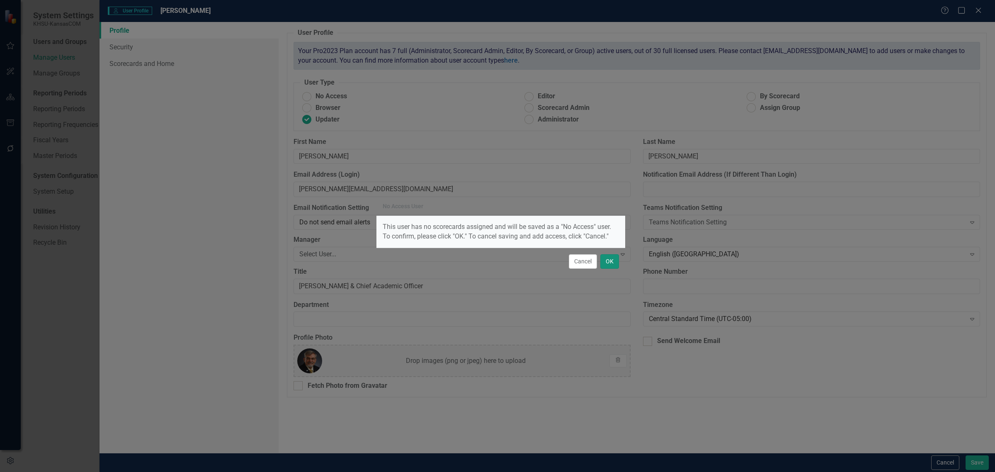
click at [608, 266] on button "OK" at bounding box center [609, 261] width 19 height 15
radio input "true"
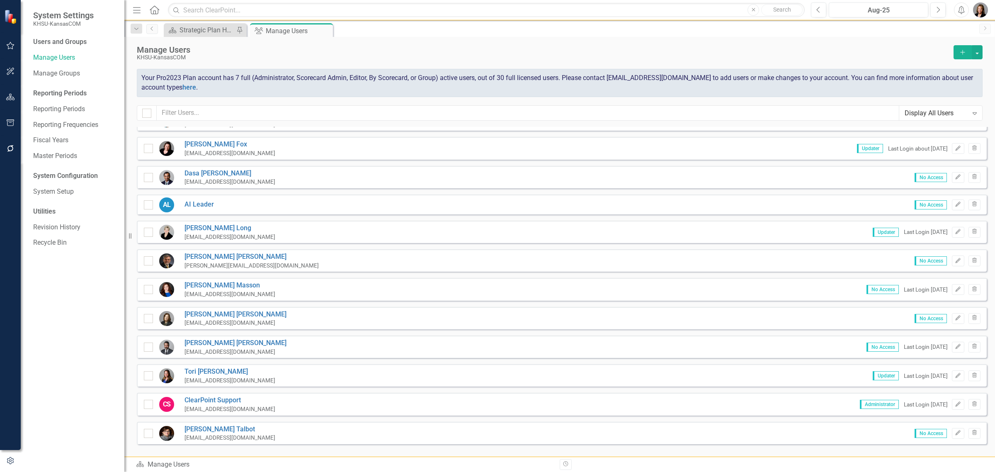
scroll to position [82, 0]
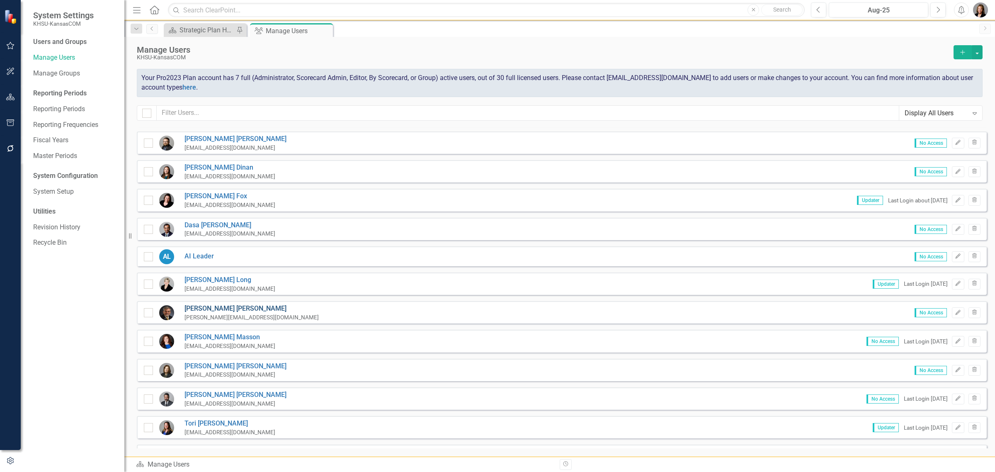
click at [204, 307] on link "[PERSON_NAME]" at bounding box center [251, 309] width 134 height 10
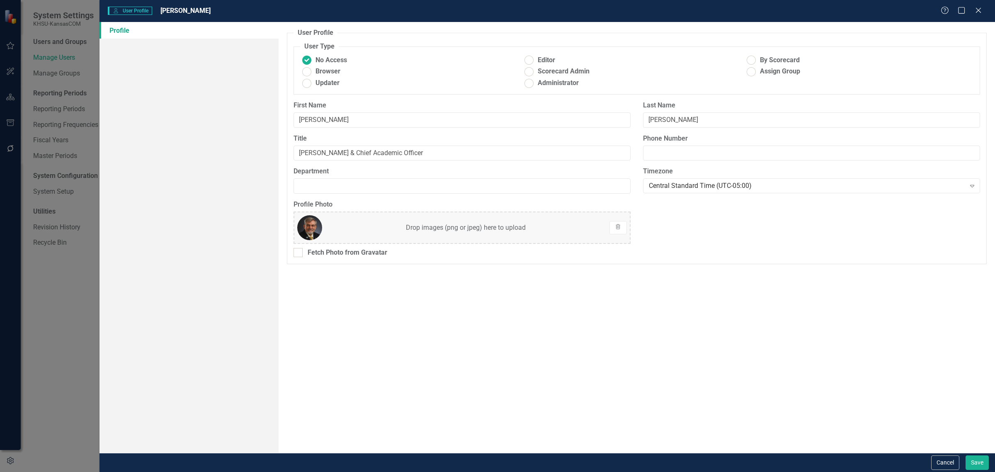
click at [328, 77] on div "No Access Editor By Scorecard Browser Scorecard Admin Assign Group Updater Admi…" at bounding box center [636, 73] width 673 height 35
click at [330, 83] on span "Updater" at bounding box center [327, 83] width 24 height 10
click at [313, 83] on input "Updater" at bounding box center [307, 83] width 13 height 13
radio input "true"
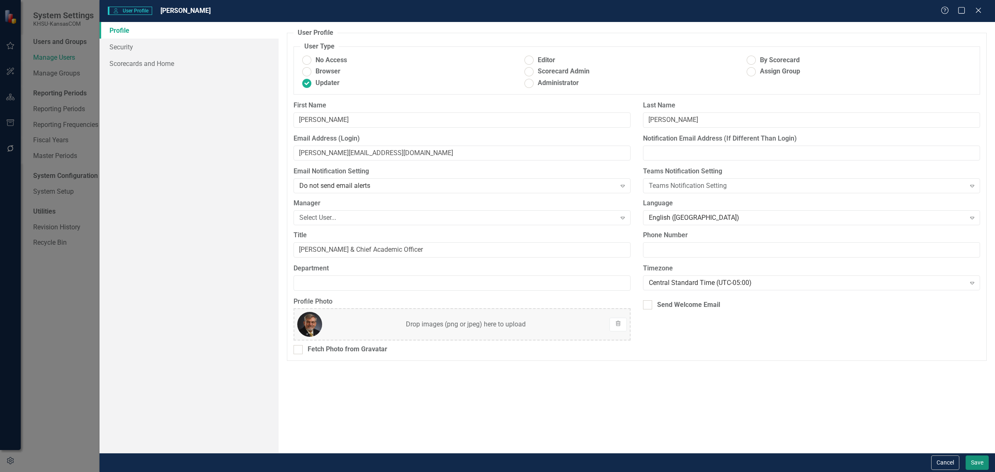
click at [974, 461] on button "Save" at bounding box center [977, 462] width 23 height 15
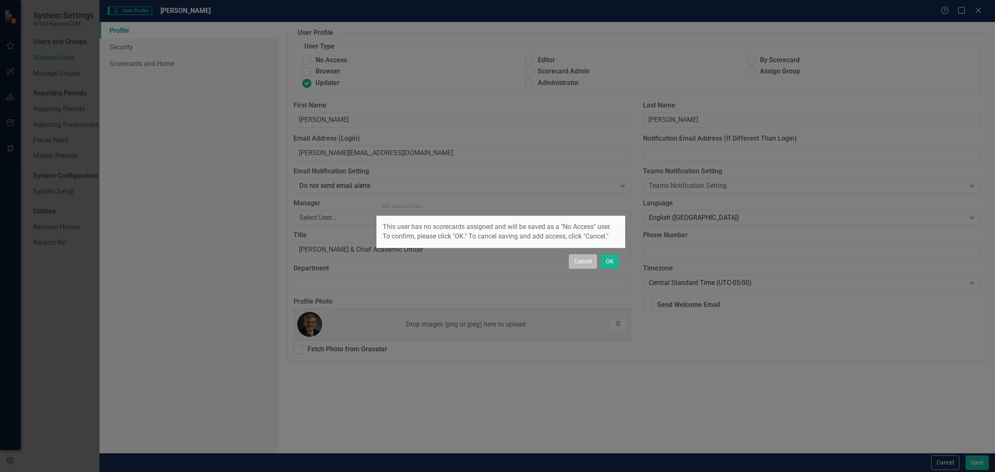
click at [585, 263] on button "Cancel" at bounding box center [583, 261] width 28 height 15
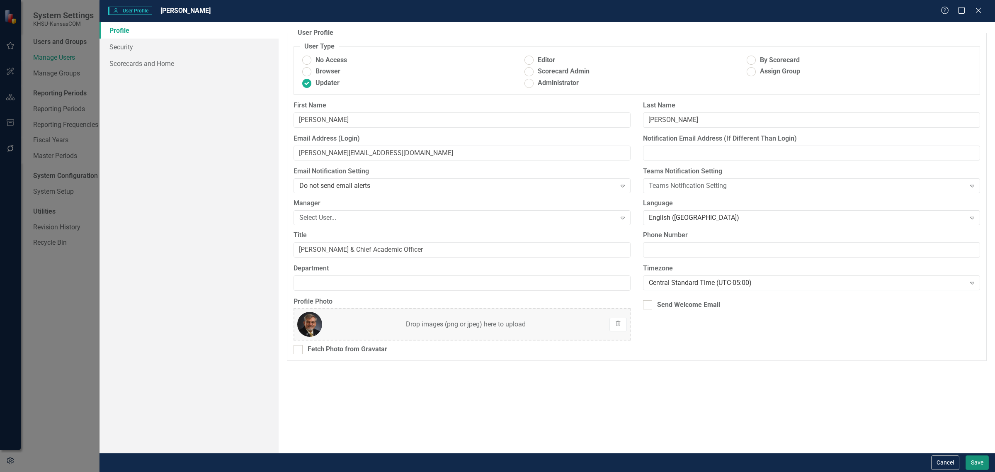
click at [978, 461] on button "Save" at bounding box center [977, 462] width 23 height 15
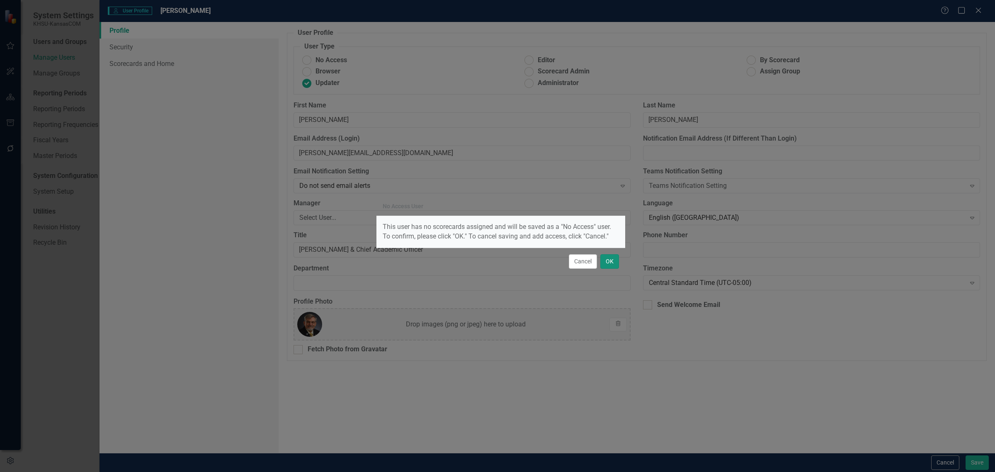
click at [608, 263] on button "OK" at bounding box center [609, 261] width 19 height 15
radio input "true"
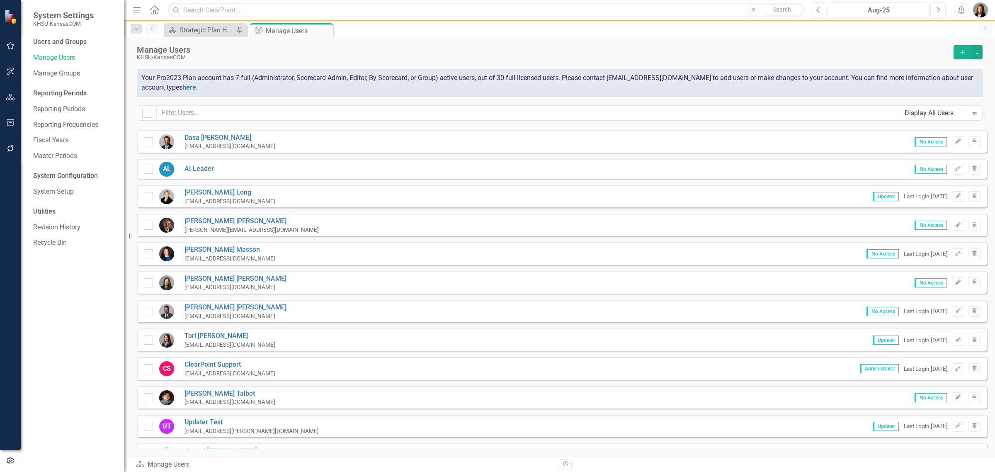
scroll to position [185, 0]
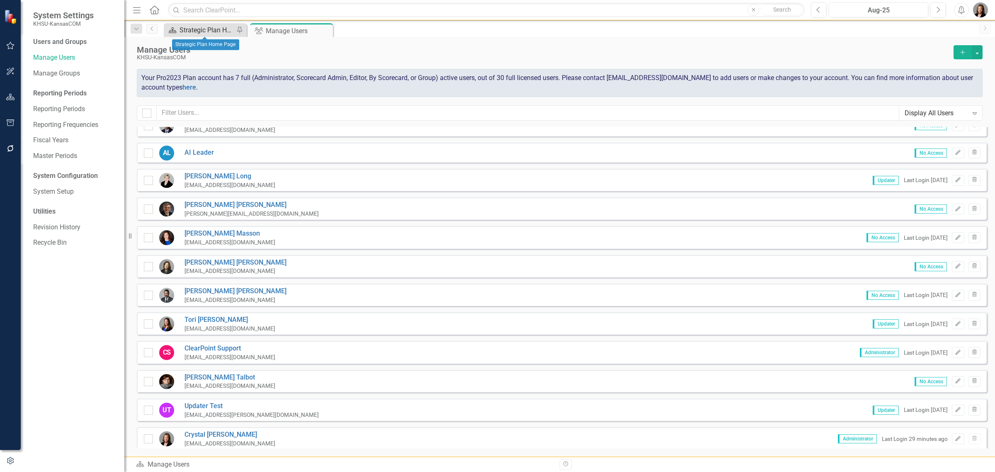
click at [216, 29] on div "Strategic Plan Home Page" at bounding box center [207, 30] width 55 height 10
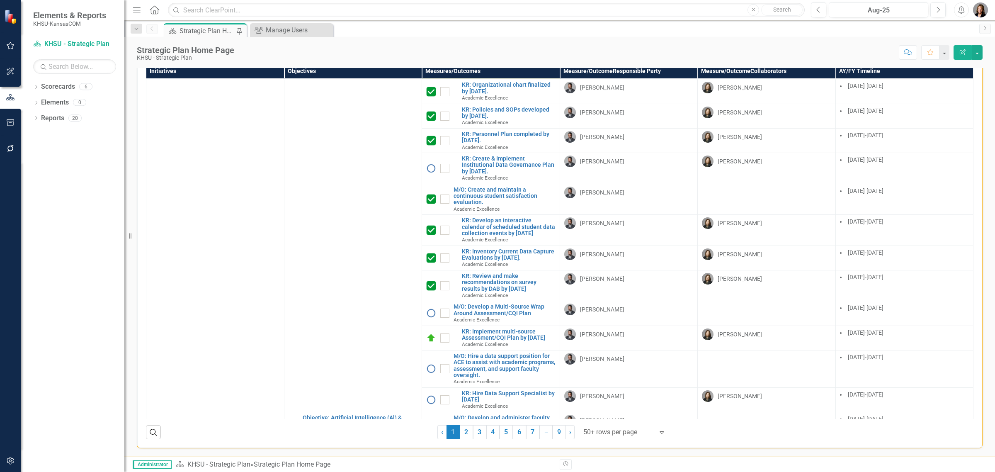
scroll to position [104, 0]
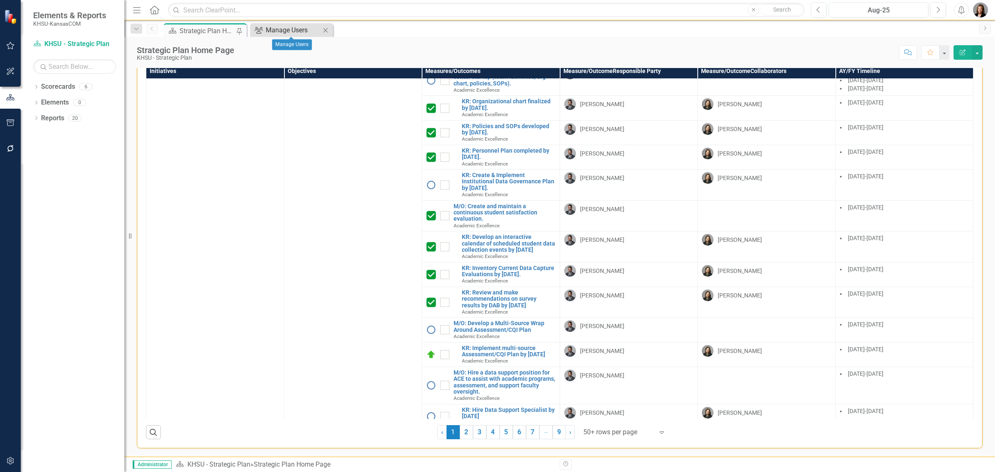
click at [287, 28] on div "Manage Users" at bounding box center [293, 30] width 55 height 10
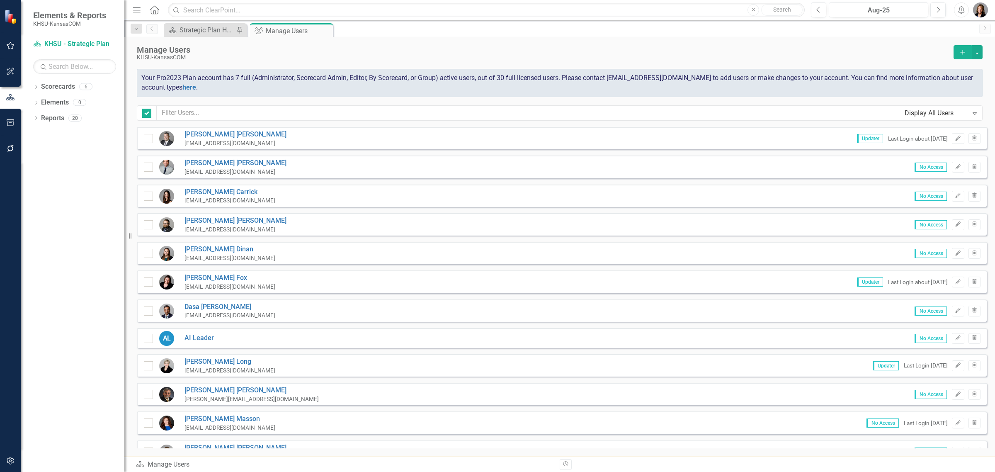
checkbox input "false"
click at [196, 27] on div "Strategic Plan Home Page" at bounding box center [207, 30] width 55 height 10
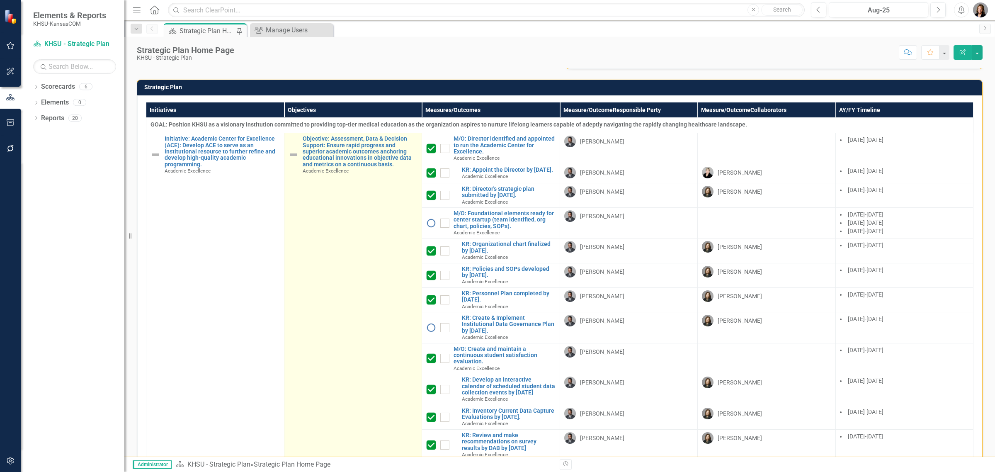
scroll to position [155, 0]
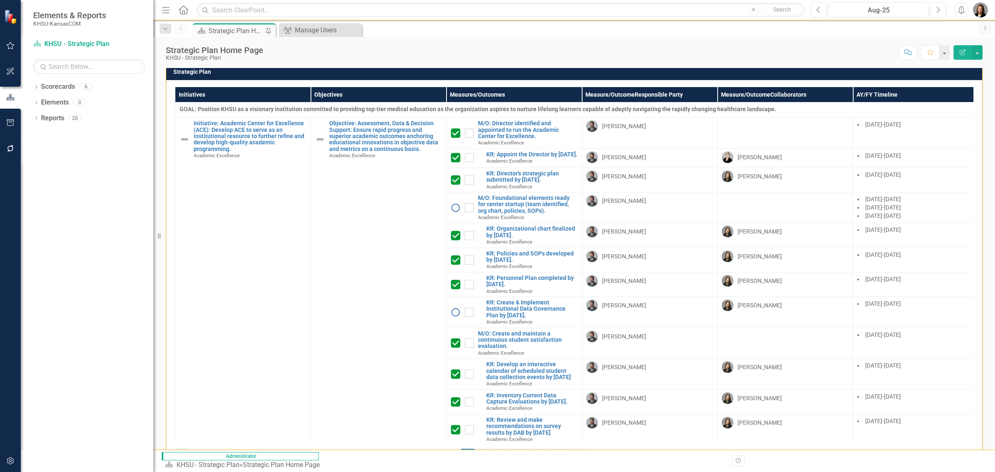
drag, startPoint x: 125, startPoint y: 289, endPoint x: 153, endPoint y: 289, distance: 28.2
click at [153, 289] on div "Resize" at bounding box center [156, 236] width 7 height 472
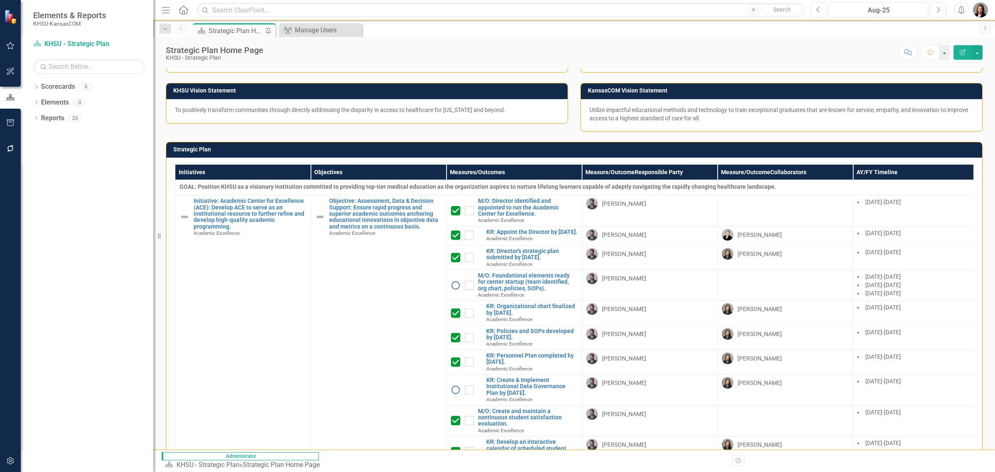
scroll to position [0, 0]
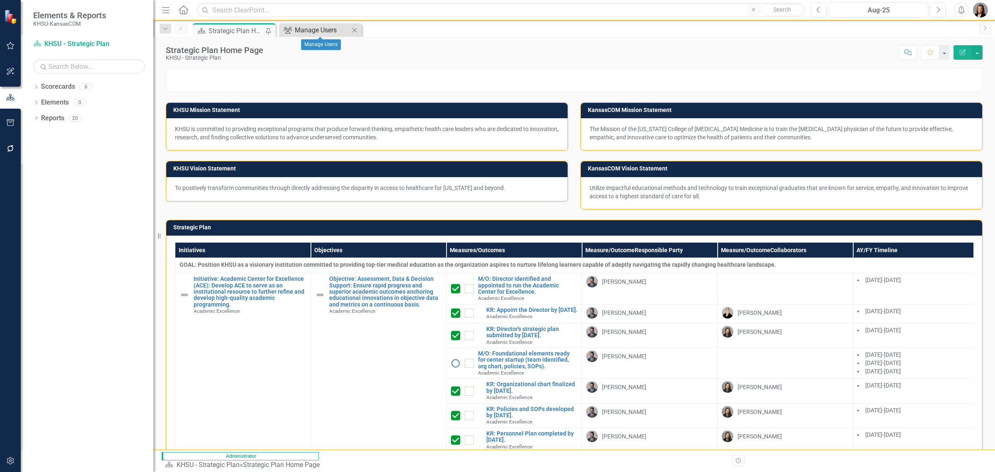
click at [336, 31] on div "Manage Users" at bounding box center [322, 30] width 55 height 10
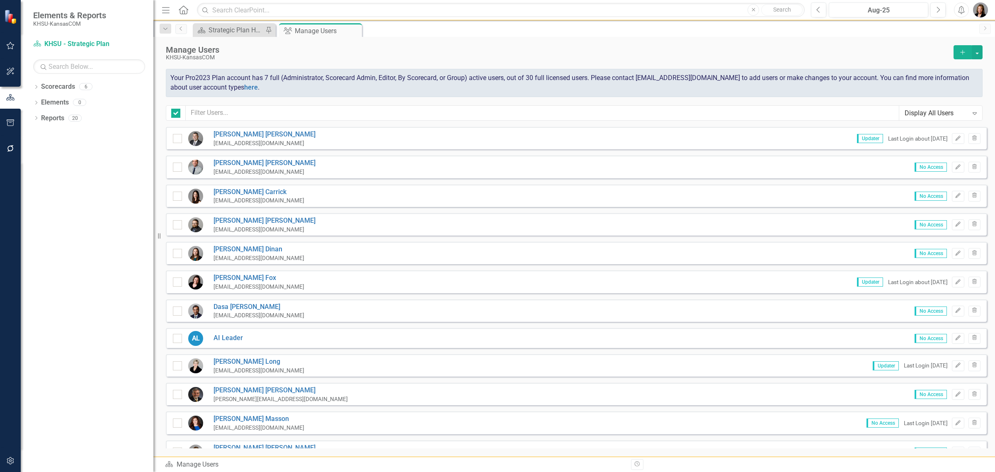
checkbox input "false"
click at [229, 32] on div "Strategic Plan Home Page" at bounding box center [236, 30] width 55 height 10
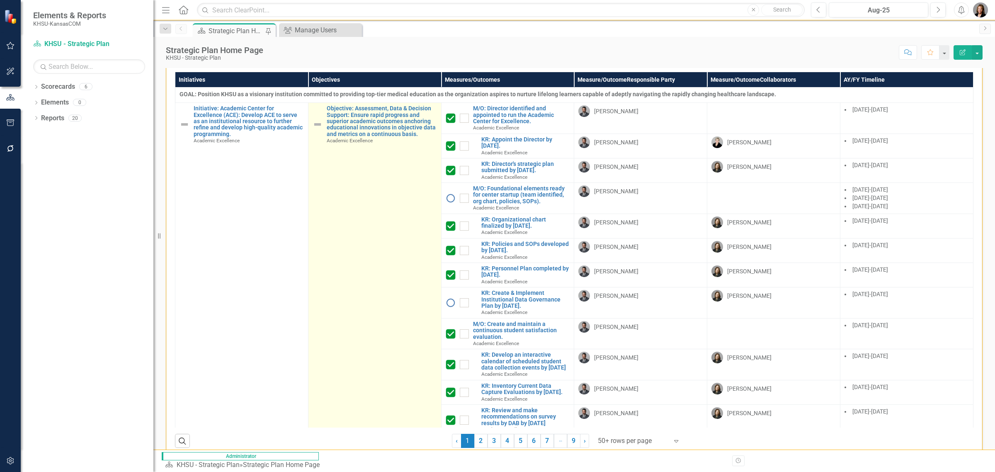
scroll to position [207, 0]
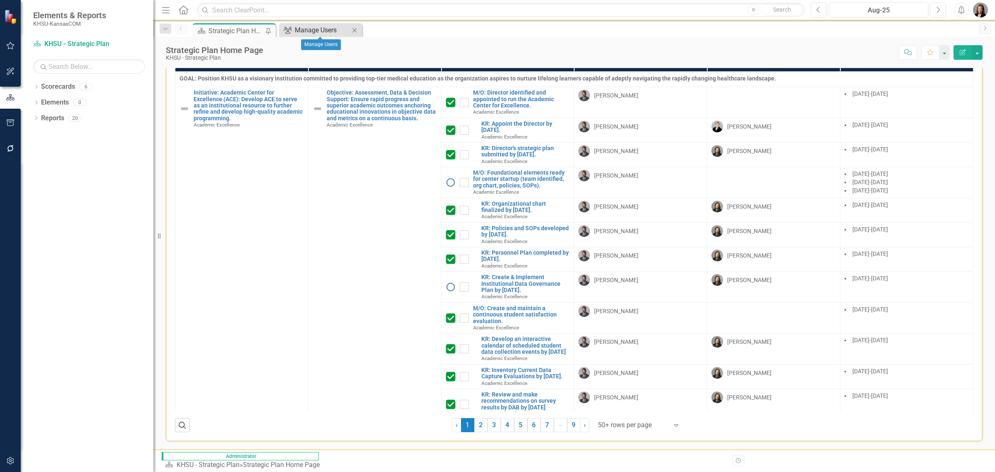
click at [315, 30] on div "Manage Users" at bounding box center [322, 30] width 55 height 10
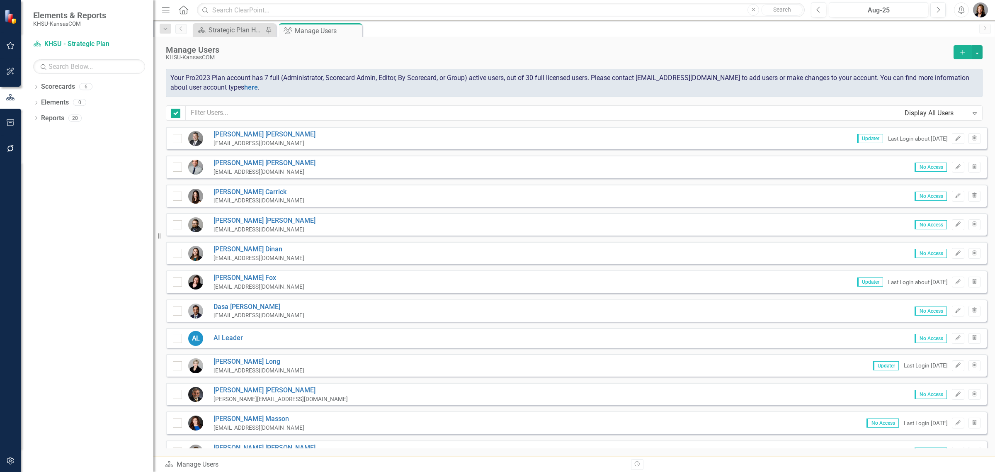
checkbox input "false"
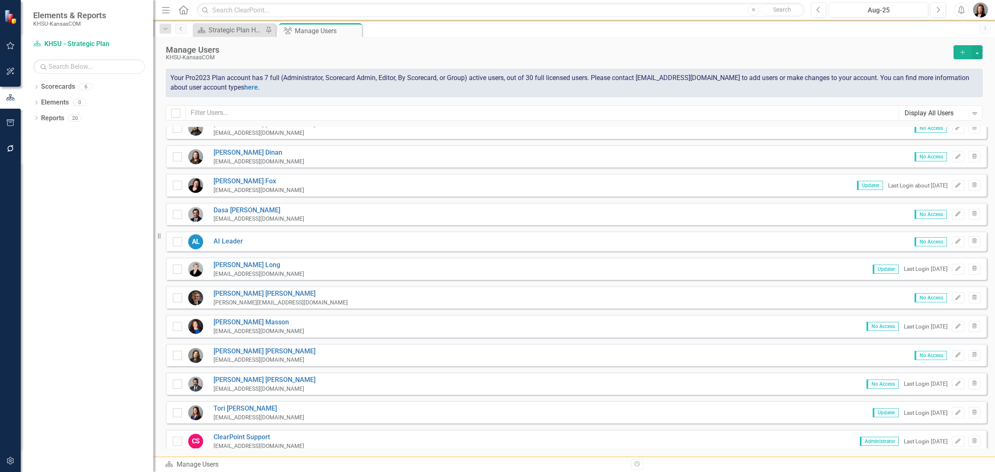
scroll to position [104, 0]
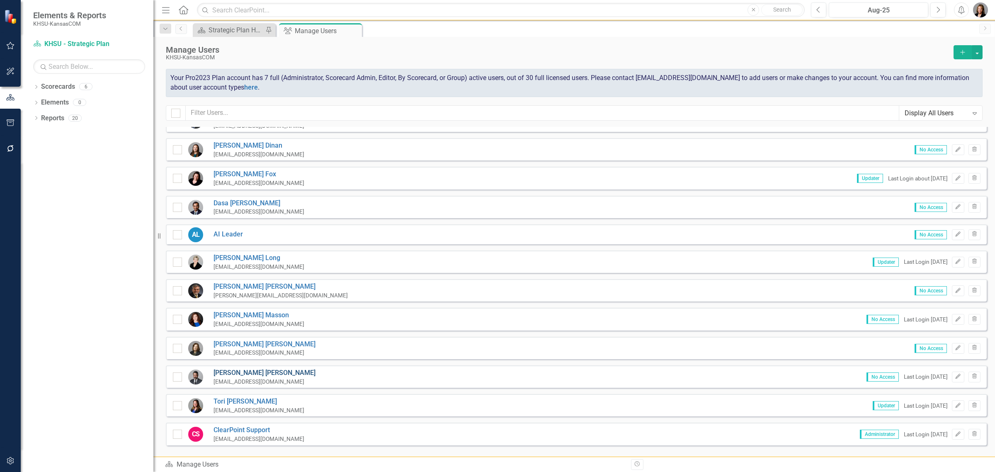
click at [231, 368] on link "[PERSON_NAME]" at bounding box center [264, 373] width 102 height 10
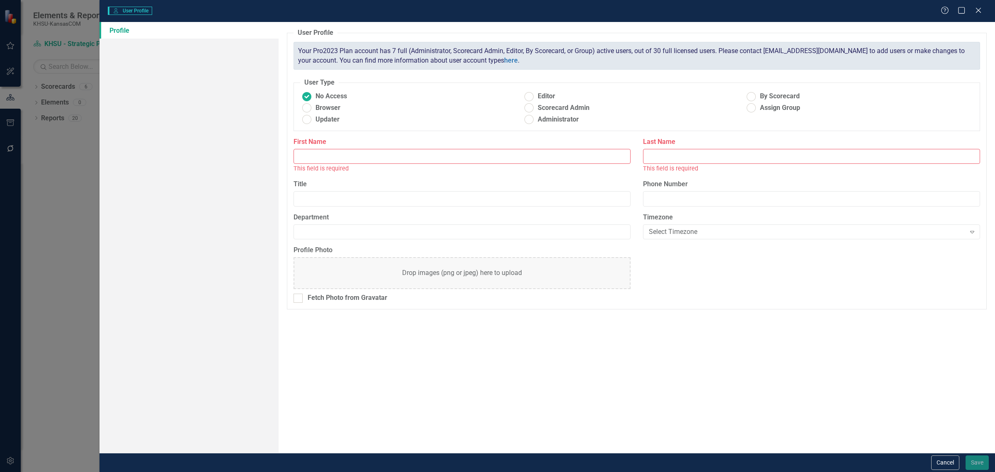
type input "[PERSON_NAME]"
type input "[PERSON_NAME] & Chief Academic Officer"
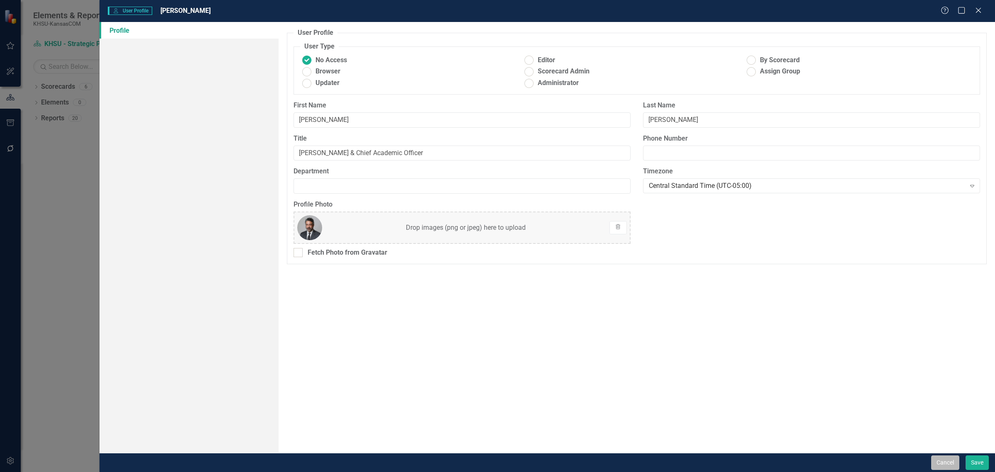
click at [948, 467] on button "Cancel" at bounding box center [945, 462] width 28 height 15
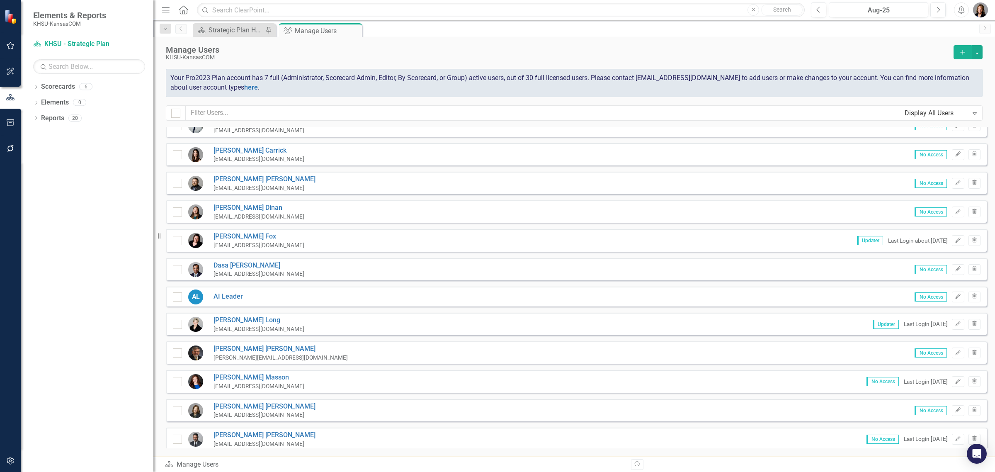
scroll to position [0, 0]
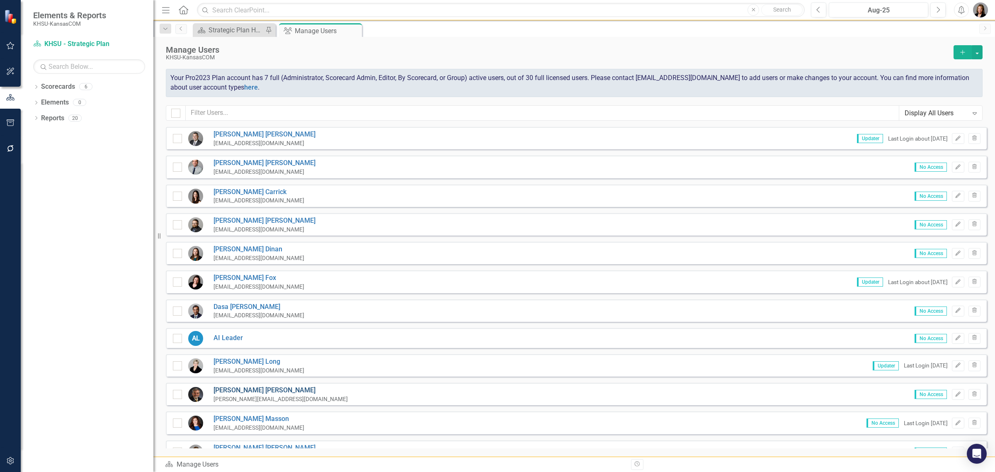
click at [250, 389] on link "[PERSON_NAME]" at bounding box center [280, 391] width 134 height 10
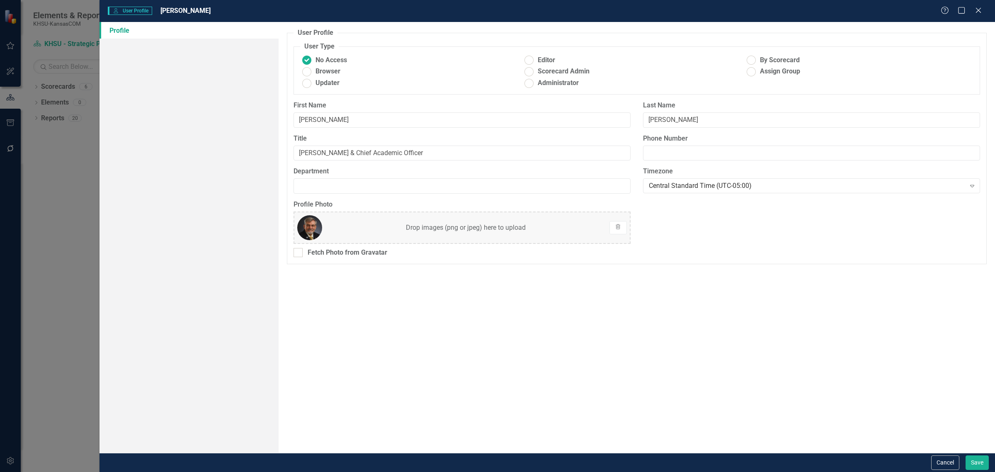
click at [119, 29] on link "Profile" at bounding box center [188, 30] width 179 height 17
click at [326, 82] on span "Updater" at bounding box center [327, 83] width 24 height 10
click at [313, 82] on input "Updater" at bounding box center [307, 83] width 13 height 13
radio input "true"
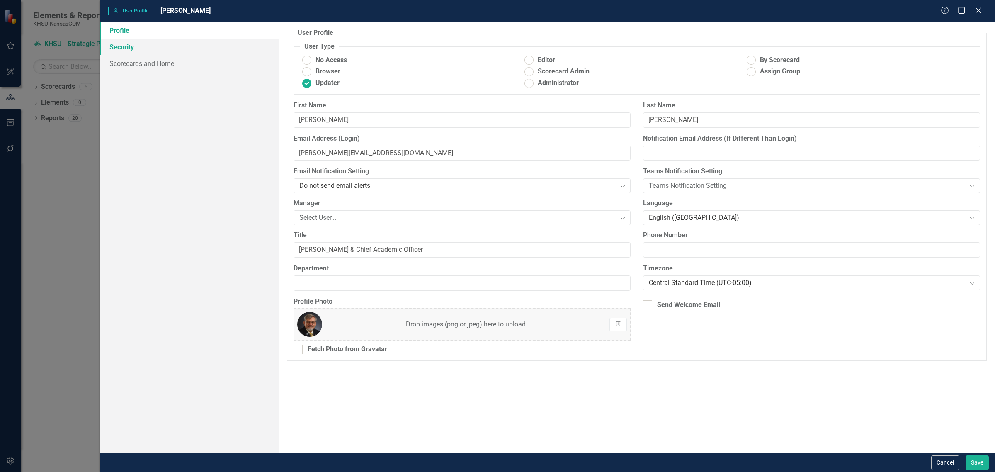
click at [124, 46] on link "Security" at bounding box center [188, 47] width 179 height 17
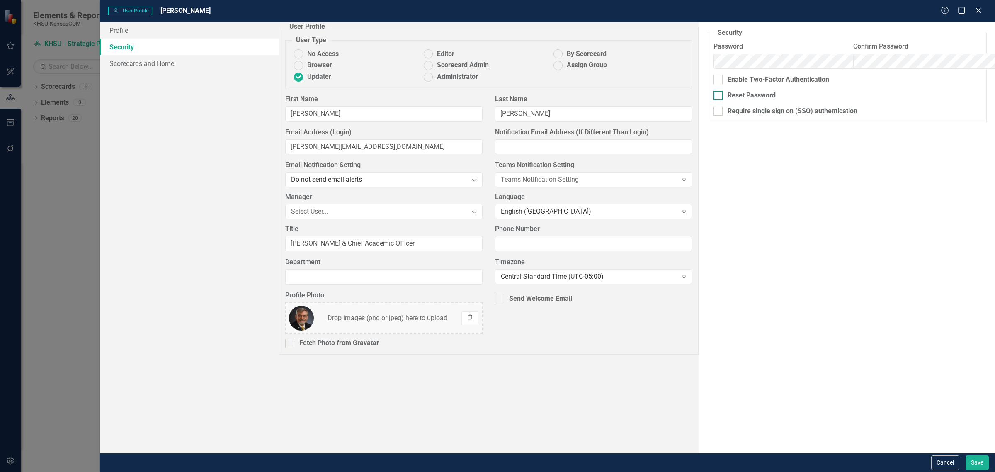
click at [728, 92] on div "Reset Password" at bounding box center [752, 96] width 48 height 10
click at [713, 92] on input "Reset Password" at bounding box center [715, 93] width 5 height 5
checkbox input "true"
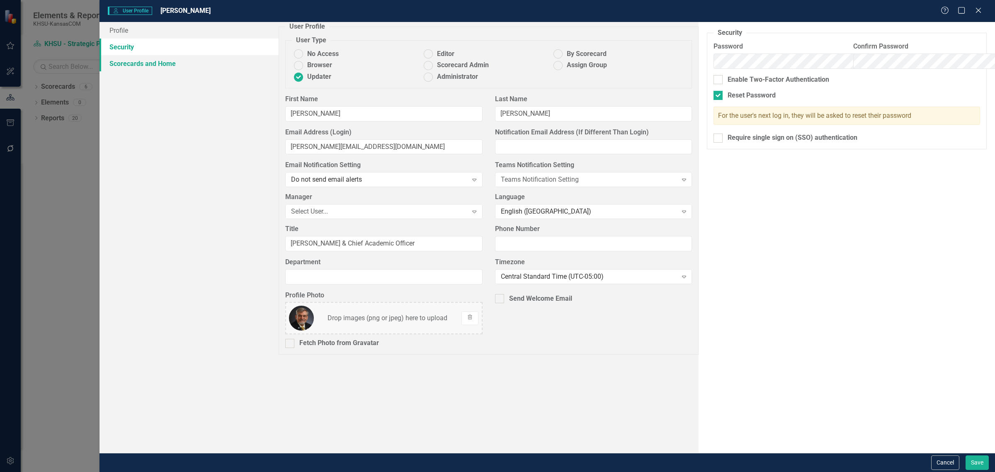
click at [149, 63] on link "Scorecards and Home" at bounding box center [188, 63] width 179 height 17
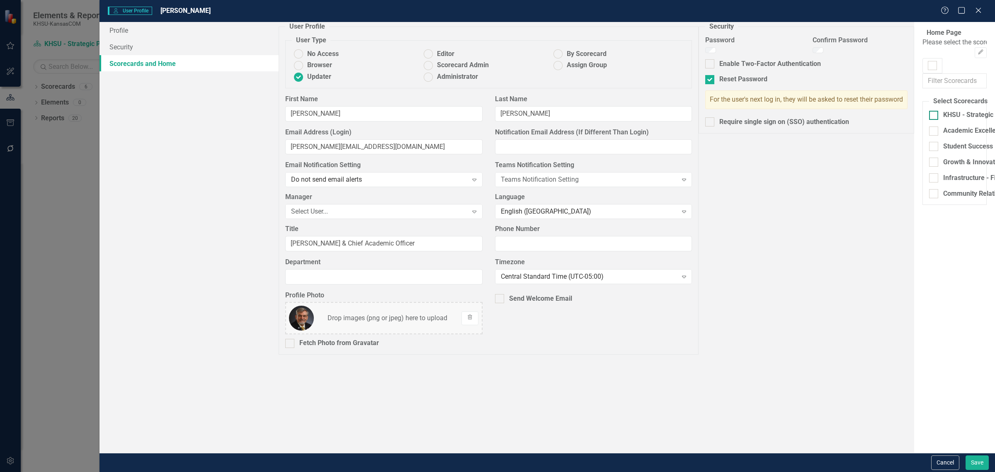
click at [929, 116] on input "KHSU - Strategic Plan" at bounding box center [931, 113] width 5 height 5
checkbox input "true"
click at [922, 47] on div "No Home Page Set" at bounding box center [949, 43] width 55 height 10
click at [978, 49] on icon "button" at bounding box center [980, 51] width 5 height 5
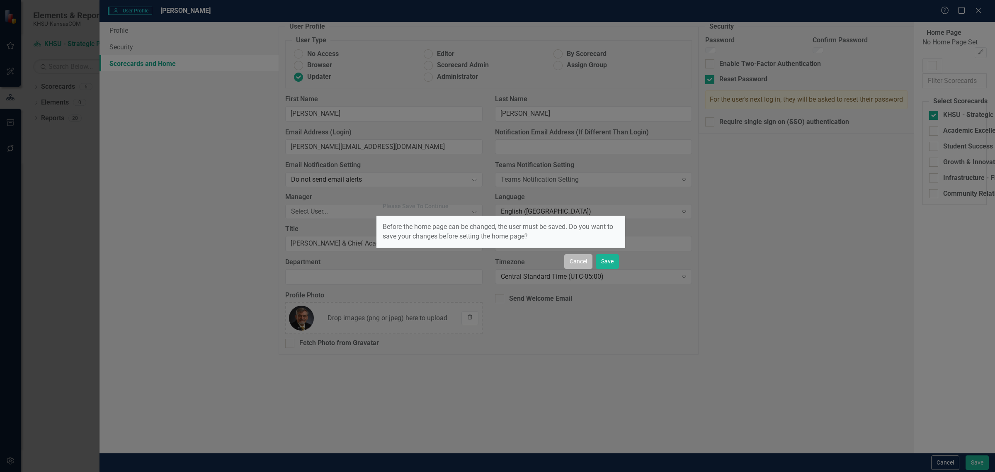
click at [577, 260] on button "Cancel" at bounding box center [578, 261] width 28 height 15
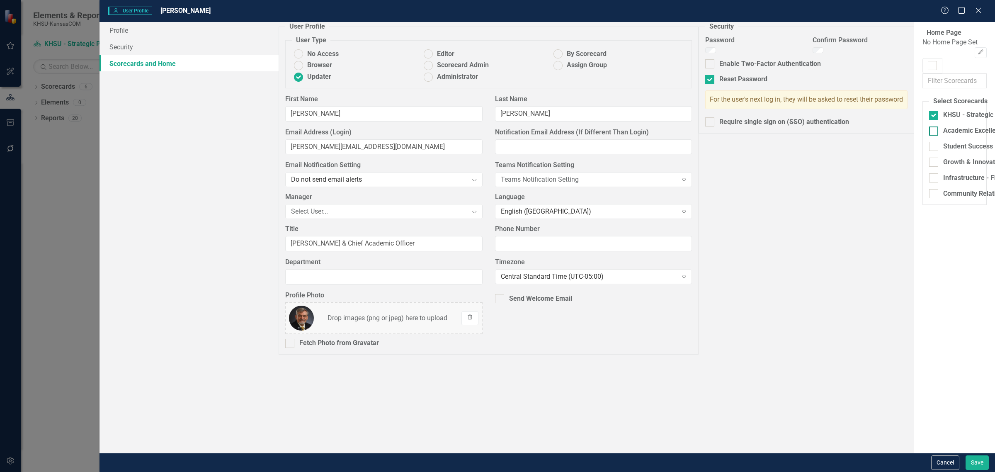
click at [929, 136] on div at bounding box center [933, 130] width 9 height 9
click at [929, 132] on input "Academic Excellence" at bounding box center [931, 128] width 5 height 5
checkbox input "true"
click at [929, 151] on div at bounding box center [933, 146] width 9 height 9
click at [929, 147] on input "Student Success" at bounding box center [931, 144] width 5 height 5
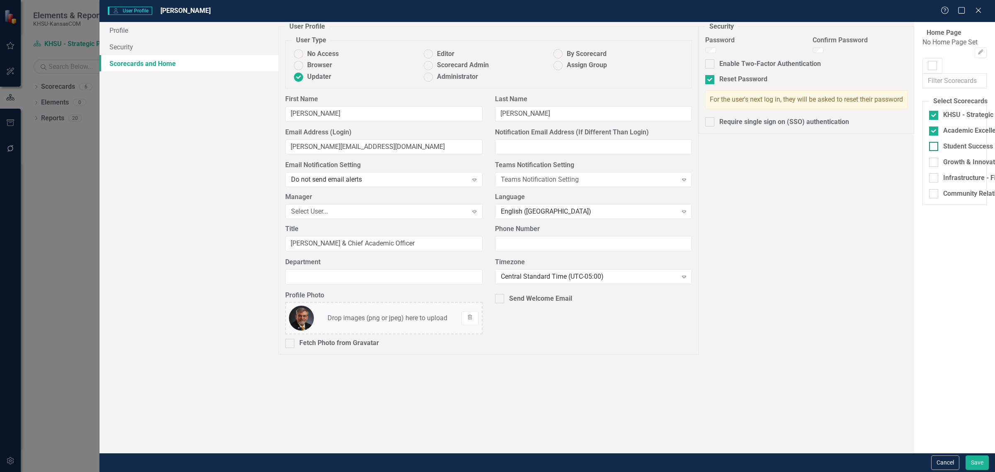
checkbox input "true"
click at [929, 165] on div at bounding box center [933, 162] width 9 height 9
click at [929, 163] on input "Growth & Innovation" at bounding box center [931, 160] width 5 height 5
checkbox input "true"
click at [929, 181] on div at bounding box center [933, 177] width 9 height 9
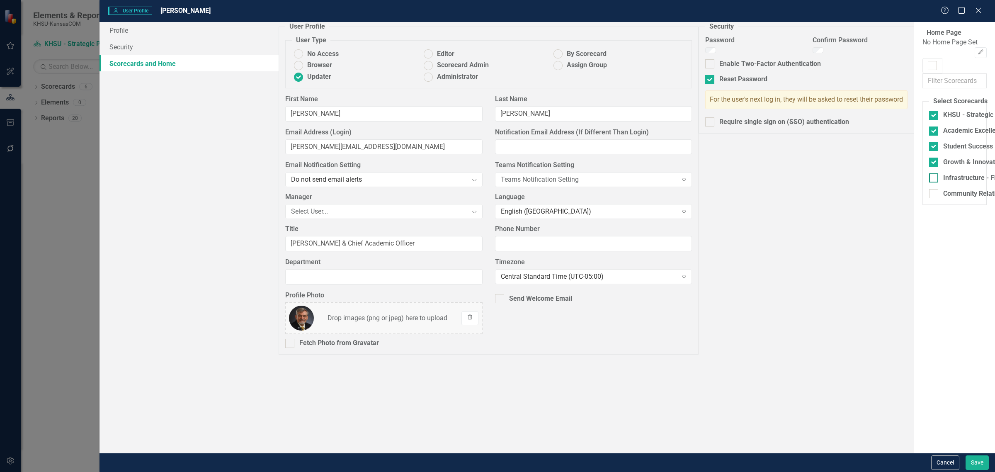
click at [929, 179] on input "Infrastructure - Fiscal Position" at bounding box center [931, 175] width 5 height 5
checkbox input "true"
click at [929, 194] on div at bounding box center [933, 193] width 9 height 9
click at [929, 194] on input "Community Relationships - Engagement" at bounding box center [931, 191] width 5 height 5
checkbox input "true"
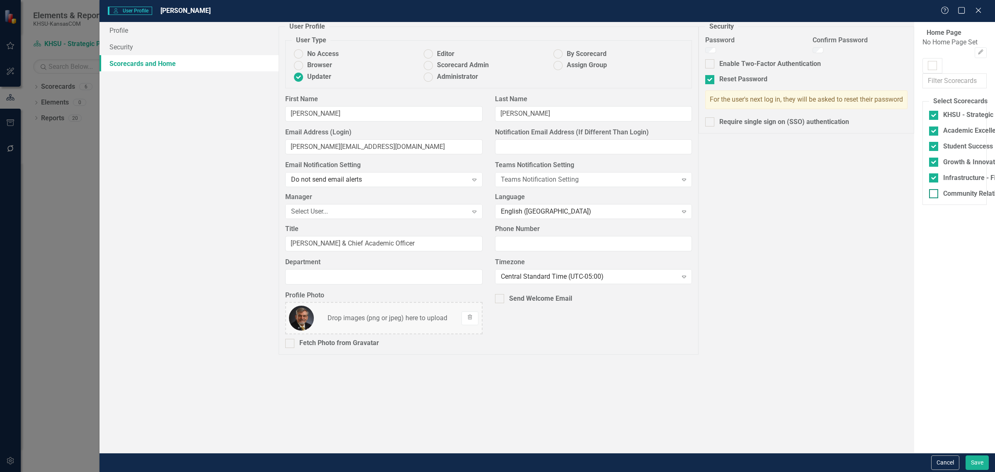
checkbox input "true"
click at [974, 462] on button "Save" at bounding box center [977, 462] width 23 height 15
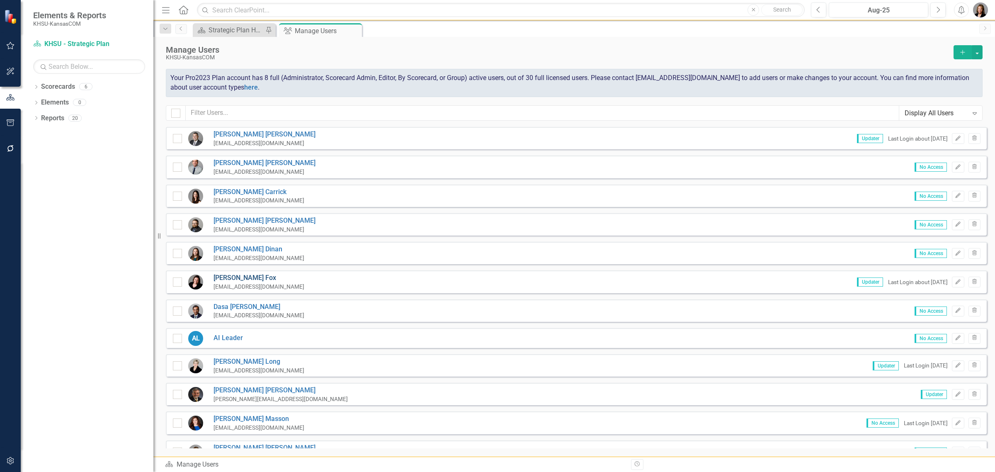
click at [222, 276] on link "[PERSON_NAME]" at bounding box center [258, 278] width 91 height 10
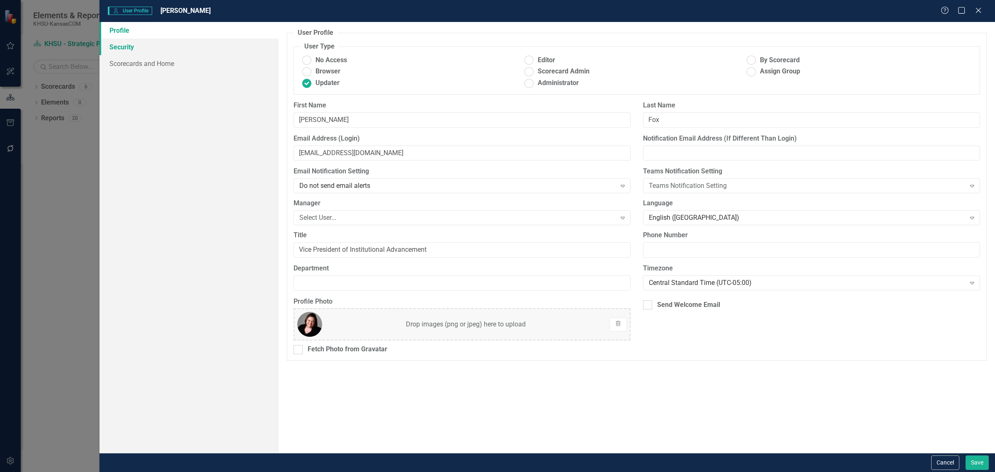
click at [119, 44] on link "Security" at bounding box center [188, 47] width 179 height 17
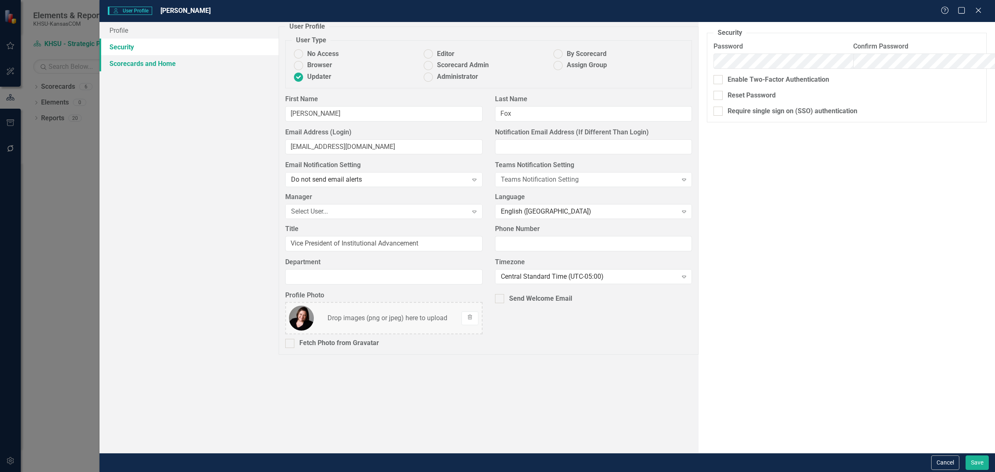
click at [133, 64] on link "Scorecards and Home" at bounding box center [188, 63] width 179 height 17
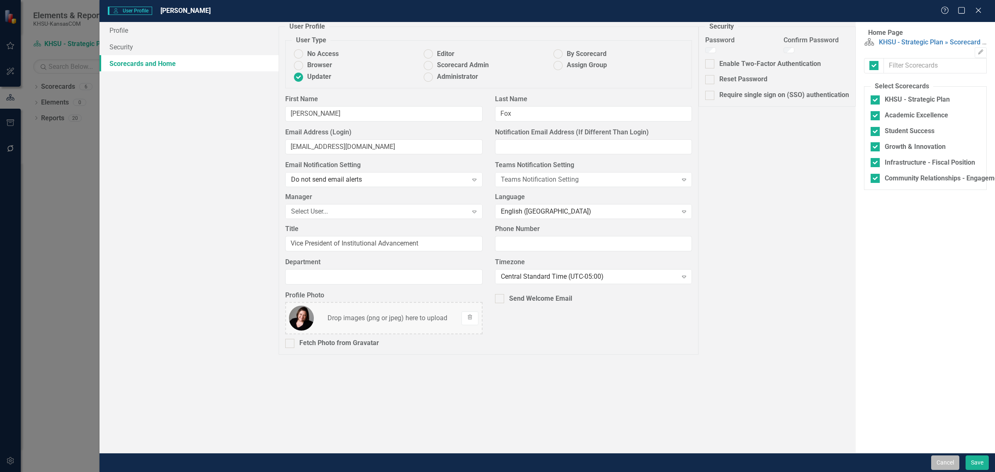
click at [944, 461] on button "Cancel" at bounding box center [945, 462] width 28 height 15
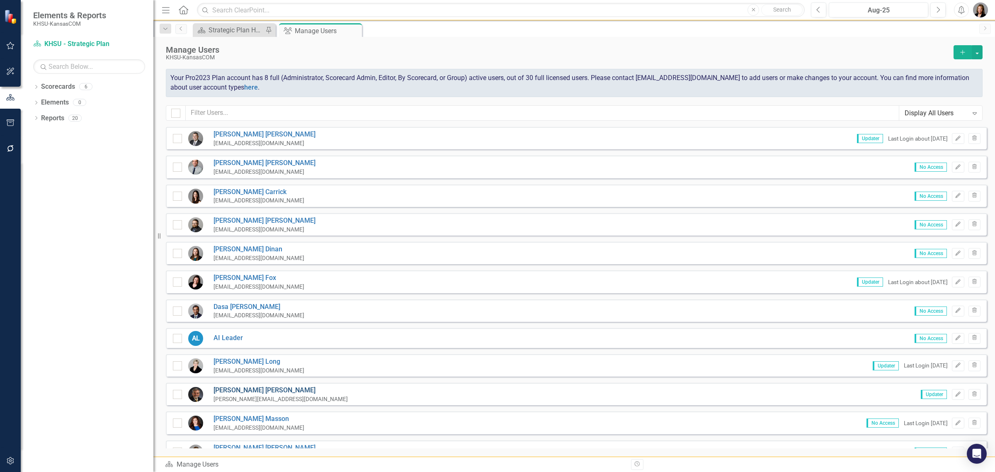
click at [218, 391] on link "[PERSON_NAME]" at bounding box center [280, 391] width 134 height 10
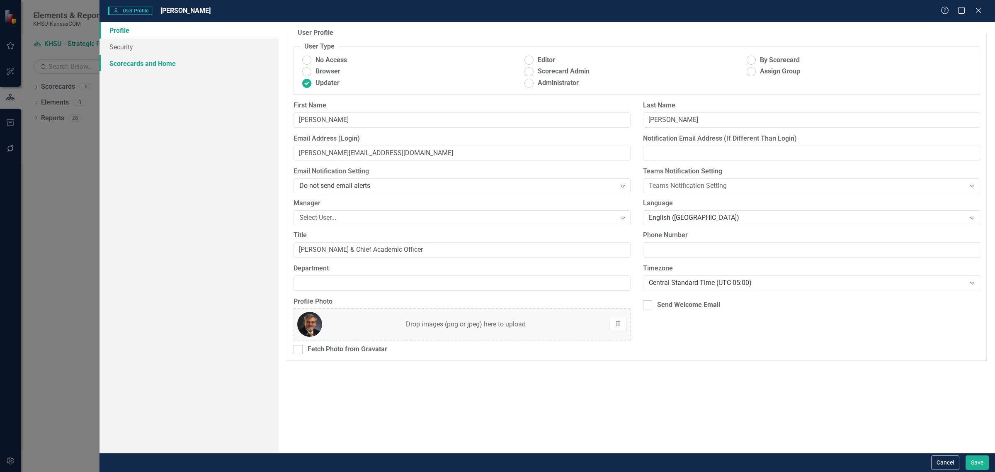
click at [137, 61] on link "Scorecards and Home" at bounding box center [188, 63] width 179 height 17
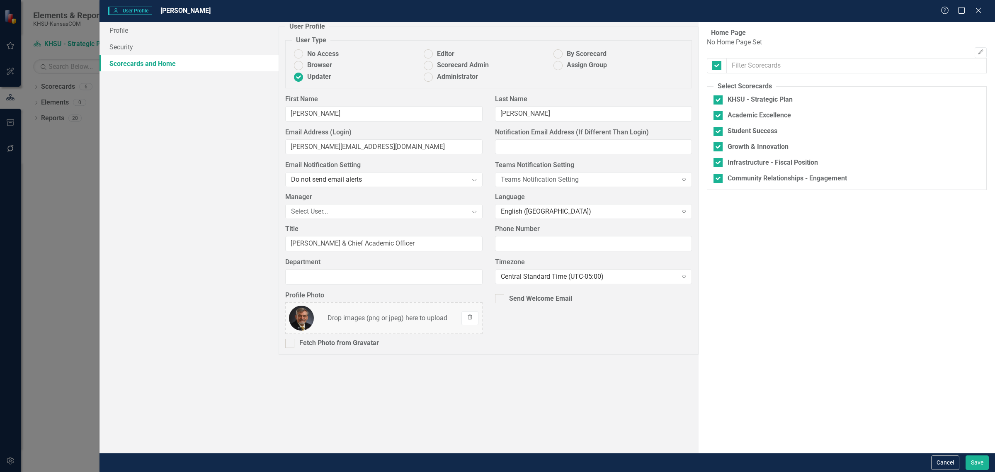
click at [707, 47] on div "No Home Page Set" at bounding box center [734, 43] width 55 height 10
click at [978, 52] on icon "button" at bounding box center [980, 51] width 5 height 5
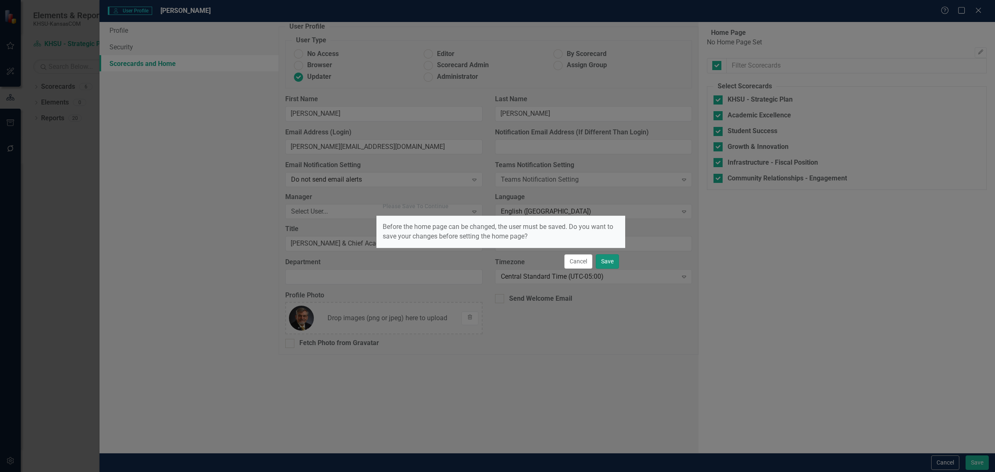
click at [605, 261] on button "Save" at bounding box center [607, 261] width 23 height 15
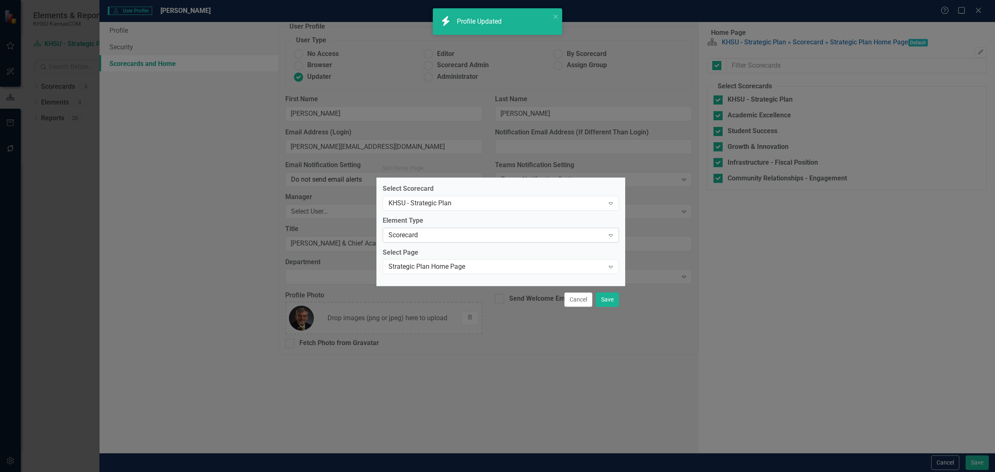
click at [612, 234] on icon "Expand" at bounding box center [610, 235] width 8 height 7
click at [606, 297] on button "Save" at bounding box center [607, 299] width 23 height 15
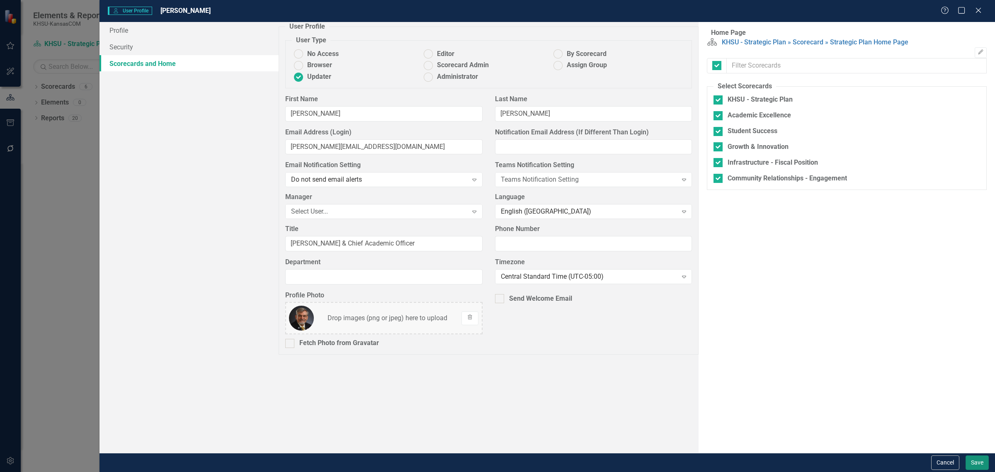
click at [975, 460] on button "Save" at bounding box center [977, 462] width 23 height 15
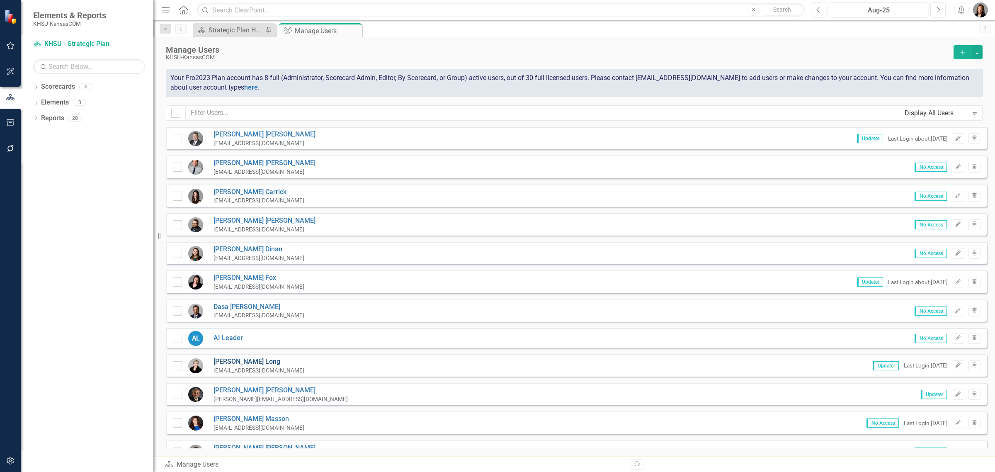
click at [228, 360] on link "[PERSON_NAME]" at bounding box center [258, 362] width 91 height 10
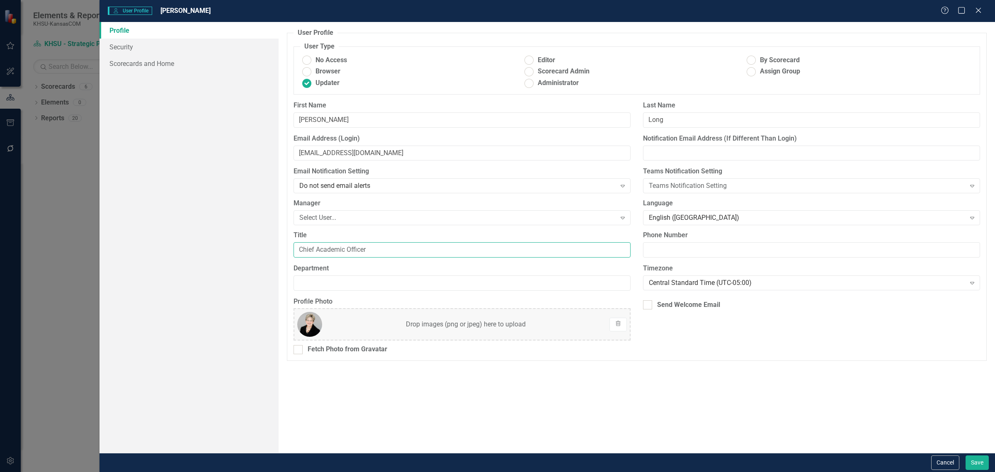
drag, startPoint x: 375, startPoint y: 252, endPoint x: 295, endPoint y: 257, distance: 80.6
click at [295, 257] on input "Chief Academic Officer" at bounding box center [462, 249] width 337 height 15
type input "President"
click at [121, 46] on link "Security" at bounding box center [188, 47] width 179 height 17
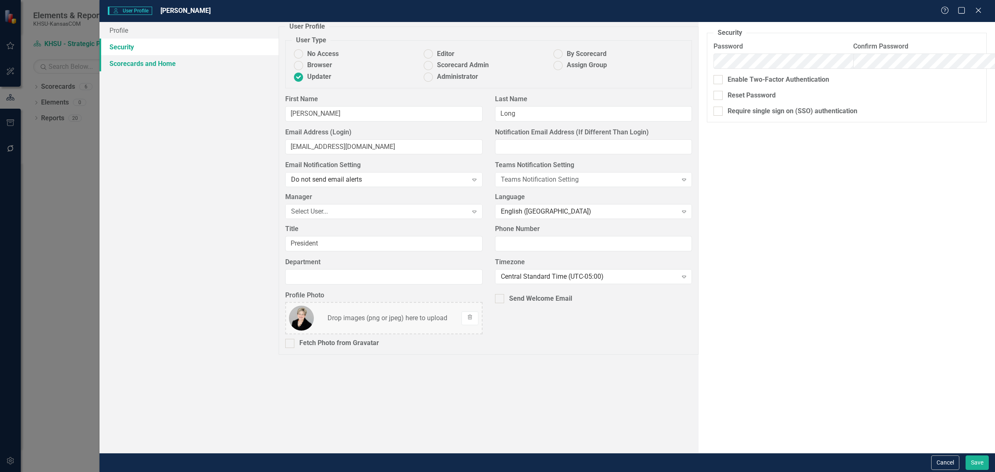
click at [133, 61] on link "Scorecards and Home" at bounding box center [188, 63] width 179 height 17
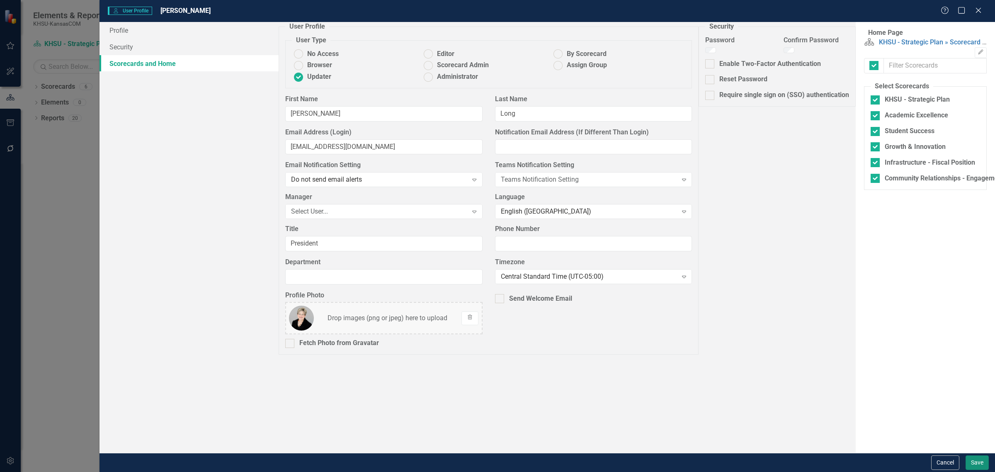
click at [985, 463] on button "Save" at bounding box center [977, 462] width 23 height 15
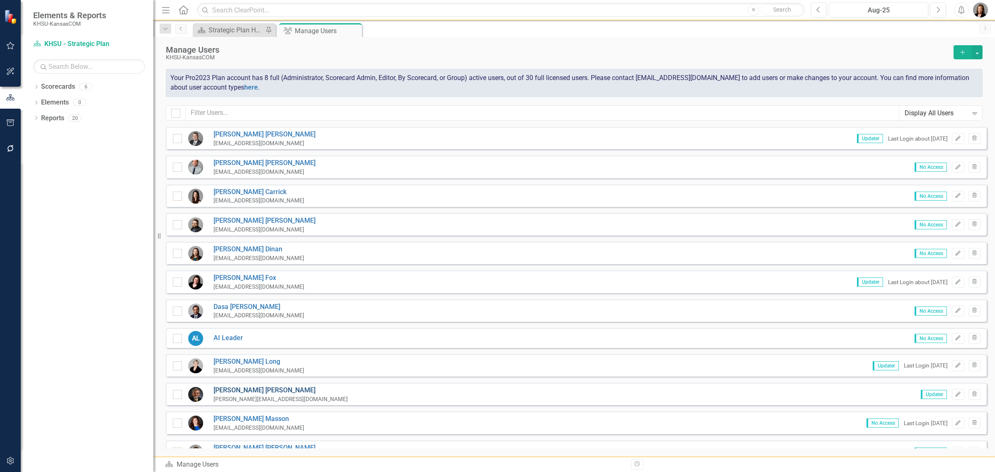
click at [241, 386] on link "[PERSON_NAME]" at bounding box center [280, 391] width 134 height 10
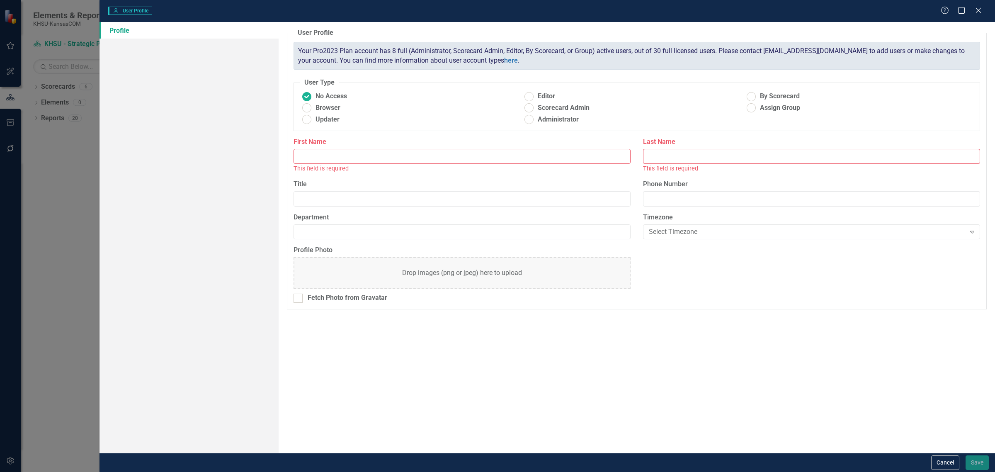
type input "[PERSON_NAME]"
type input "[PERSON_NAME] & Chief Academic Officer"
radio input "false"
radio input "true"
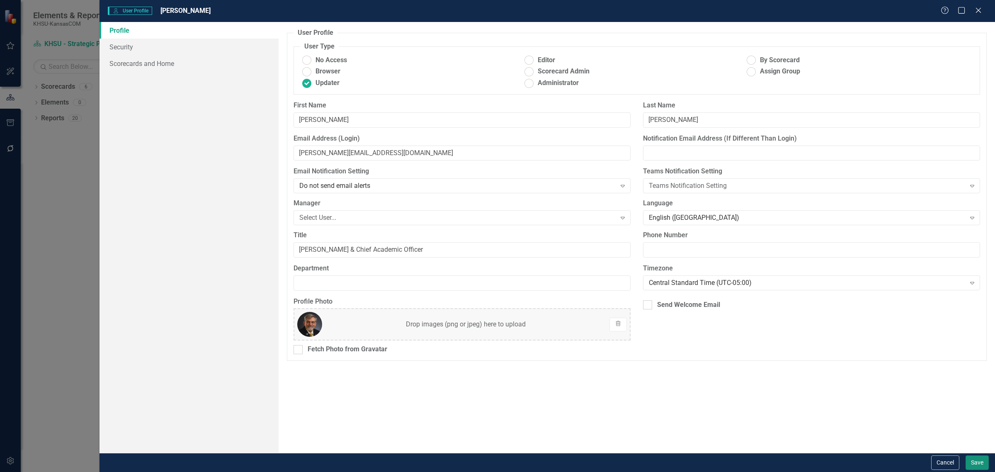
click at [972, 456] on button "Save" at bounding box center [977, 462] width 23 height 15
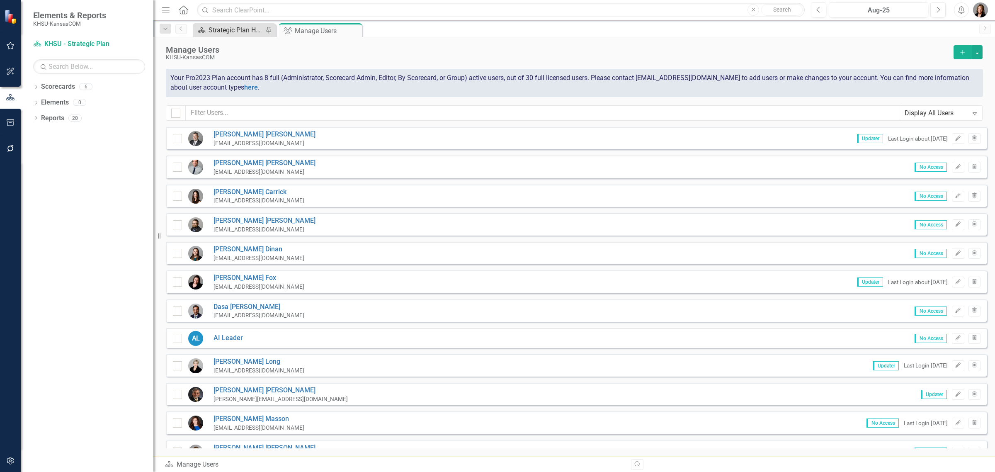
click at [227, 28] on div "Strategic Plan Home Page" at bounding box center [236, 30] width 55 height 10
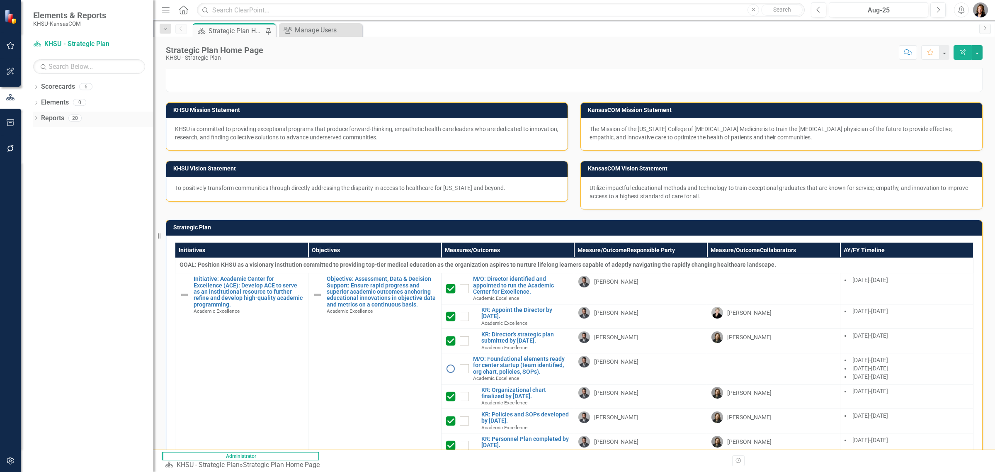
click at [36, 117] on icon "Dropdown" at bounding box center [36, 118] width 6 height 5
click at [40, 179] on icon "Dropdown" at bounding box center [40, 179] width 6 height 5
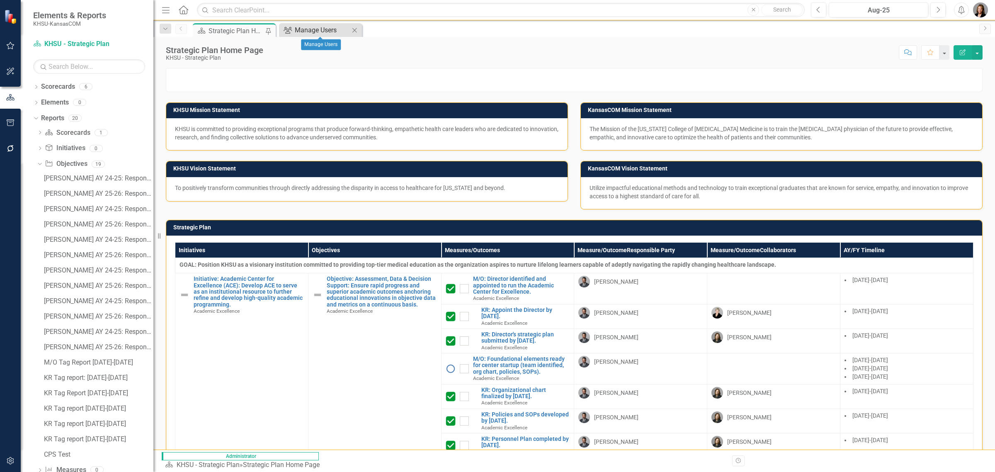
click at [317, 32] on div "Manage Users" at bounding box center [322, 30] width 55 height 10
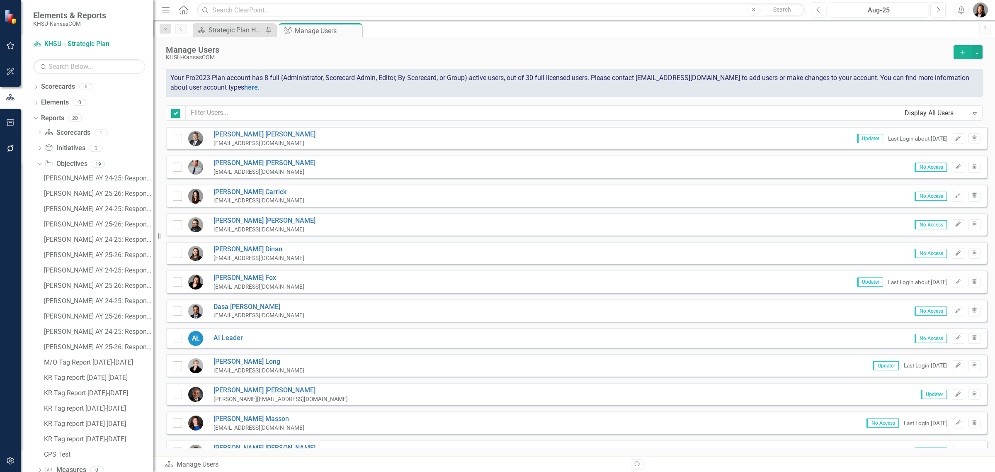
checkbox input "false"
click at [230, 388] on link "[PERSON_NAME]" at bounding box center [280, 391] width 134 height 10
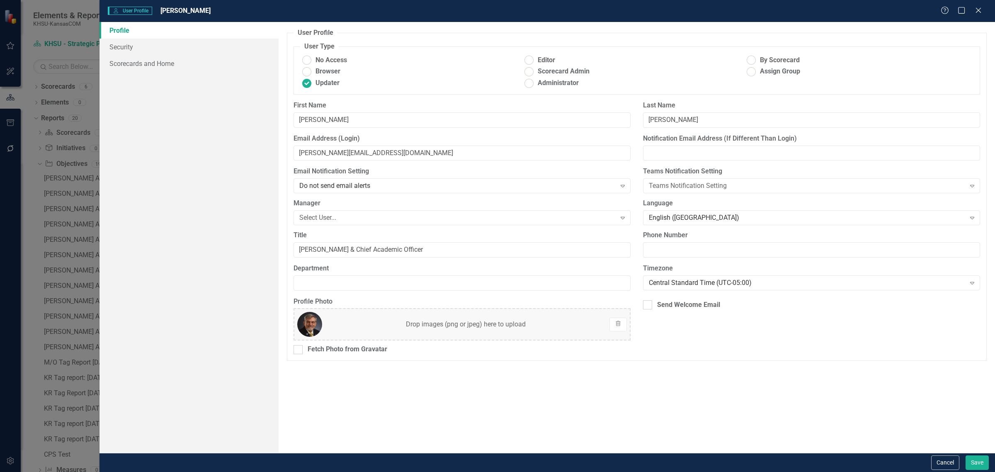
click at [394, 145] on div "Email Address (Login) [PERSON_NAME][EMAIL_ADDRESS][DOMAIN_NAME]" at bounding box center [462, 147] width 337 height 27
drag, startPoint x: 340, startPoint y: 151, endPoint x: 269, endPoint y: 154, distance: 70.9
click at [269, 154] on div "Profile Security Scorecards and Home User Profile ClearPoint has a wealth of op…" at bounding box center [546, 237] width 895 height 431
type input "[EMAIL_ADDRESS][DOMAIN_NAME]"
click at [980, 461] on button "Save" at bounding box center [977, 462] width 23 height 15
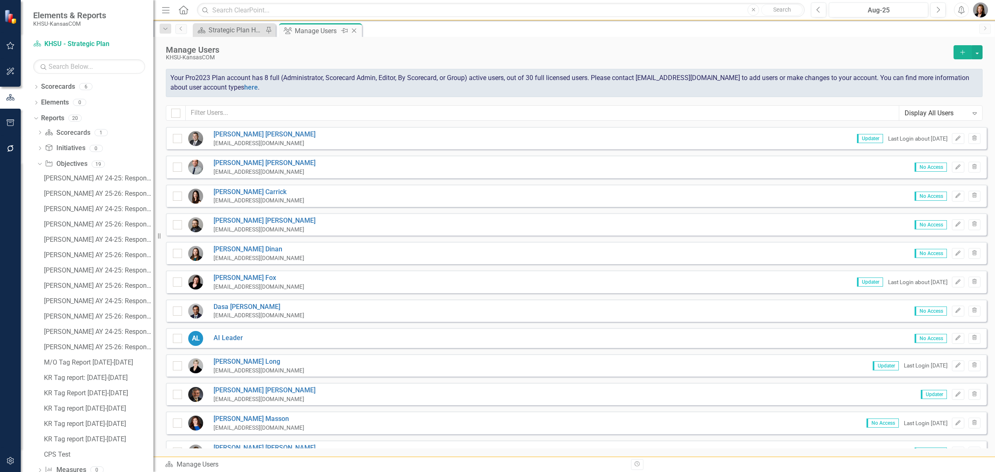
click at [318, 27] on div "Manage Users" at bounding box center [317, 31] width 44 height 10
click at [309, 28] on div "Manage Users" at bounding box center [317, 31] width 44 height 10
click at [220, 27] on div "Strategic Plan Home Page" at bounding box center [236, 30] width 55 height 10
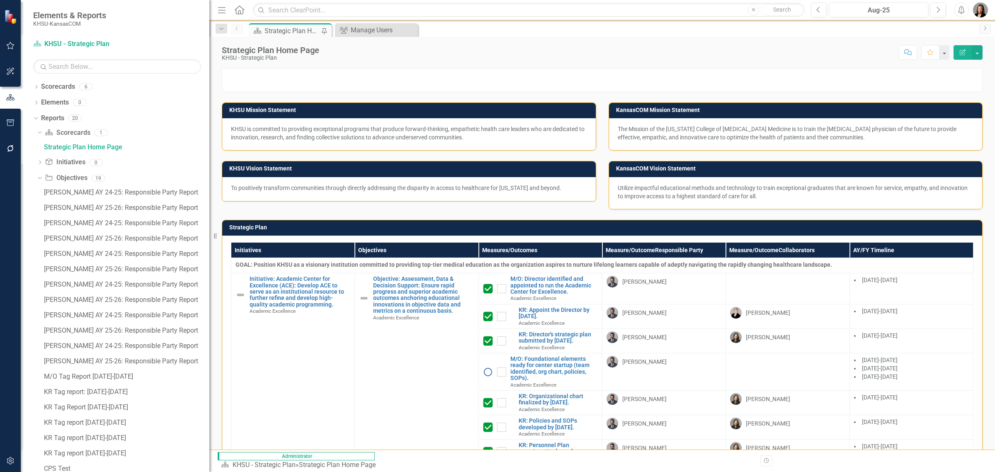
drag, startPoint x: 155, startPoint y: 302, endPoint x: 209, endPoint y: 307, distance: 54.9
click at [209, 307] on div "Resize" at bounding box center [212, 236] width 7 height 472
click at [175, 446] on link "KR Tag report [DATE]-[DATE]" at bounding box center [125, 452] width 167 height 13
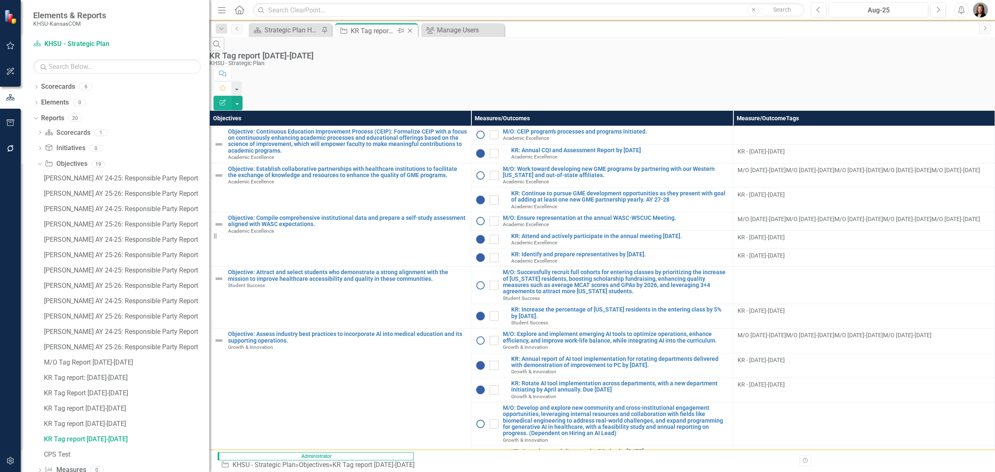
click at [410, 29] on icon "Close" at bounding box center [410, 30] width 8 height 7
